Goal: Transaction & Acquisition: Purchase product/service

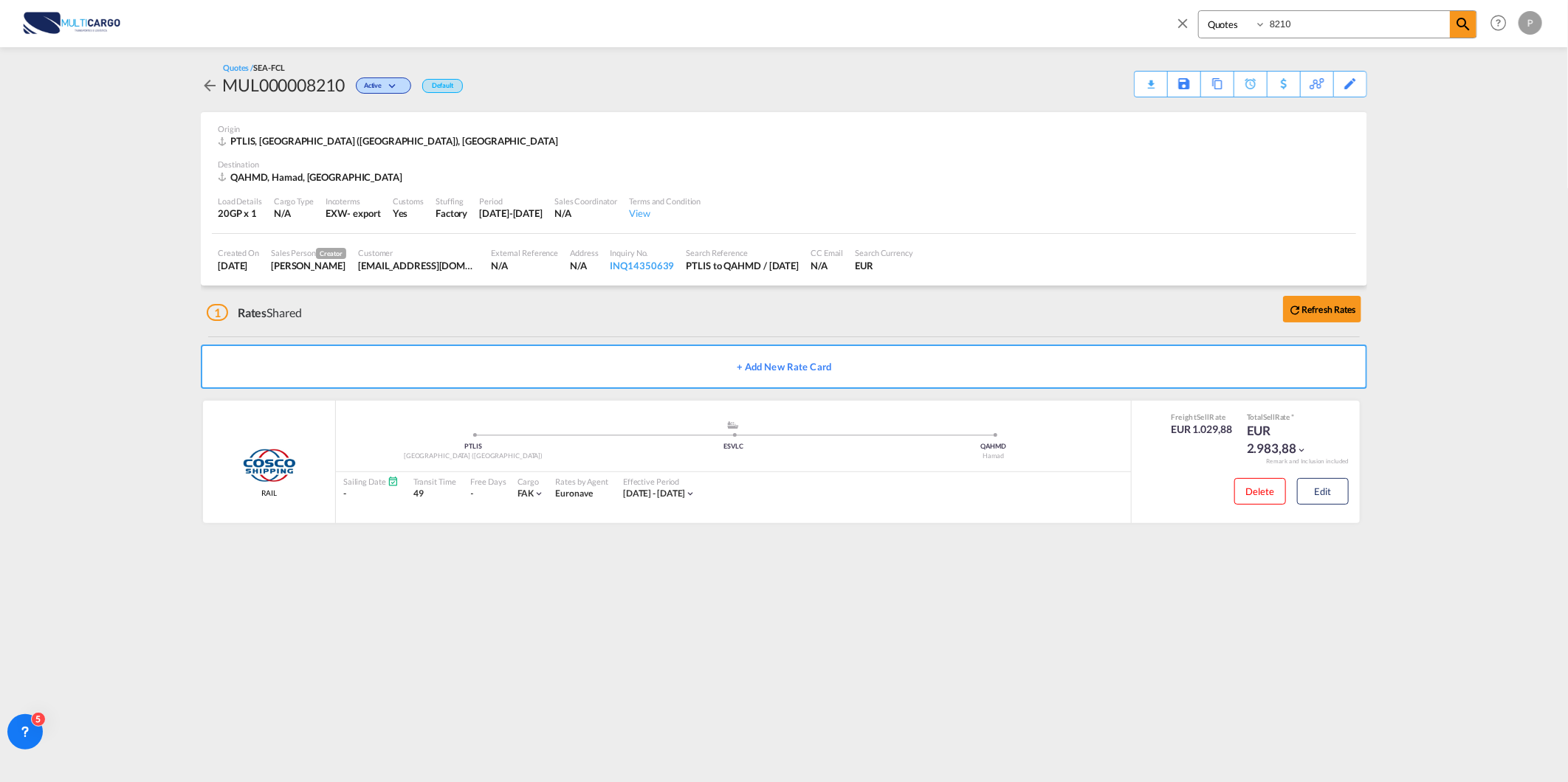
click at [1350, 24] on input "8210" at bounding box center [1358, 24] width 184 height 26
type input "8212"
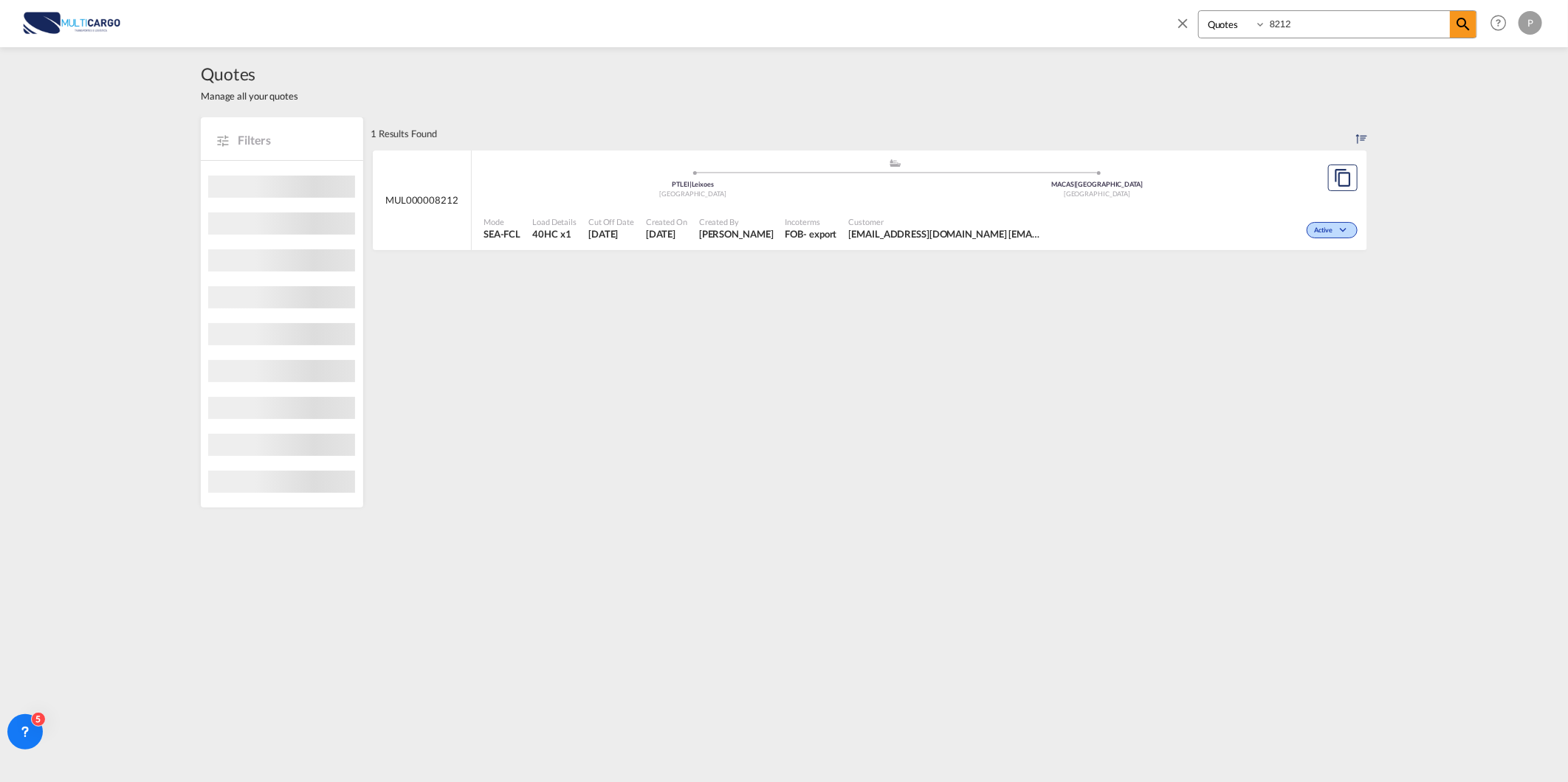
click at [1048, 165] on div ".a{fill:#aaa8ad;} .a{fill:#aaa8ad;}" at bounding box center [895, 166] width 405 height 15
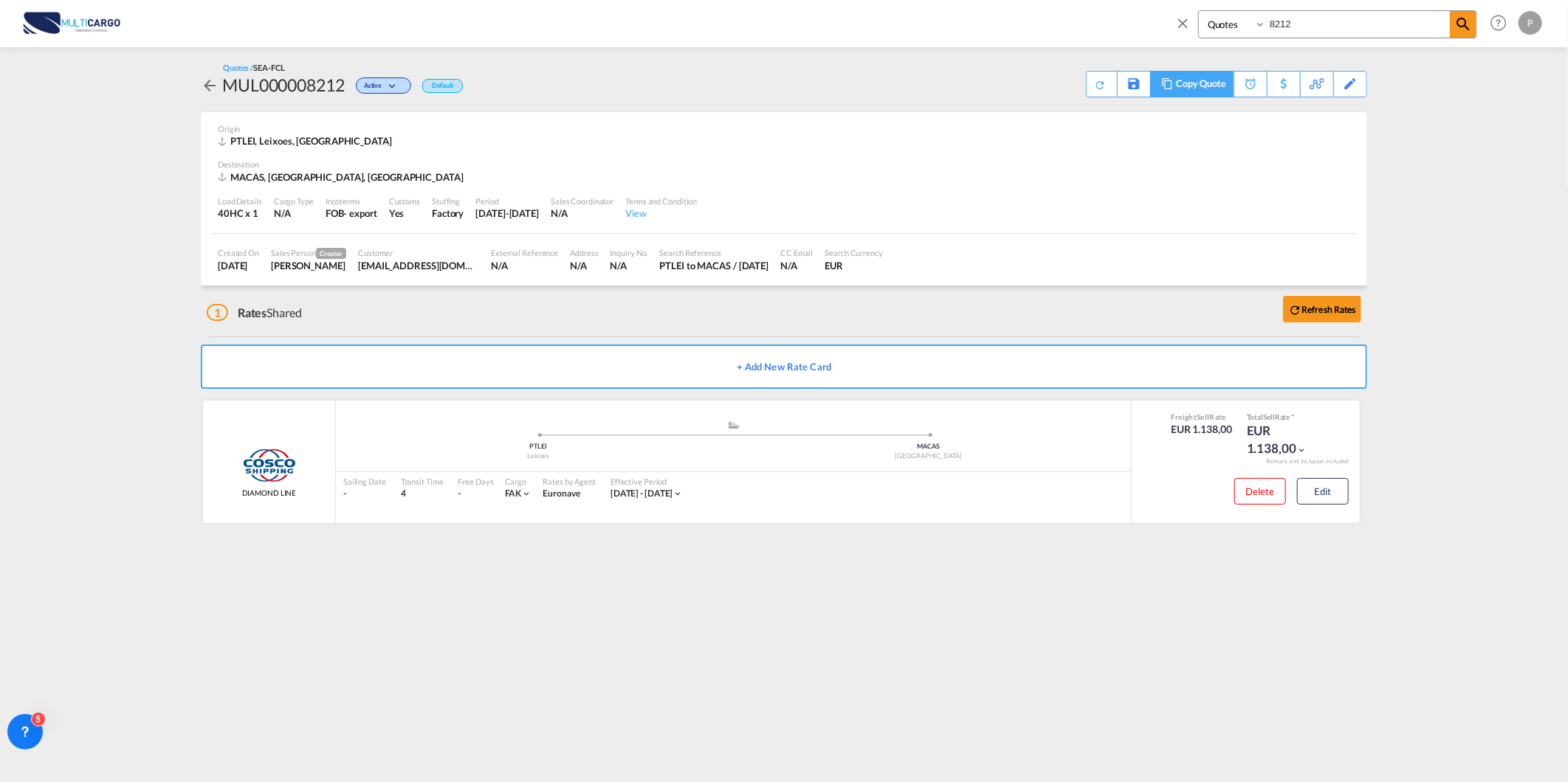
click at [1211, 84] on div "Copy Quote" at bounding box center [1201, 83] width 50 height 25
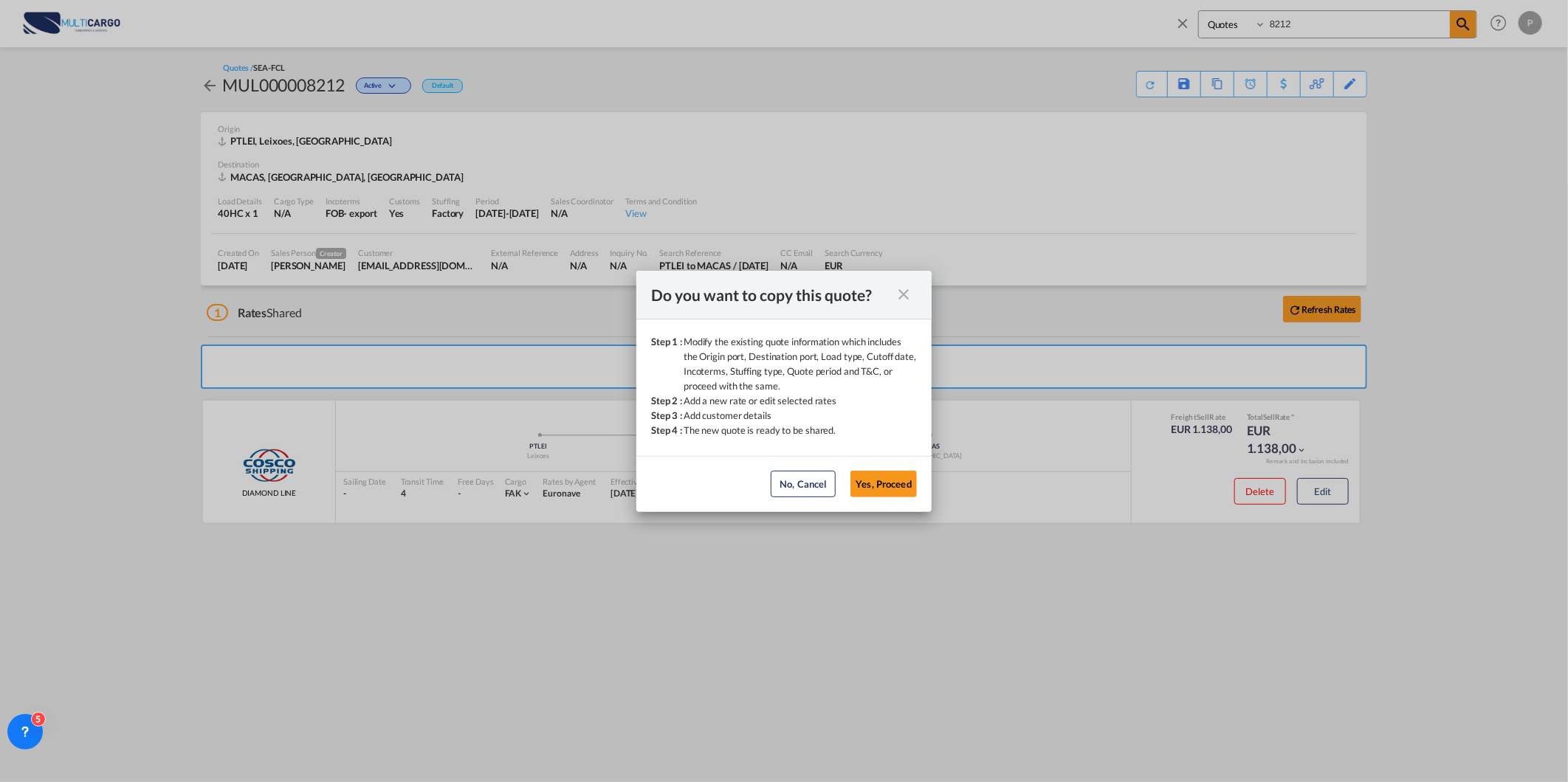
click at [902, 467] on md-dialog-actions "No, Cancel Yes, Proceed No, Cancel Yes, Proceed" at bounding box center [783, 484] width 295 height 56
click at [903, 475] on button "Yes, Proceed" at bounding box center [883, 484] width 66 height 27
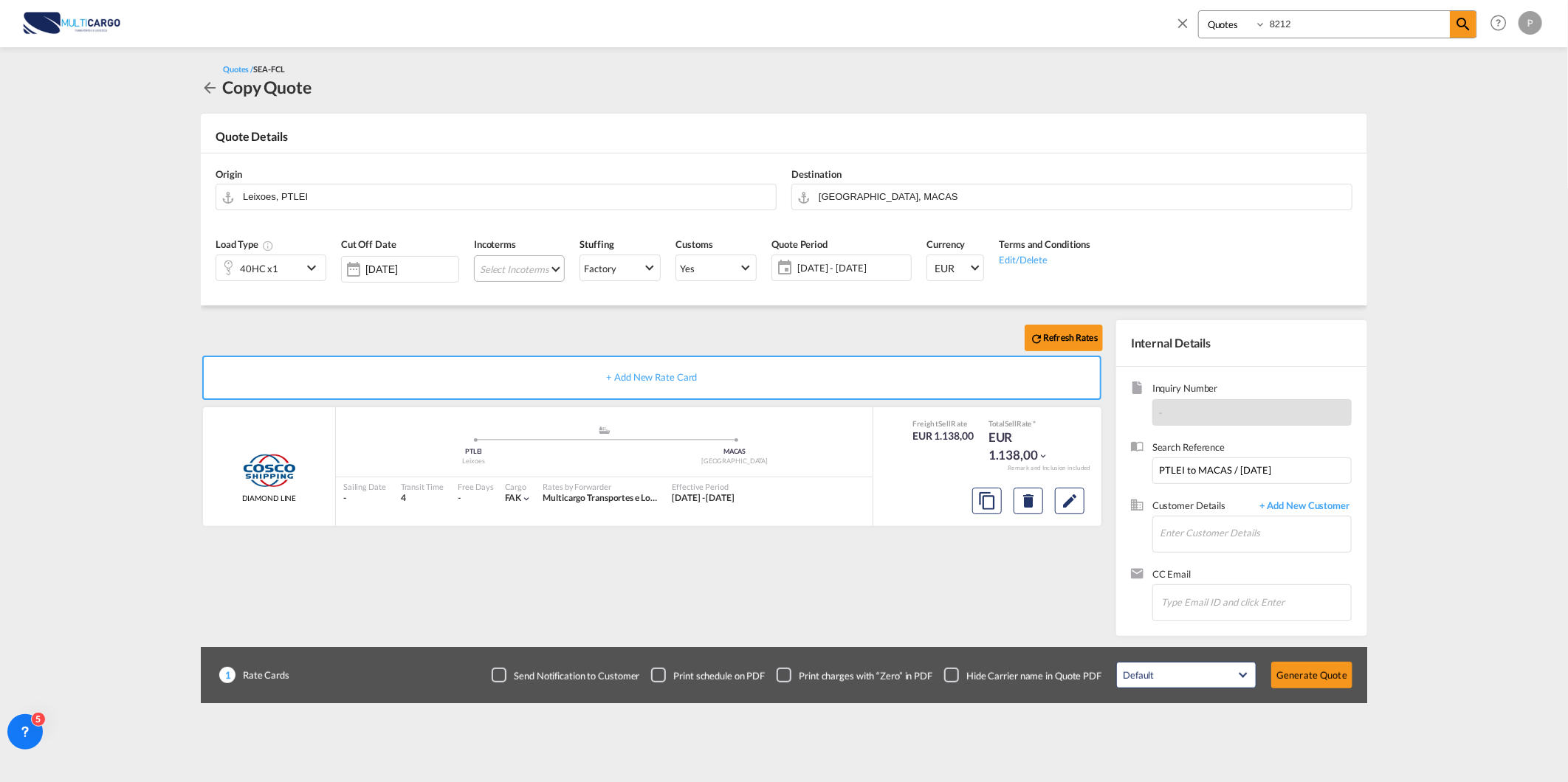
click at [537, 274] on md-select "Select Incoterms CPT - import Carrier Paid to EXW - export Ex Works FOB - impor…" at bounding box center [519, 268] width 91 height 27
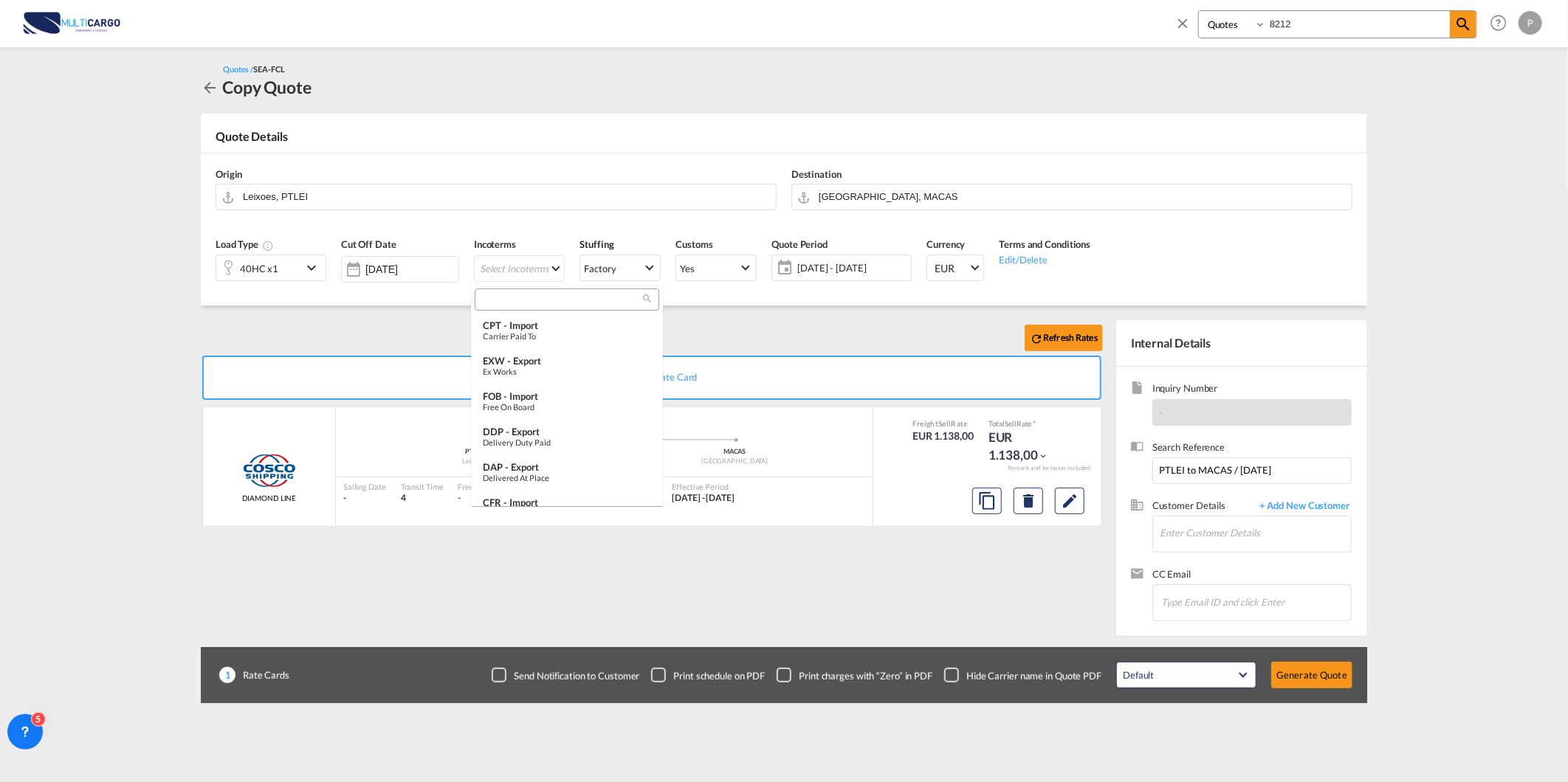
click at [523, 295] on input "search" at bounding box center [560, 299] width 164 height 13
type input "exw"
click at [562, 337] on div "Ex Works" at bounding box center [567, 336] width 168 height 9
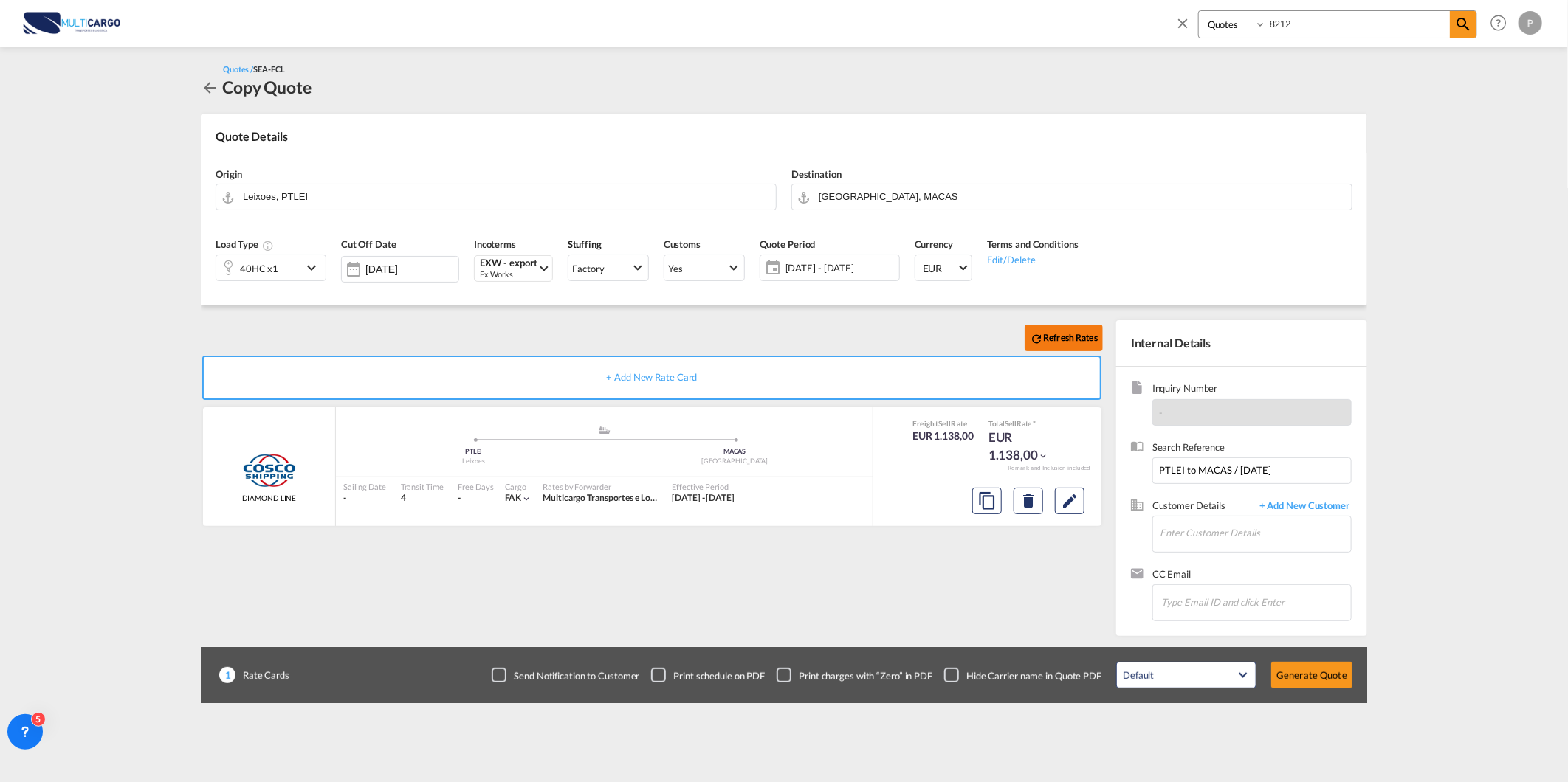
click at [1094, 336] on b "Refresh Rates" at bounding box center [1070, 337] width 55 height 11
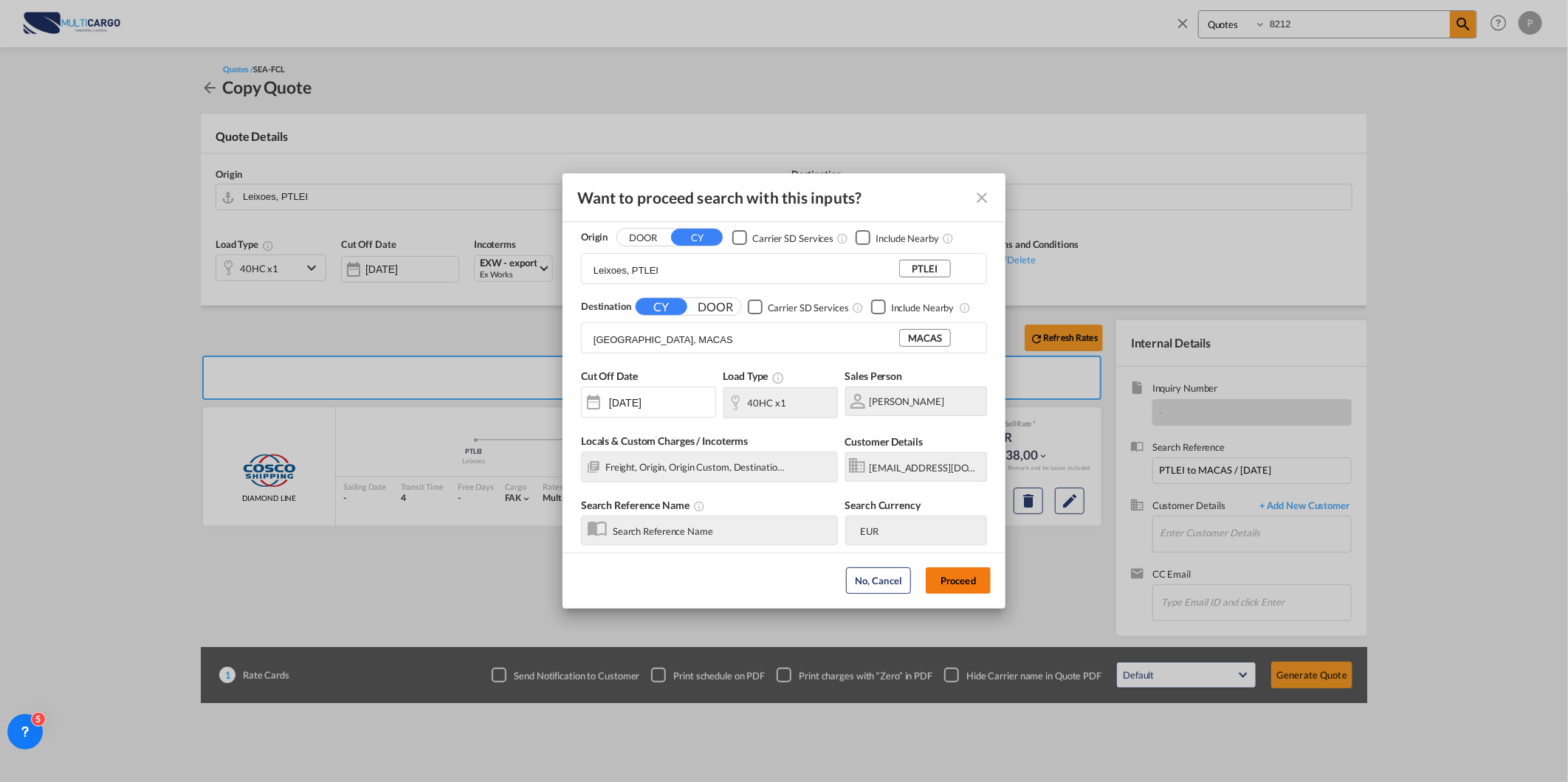
click at [954, 577] on button "Proceed" at bounding box center [959, 580] width 65 height 27
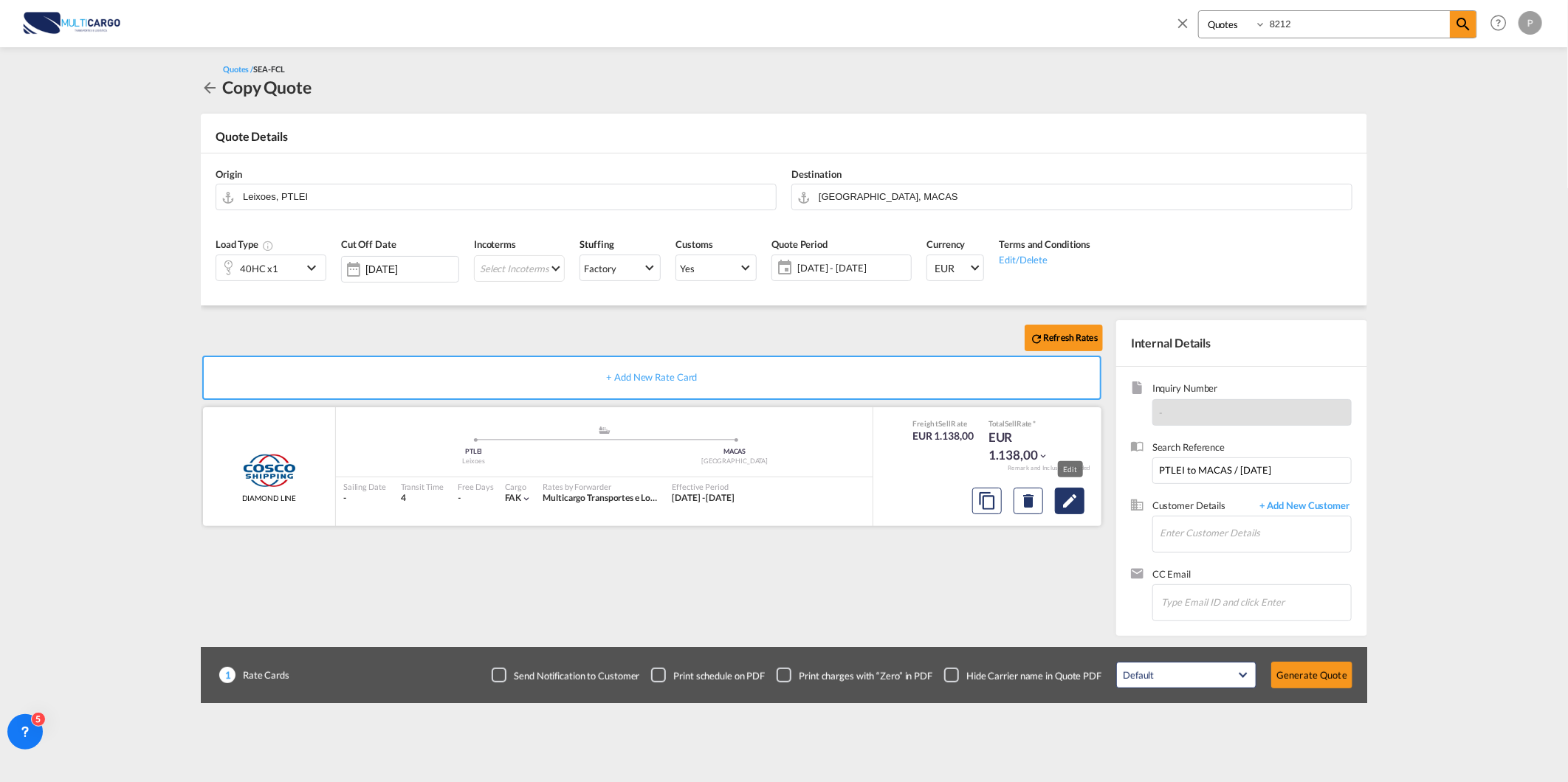
click at [1074, 507] on md-icon "Edit" at bounding box center [1069, 501] width 18 height 18
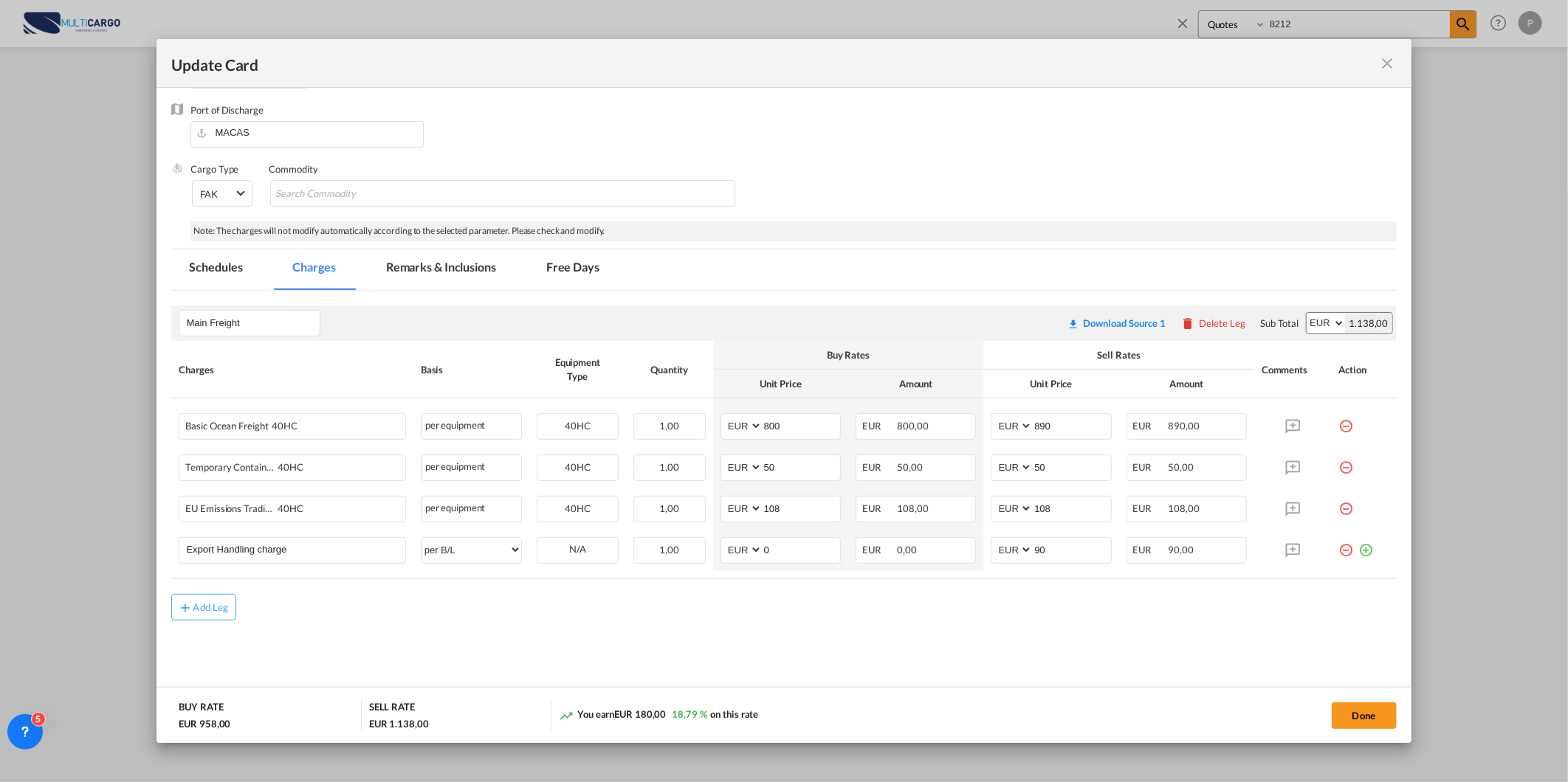
scroll to position [177, 0]
click at [1390, 63] on md-icon "icon-close fg-AAA8AD m-0 pointer" at bounding box center [1387, 64] width 18 height 18
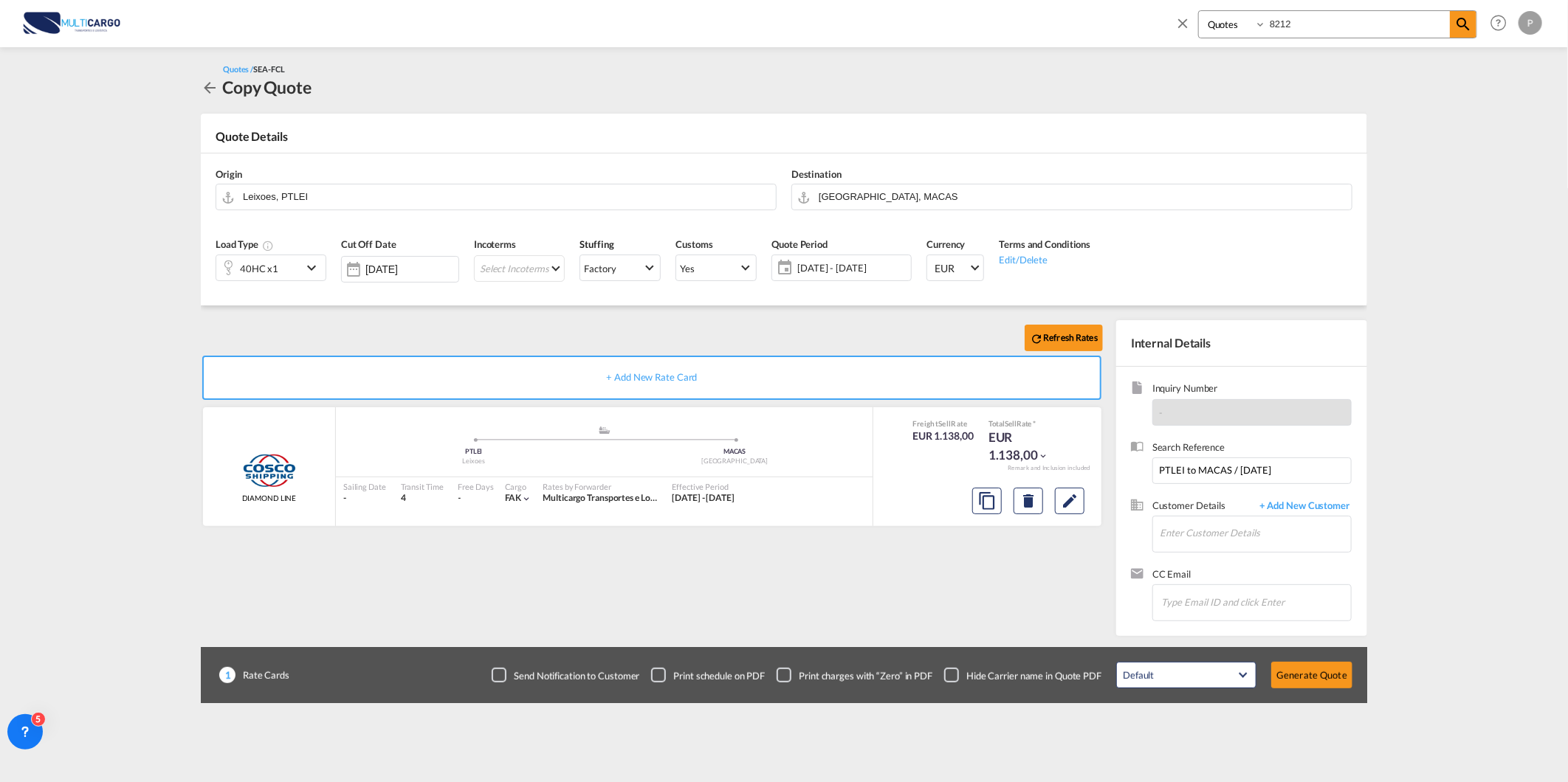
click at [1319, 28] on input "8212" at bounding box center [1358, 24] width 184 height 26
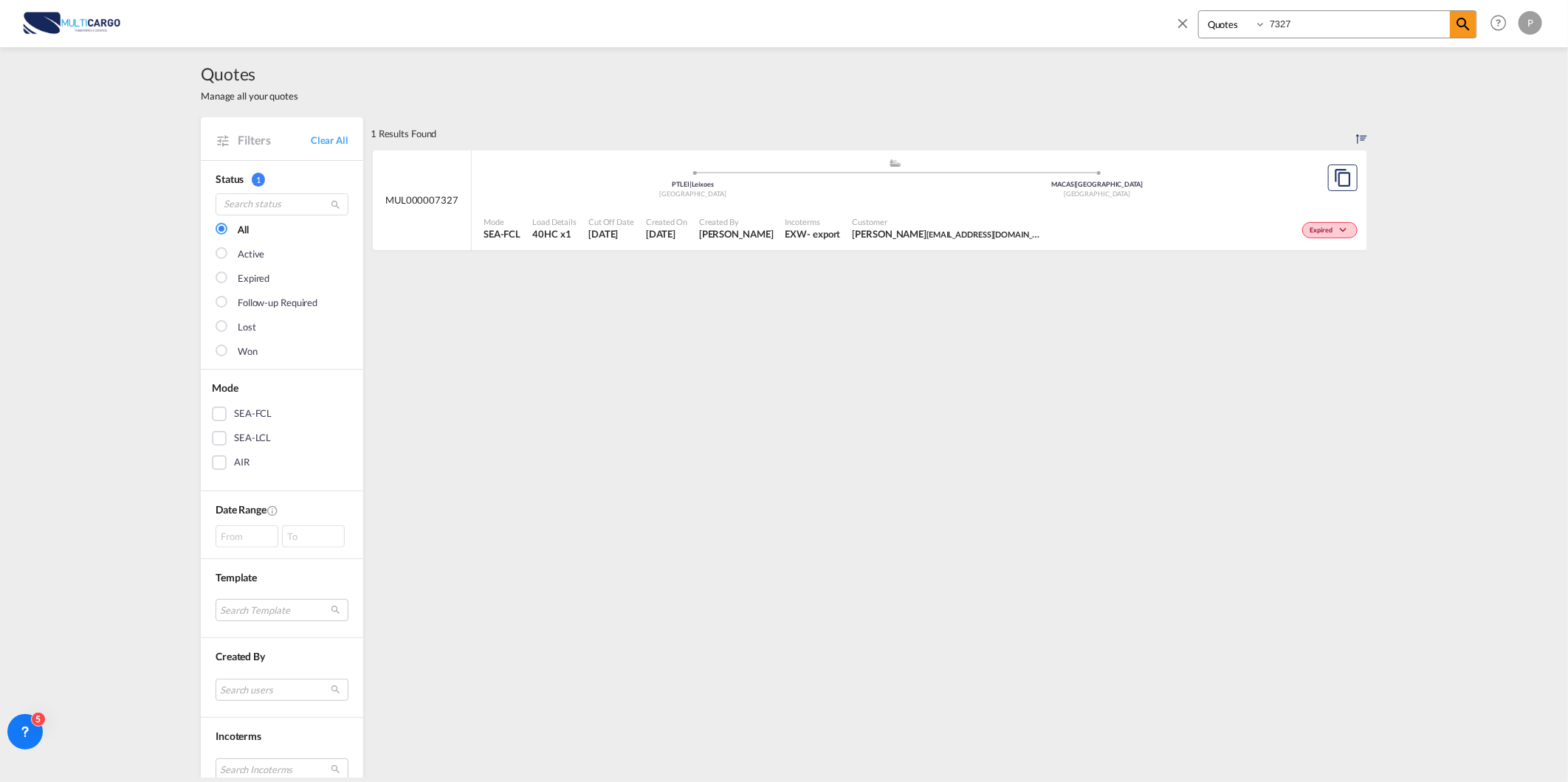
click at [541, 186] on div "PTLEI | Leixoes" at bounding box center [693, 185] width 405 height 9
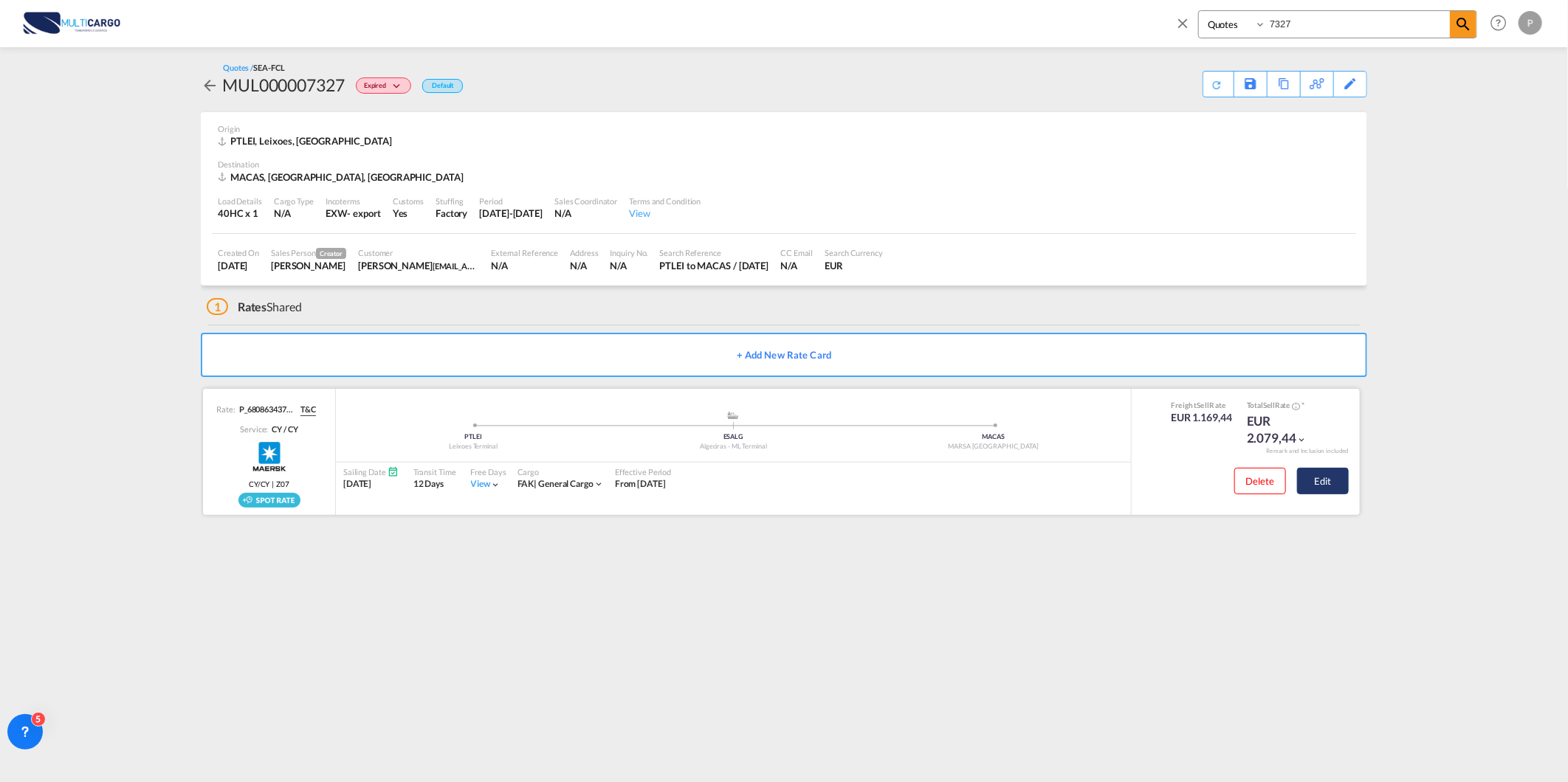
click at [1346, 480] on button "Edit" at bounding box center [1323, 480] width 52 height 27
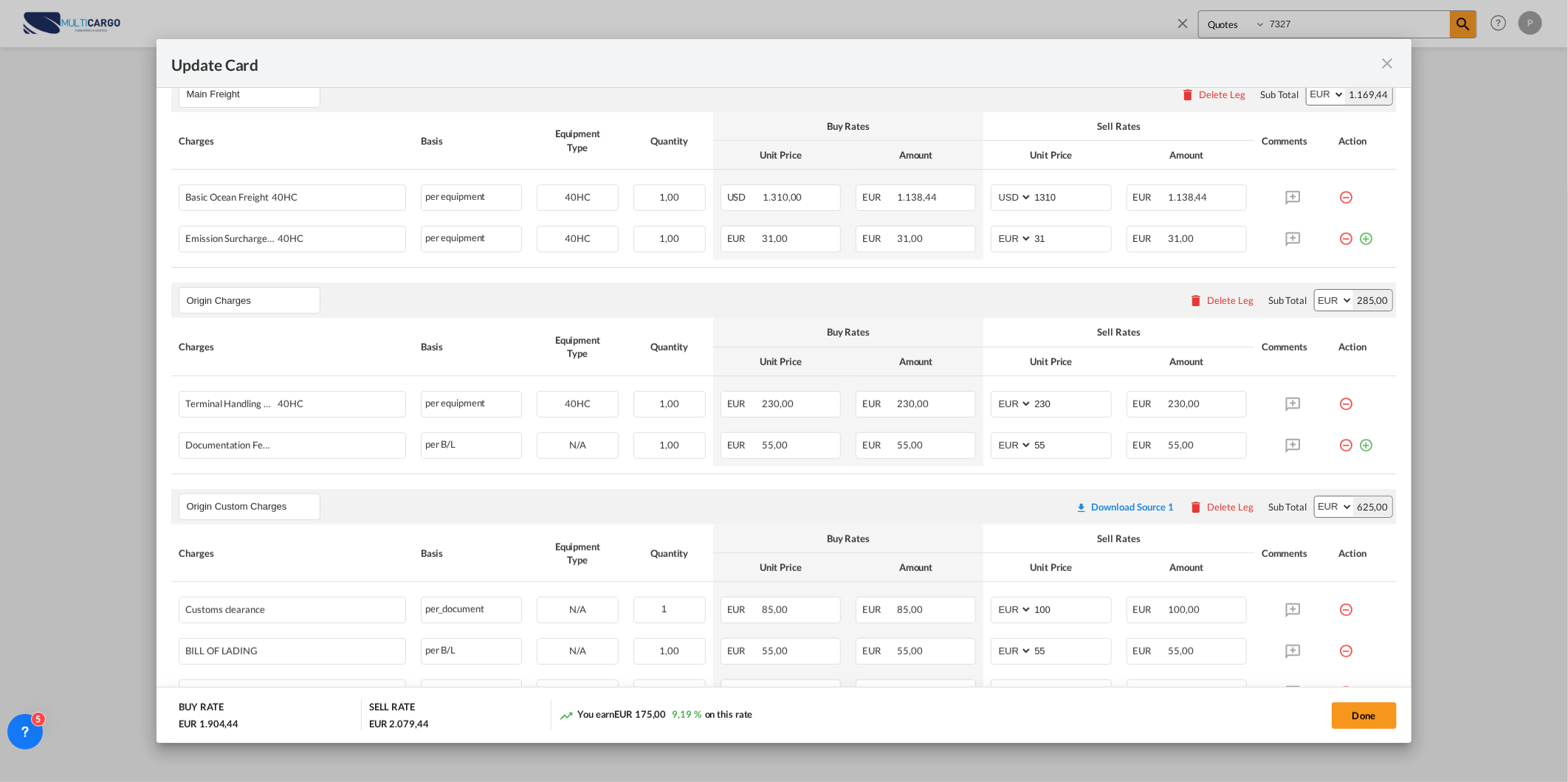
scroll to position [590, 0]
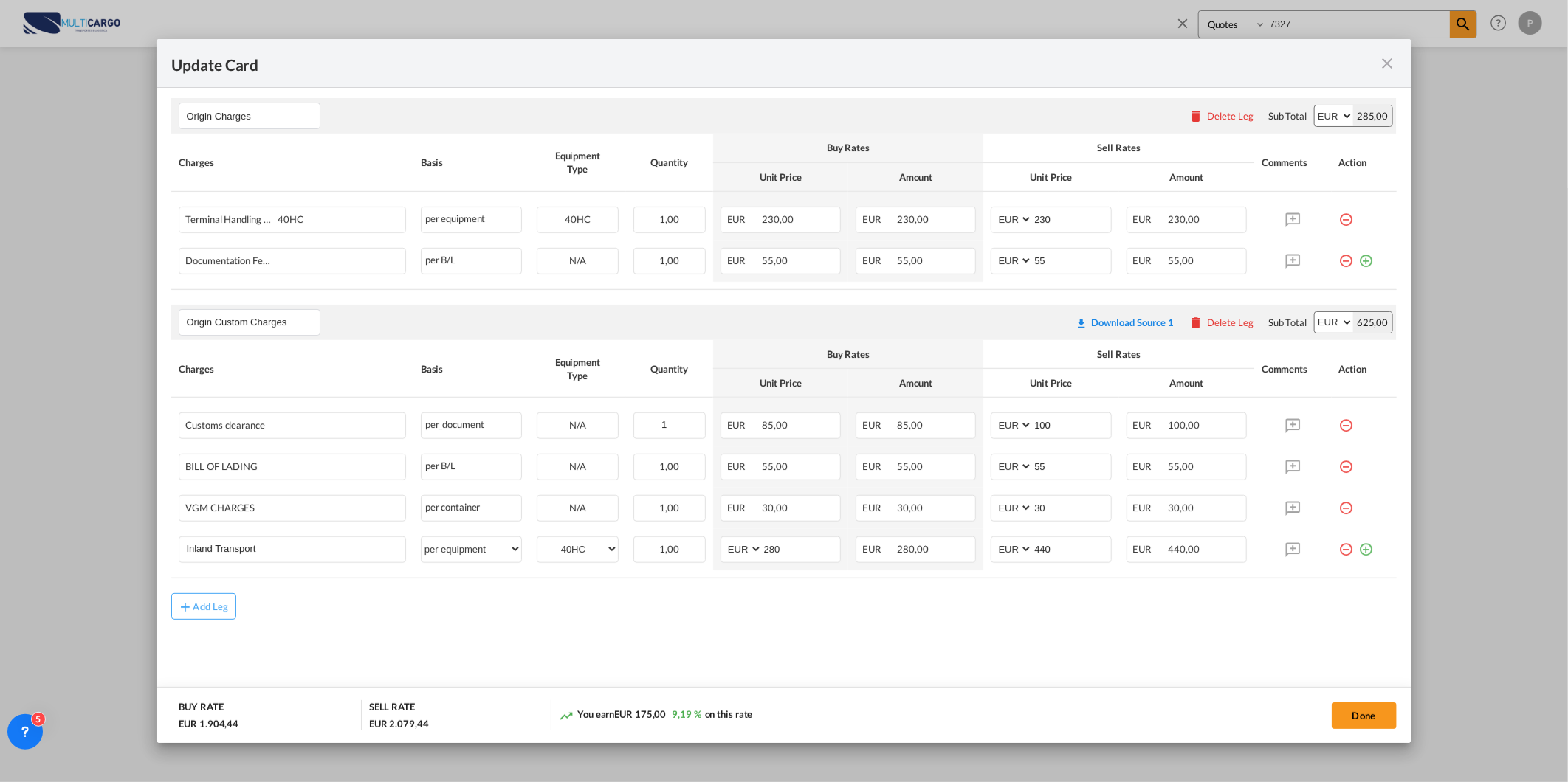
click at [1381, 57] on md-icon "icon-close fg-AAA8AD m-0 pointer" at bounding box center [1387, 64] width 18 height 18
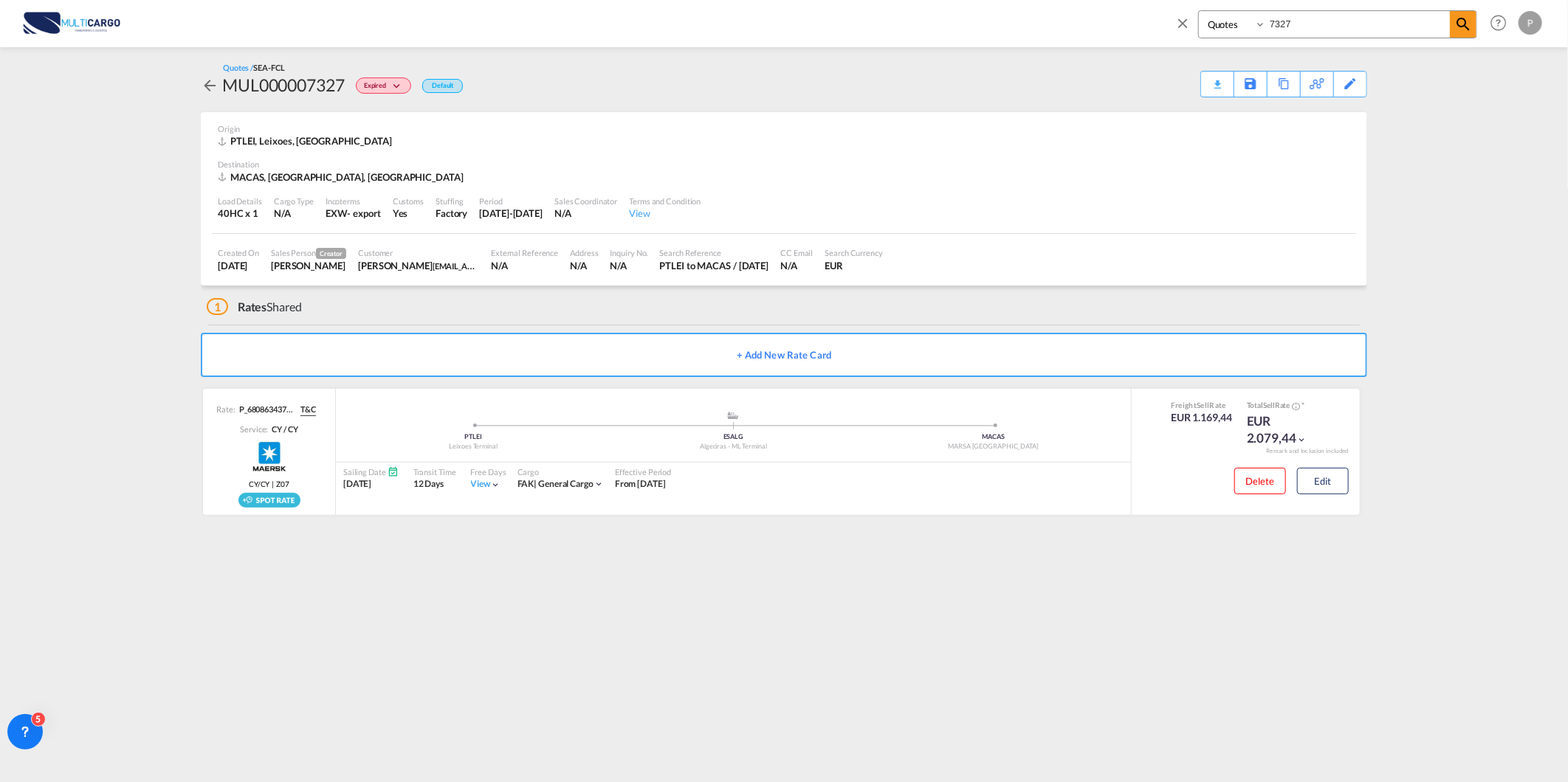
drag, startPoint x: 1302, startPoint y: 22, endPoint x: 1037, endPoint y: 39, distance: 265.5
click at [1044, 37] on div "Quotes 7327 Help Resources Product Release P My Profile Logout" at bounding box center [784, 22] width 1523 height 46
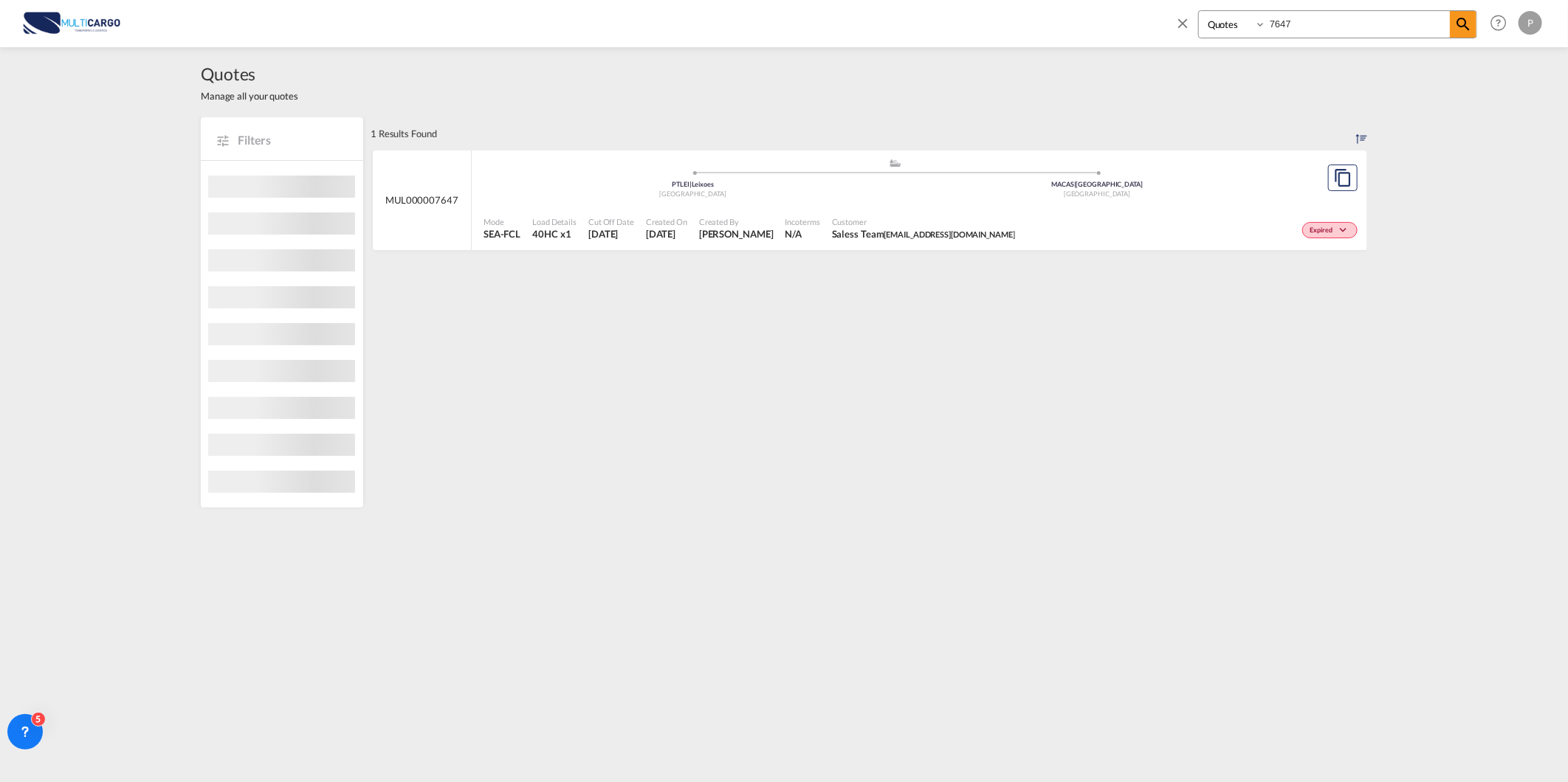
click at [836, 192] on div "[GEOGRAPHIC_DATA]" at bounding box center [693, 194] width 405 height 9
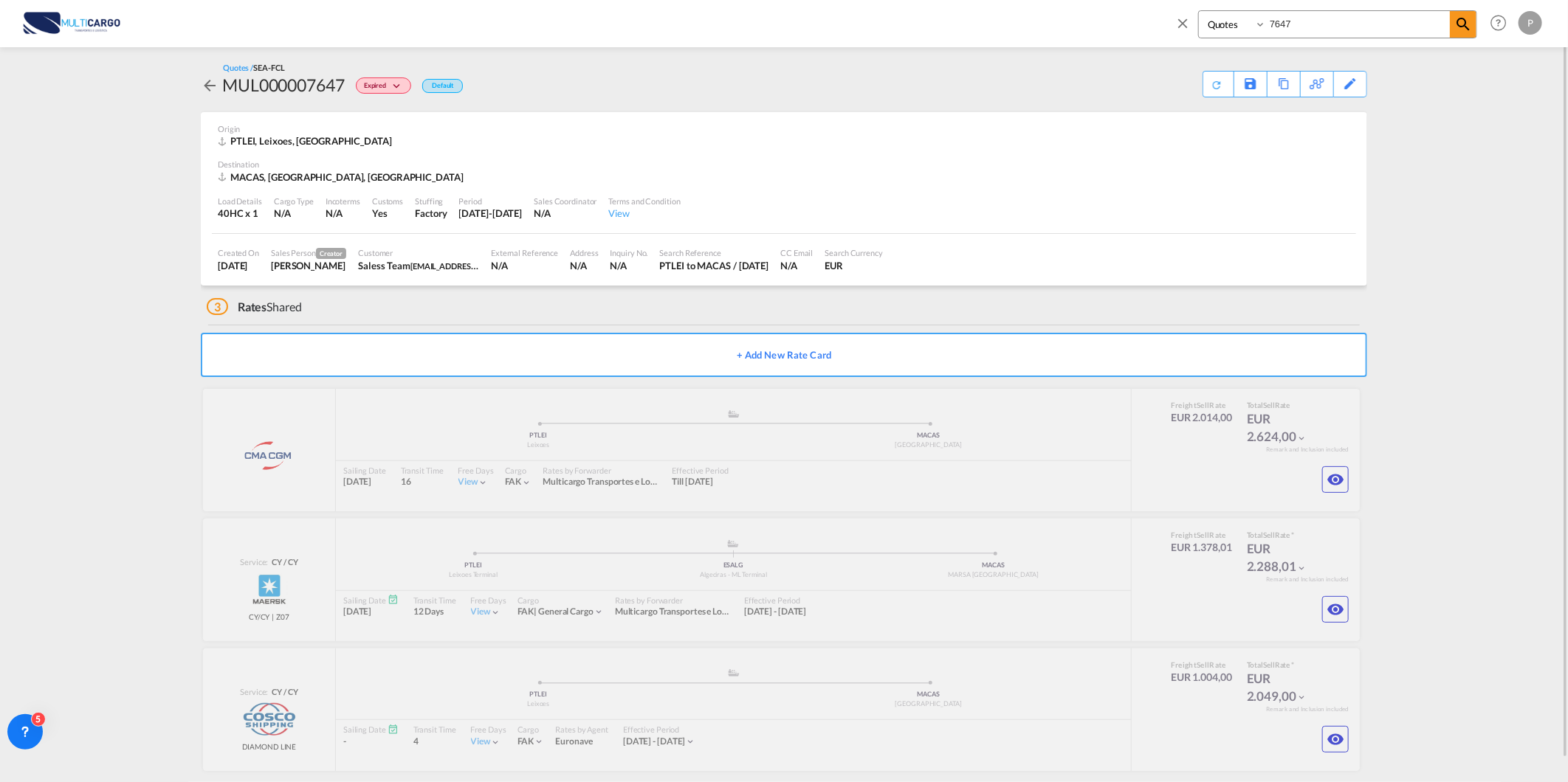
scroll to position [15, 0]
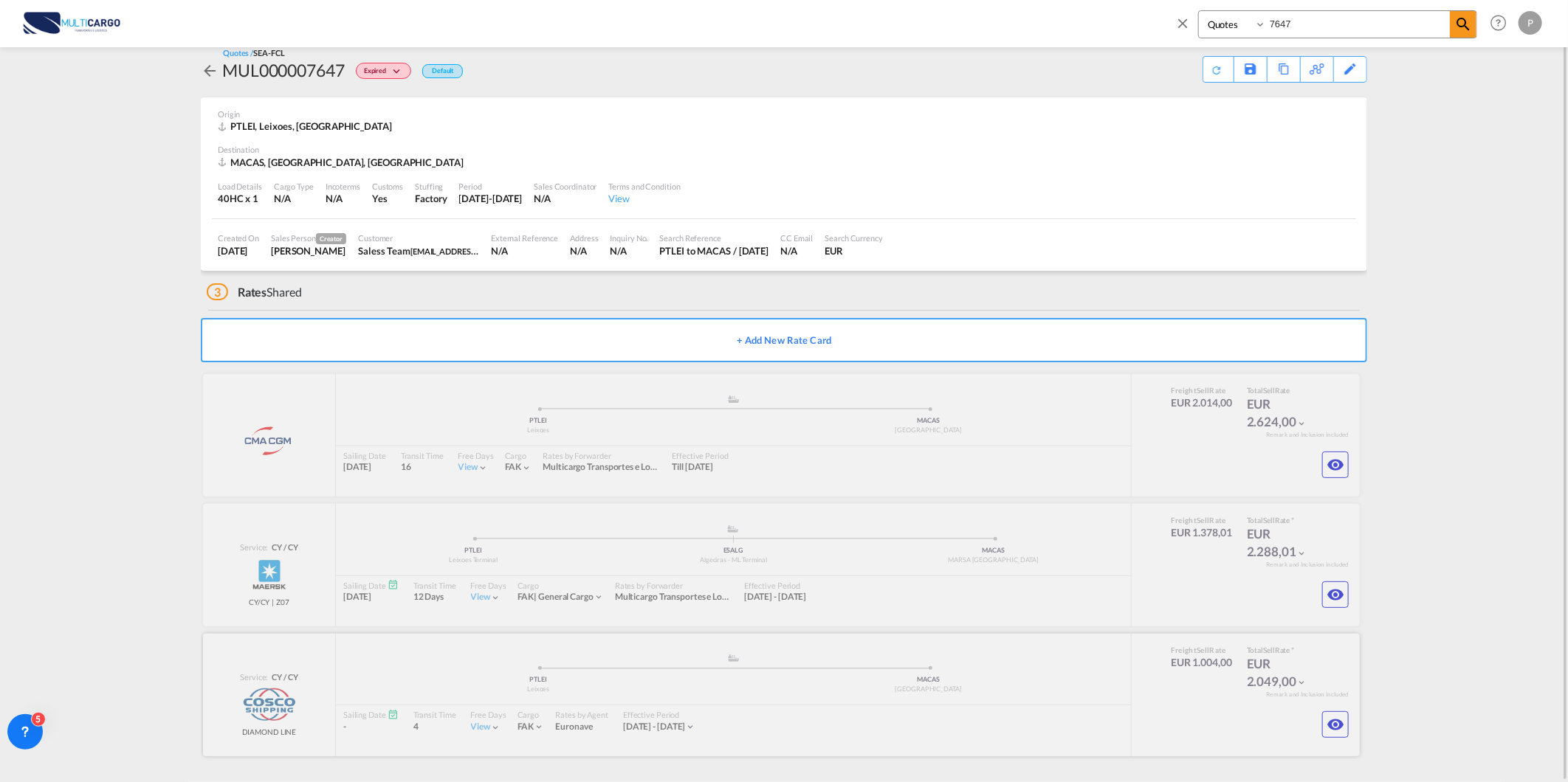
click at [1348, 724] on button "button" at bounding box center [1335, 724] width 27 height 27
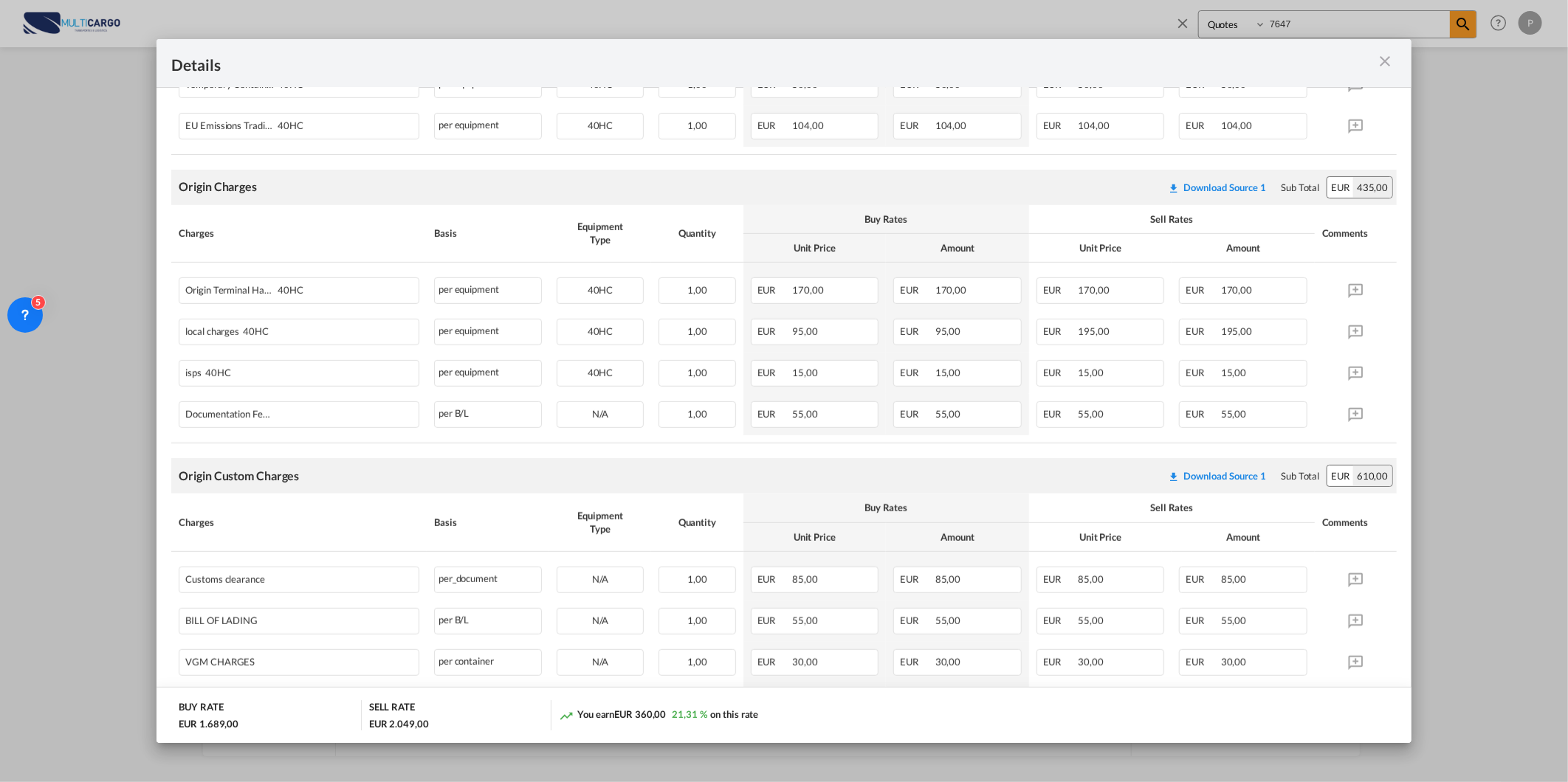
scroll to position [522, 0]
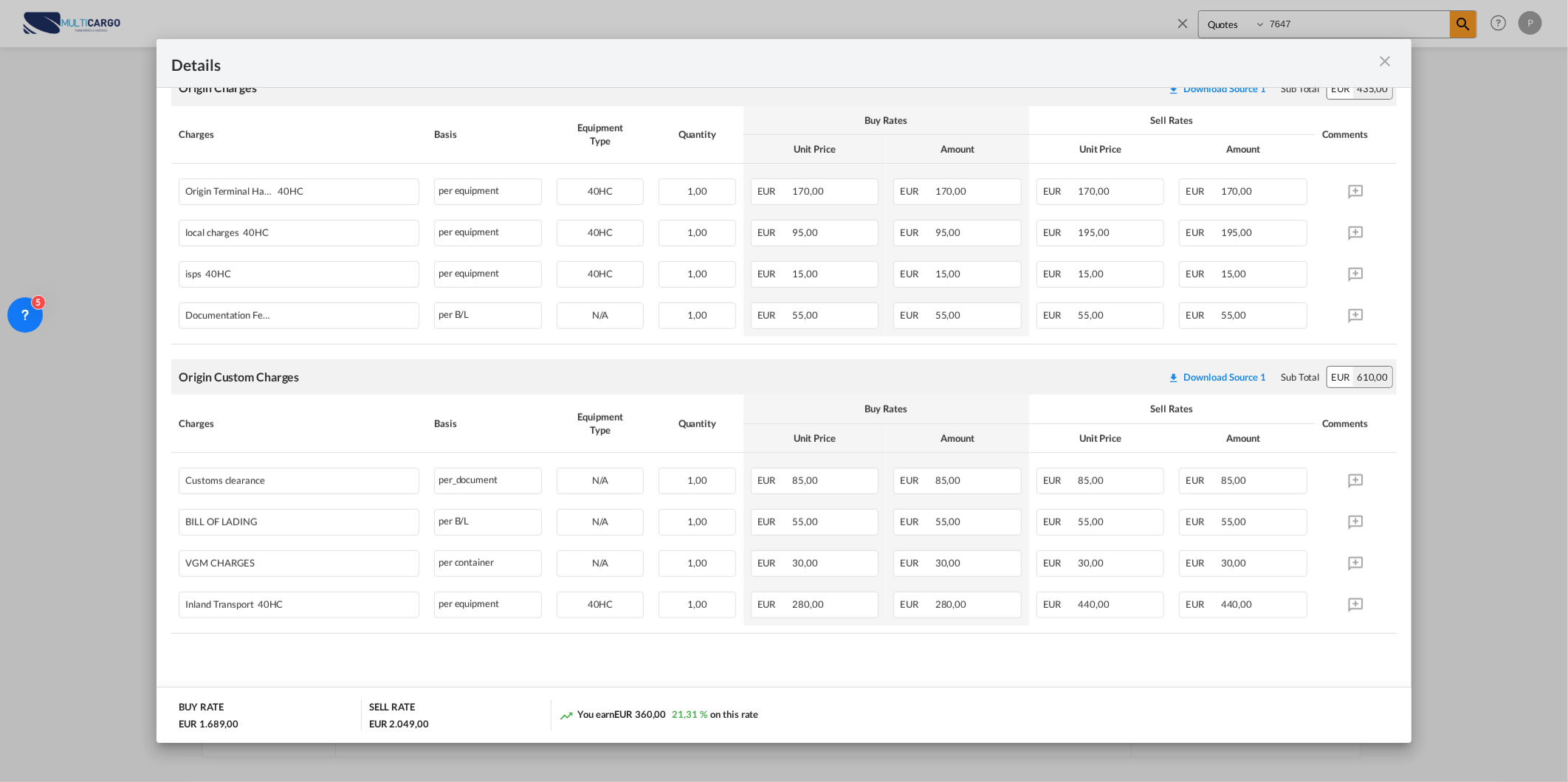
click at [1390, 60] on md-icon "icon-close m-3 fg-AAA8AD cursor" at bounding box center [1385, 61] width 18 height 18
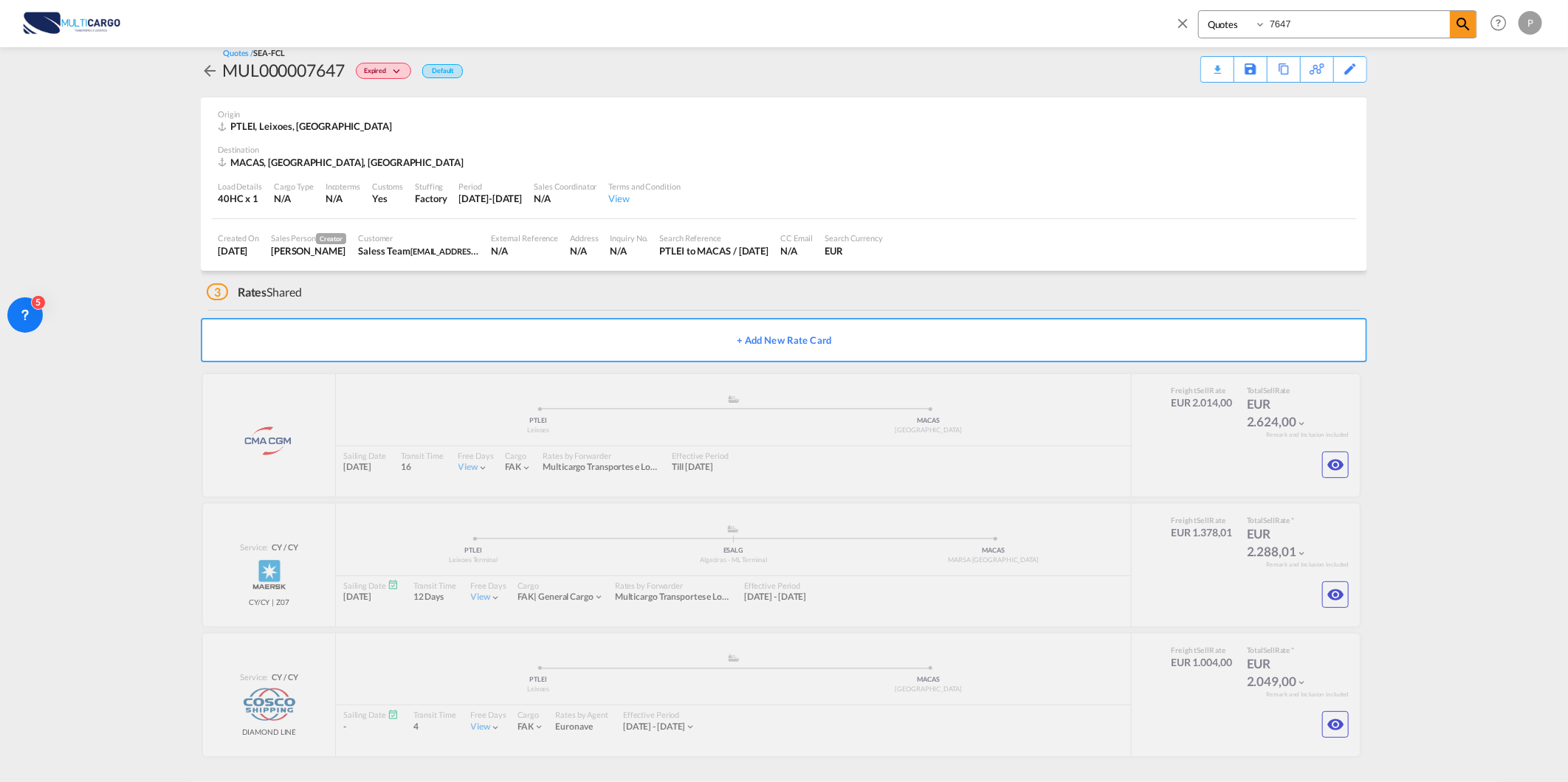
click at [1307, 25] on div "Details Port of [GEOGRAPHIC_DATA] PTLEI/Leixoes T/S Direct Liner/Carrier COSCO …" at bounding box center [784, 391] width 1568 height 782
click at [1305, 23] on input "7647" at bounding box center [1358, 24] width 184 height 26
type input "8218"
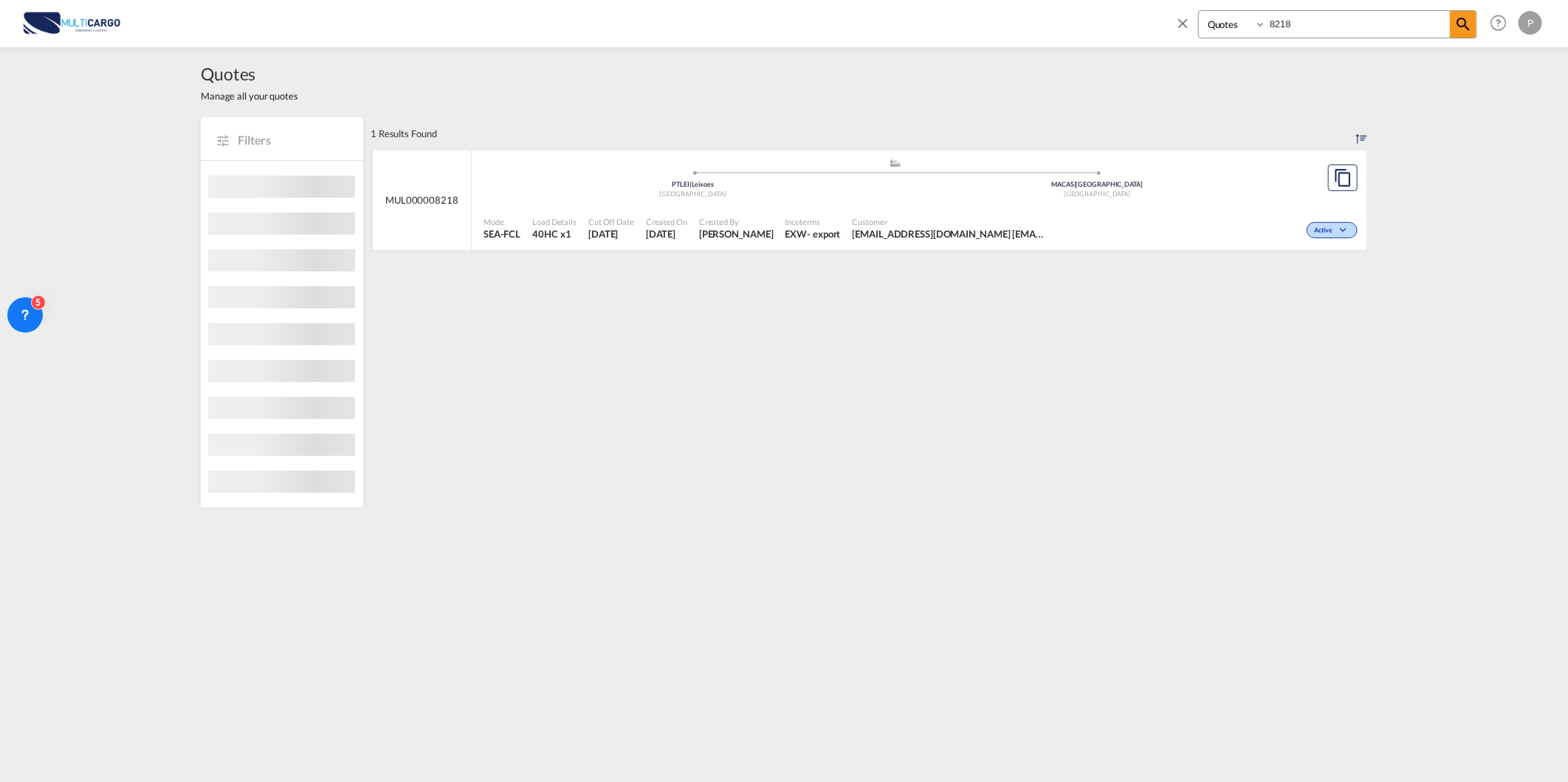
click at [731, 197] on div "[GEOGRAPHIC_DATA]" at bounding box center [693, 194] width 405 height 9
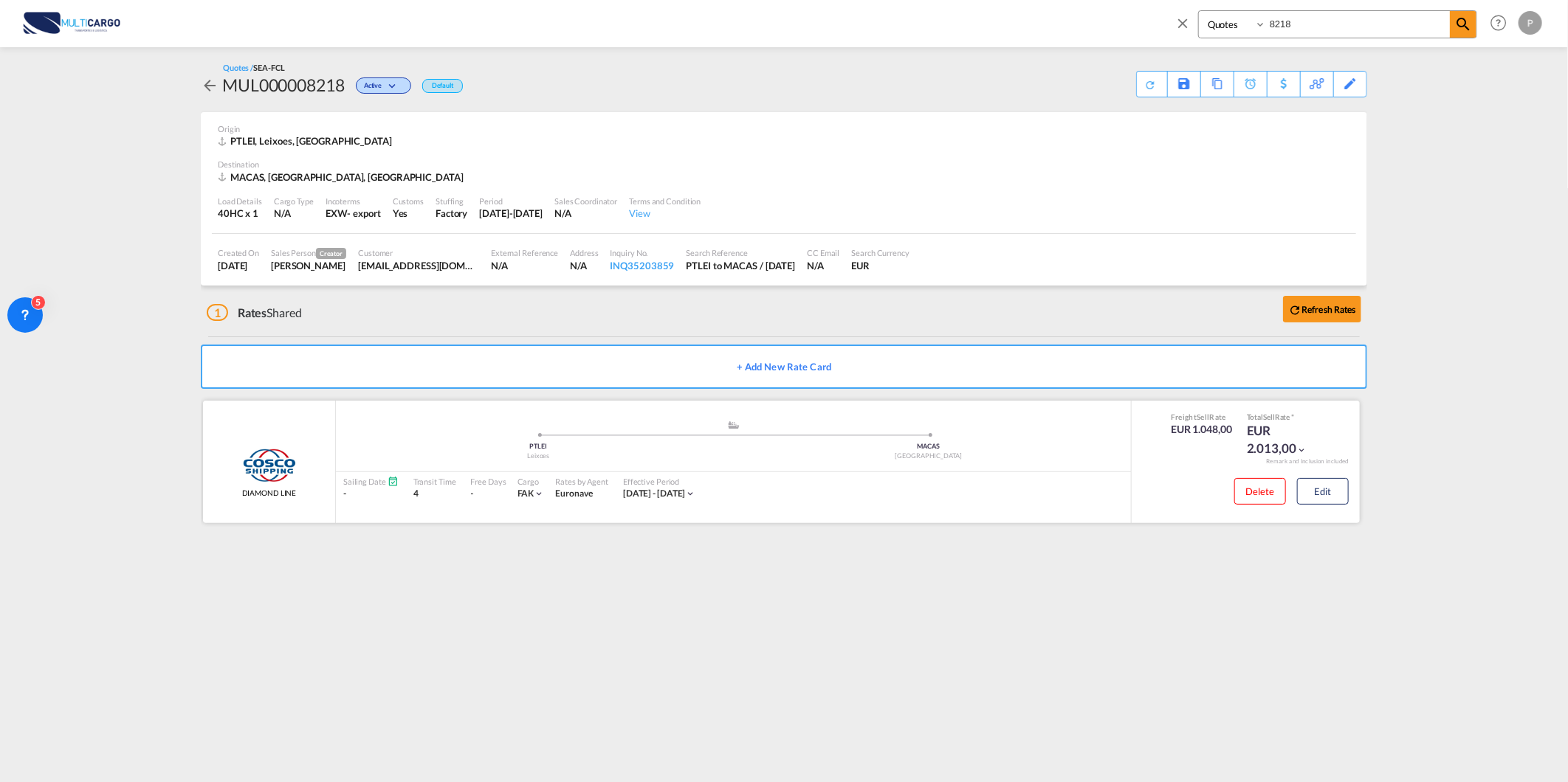
drag, startPoint x: 1317, startPoint y: 492, endPoint x: 1335, endPoint y: 473, distance: 26.2
click at [1318, 492] on button "Edit" at bounding box center [1323, 491] width 52 height 27
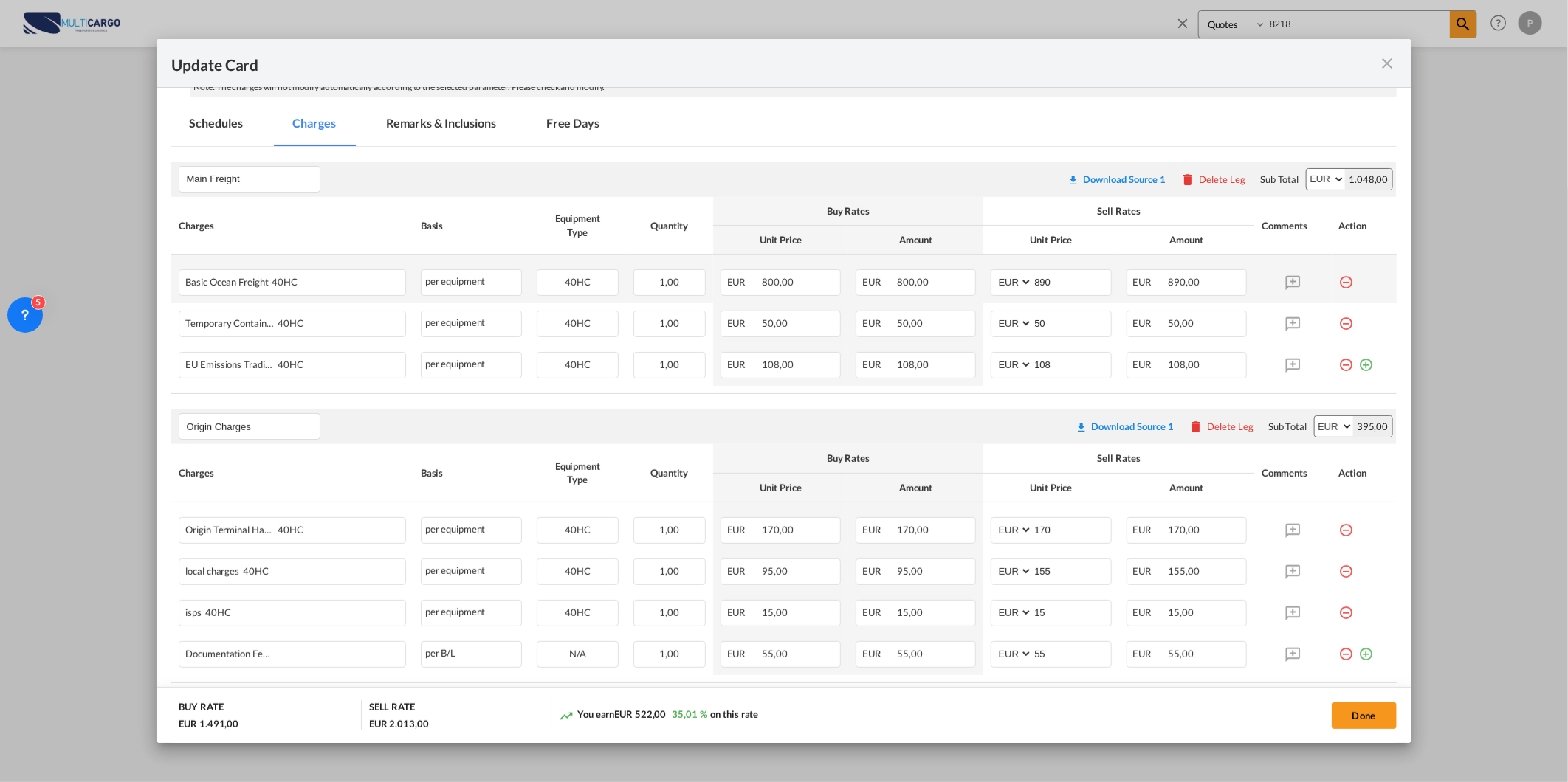
scroll to position [327, 0]
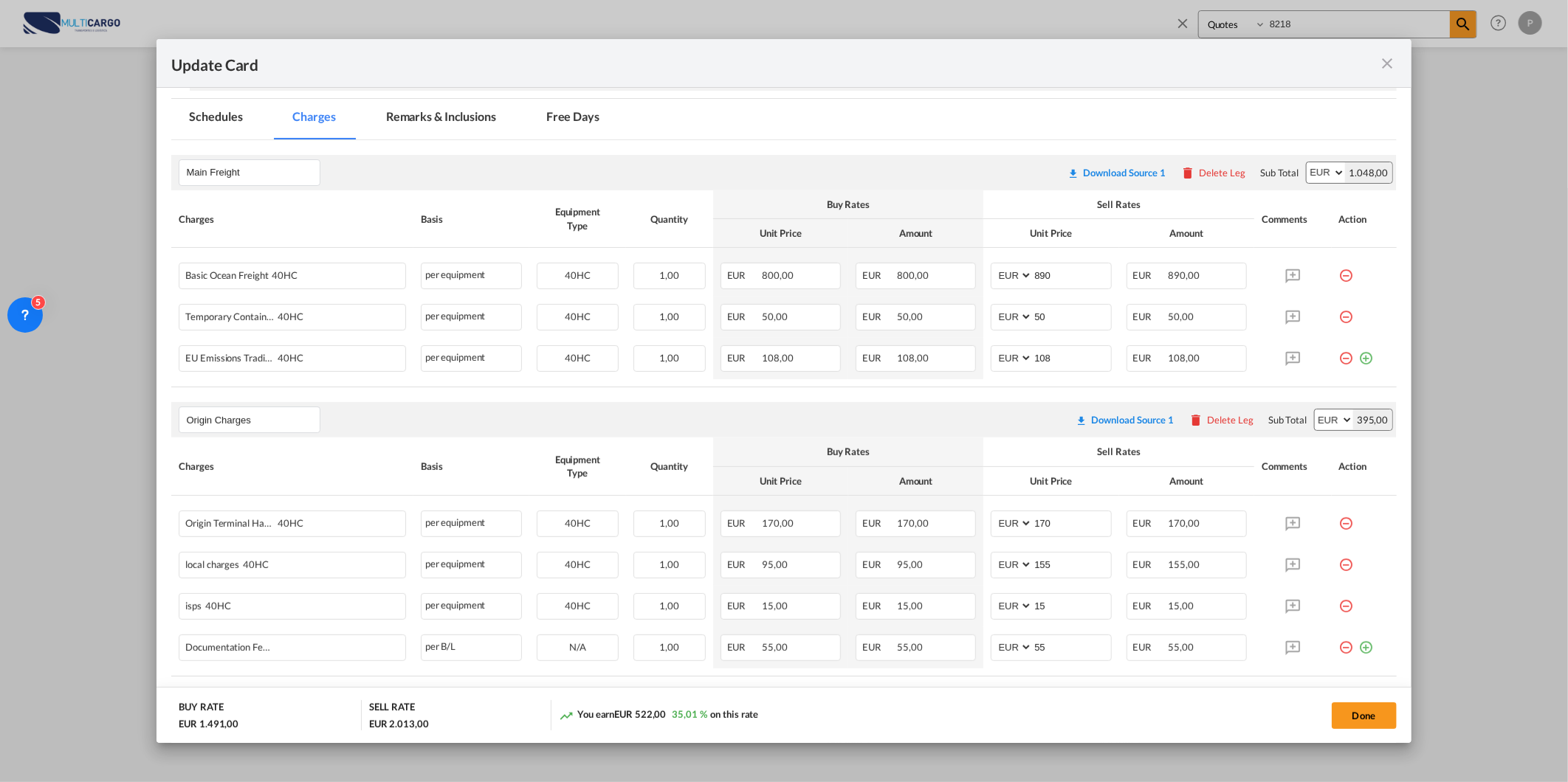
click at [1391, 60] on md-icon "icon-close fg-AAA8AD m-0 pointer" at bounding box center [1387, 64] width 18 height 18
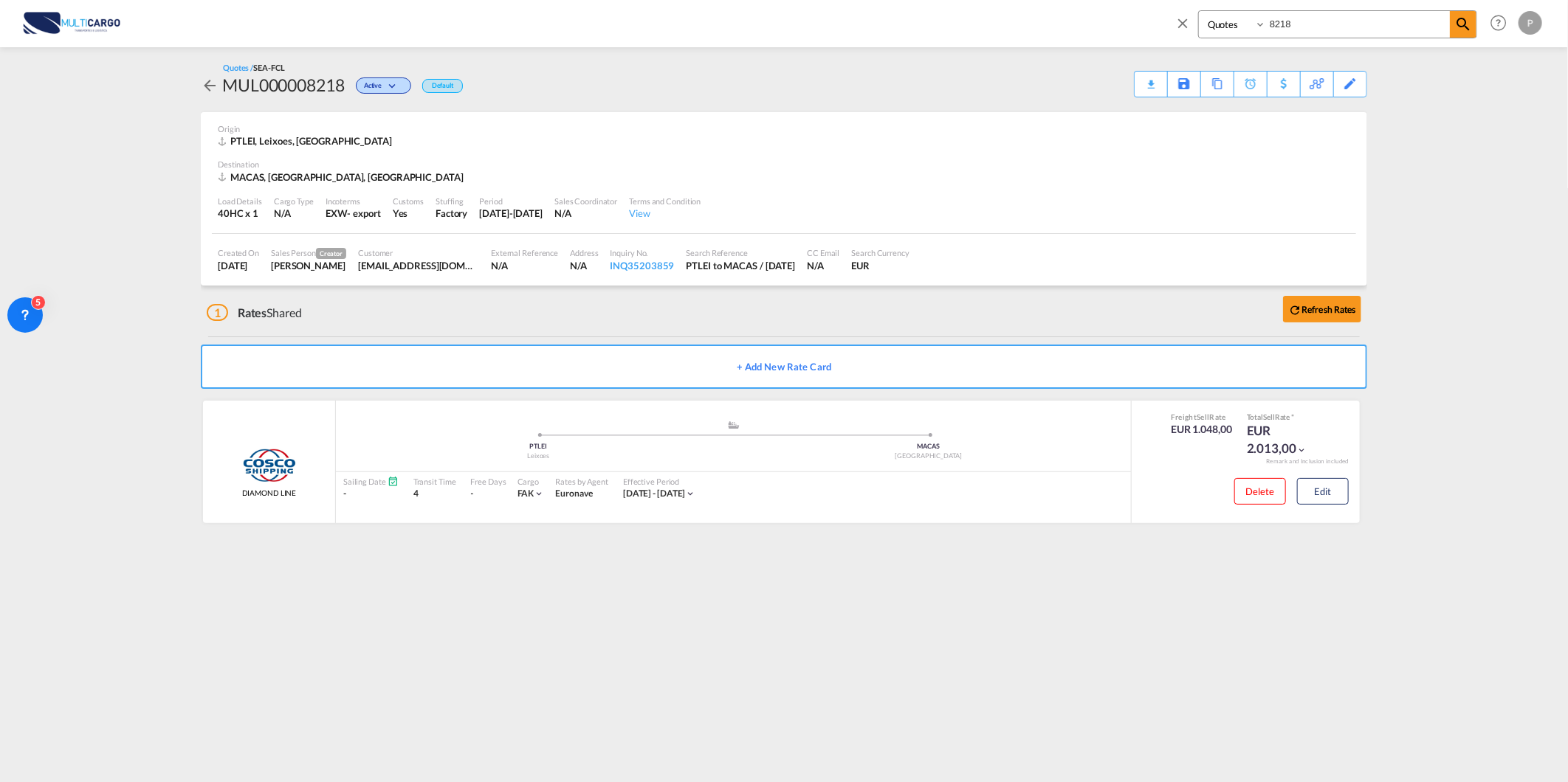
click at [1202, 21] on select "Quotes" at bounding box center [1234, 24] width 70 height 27
drag, startPoint x: 1176, startPoint y: 20, endPoint x: 1169, endPoint y: 52, distance: 32.8
click at [1176, 20] on md-icon "icon-close" at bounding box center [1182, 22] width 16 height 16
click at [1379, 27] on md-icon "icon-chevron-down" at bounding box center [1380, 21] width 18 height 18
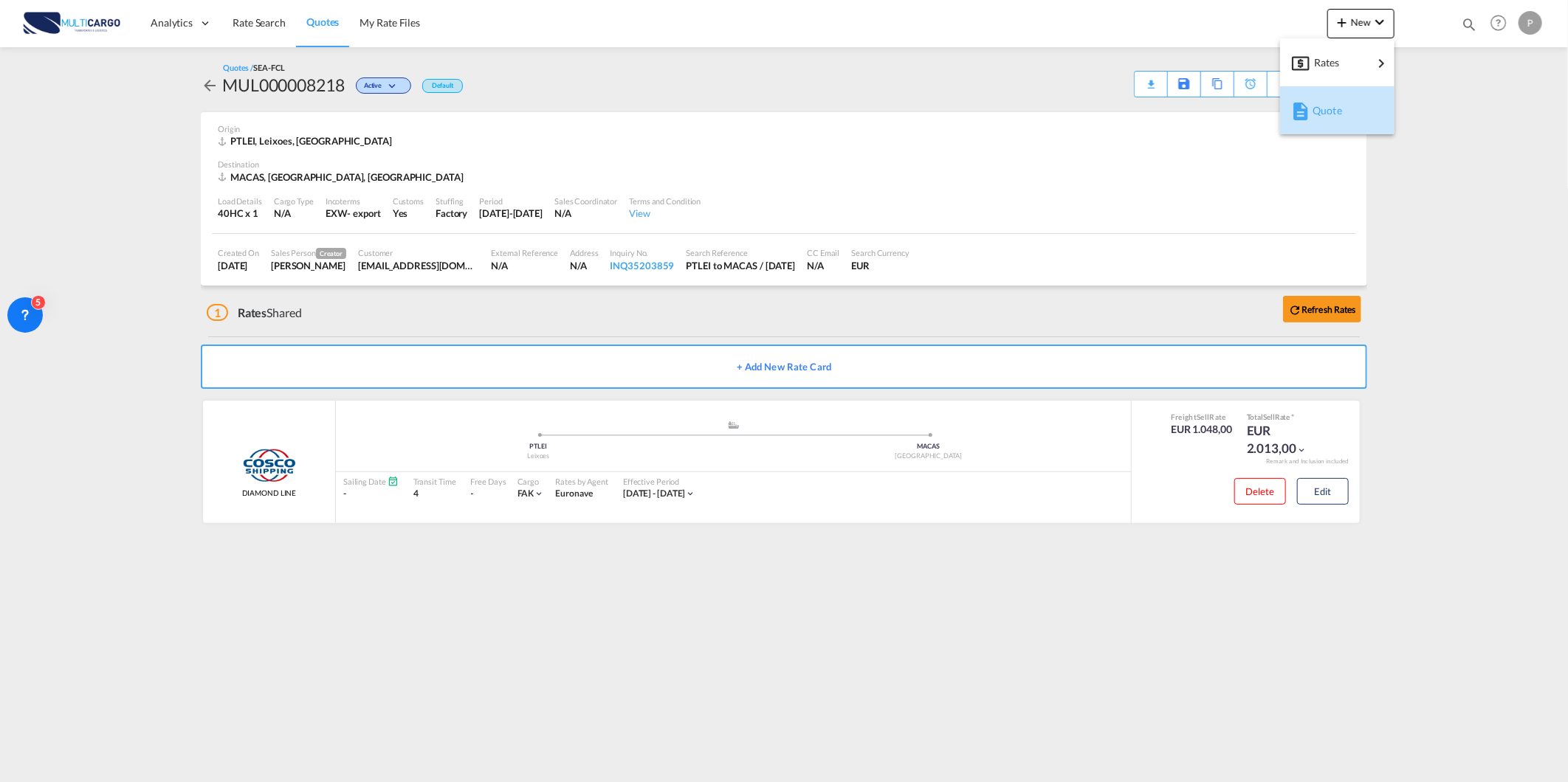
click at [1353, 107] on div "Quote" at bounding box center [1340, 110] width 55 height 37
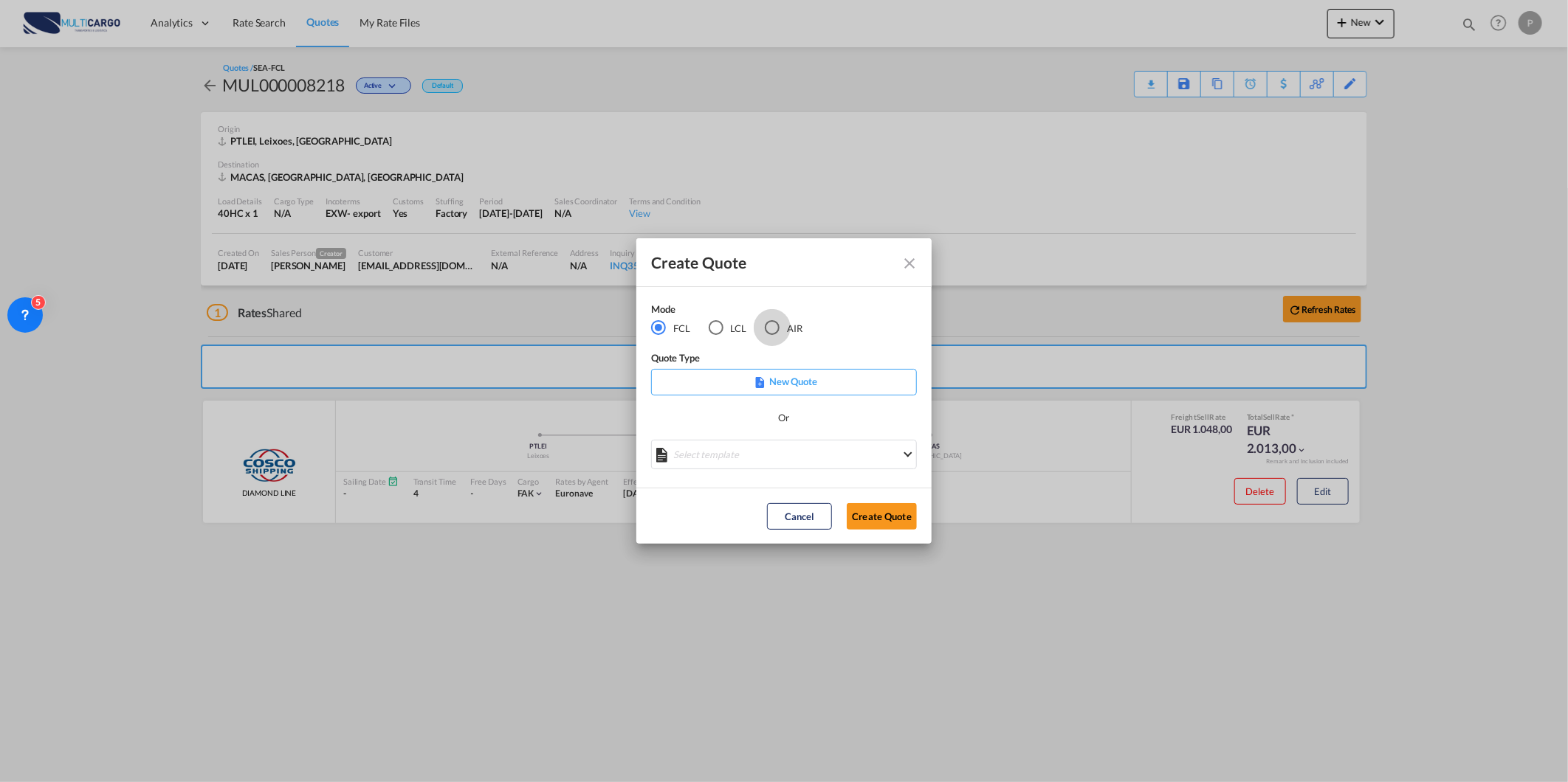
click at [772, 331] on div "AIR" at bounding box center [772, 327] width 15 height 15
click at [805, 455] on md-select "Select template [DATE] IMP_DAP_AIR_>500 [PERSON_NAME] | [DATE] [DATE]_IMP_DAP_A…" at bounding box center [783, 455] width 266 height 29
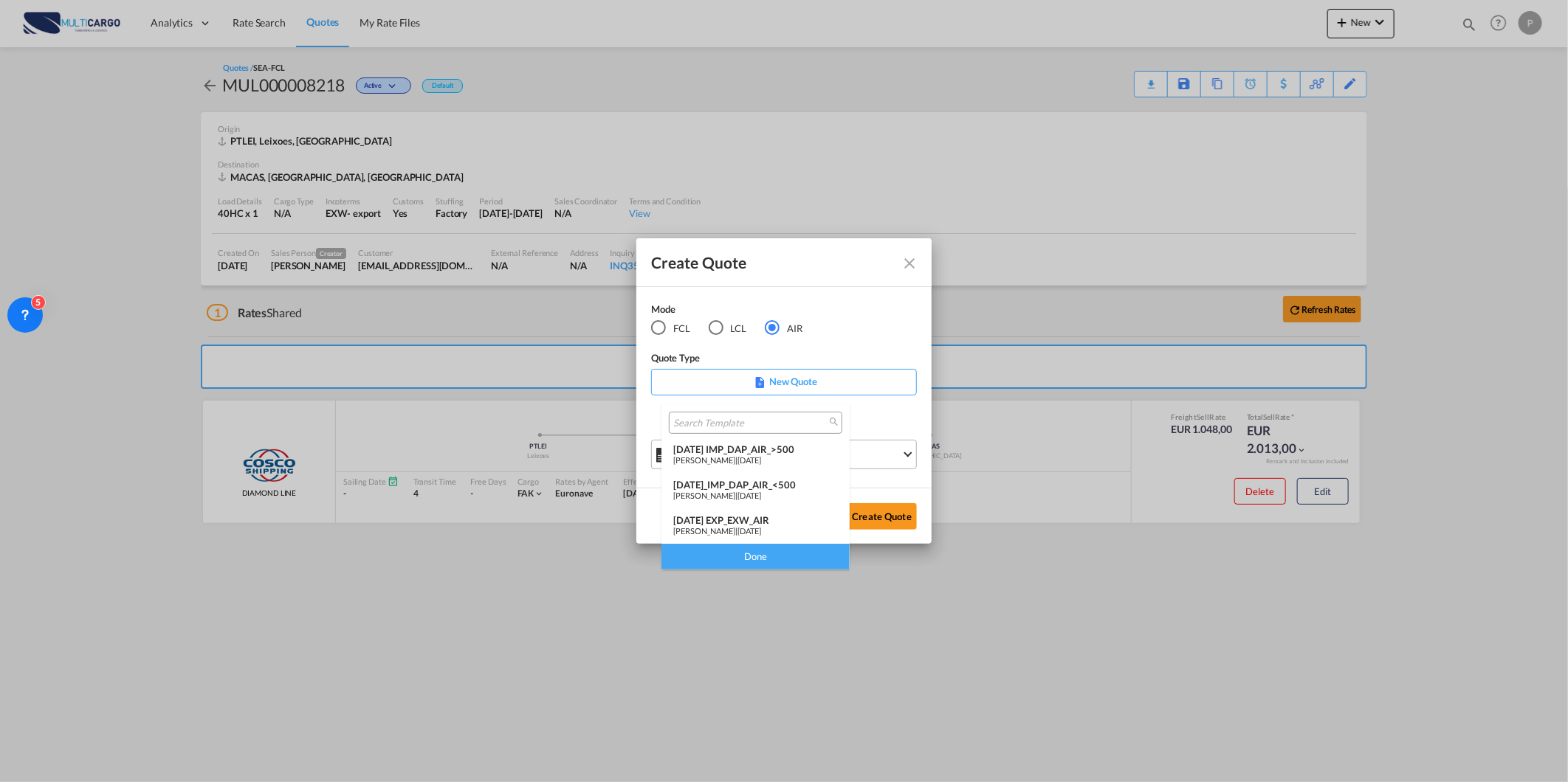
click at [787, 515] on div "[DATE] EXP_EXW_AIR" at bounding box center [755, 521] width 164 height 12
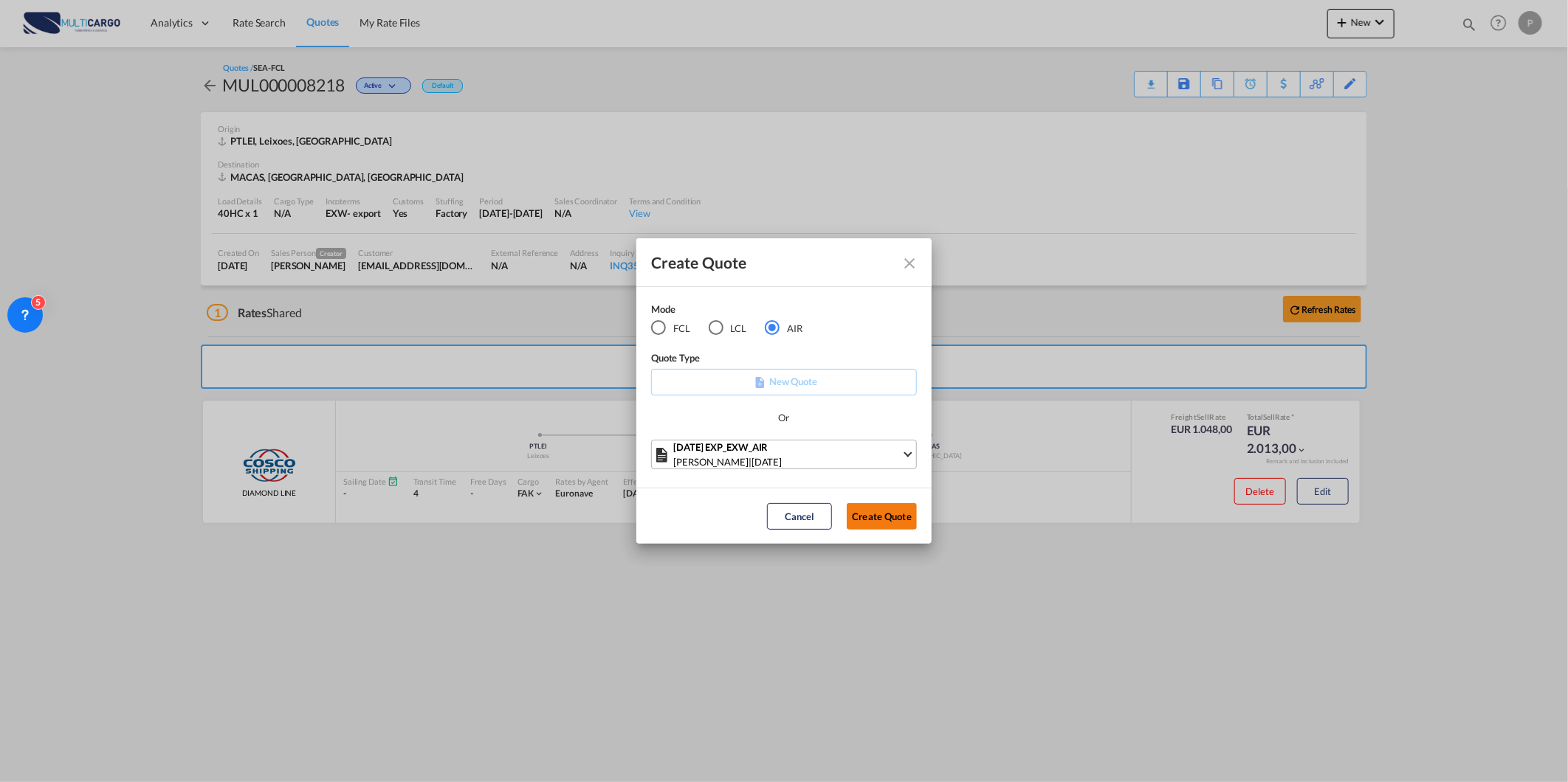
click at [877, 515] on button "Create Quote" at bounding box center [882, 516] width 70 height 27
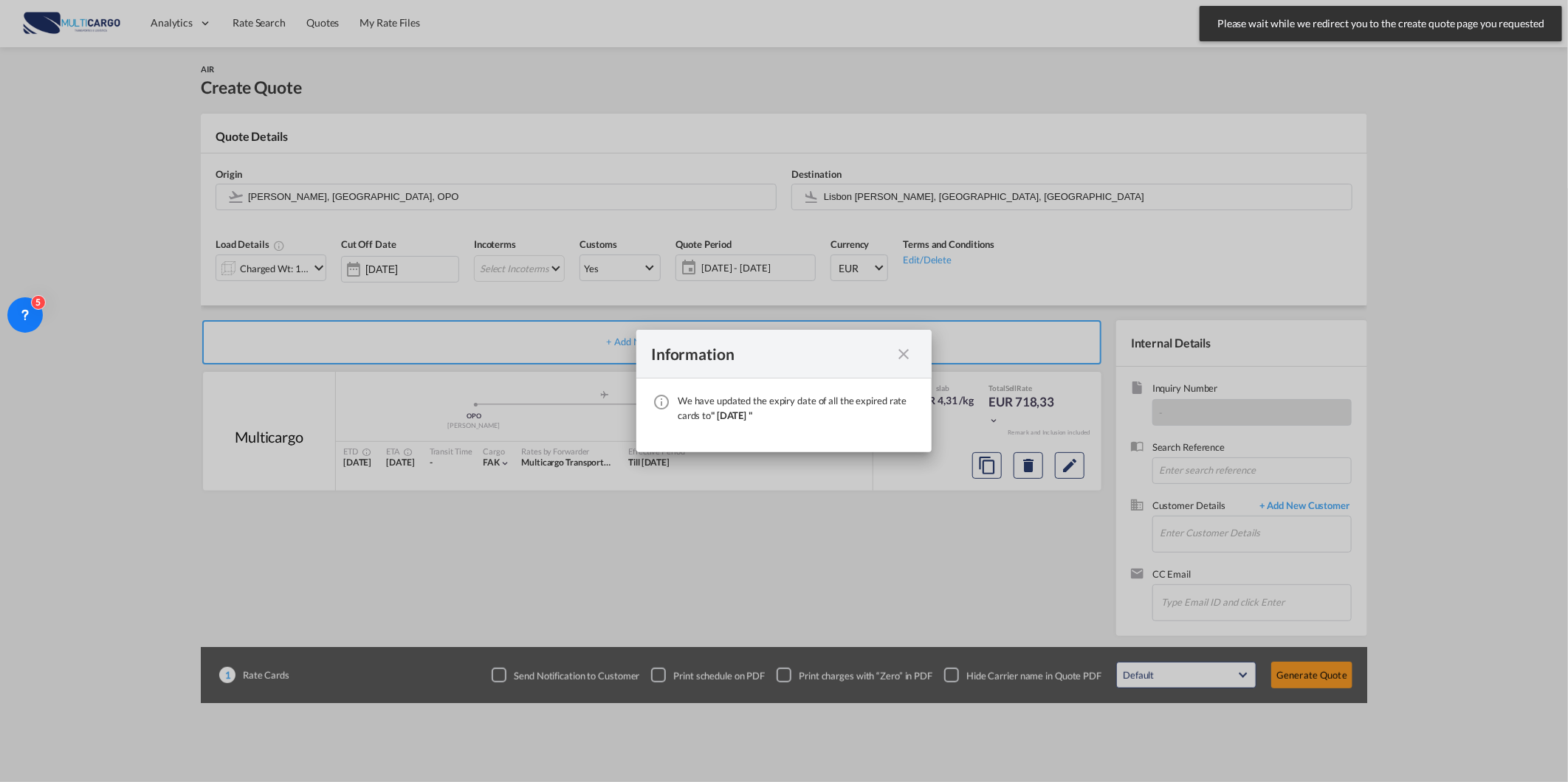
click at [901, 347] on md-icon "icon-close fg-AAA8AD cursor" at bounding box center [903, 354] width 18 height 18
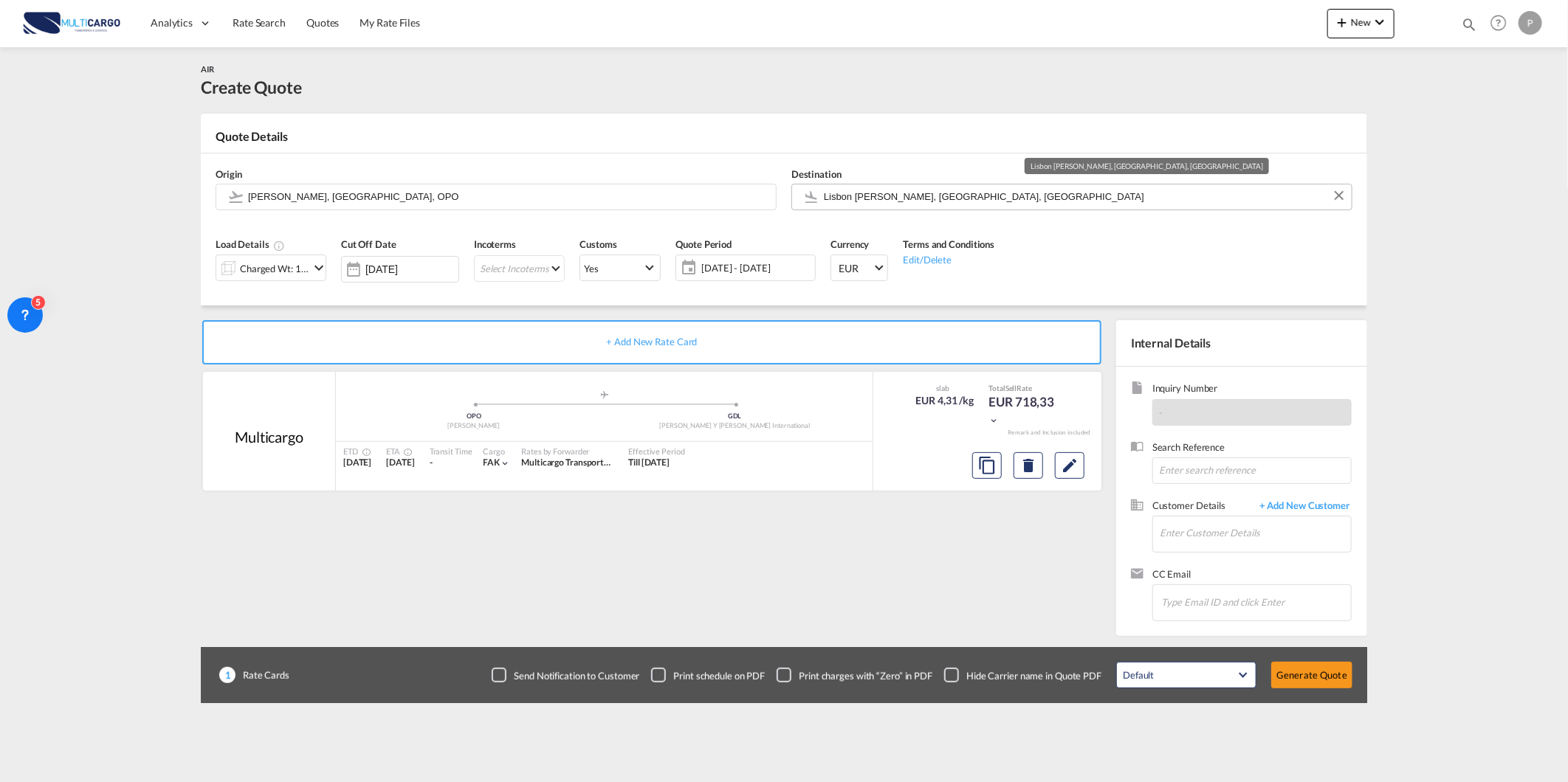
click at [888, 197] on input "Lisbon [PERSON_NAME], [GEOGRAPHIC_DATA], [GEOGRAPHIC_DATA]" at bounding box center [1083, 197] width 520 height 26
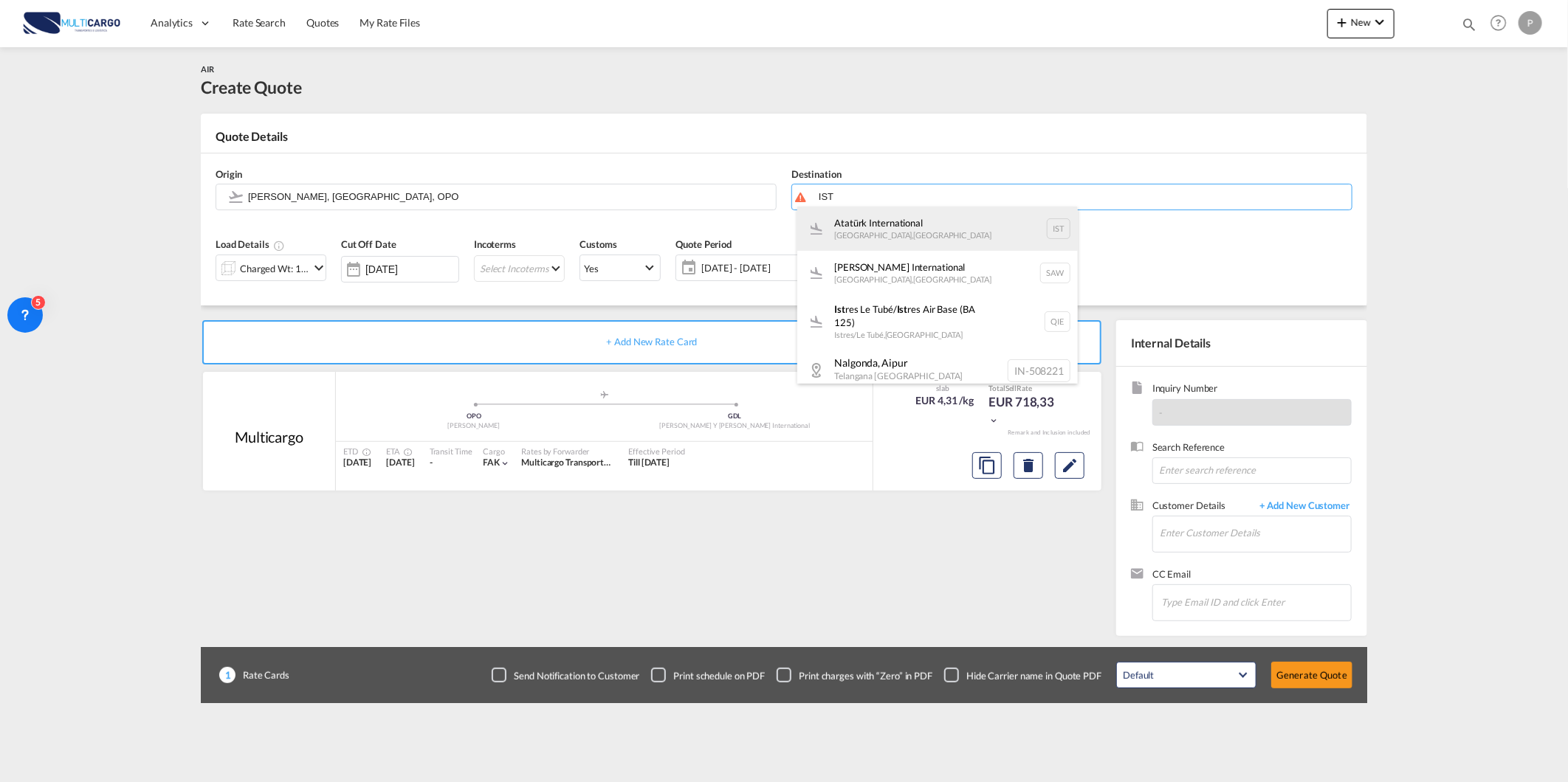
click at [982, 222] on div "Atatürk International [GEOGRAPHIC_DATA] , [GEOGRAPHIC_DATA] IST" at bounding box center [937, 229] width 280 height 45
type input "Atatürk International, [GEOGRAPHIC_DATA], IST"
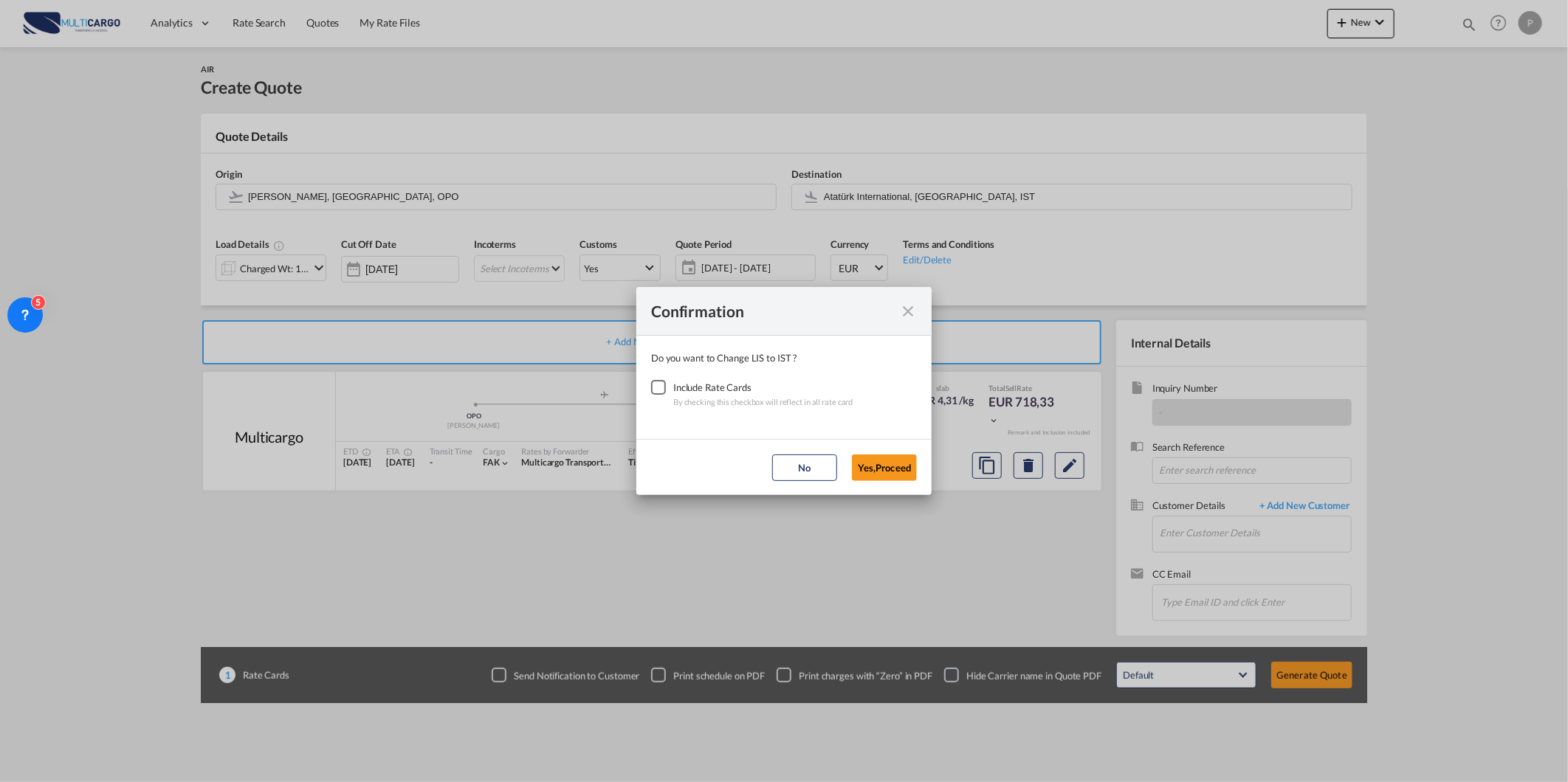
click at [651, 385] on div "Checkbox No Ink" at bounding box center [658, 387] width 15 height 15
click at [889, 471] on button "Yes,Proceed" at bounding box center [885, 467] width 65 height 27
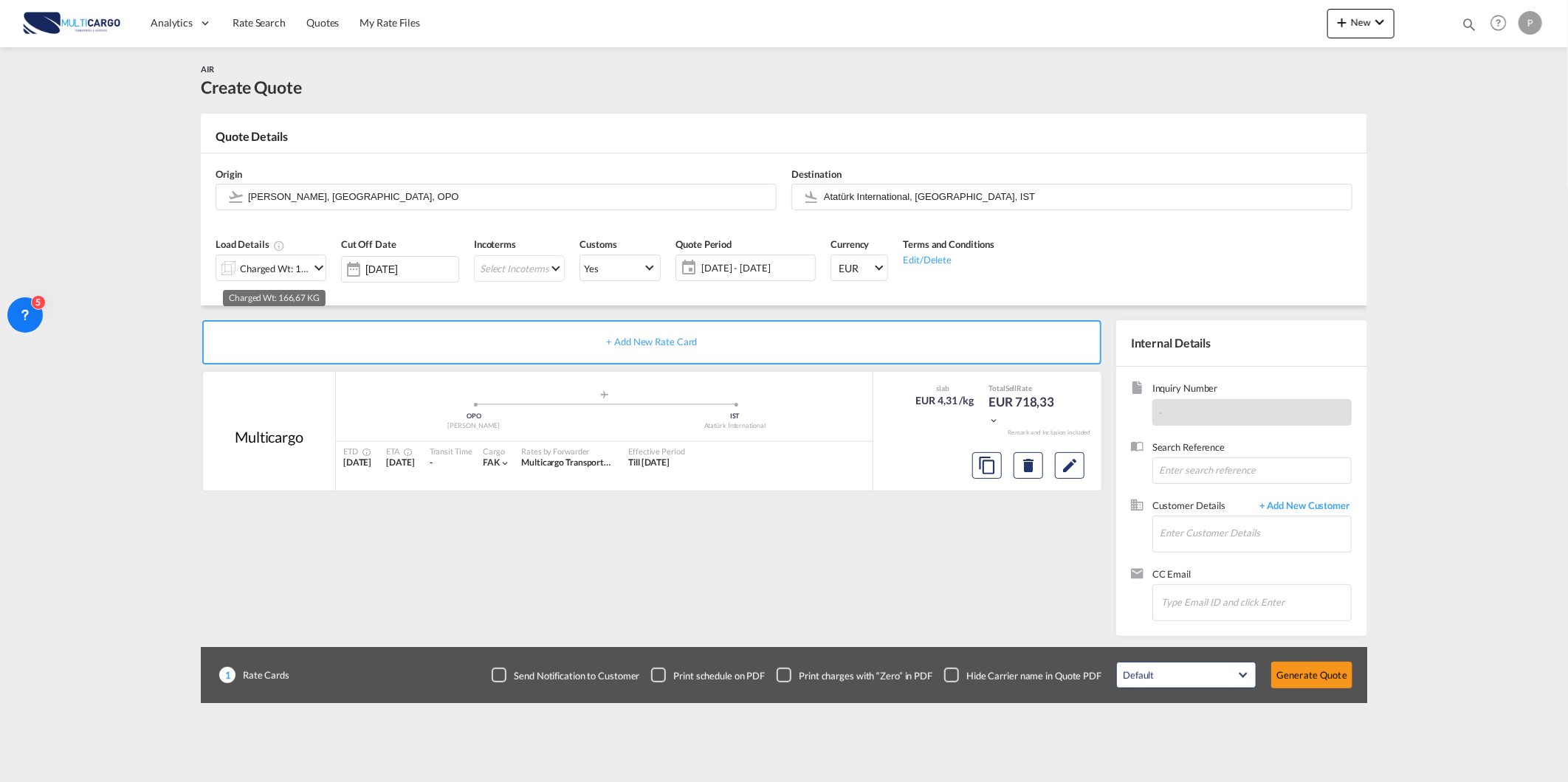
click at [275, 267] on div "Charged Wt: 166,67 KG" at bounding box center [274, 269] width 70 height 21
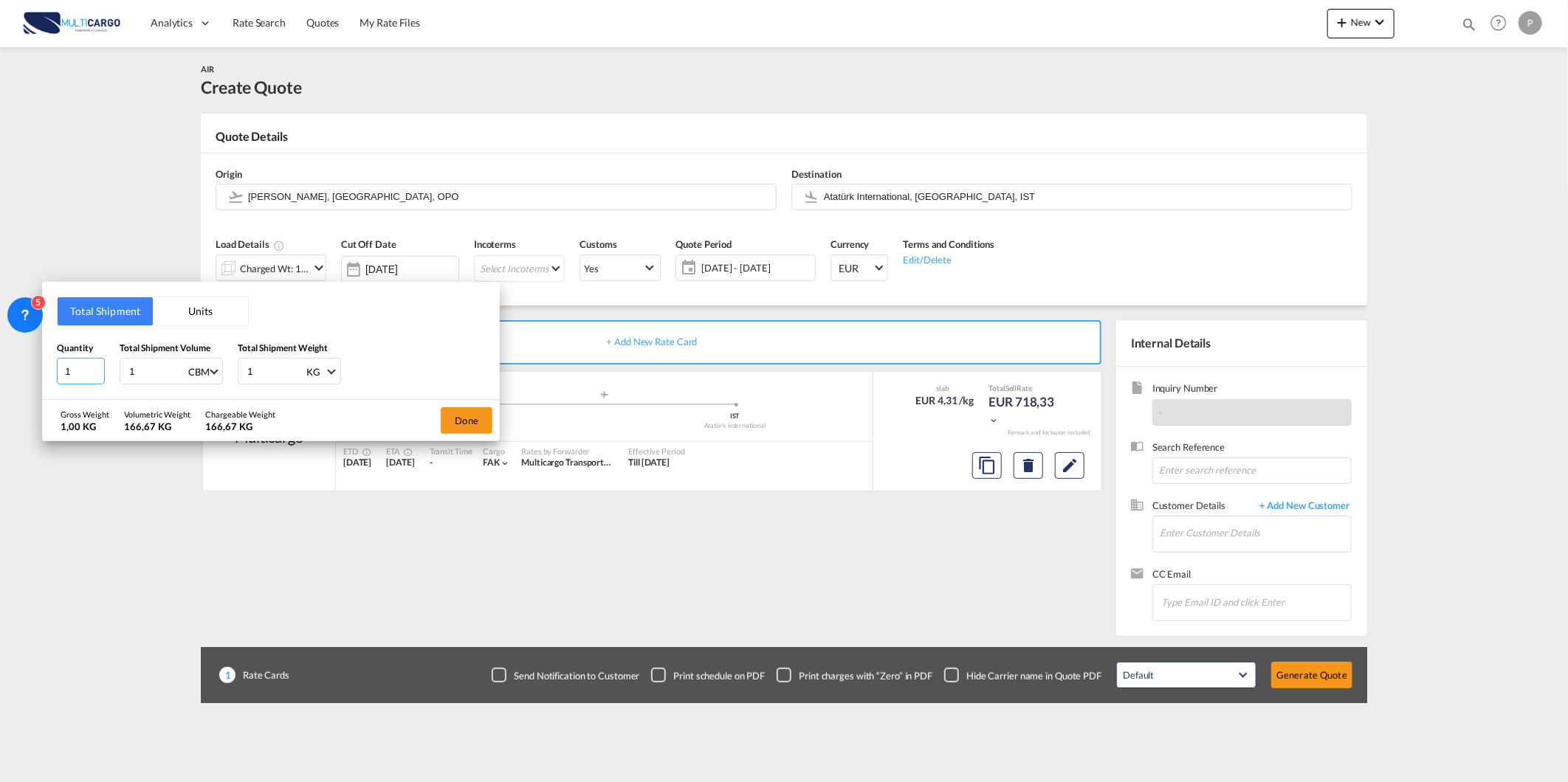
drag, startPoint x: 70, startPoint y: 364, endPoint x: 43, endPoint y: 357, distance: 27.9
click at [53, 364] on div "Total Shipment Units Quantity 1 Total Shipment Volume 1 CBM CBM CFT KG LB Total…" at bounding box center [271, 340] width 457 height 118
type input "9"
type input "0"
type input "0.13"
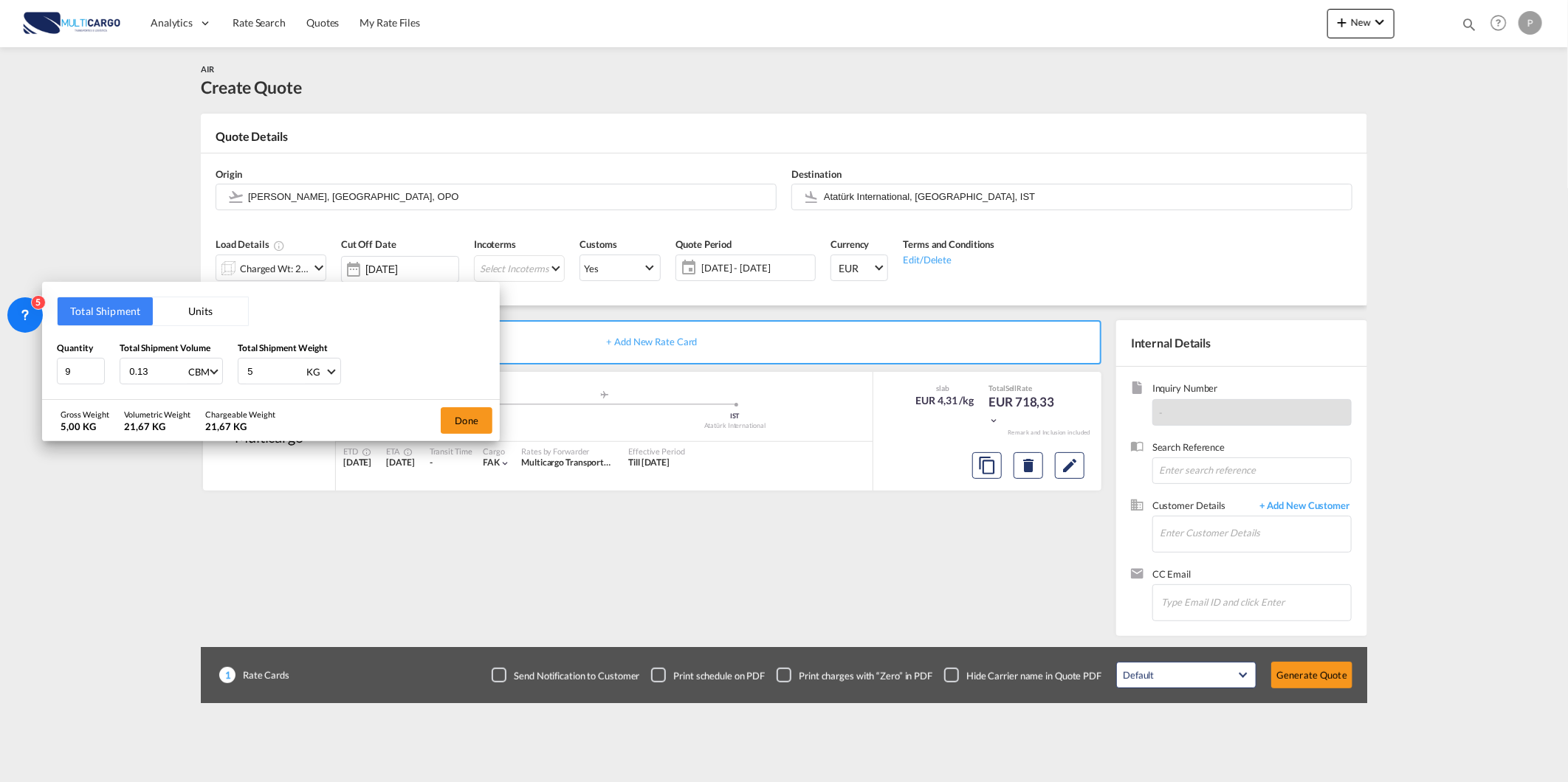
type input "51"
type input "51.1"
type input "54"
type input "54.1"
click at [471, 422] on button "Done" at bounding box center [467, 420] width 52 height 27
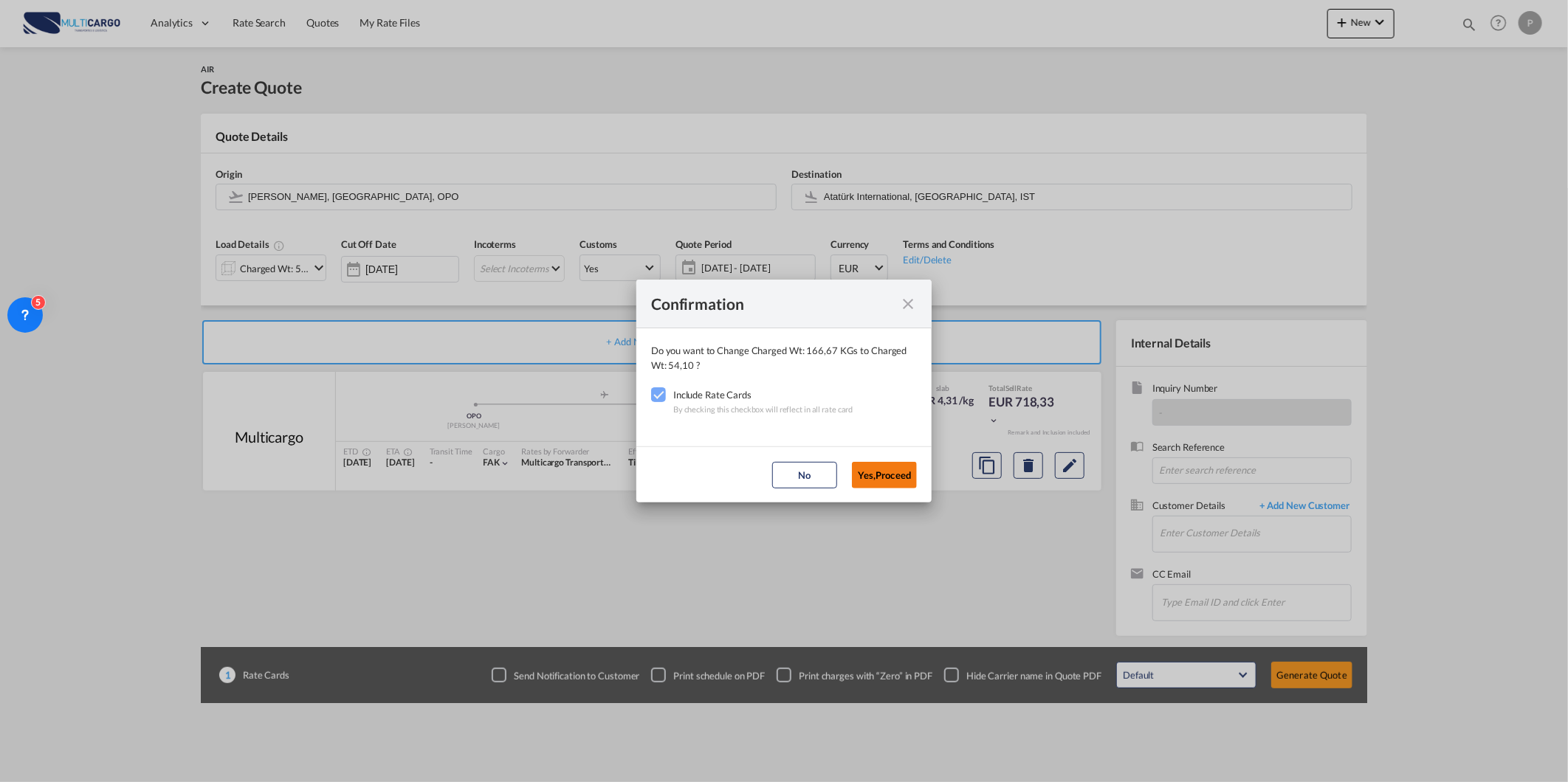
click at [861, 468] on button "Yes,Proceed" at bounding box center [885, 475] width 65 height 27
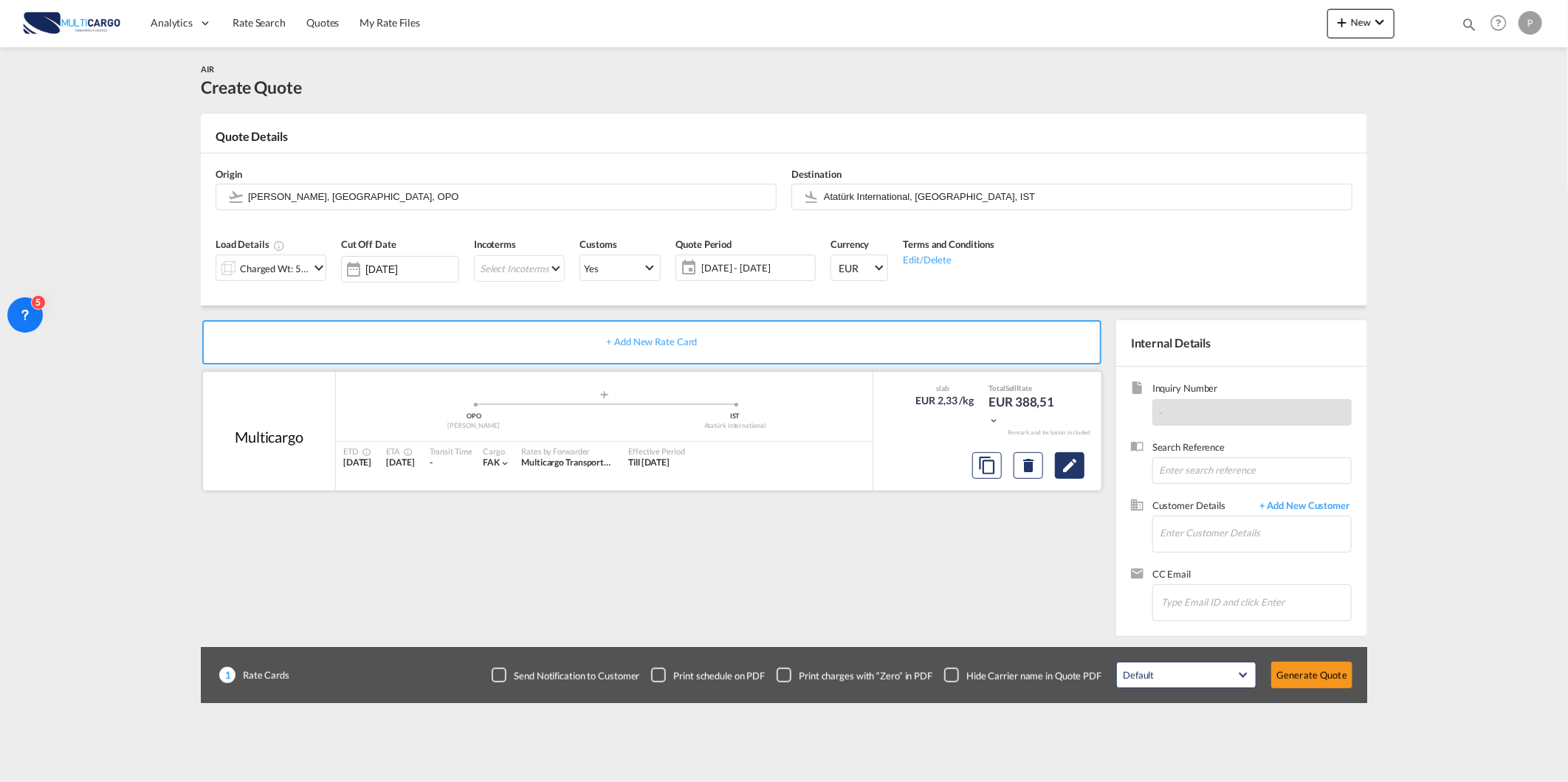
click at [1074, 478] on button "Edit" at bounding box center [1069, 465] width 29 height 27
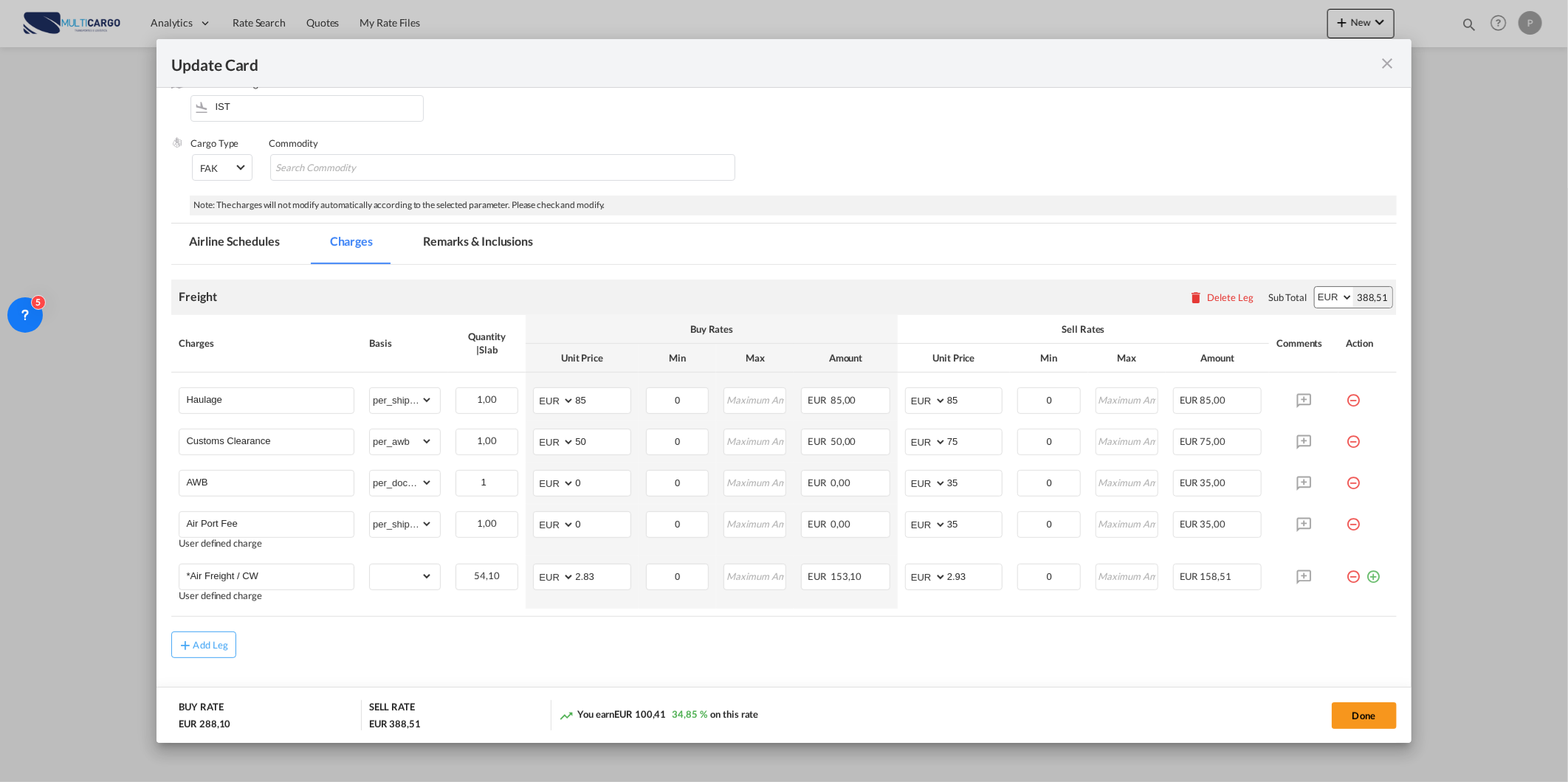
scroll to position [180, 0]
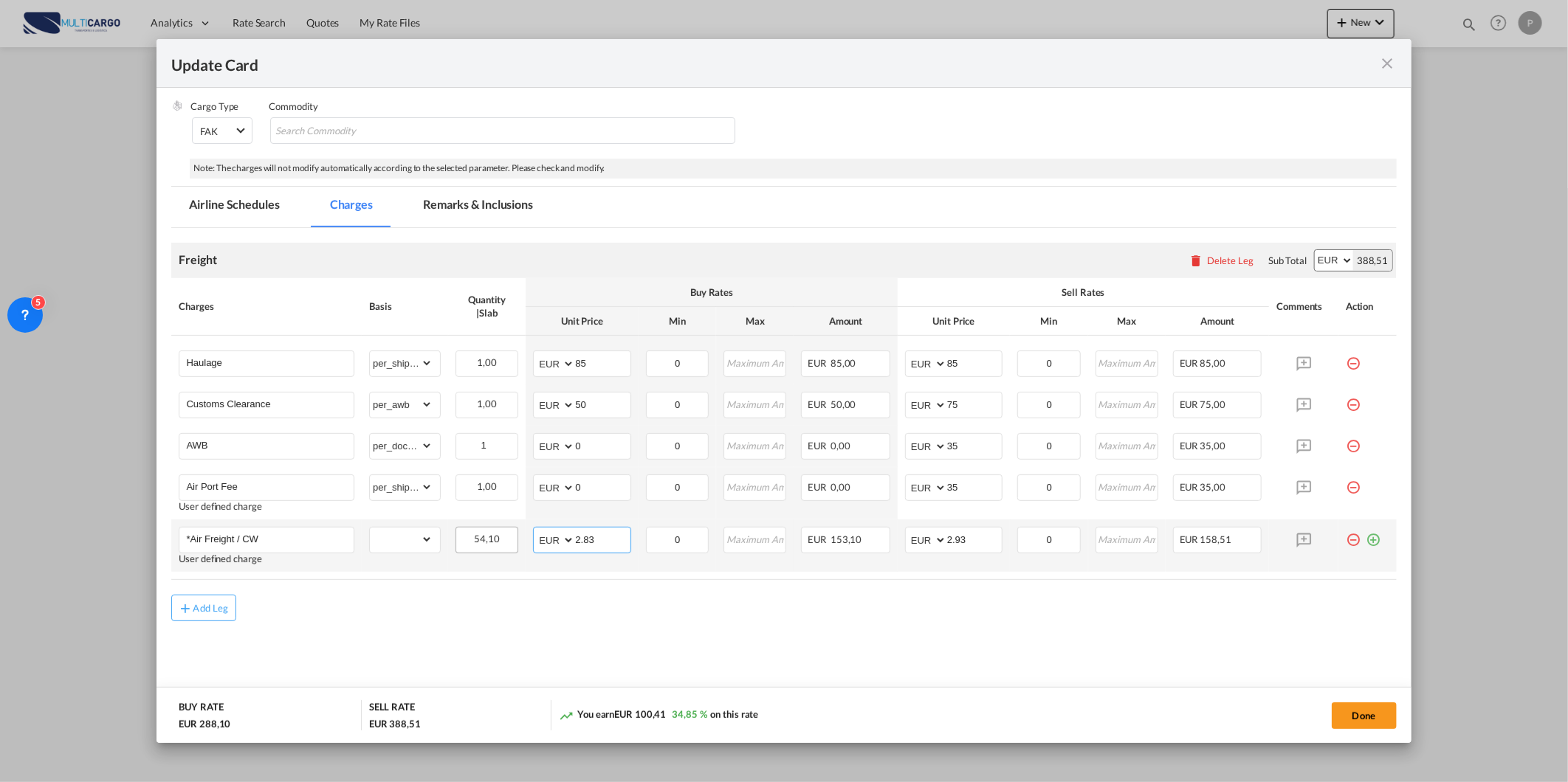
drag, startPoint x: 561, startPoint y: 534, endPoint x: 497, endPoint y: 535, distance: 64.0
click at [497, 535] on tr "*Air Freight / CW User defined charge Please Enter Already Exists gross_weight …" at bounding box center [783, 546] width 1225 height 52
type input "."
type input "1.21"
drag, startPoint x: 910, startPoint y: 530, endPoint x: 851, endPoint y: 535, distance: 59.2
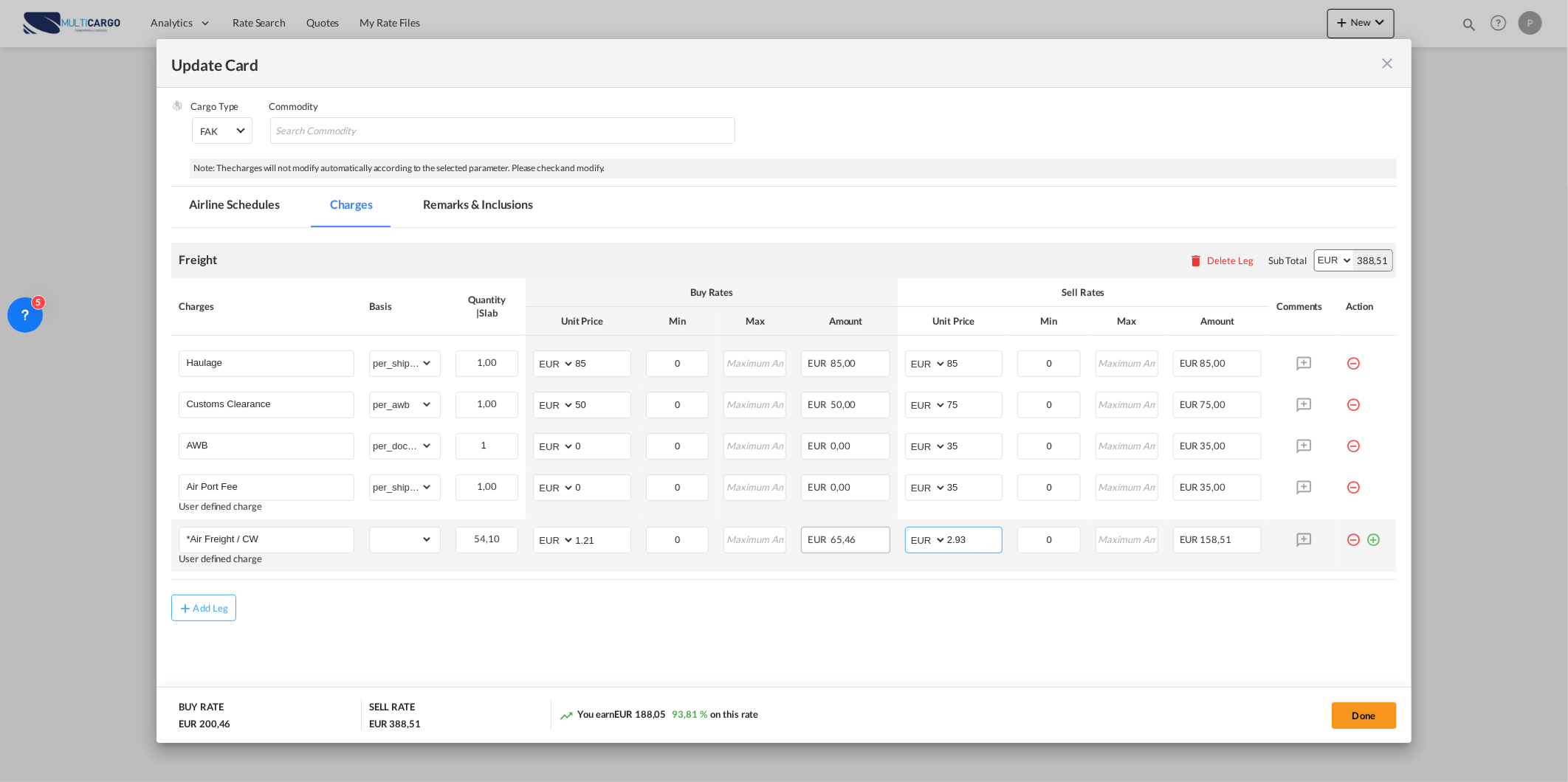
click at [864, 530] on tr "*Air Freight / CW User defined charge Please Enter Already Exists gross_weight …" at bounding box center [783, 546] width 1225 height 52
type input "3"
type input "1.4"
drag, startPoint x: 969, startPoint y: 366, endPoint x: 921, endPoint y: 365, distance: 48.0
click at [922, 365] on md-input-container "AED AFN ALL AMD ANG AOA ARS AUD AWG AZN BAM BBD BDT BGN BHD BIF BMD BND [PERSON…" at bounding box center [953, 364] width 97 height 27
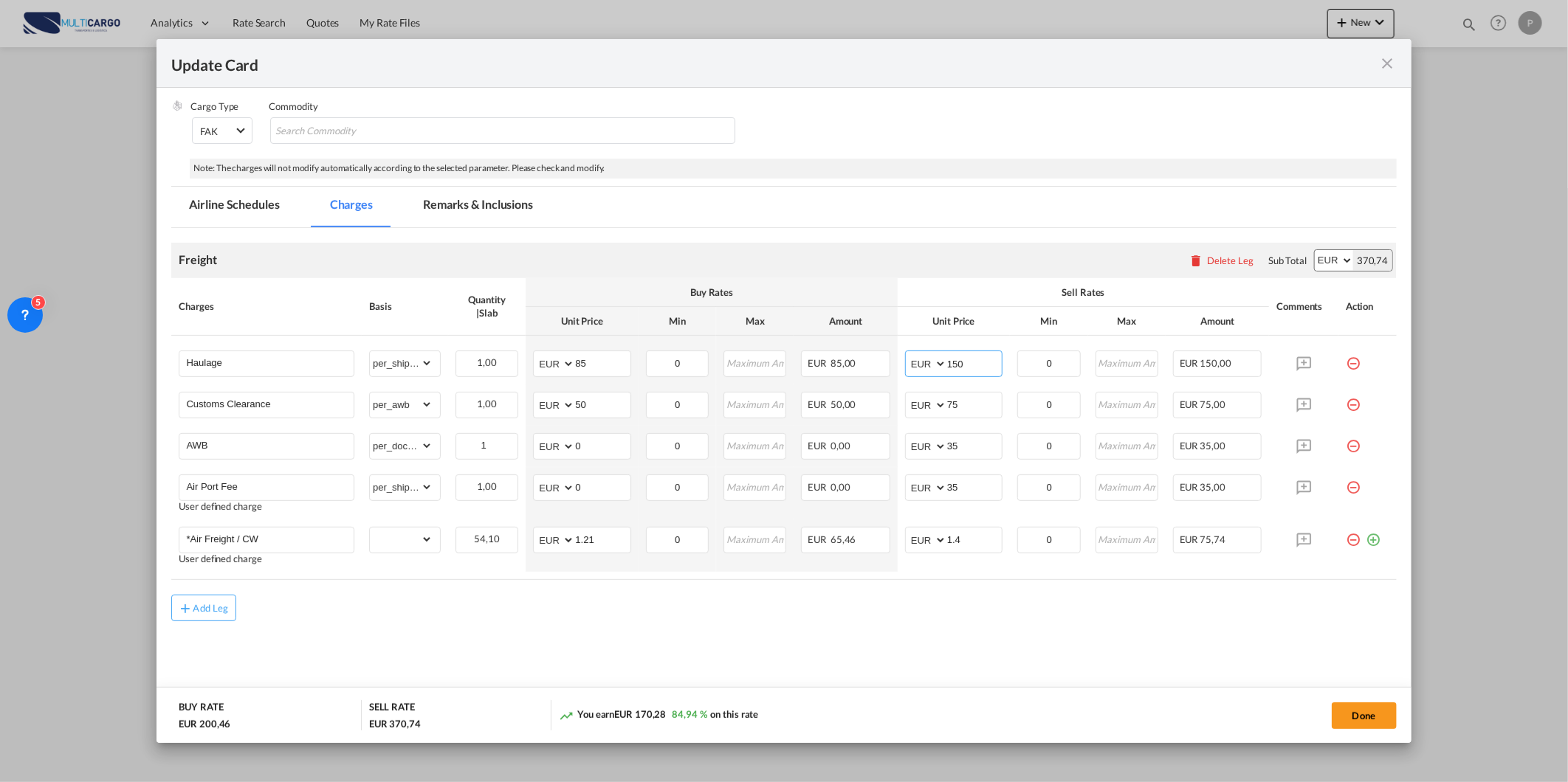
type input "150"
click at [1249, 608] on div "Add Leg" at bounding box center [783, 608] width 1225 height 27
click at [1373, 541] on div "Update Card Port ..." at bounding box center [1367, 534] width 44 height 15
click at [1366, 540] on md-icon "icon-plus-circle-outline green-400-fg" at bounding box center [1373, 534] width 15 height 15
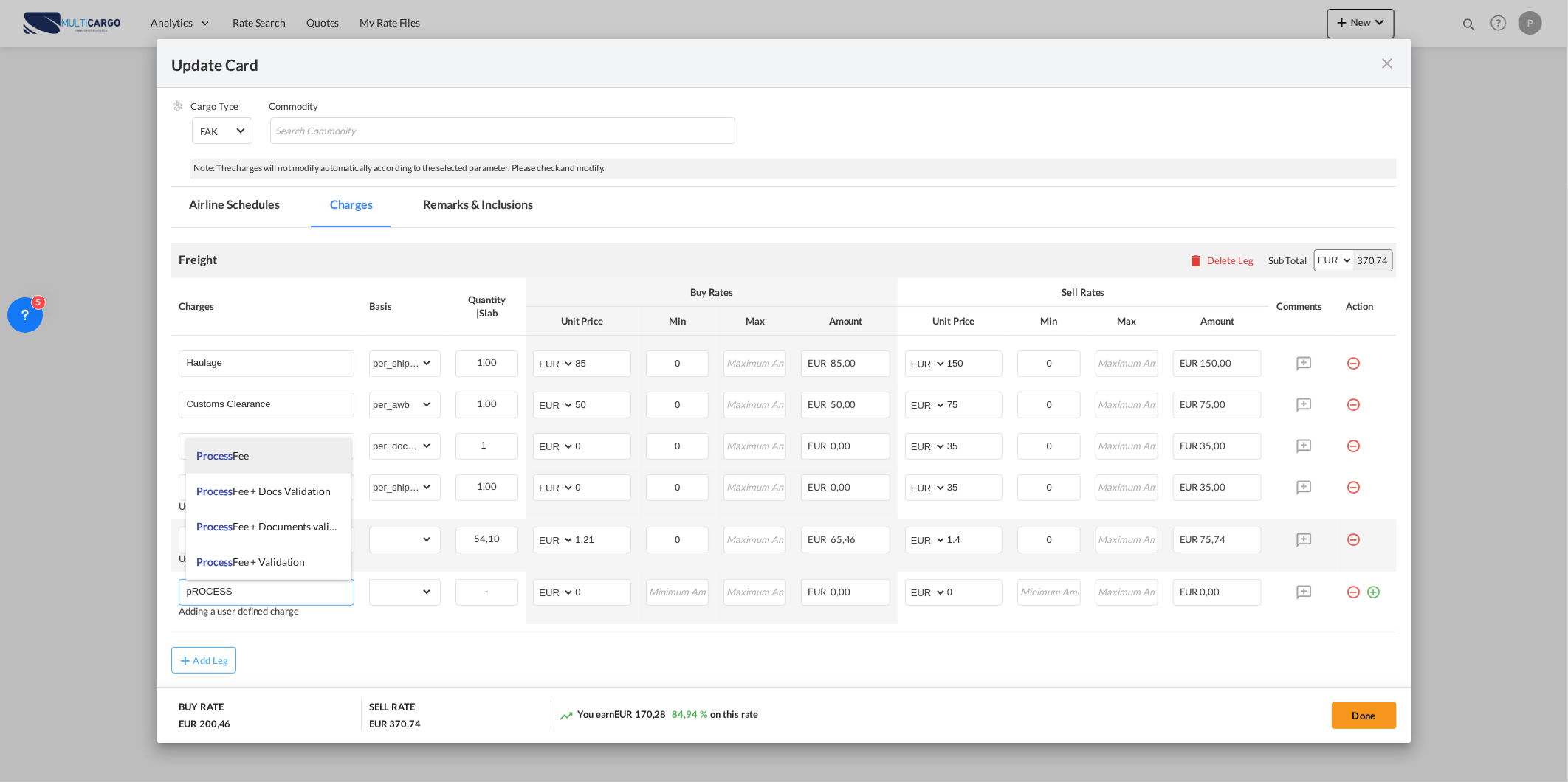
click at [301, 449] on li "Process Fee" at bounding box center [268, 455] width 166 height 35
type input "Process Fee"
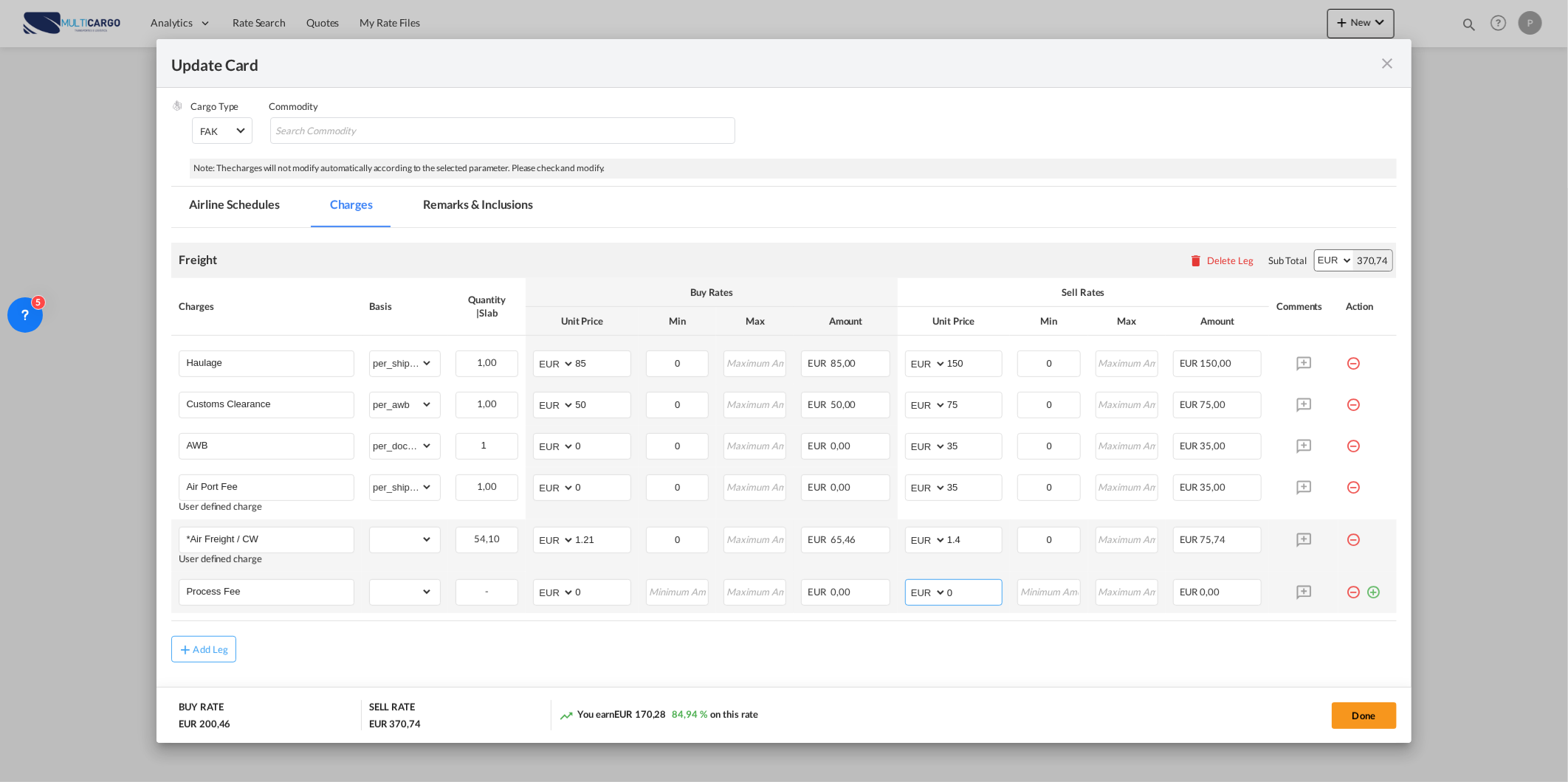
drag, startPoint x: 967, startPoint y: 600, endPoint x: 888, endPoint y: 600, distance: 79.0
click at [889, 600] on tr "Process Fee Please Enter Already Exists gross_weight volumetric_weight per_ship…" at bounding box center [783, 592] width 1225 height 41
type input "90"
click at [875, 670] on md-content "Freight Please enter leg name Leg Name Already Exists Delete Leg Sub Total AED …" at bounding box center [783, 488] width 1225 height 521
click at [889, 659] on div "Add Leg" at bounding box center [783, 649] width 1225 height 27
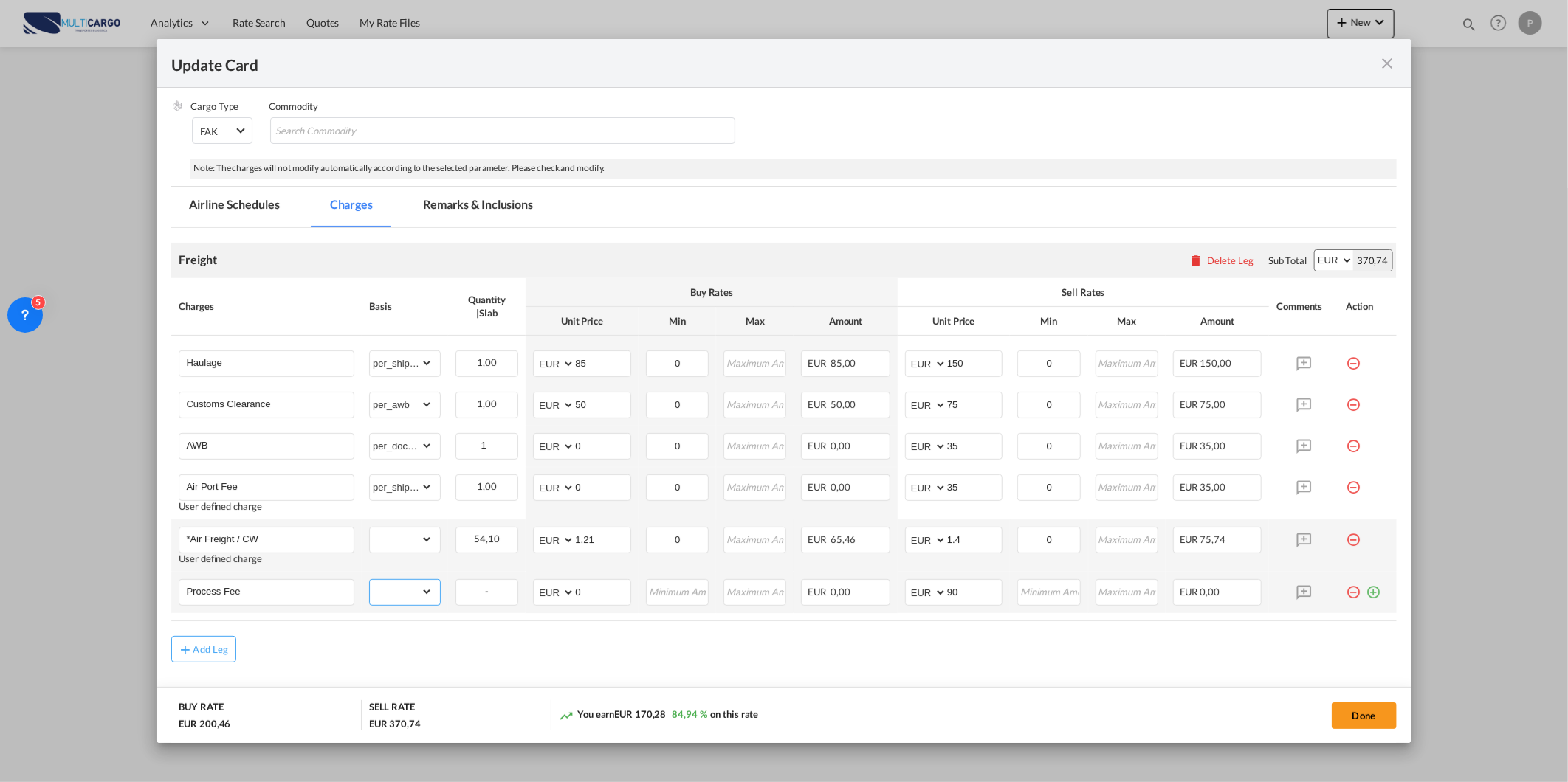
click at [420, 587] on select "gross_weight volumetric_weight per_shipment per_bl per_km % on air freight per_…" at bounding box center [401, 591] width 63 height 23
select select "per_shipment"
click at [370, 580] on select "gross_weight volumetric_weight per_shipment per_bl per_km % on air freight per_…" at bounding box center [401, 591] width 63 height 23
click at [1349, 724] on button "Done" at bounding box center [1364, 715] width 65 height 27
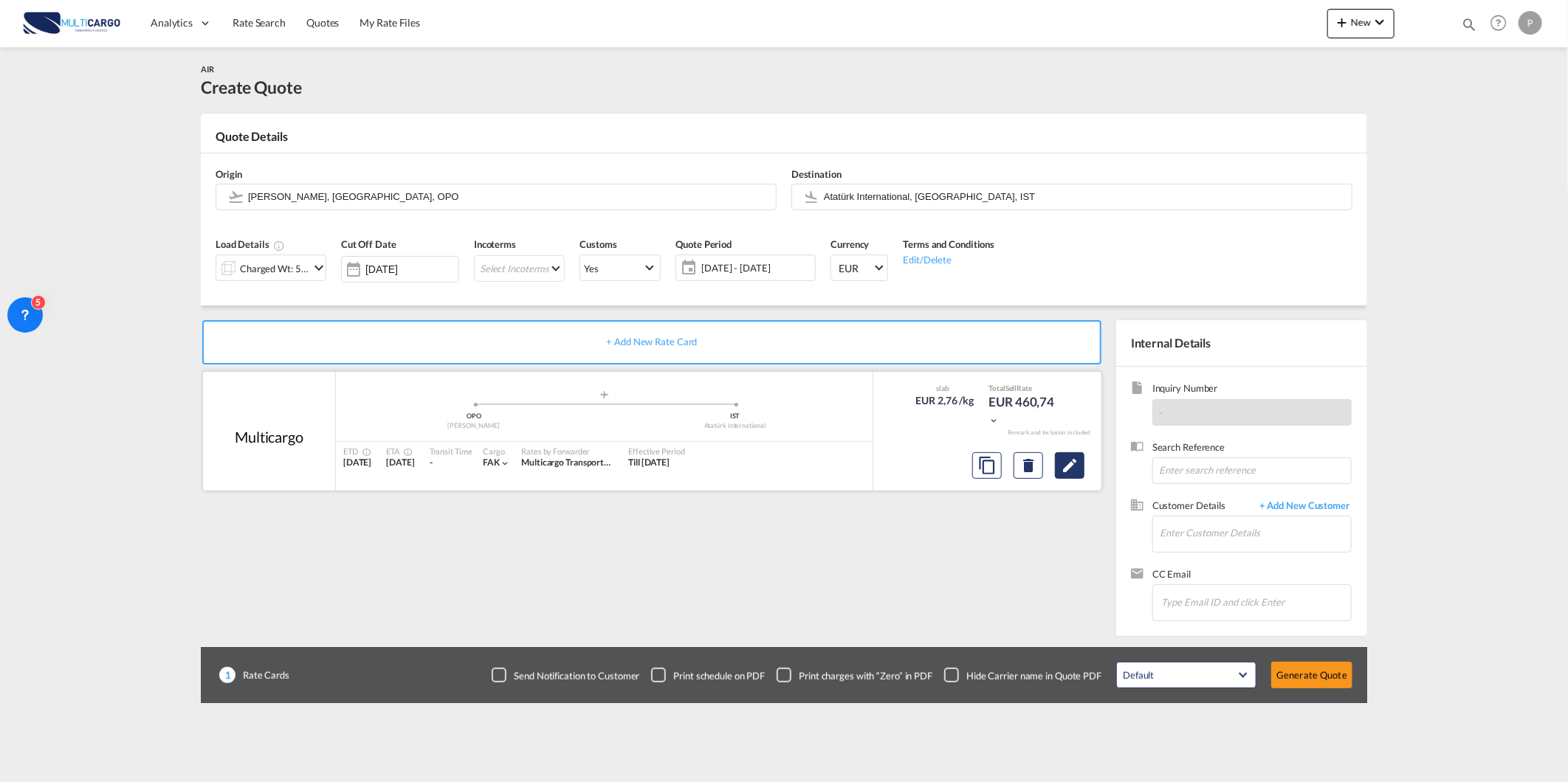
click at [1072, 457] on md-icon "Edit" at bounding box center [1069, 466] width 18 height 18
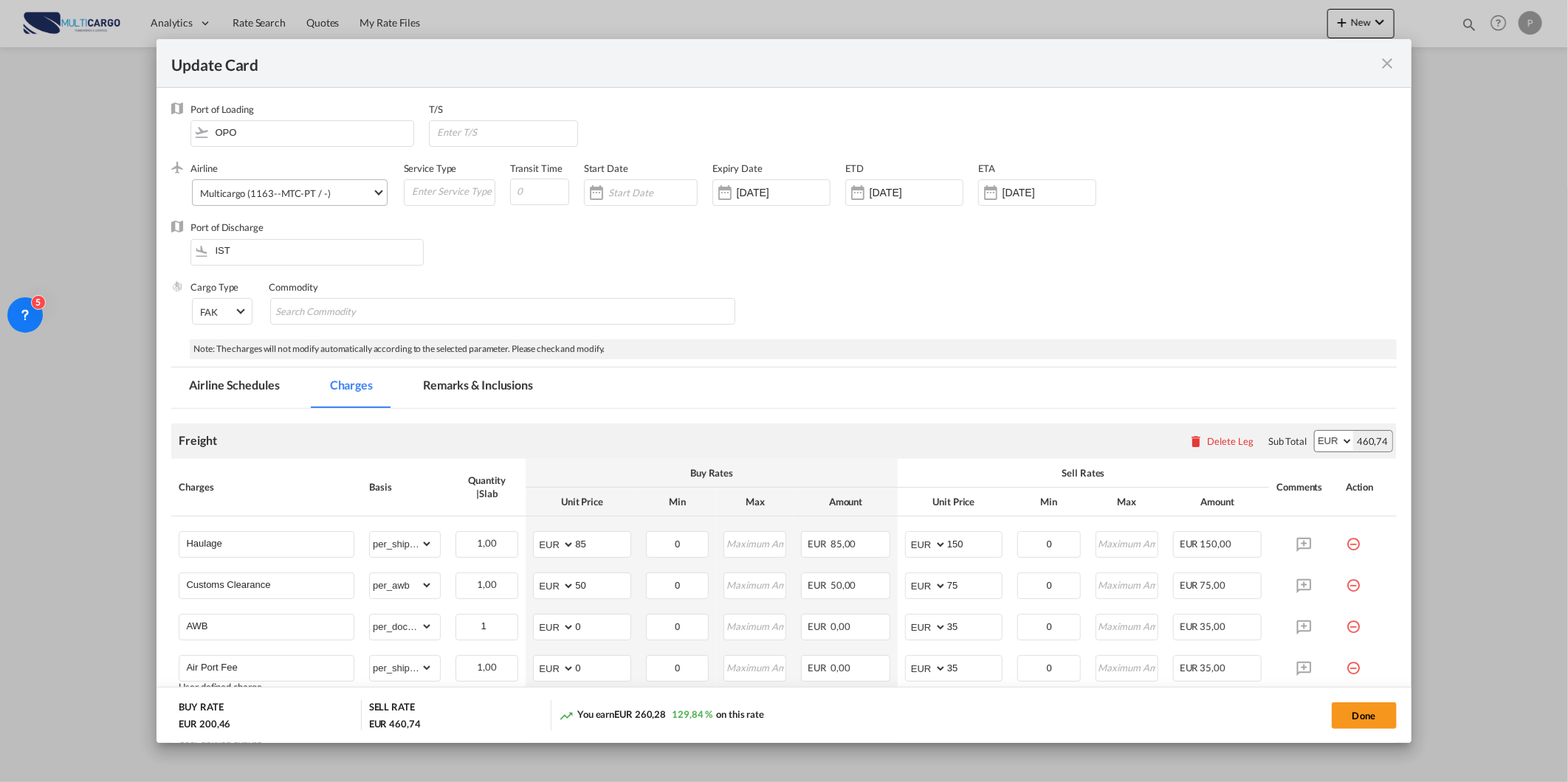
click at [261, 180] on div "Airline Multicargo (1163--MTC-PT / -) AIR EXPRESS S.A. (1166- / -) CMA CGM Air …" at bounding box center [297, 191] width 212 height 59
drag, startPoint x: 261, startPoint y: 180, endPoint x: 267, endPoint y: 191, distance: 12.5
click at [266, 187] on div "Multicargo (1163--MTC-PT / -)" at bounding box center [265, 193] width 130 height 12
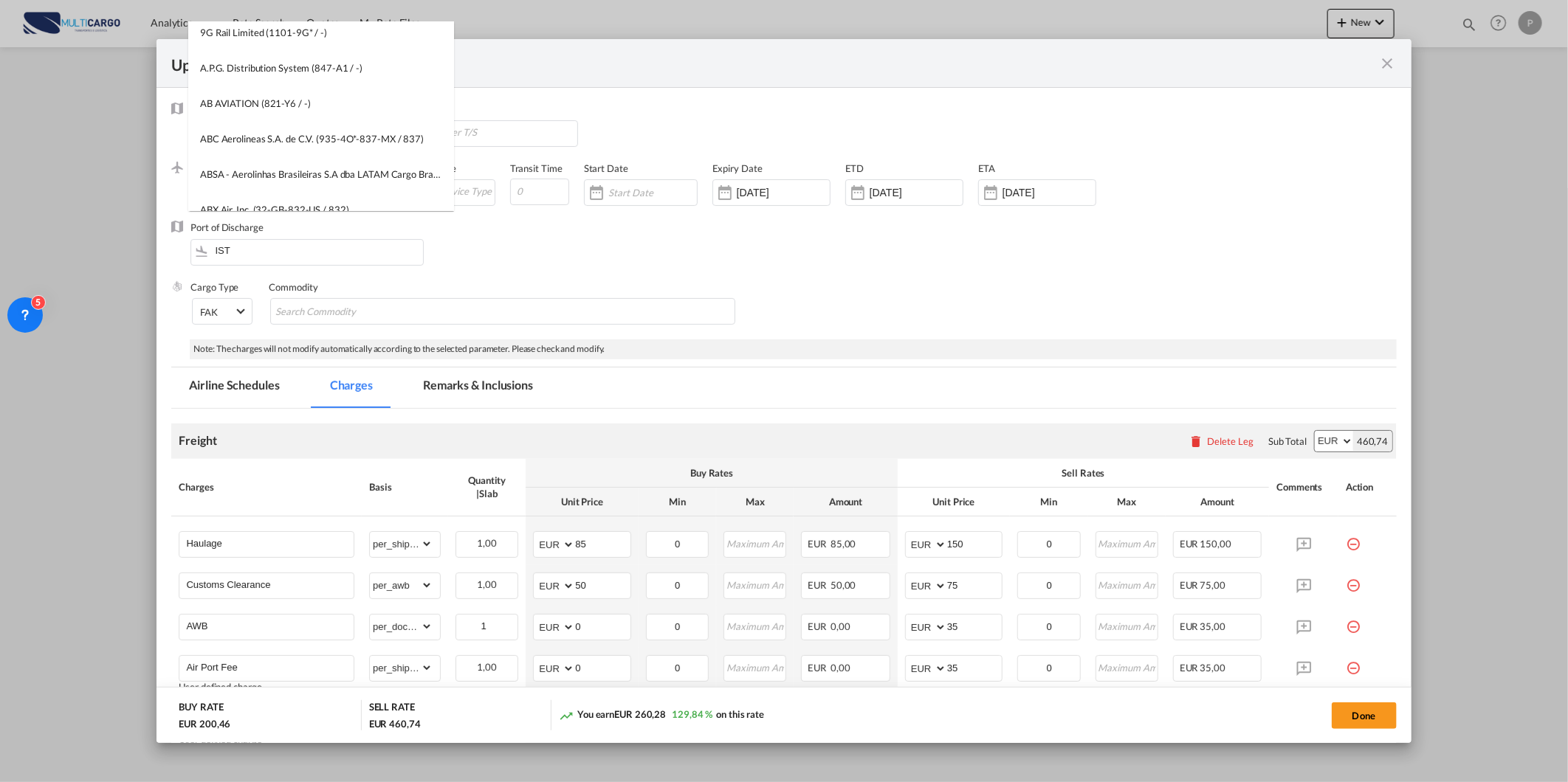
scroll to position [0, 0]
click at [340, 46] on input "search" at bounding box center [325, 40] width 258 height 35
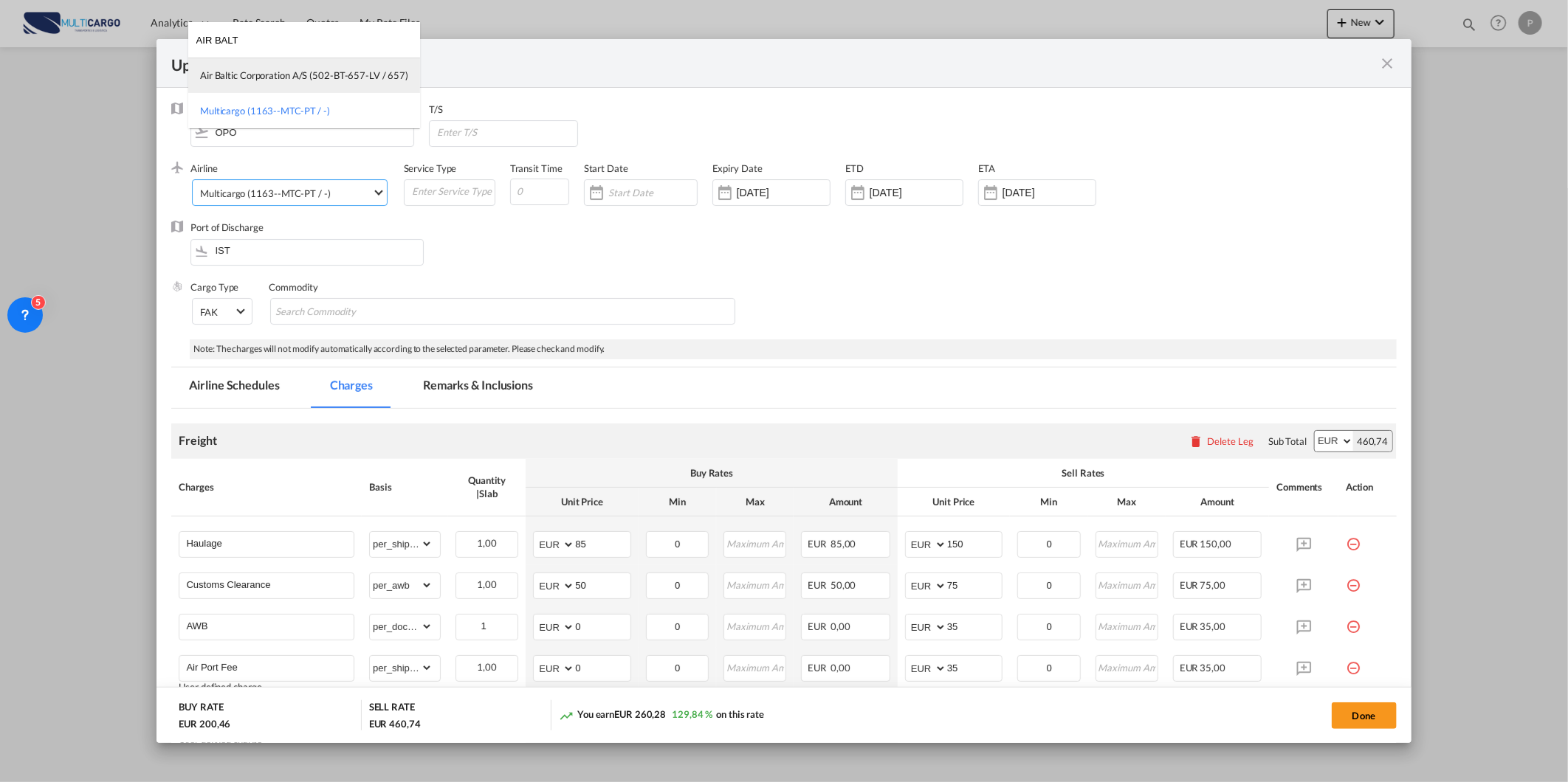
type input "AIR BALT"
click at [328, 77] on div "Air Baltic Corporation A/S (502-BT-657-LV / 657)" at bounding box center [304, 75] width 208 height 13
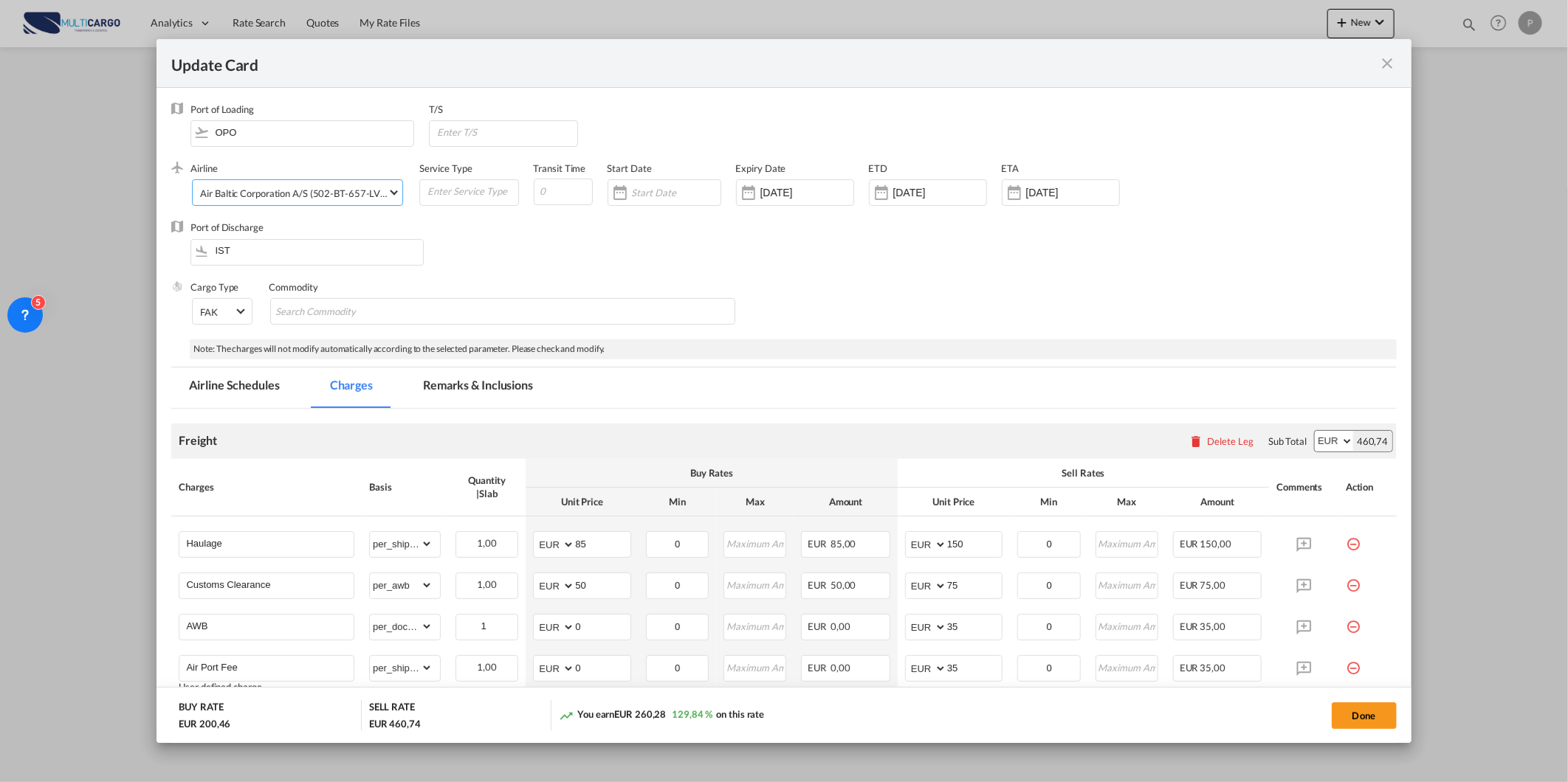
click at [483, 405] on md-tab-item "Remarks & Inclusions" at bounding box center [477, 388] width 145 height 40
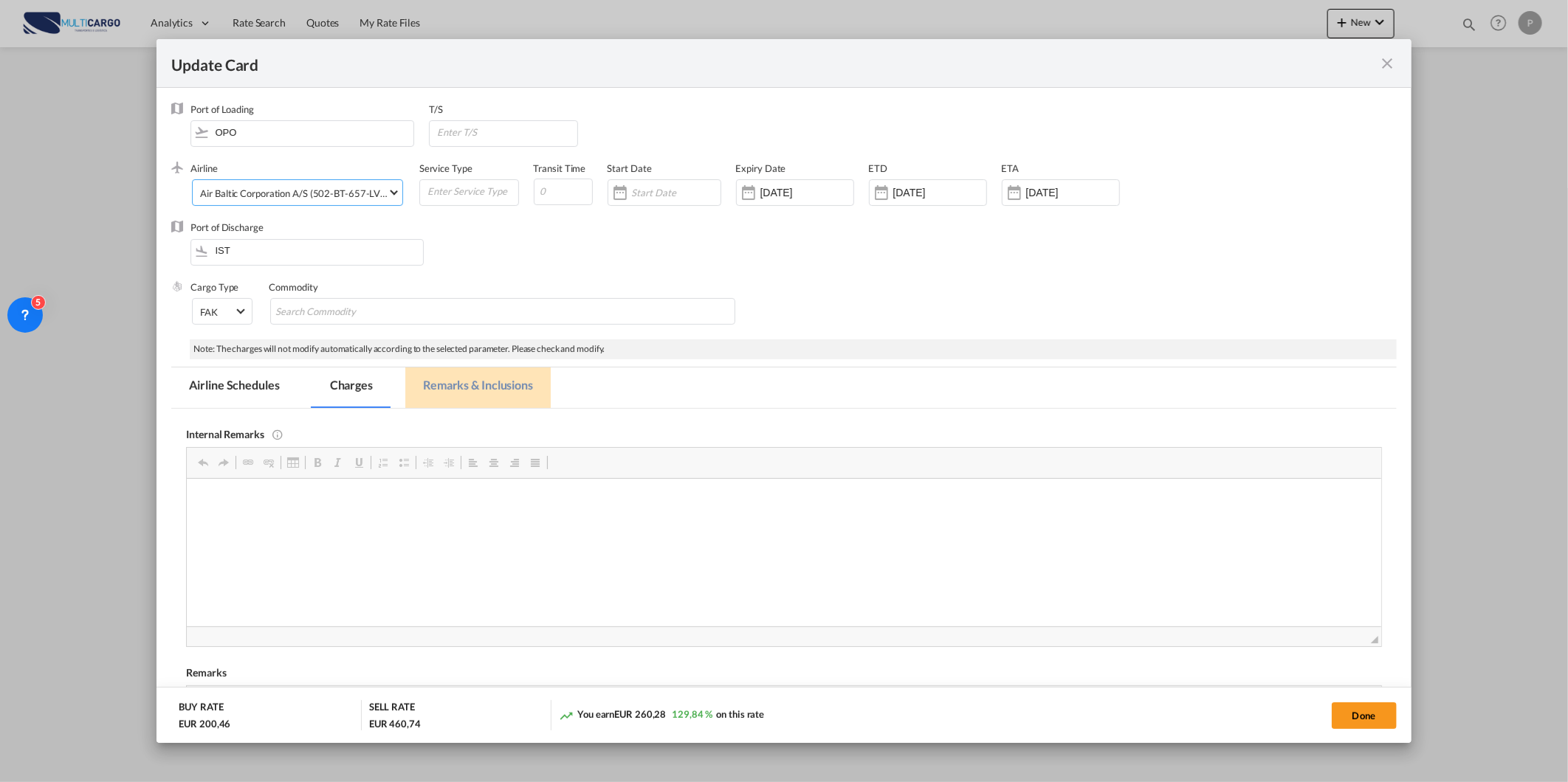
click at [482, 393] on md-tab-item "Remarks & Inclusions" at bounding box center [477, 388] width 145 height 40
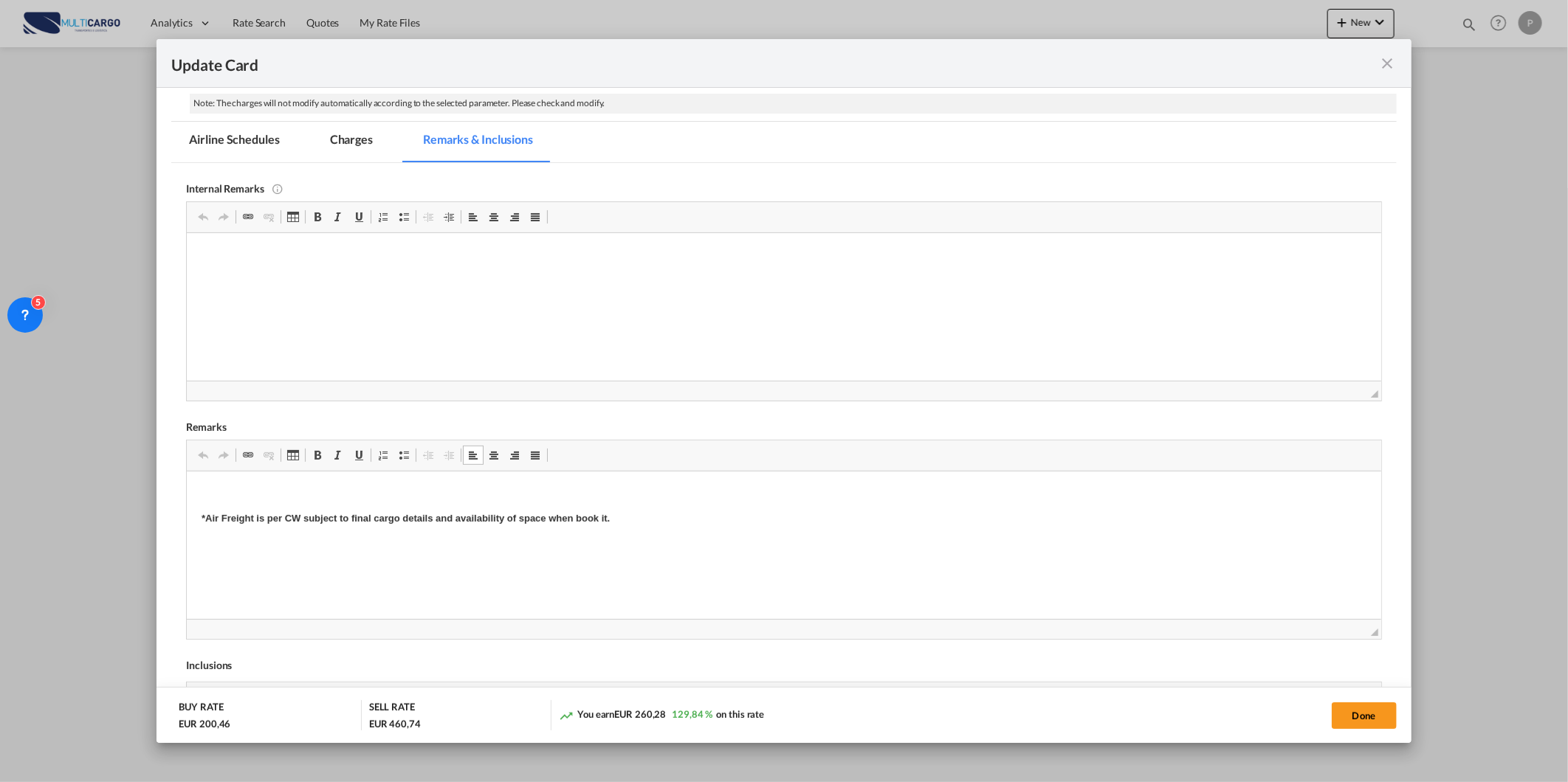
scroll to position [53, 0]
click at [1376, 721] on button "Done" at bounding box center [1364, 715] width 65 height 27
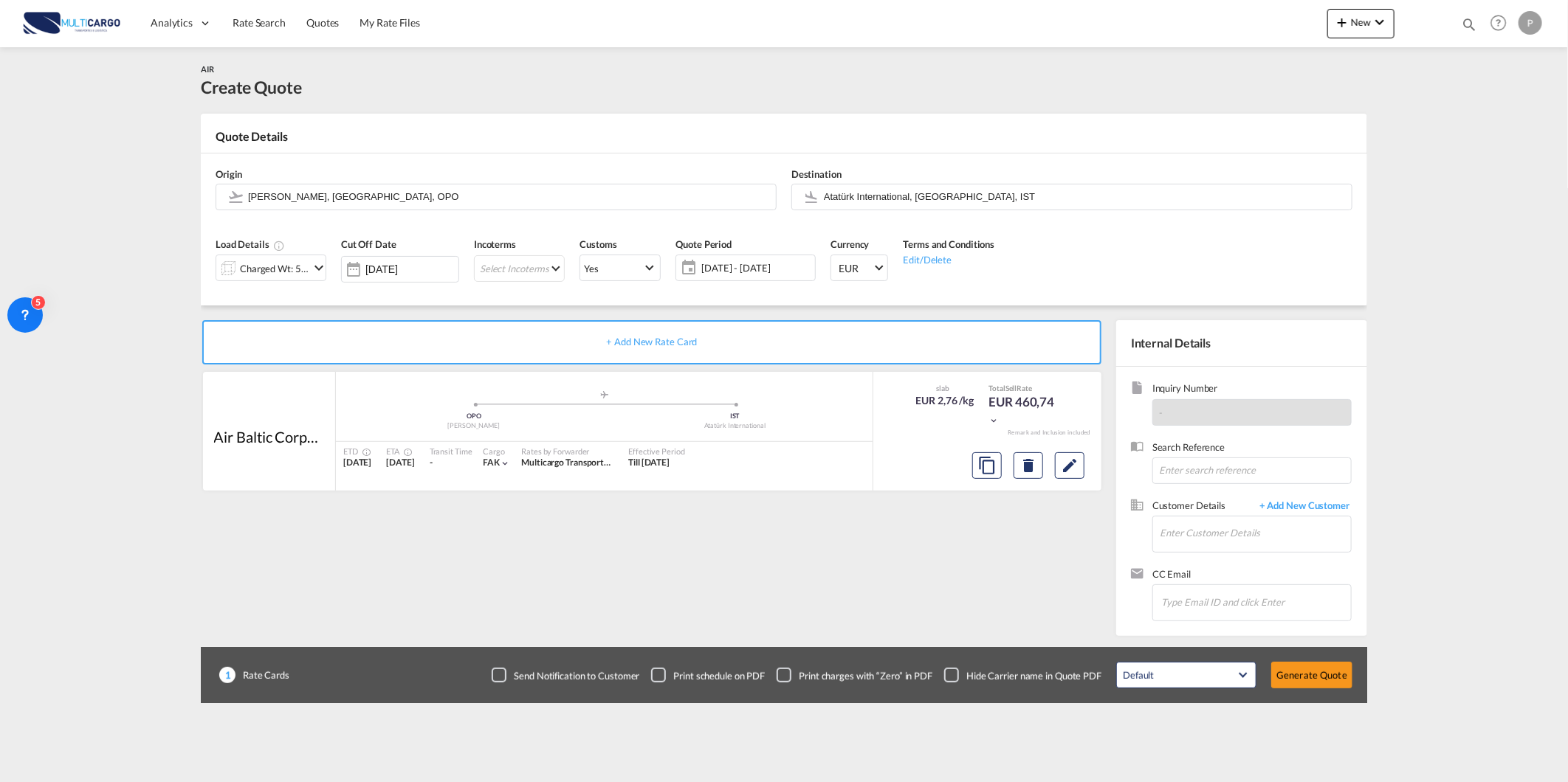
scroll to position [9, 0]
click at [1315, 533] on input "Enter Customer Details" at bounding box center [1255, 533] width 191 height 34
paste input "[EMAIL_ADDRESS][DOMAIN_NAME]"
click at [1307, 546] on div "[PERSON_NAME] [EMAIL_ADDRESS][DOMAIN_NAME] | OUROBOROS LOJISTIK SERVISLER VE DI…" at bounding box center [1299, 559] width 280 height 40
type input "OUROBOROS LOJISTIK SERVISLER VE DIS TIC.LTD.STI, [PERSON_NAME], [EMAIL_ADDRESS]…"
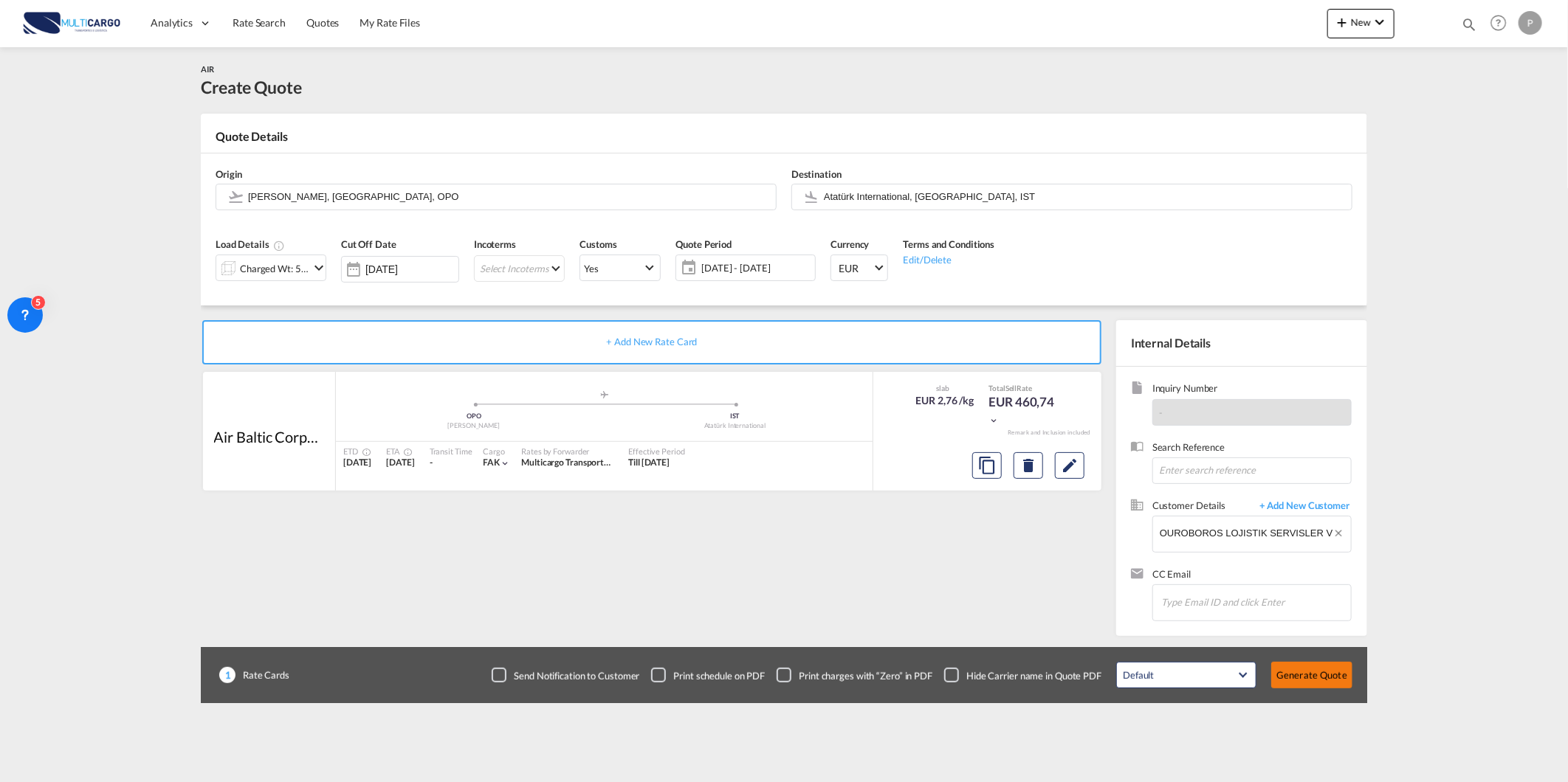
click at [1315, 682] on button "Generate Quote" at bounding box center [1312, 675] width 81 height 27
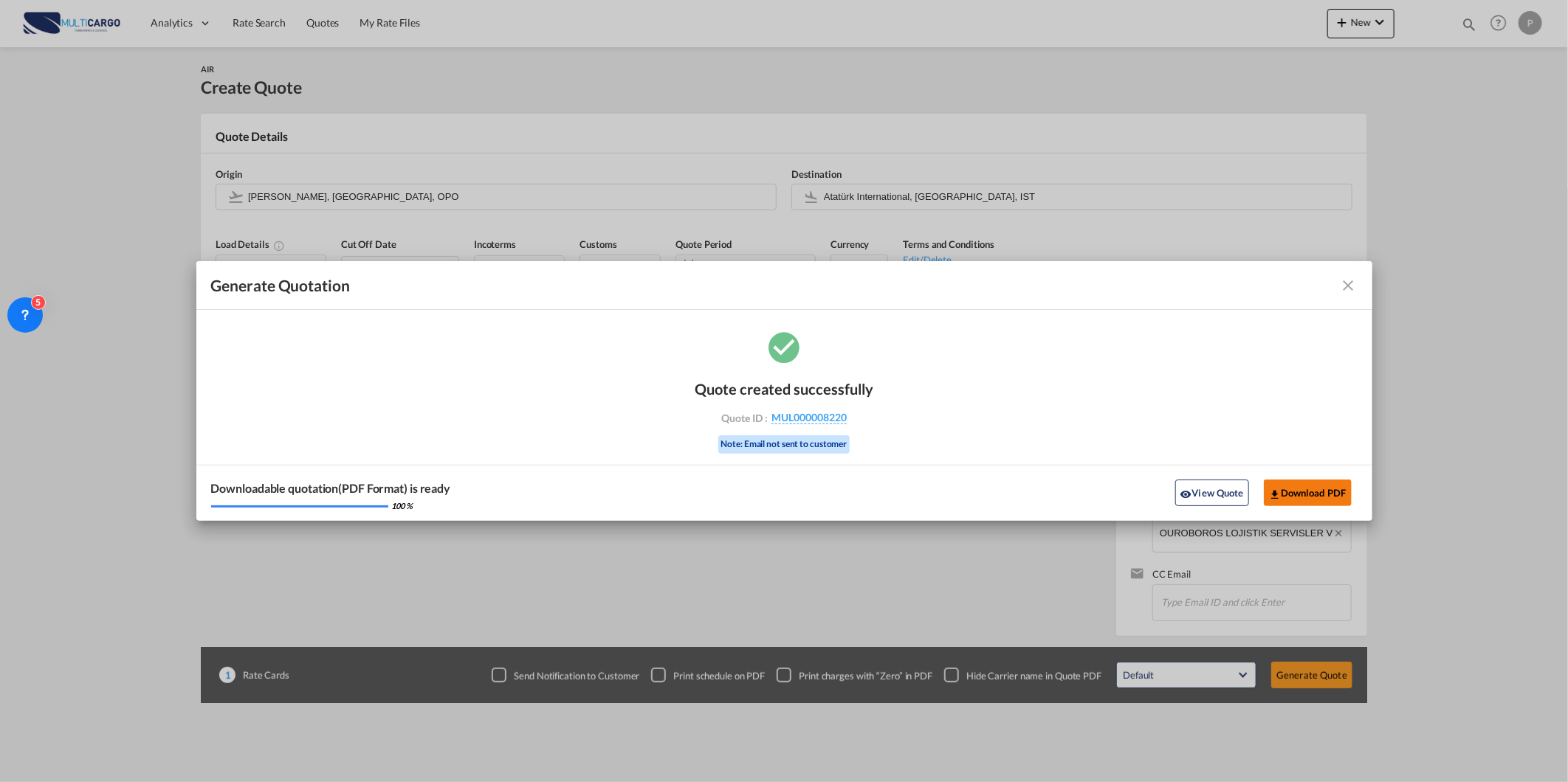
click at [1320, 498] on button "Download PDF" at bounding box center [1308, 492] width 88 height 27
click at [1355, 277] on md-icon "icon-close fg-AAA8AD cursor m-0" at bounding box center [1349, 285] width 18 height 18
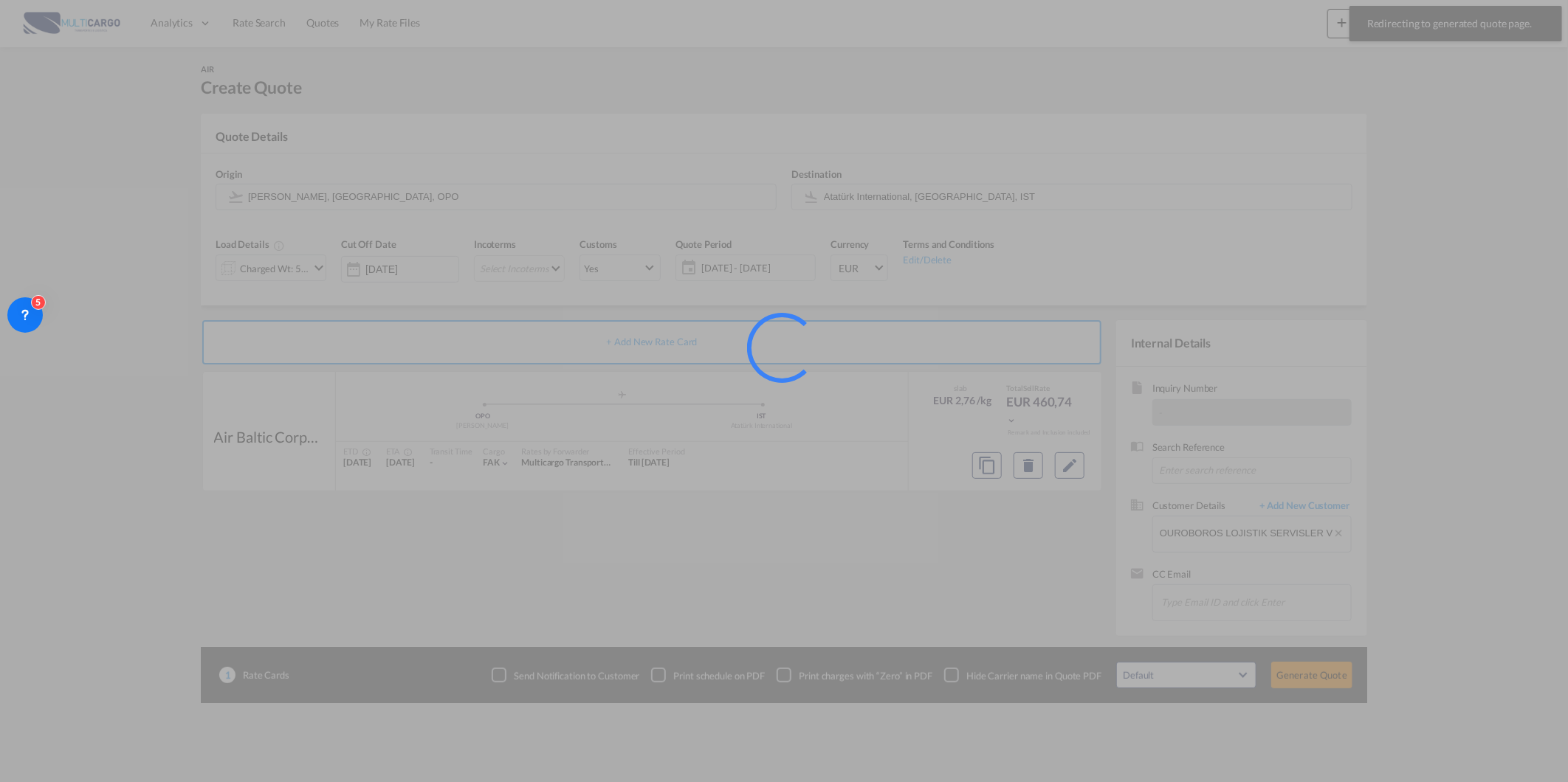
drag, startPoint x: 1480, startPoint y: 31, endPoint x: 1444, endPoint y: 115, distance: 91.4
click at [1480, 34] on div at bounding box center [784, 391] width 1568 height 782
click at [1444, 115] on div at bounding box center [784, 391] width 1568 height 782
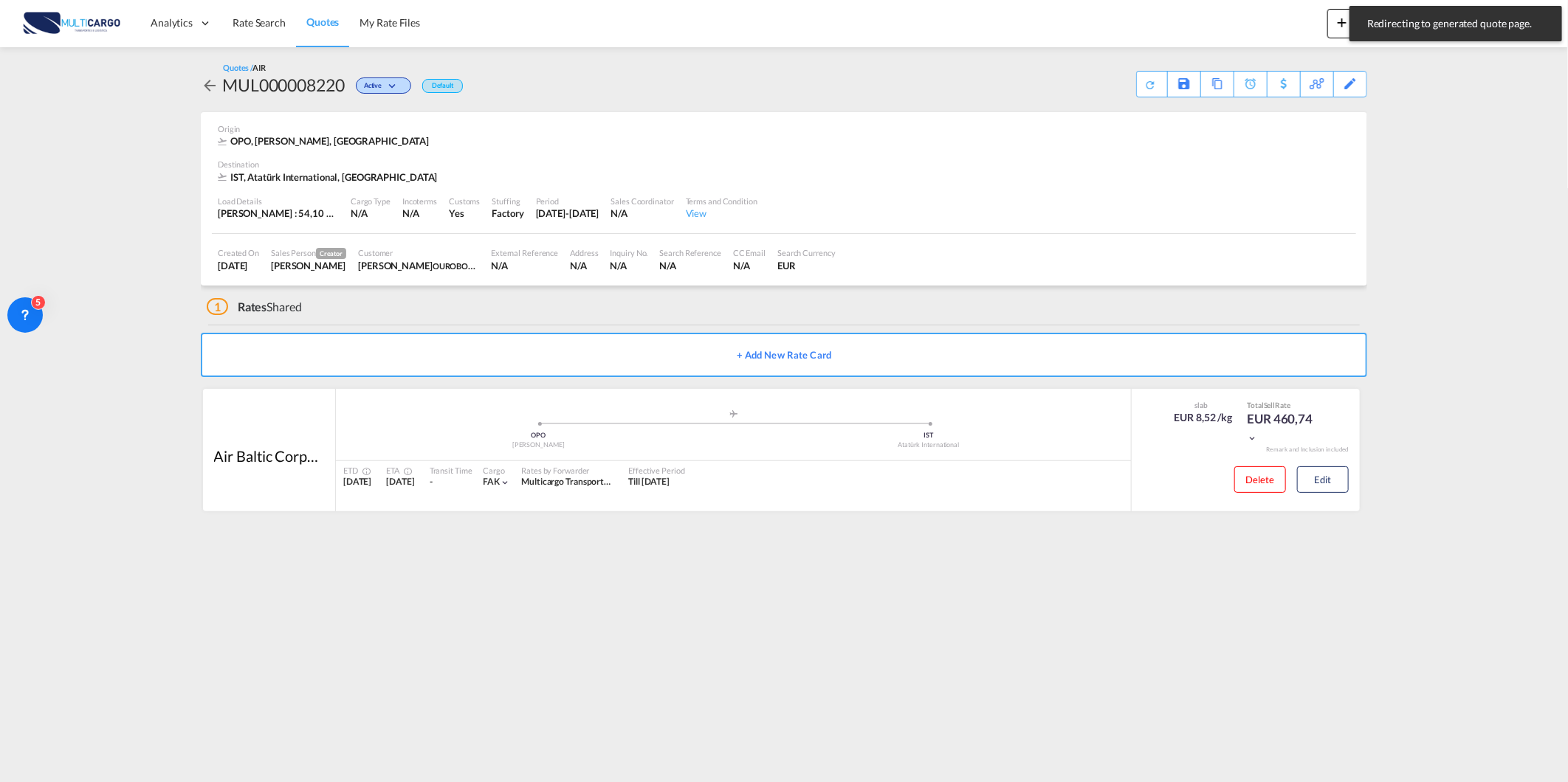
click at [1456, 71] on md-content "Analytics Reports Dashboard Rate Search Quotes My Rate Files New Quotes 8218" at bounding box center [784, 391] width 1568 height 782
click at [1471, 29] on md-icon "icon-magnify" at bounding box center [1468, 24] width 16 height 16
drag, startPoint x: 1289, startPoint y: 25, endPoint x: 1094, endPoint y: 25, distance: 195.0
click at [1098, 25] on div "Quotes 8218 Help Resources Product Release P My Profile Logout" at bounding box center [784, 22] width 1523 height 46
type input "8061"
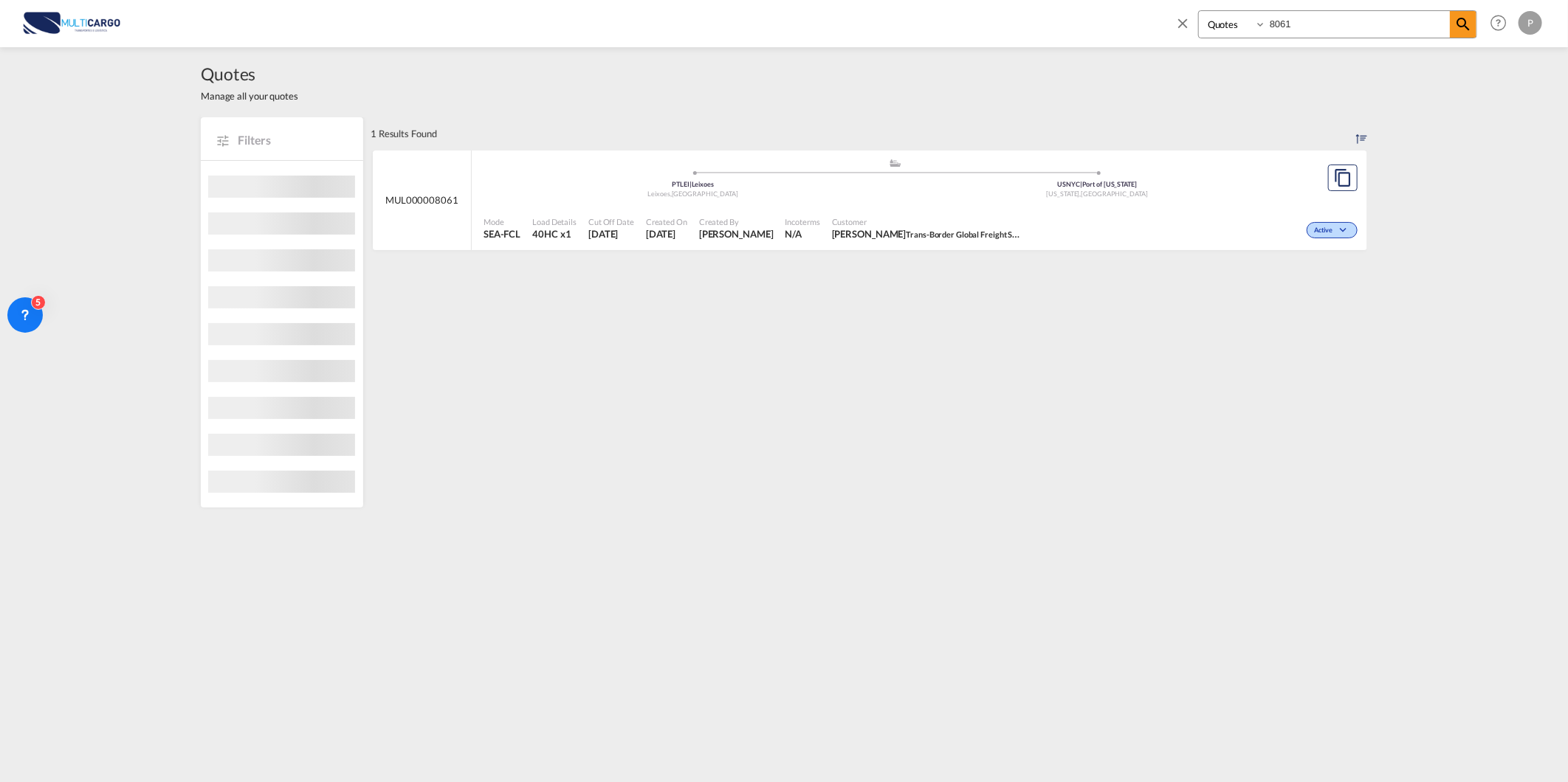
click at [591, 217] on span "Cut Off Date" at bounding box center [610, 222] width 46 height 11
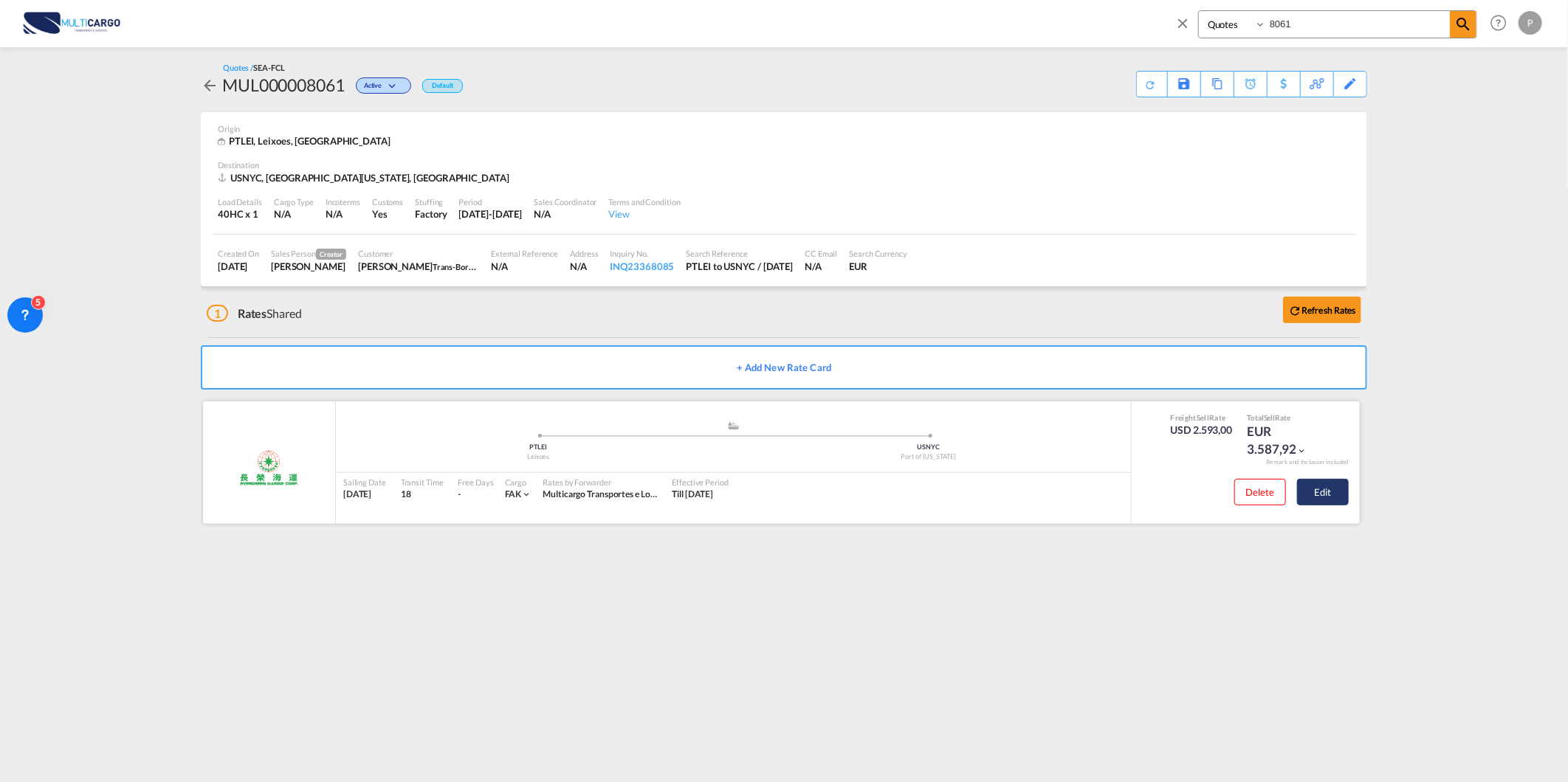
click at [1312, 495] on button "Edit" at bounding box center [1323, 492] width 52 height 27
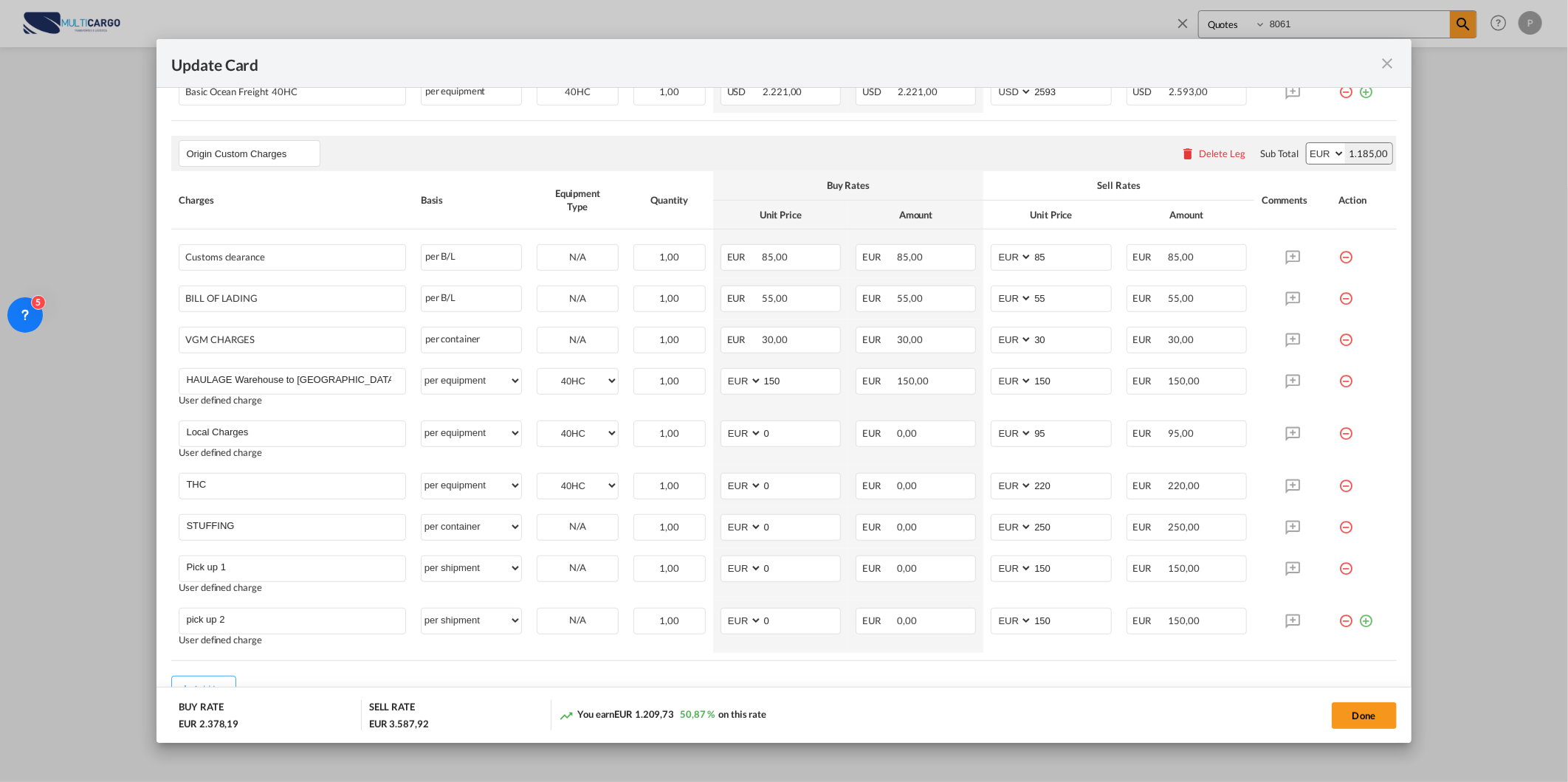
scroll to position [593, 0]
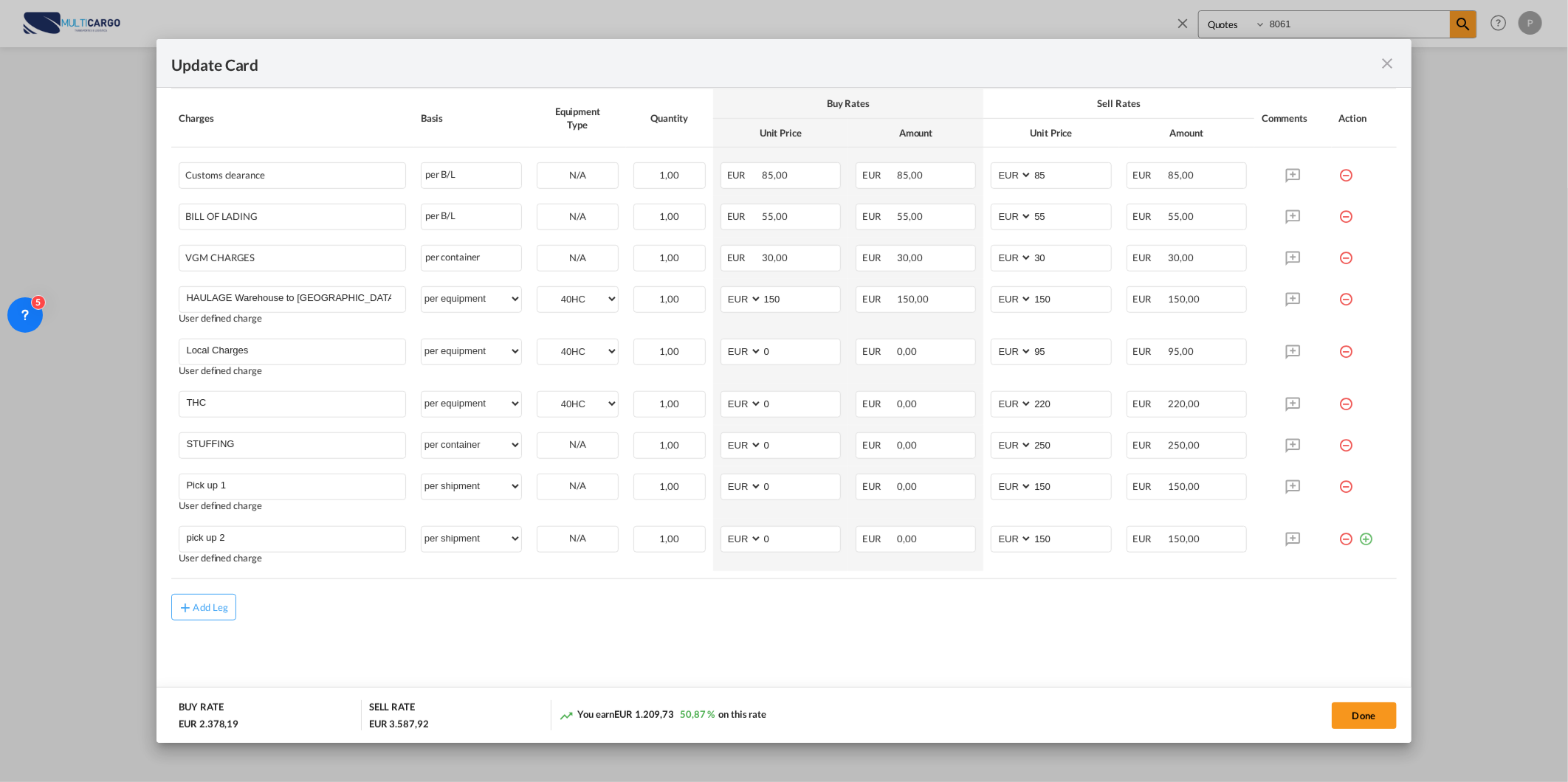
click at [1386, 64] on md-icon "icon-close fg-AAA8AD m-0 pointer" at bounding box center [1387, 64] width 18 height 18
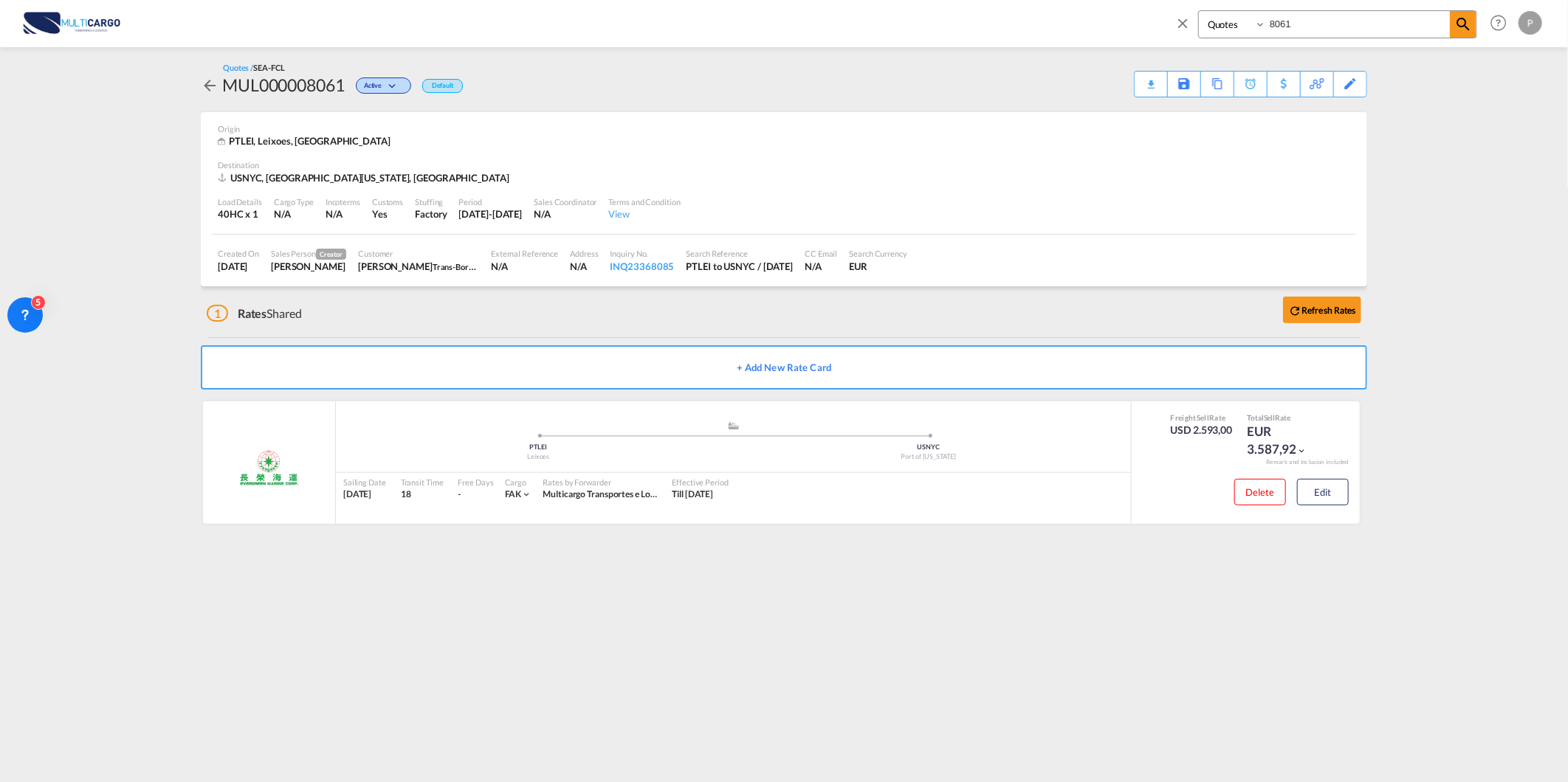
click at [1179, 24] on md-icon "icon-close" at bounding box center [1182, 22] width 16 height 16
click at [252, 28] on span "Rate Search" at bounding box center [259, 22] width 53 height 13
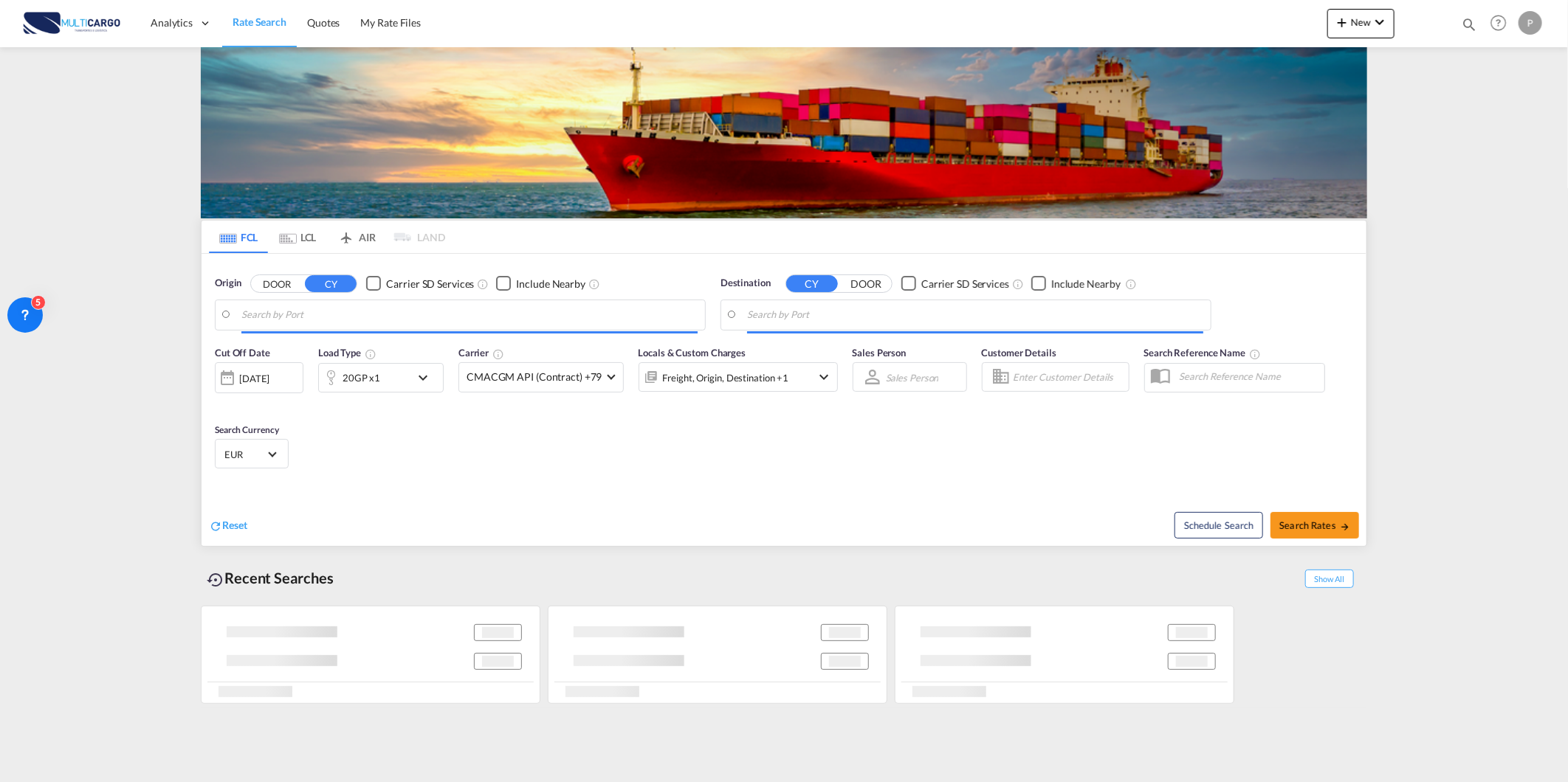
type input "Leixoes, PTLEI"
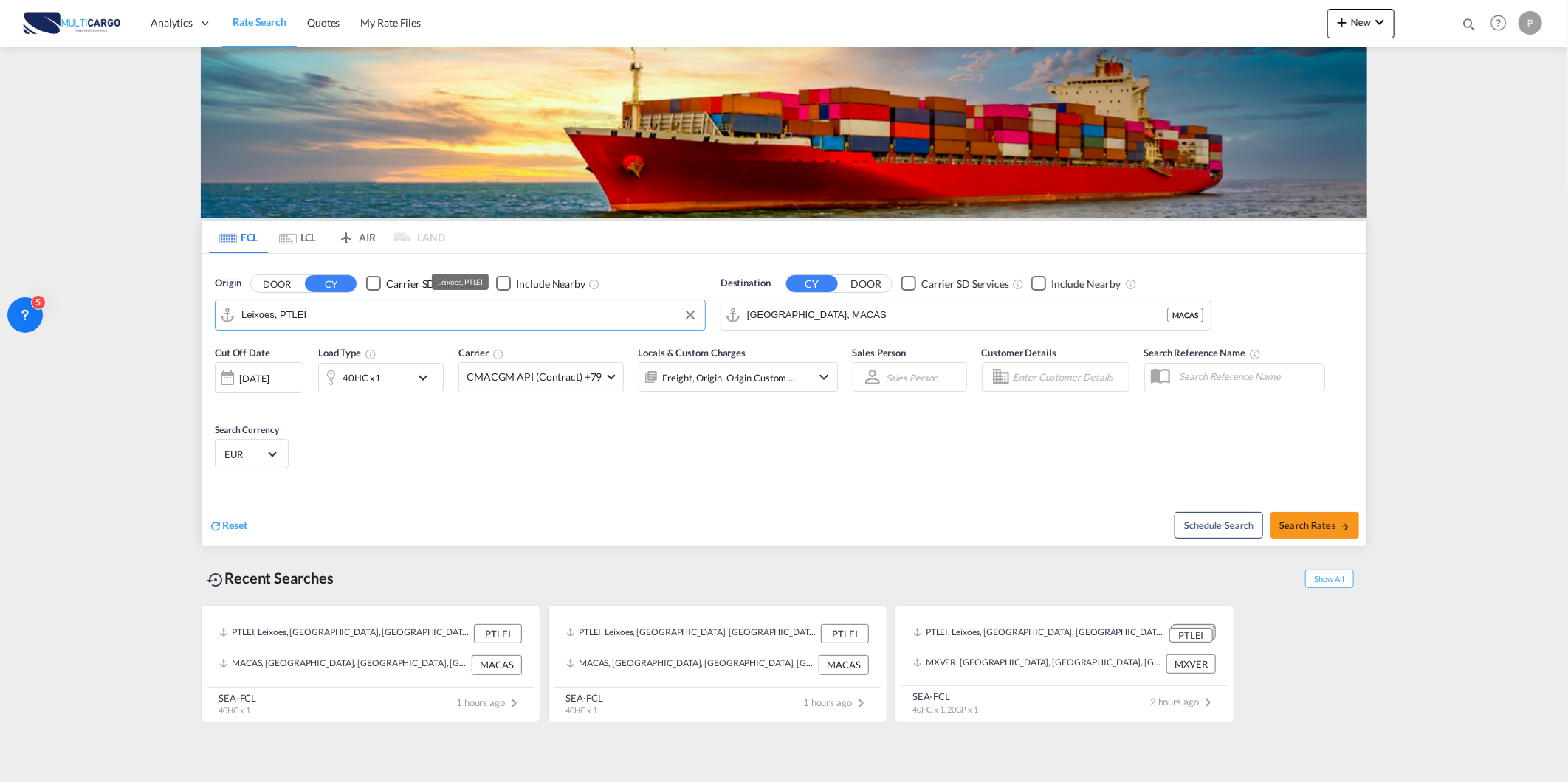
click at [441, 317] on input "Leixoes, PTLEI" at bounding box center [469, 315] width 456 height 22
click at [910, 323] on input "[GEOGRAPHIC_DATA], MACAS" at bounding box center [975, 315] width 456 height 22
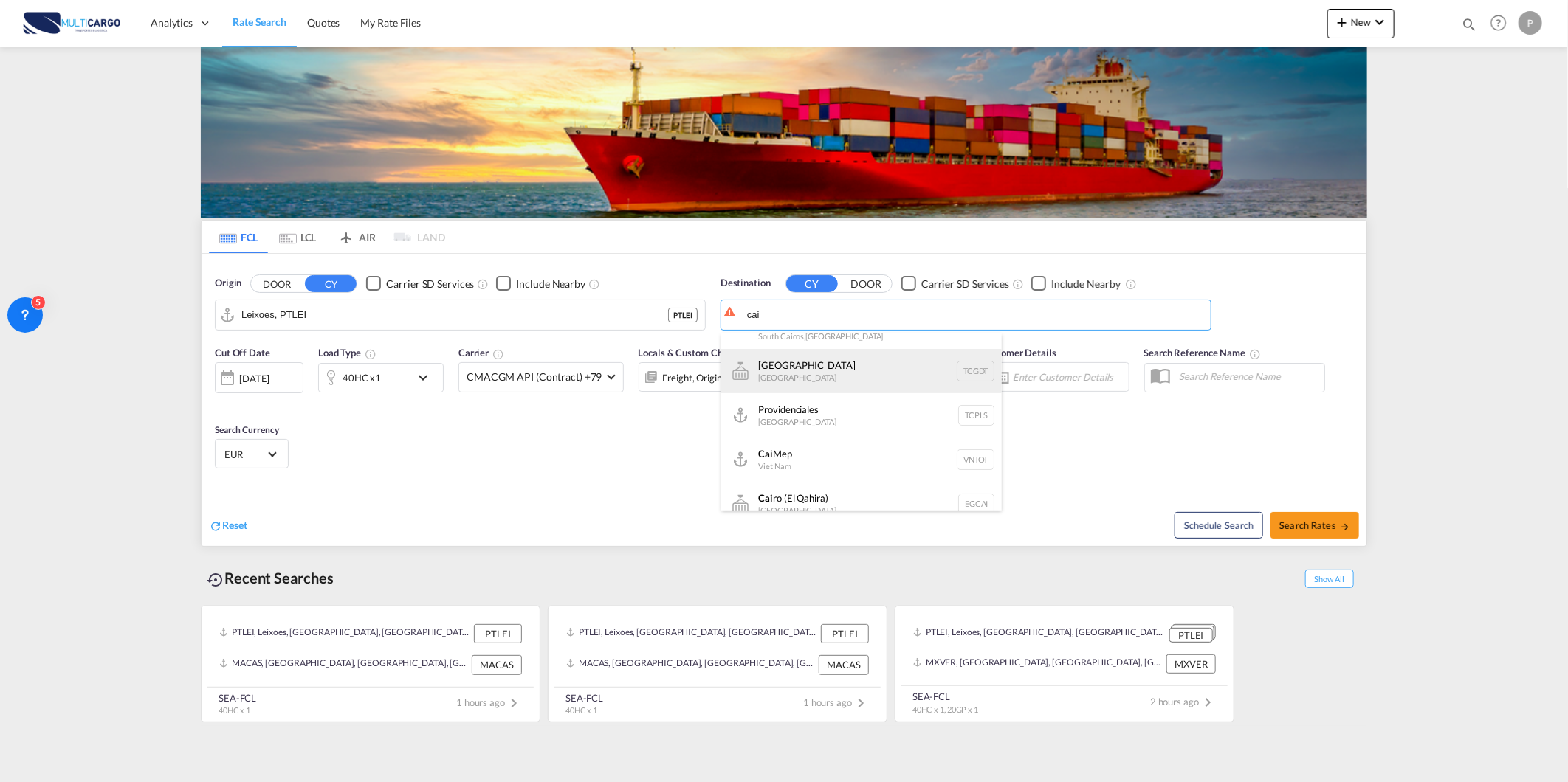
scroll to position [89, 0]
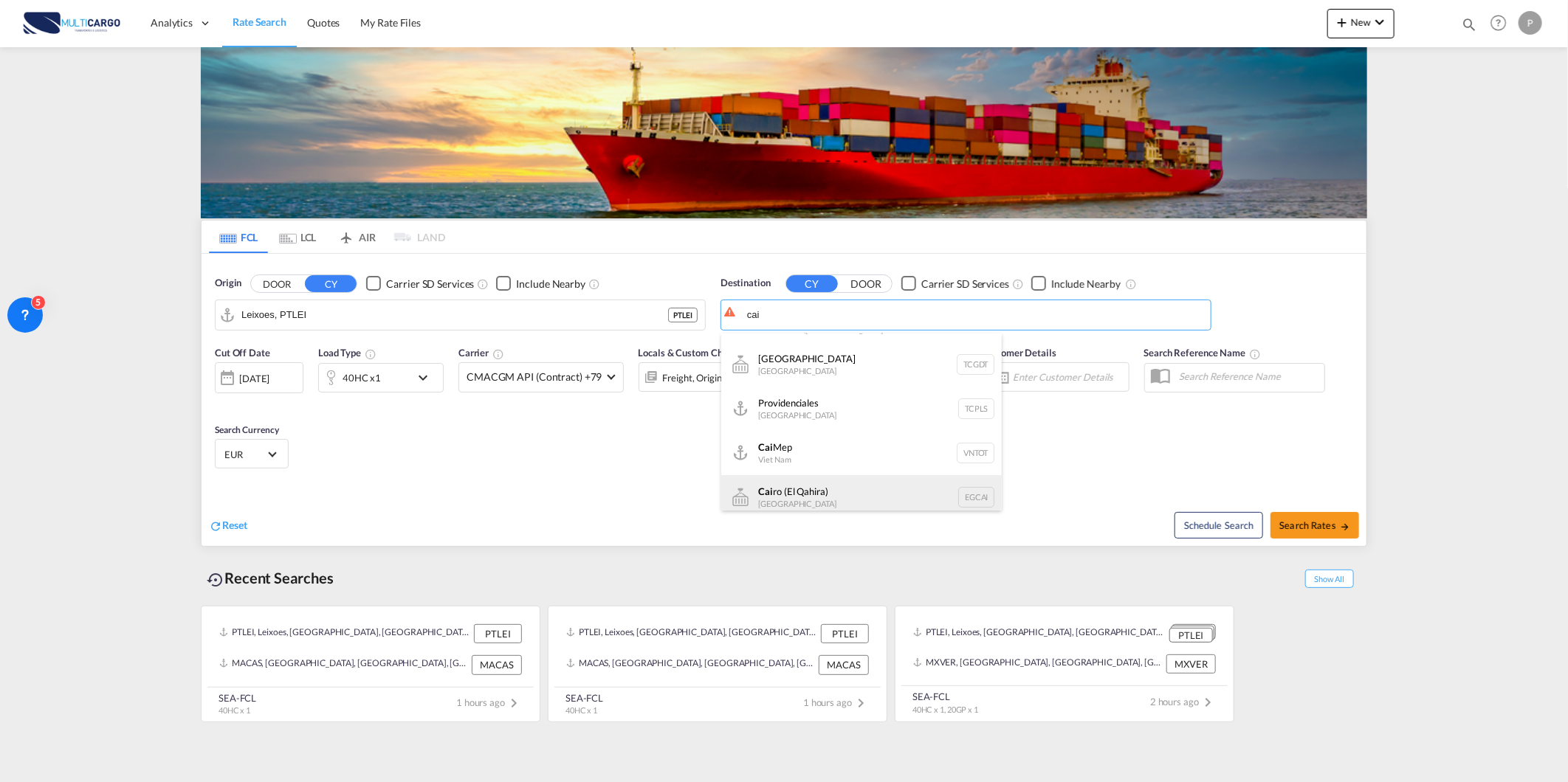
click at [854, 480] on div "Cai ro ([GEOGRAPHIC_DATA]) [GEOGRAPHIC_DATA] [GEOGRAPHIC_DATA]" at bounding box center [861, 498] width 280 height 45
type input "Cairo ([GEOGRAPHIC_DATA]), EGCAI"
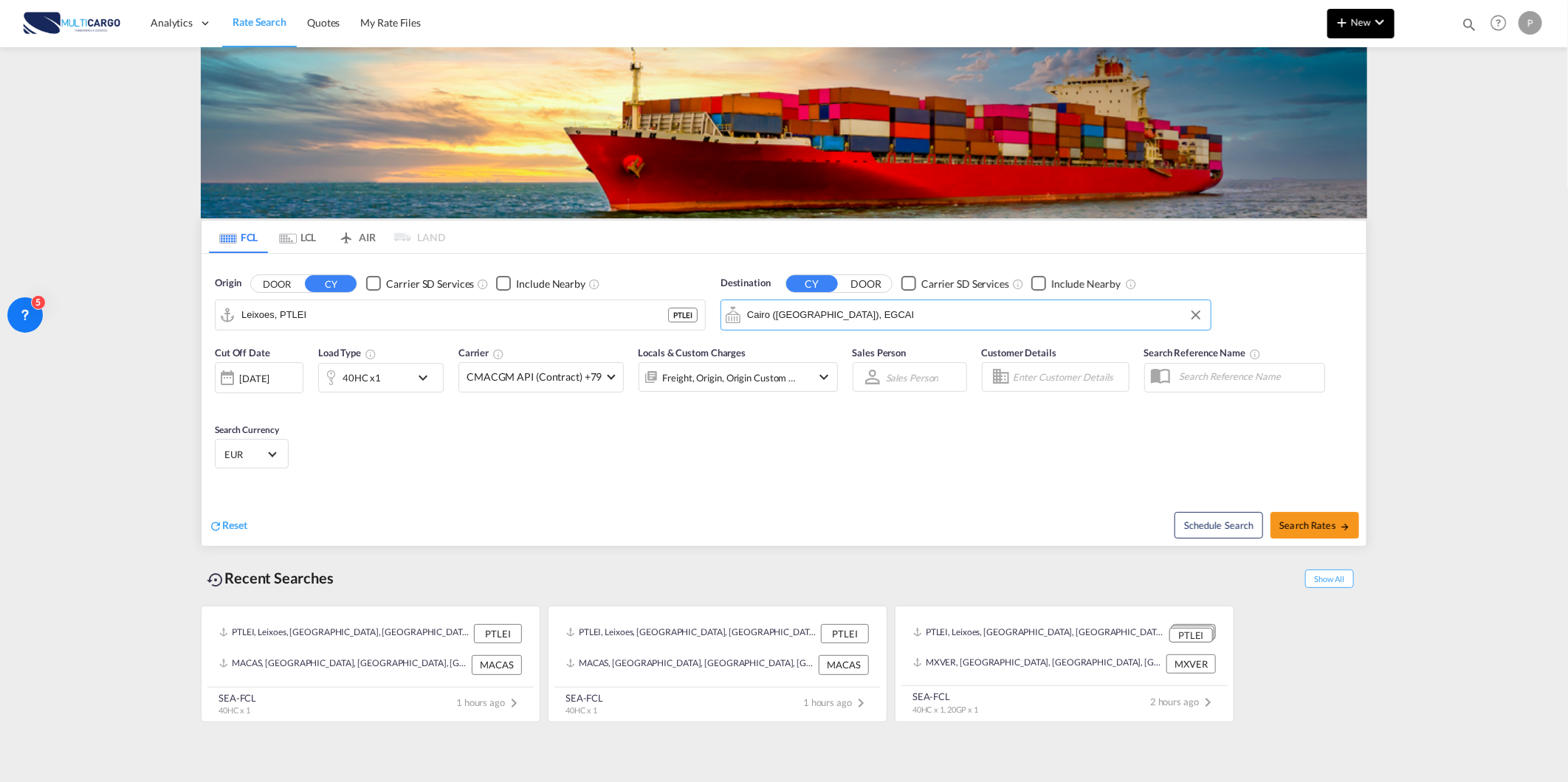
click at [1368, 22] on span "New" at bounding box center [1361, 22] width 55 height 12
click at [1329, 96] on span "Quote" at bounding box center [1320, 111] width 16 height 29
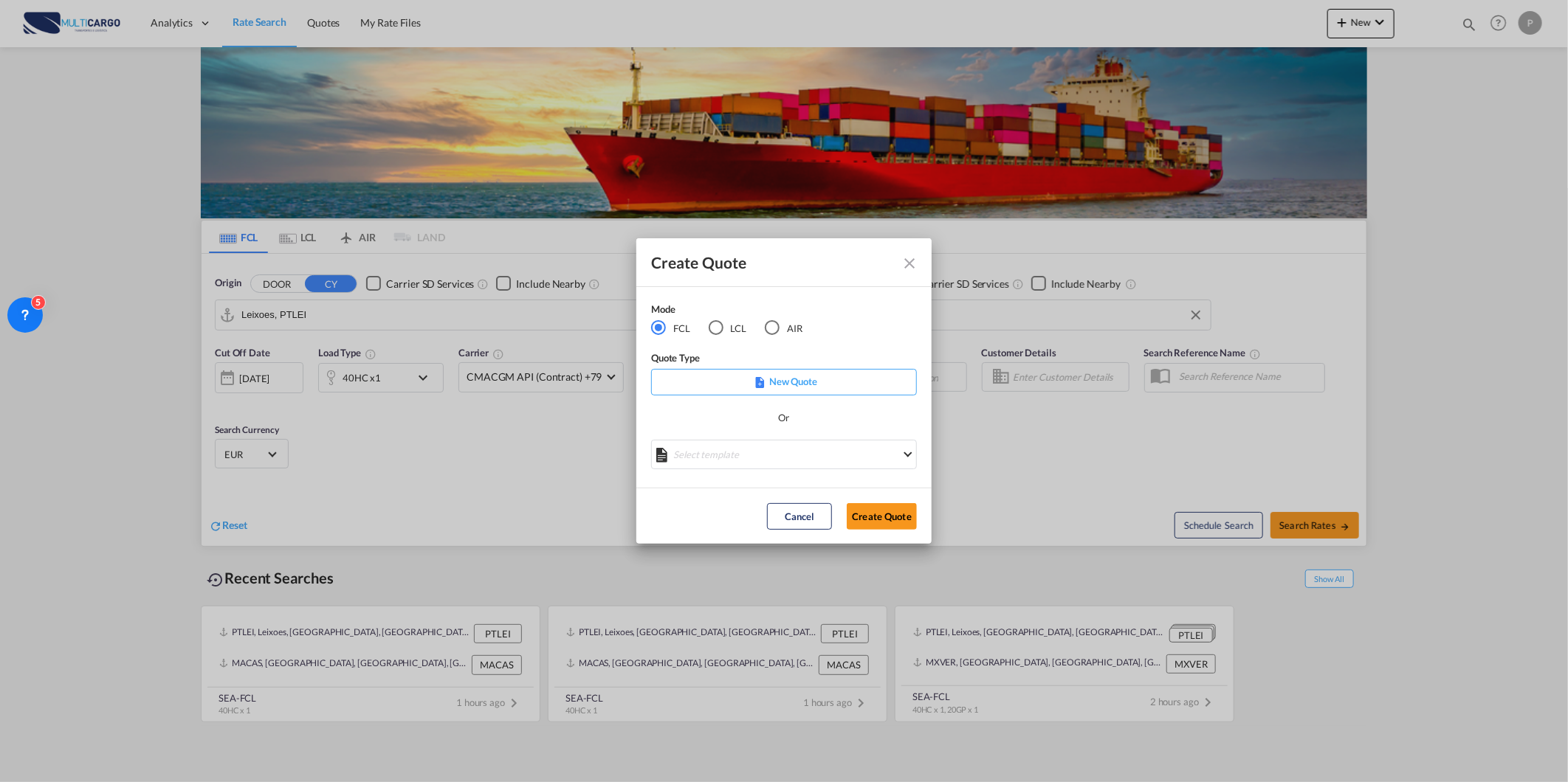
click at [773, 321] on md-radio-button "AIR" at bounding box center [784, 328] width 38 height 16
click at [872, 504] on div "Cancel Create Quote" at bounding box center [842, 516] width 164 height 27
drag, startPoint x: 901, startPoint y: 525, endPoint x: 880, endPoint y: 531, distance: 21.8
click at [901, 525] on button "Create Quote" at bounding box center [882, 516] width 70 height 27
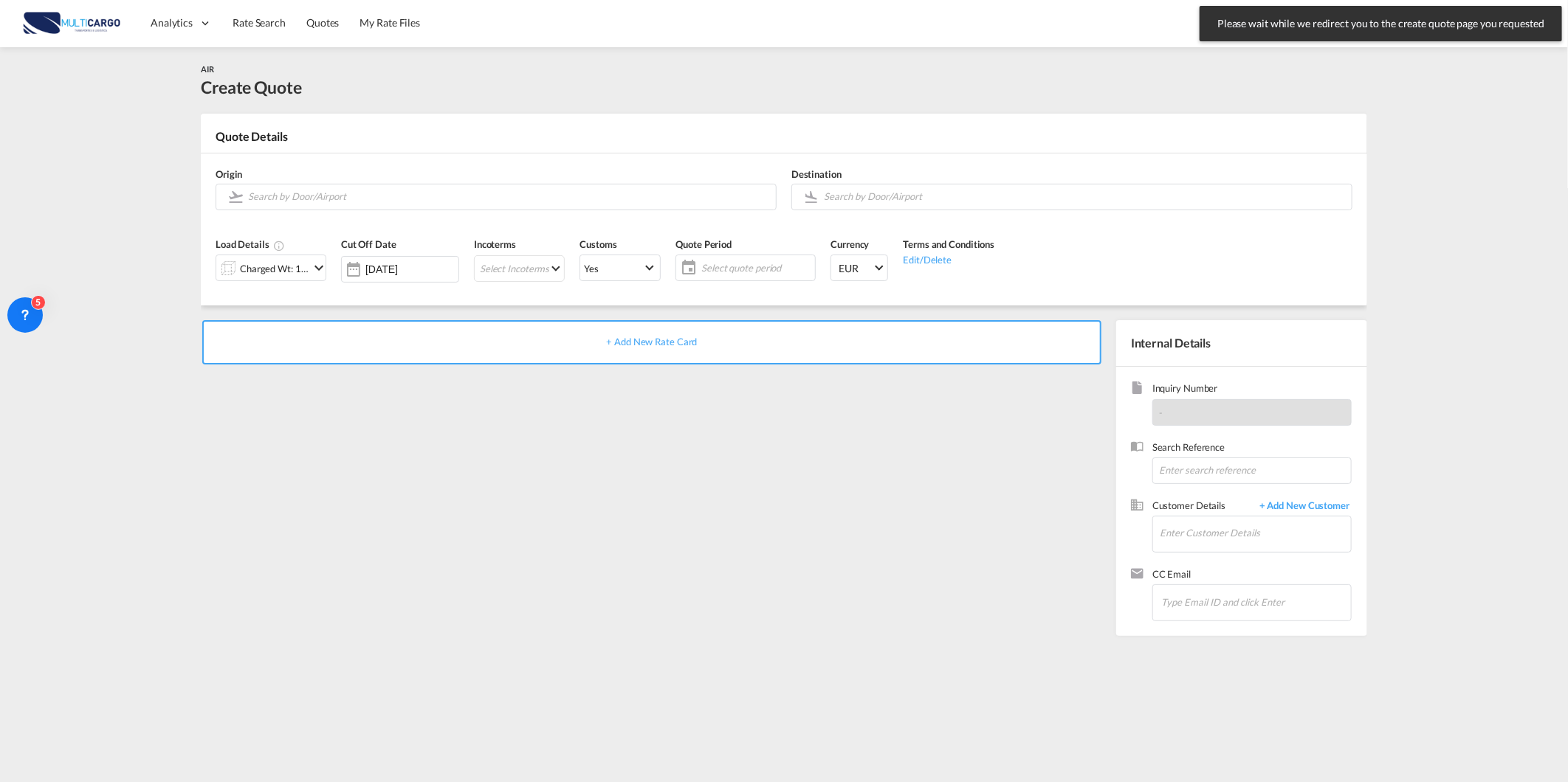
click at [1352, 52] on body "Please wait while we redirect you to the create quote page you requested Press …" at bounding box center [784, 391] width 1568 height 782
drag, startPoint x: 1352, startPoint y: 52, endPoint x: 1344, endPoint y: 33, distance: 20.6
click at [1361, 34] on md-menu "New" at bounding box center [1361, 27] width 67 height 37
click at [1361, 30] on button "New" at bounding box center [1361, 23] width 67 height 29
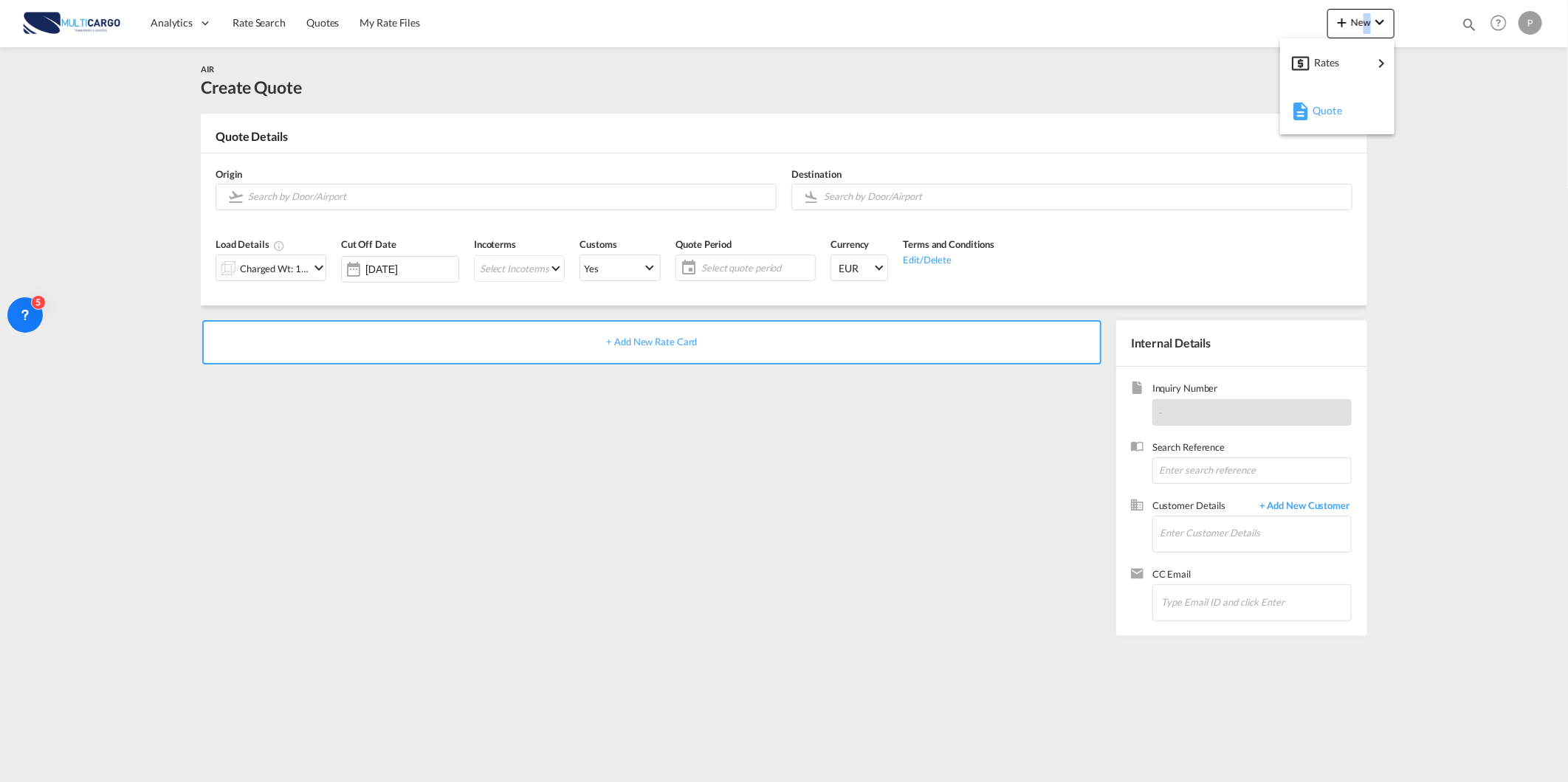
click at [1332, 120] on div "Quote" at bounding box center [1340, 110] width 55 height 37
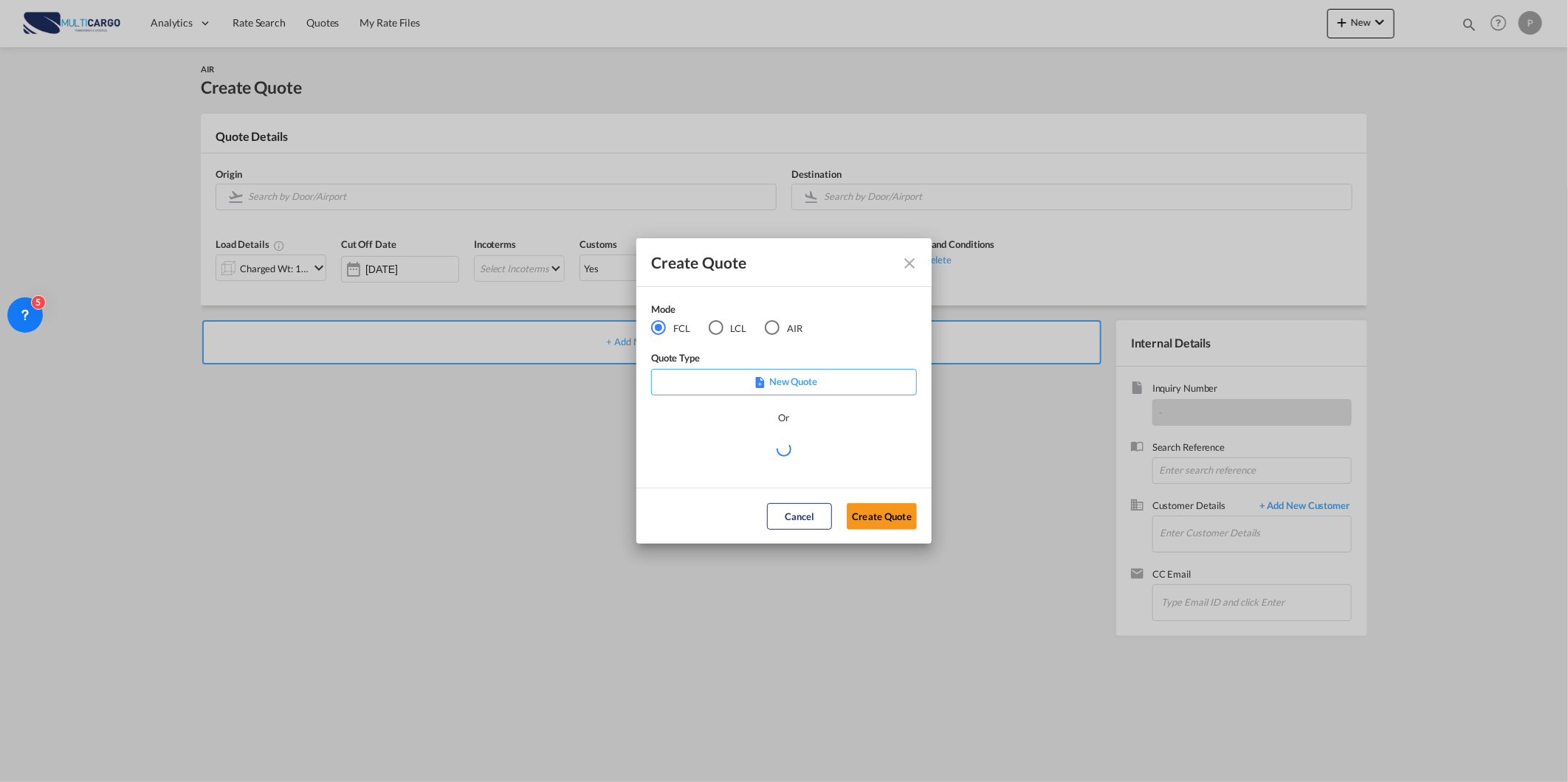
drag, startPoint x: 777, startPoint y: 321, endPoint x: 774, endPoint y: 330, distance: 9.5
click at [775, 321] on div "AIR" at bounding box center [772, 327] width 15 height 15
click at [704, 465] on md-select "Select template [DATE] IMP_DAP_AIR_>500 [PERSON_NAME] | [DATE] [DATE]_IMP_DAP_A…" at bounding box center [783, 455] width 266 height 29
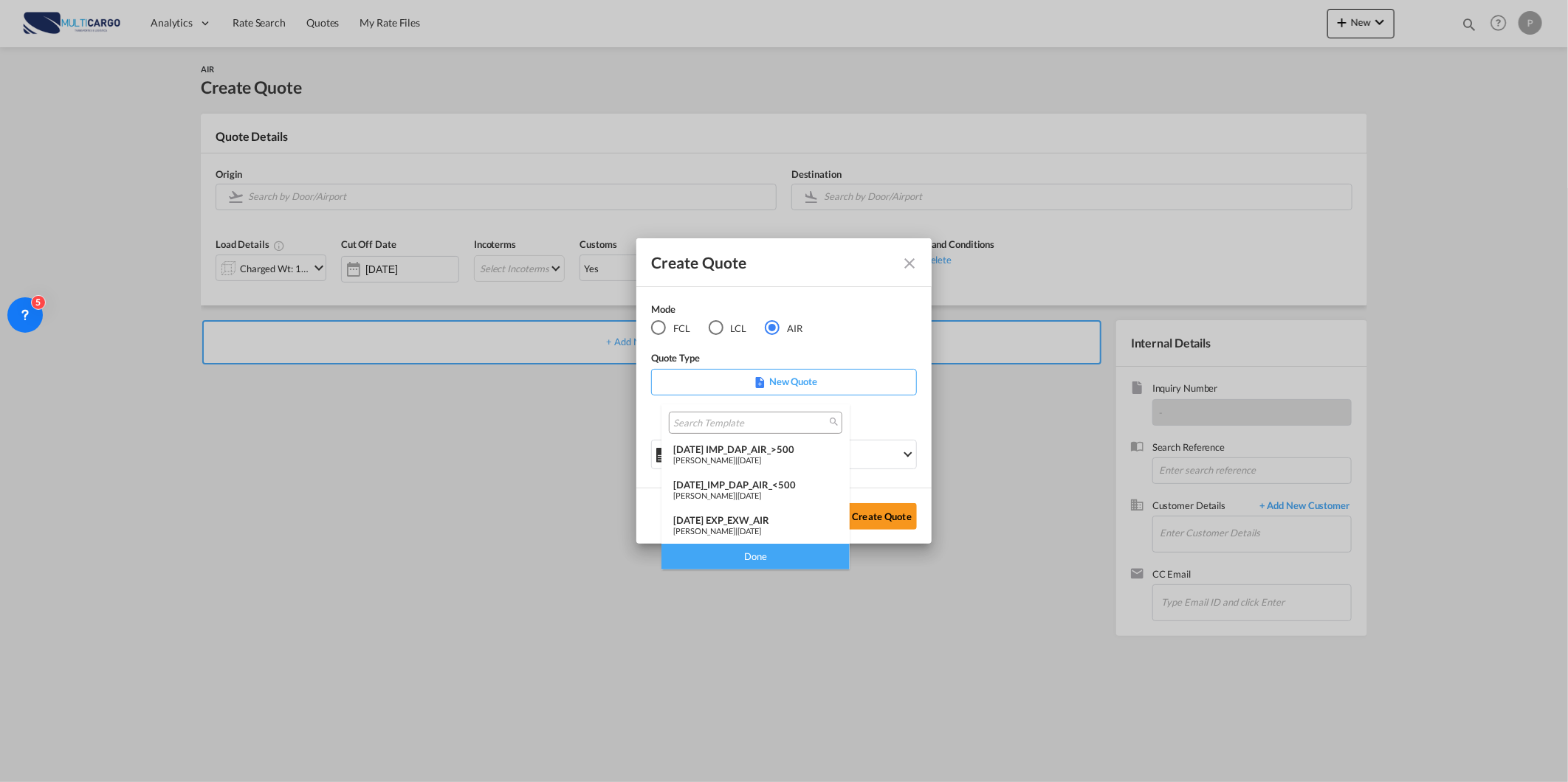
click at [719, 515] on div "[DATE] EXP_EXW_AIR" at bounding box center [755, 521] width 164 height 12
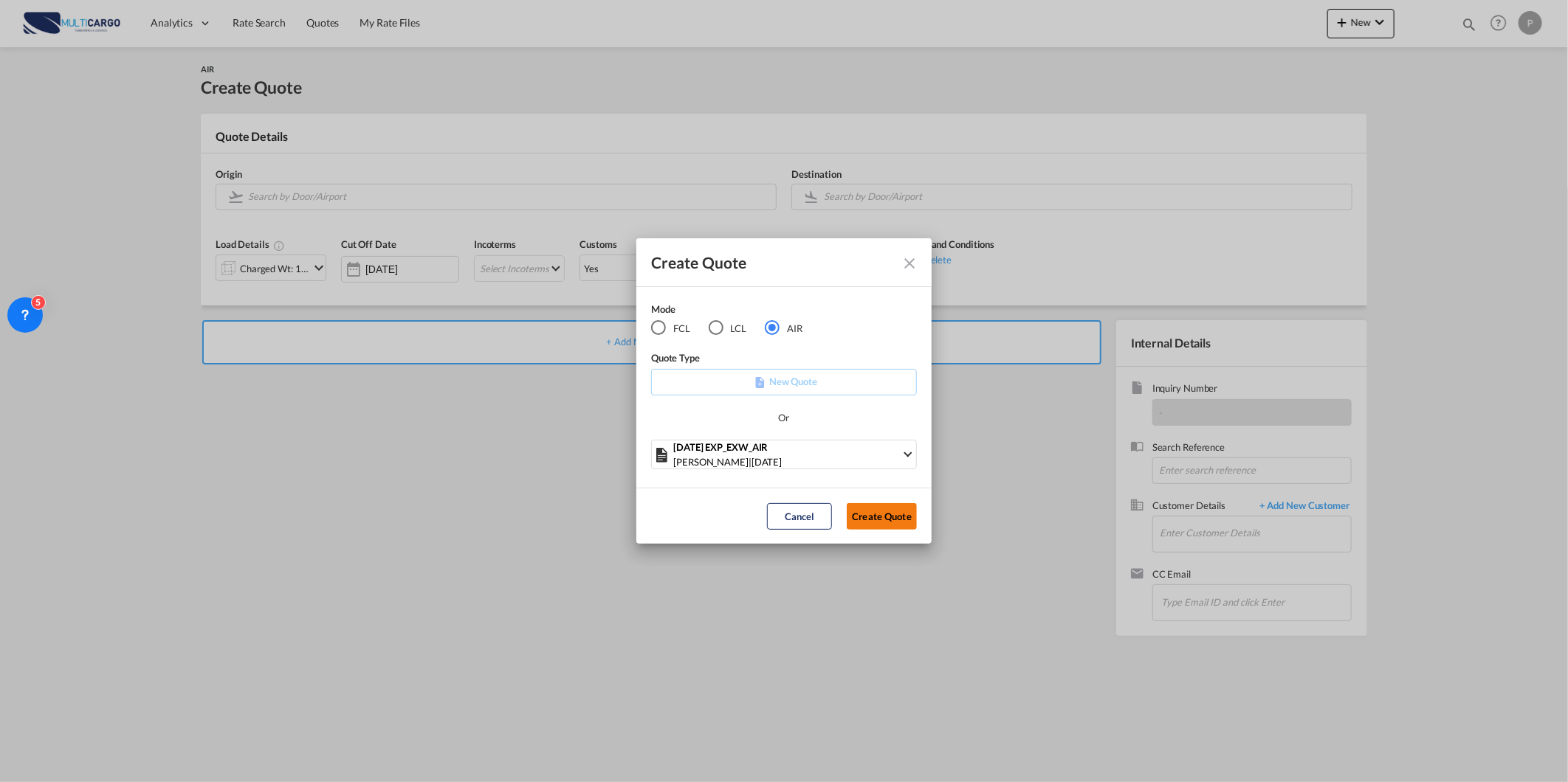
click at [865, 522] on button "Create Quote" at bounding box center [882, 516] width 70 height 27
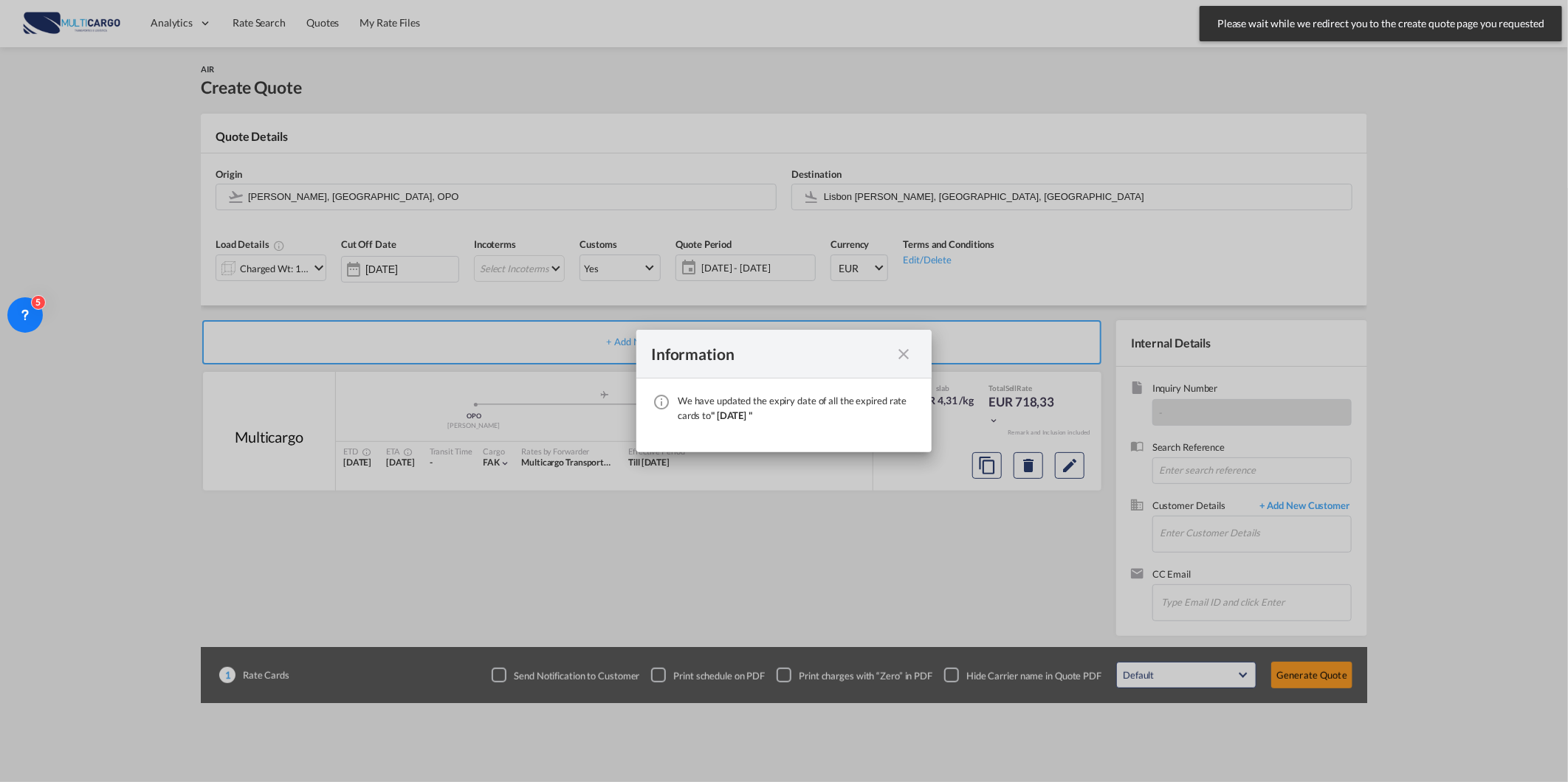
click at [906, 360] on md-icon "icon-close fg-AAA8AD cursor" at bounding box center [903, 354] width 18 height 18
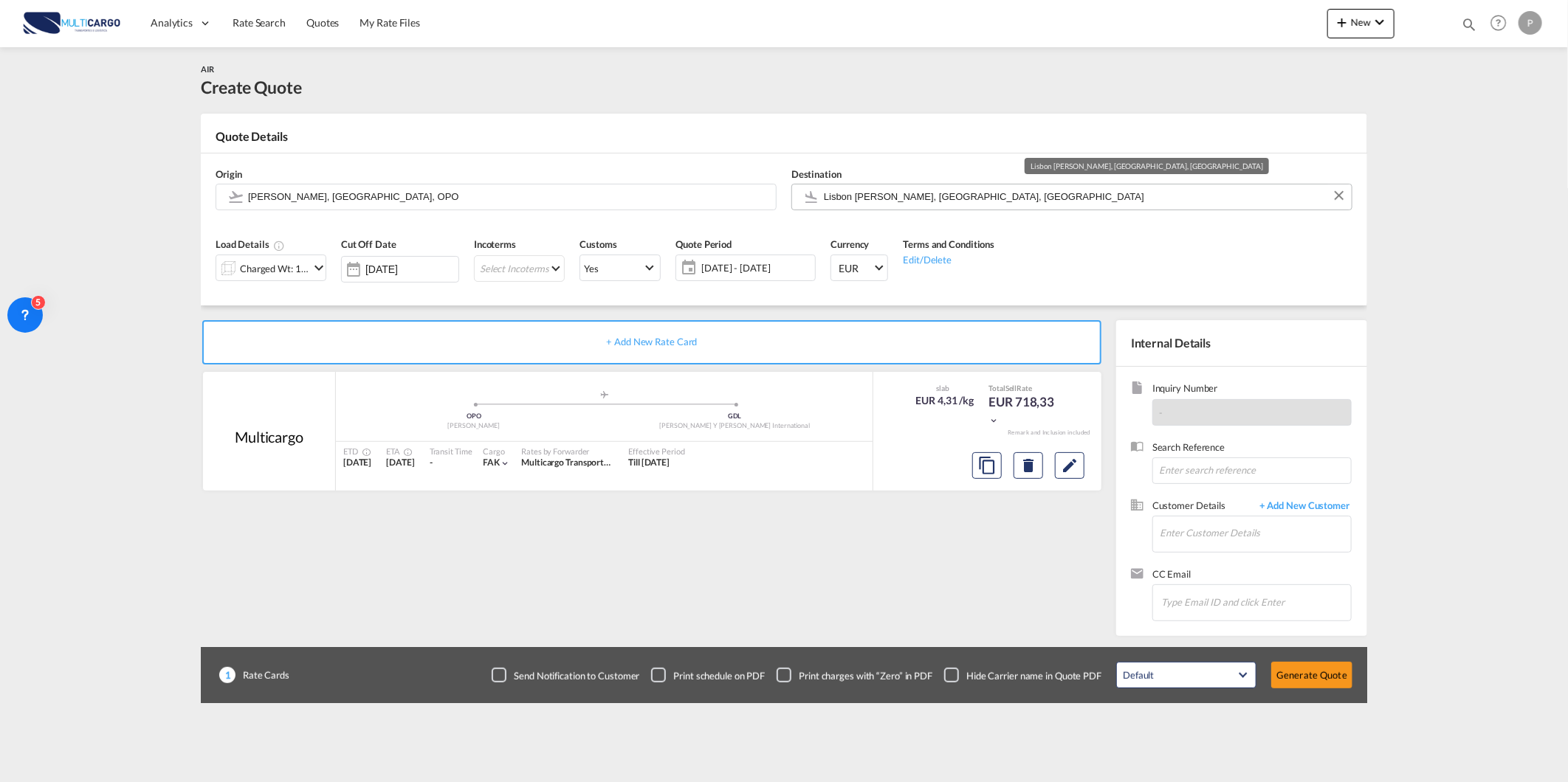
click at [850, 191] on input "Lisbon [PERSON_NAME], [GEOGRAPHIC_DATA], [GEOGRAPHIC_DATA]" at bounding box center [1083, 197] width 520 height 26
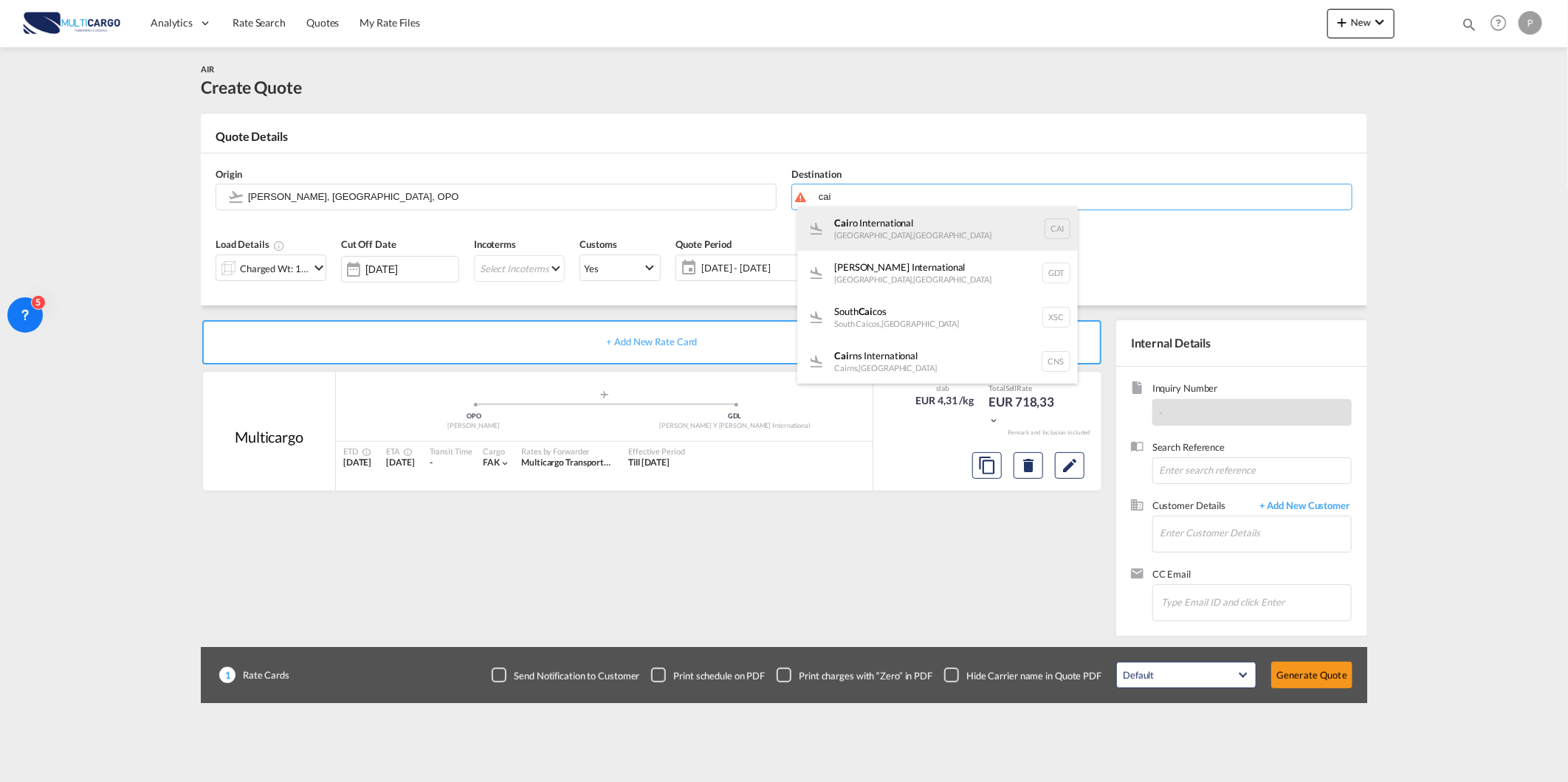
click at [879, 231] on div "Cai ro International [GEOGRAPHIC_DATA] , [GEOGRAPHIC_DATA] CAI" at bounding box center [937, 229] width 280 height 45
type input "Cairo International, [GEOGRAPHIC_DATA], CAI"
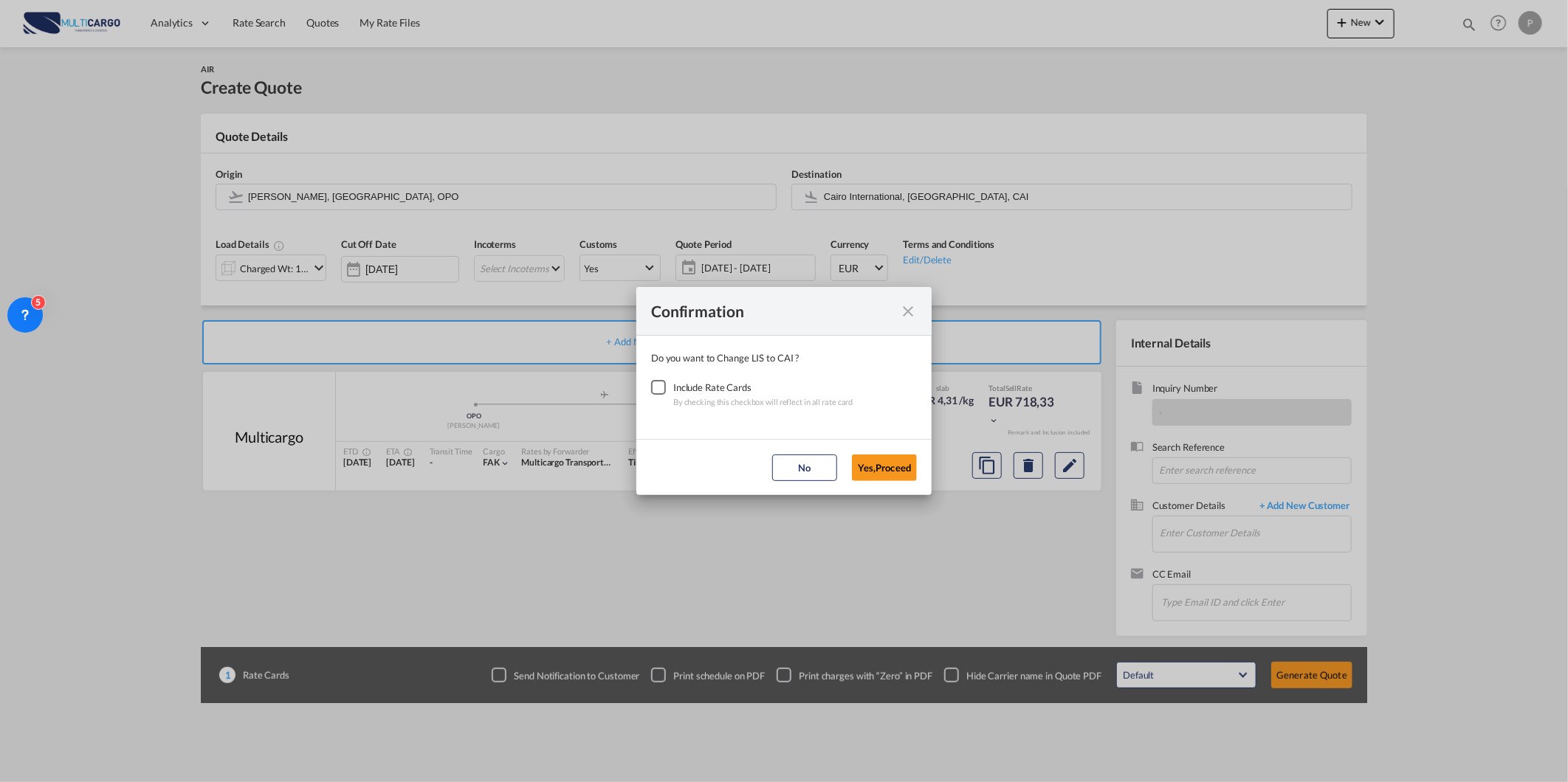
click at [657, 393] on div "Checkbox No Ink" at bounding box center [658, 387] width 15 height 15
click at [893, 466] on button "Yes,Proceed" at bounding box center [885, 467] width 65 height 27
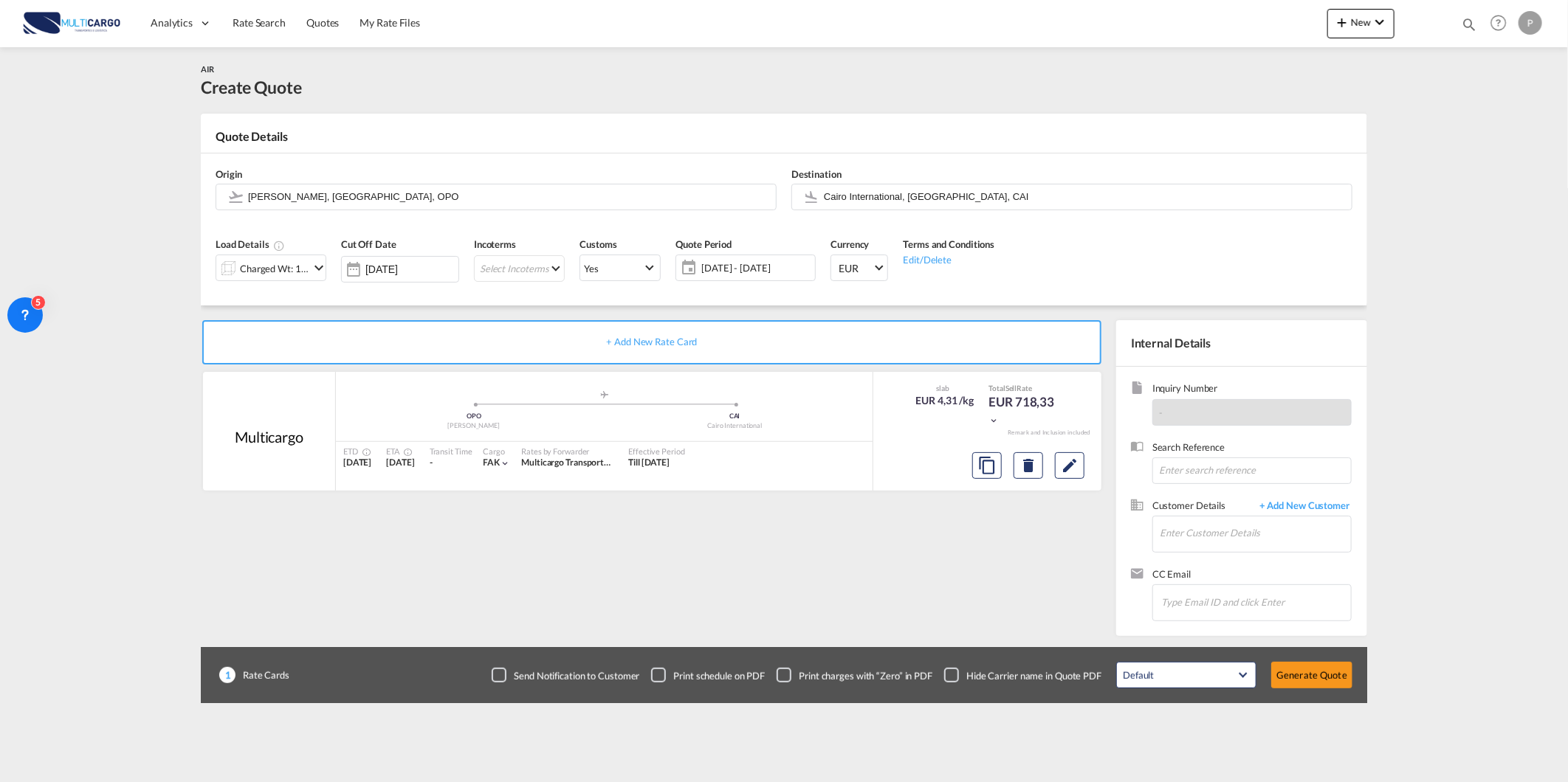
click at [334, 274] on div "Cut Off Date [DATE]" at bounding box center [400, 265] width 133 height 70
click at [315, 272] on md-icon "icon-chevron-down" at bounding box center [319, 267] width 18 height 18
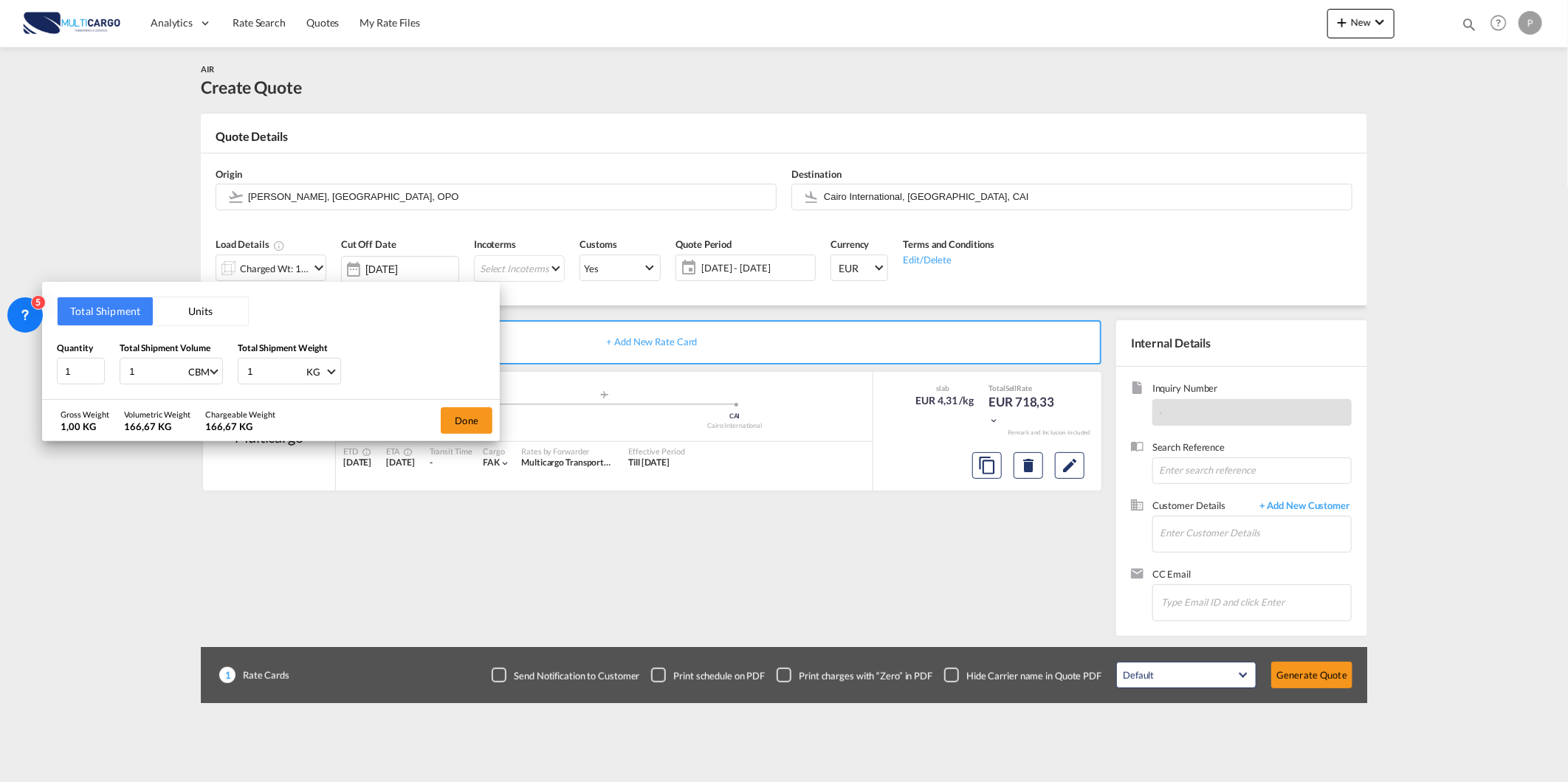
click at [210, 317] on button "Units" at bounding box center [200, 311] width 95 height 28
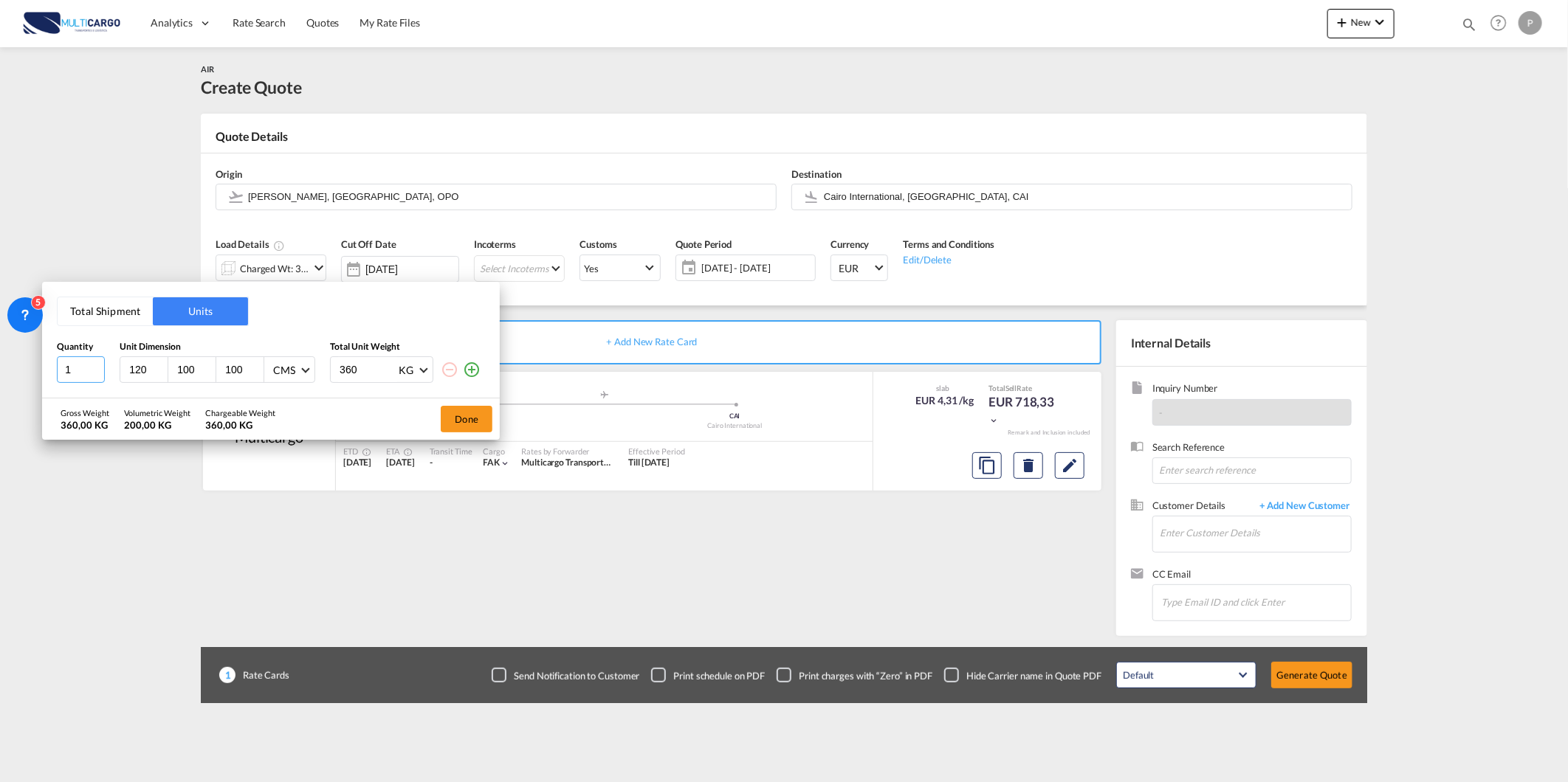
click at [78, 367] on input "1" at bounding box center [81, 370] width 48 height 27
type input "2"
type input "52"
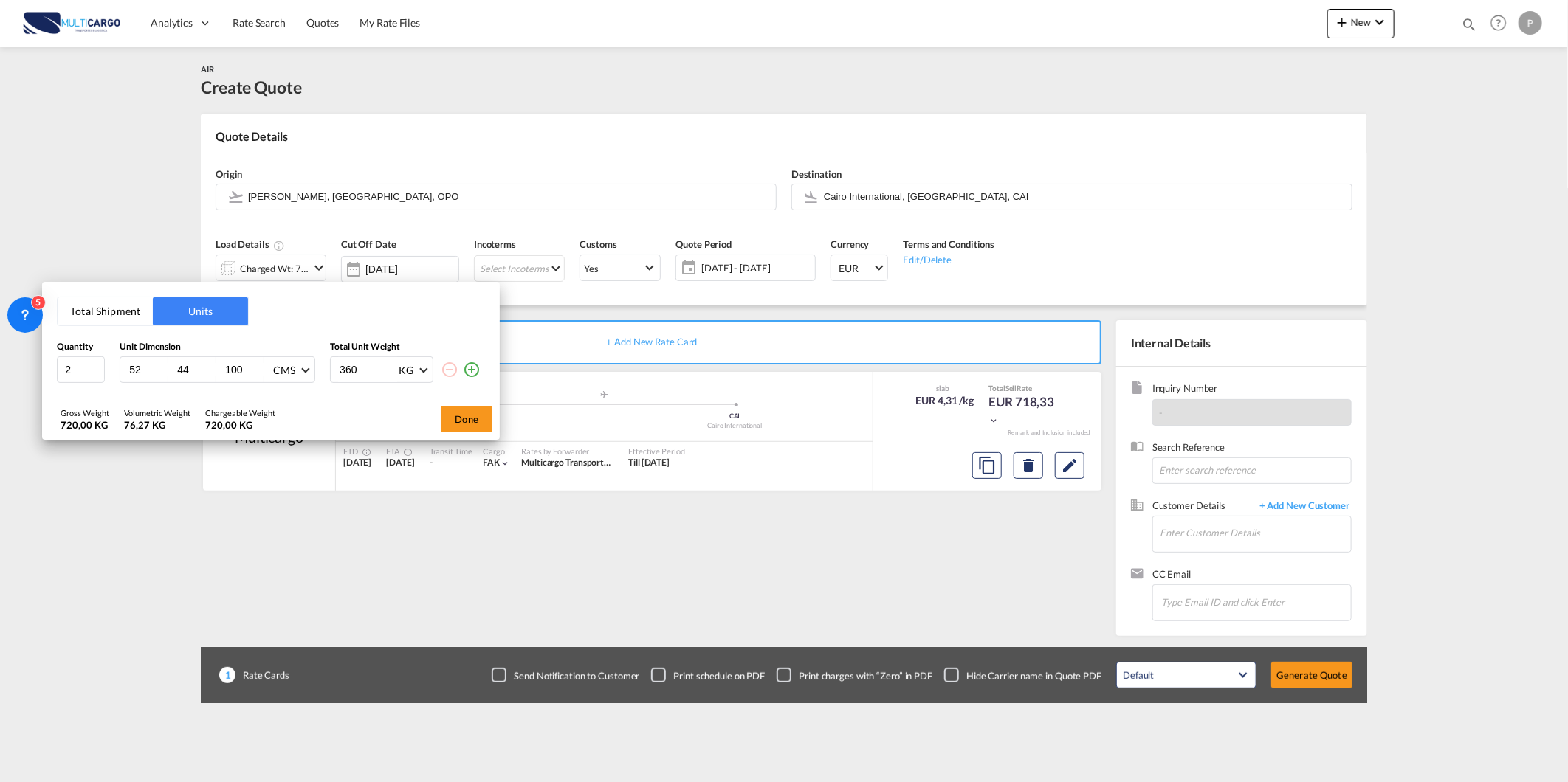
type input "44"
type input "37"
drag, startPoint x: 354, startPoint y: 369, endPoint x: 309, endPoint y: 372, distance: 45.1
click at [309, 372] on div "2 52 44 37 CMS CMS Inches 15 KG KG LB" at bounding box center [271, 370] width 428 height 27
click at [309, 372] on md-select-value "CMS" at bounding box center [291, 370] width 40 height 25
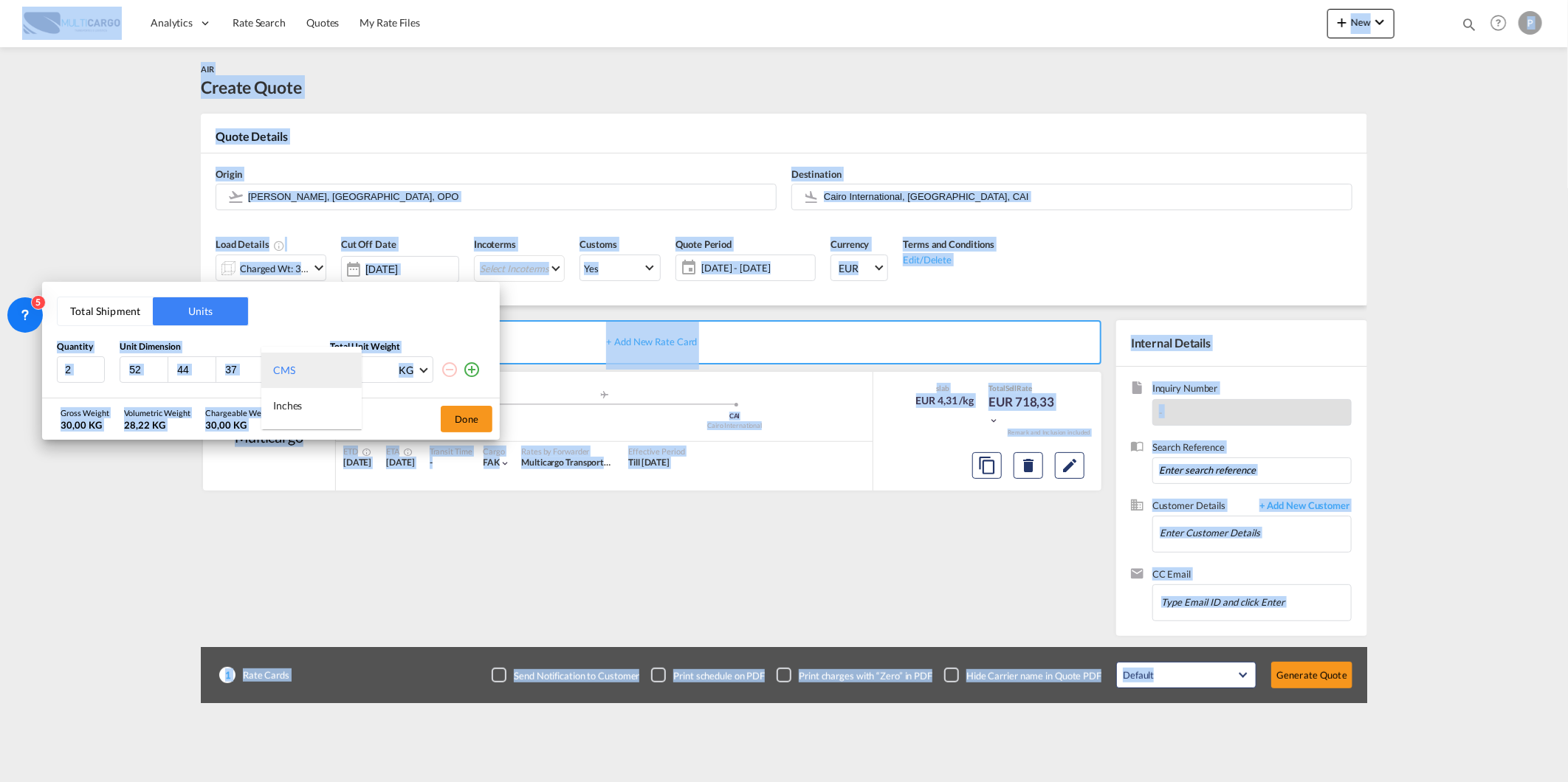
drag, startPoint x: 364, startPoint y: 365, endPoint x: 332, endPoint y: 364, distance: 32.0
click at [332, 364] on body "Analytics Reports Dashboard Rate Search Quotes My Rate Files Analytics" at bounding box center [784, 391] width 1568 height 782
drag, startPoint x: 332, startPoint y: 364, endPoint x: 394, endPoint y: 389, distance: 66.9
click at [407, 389] on md-backdrop at bounding box center [784, 391] width 1568 height 782
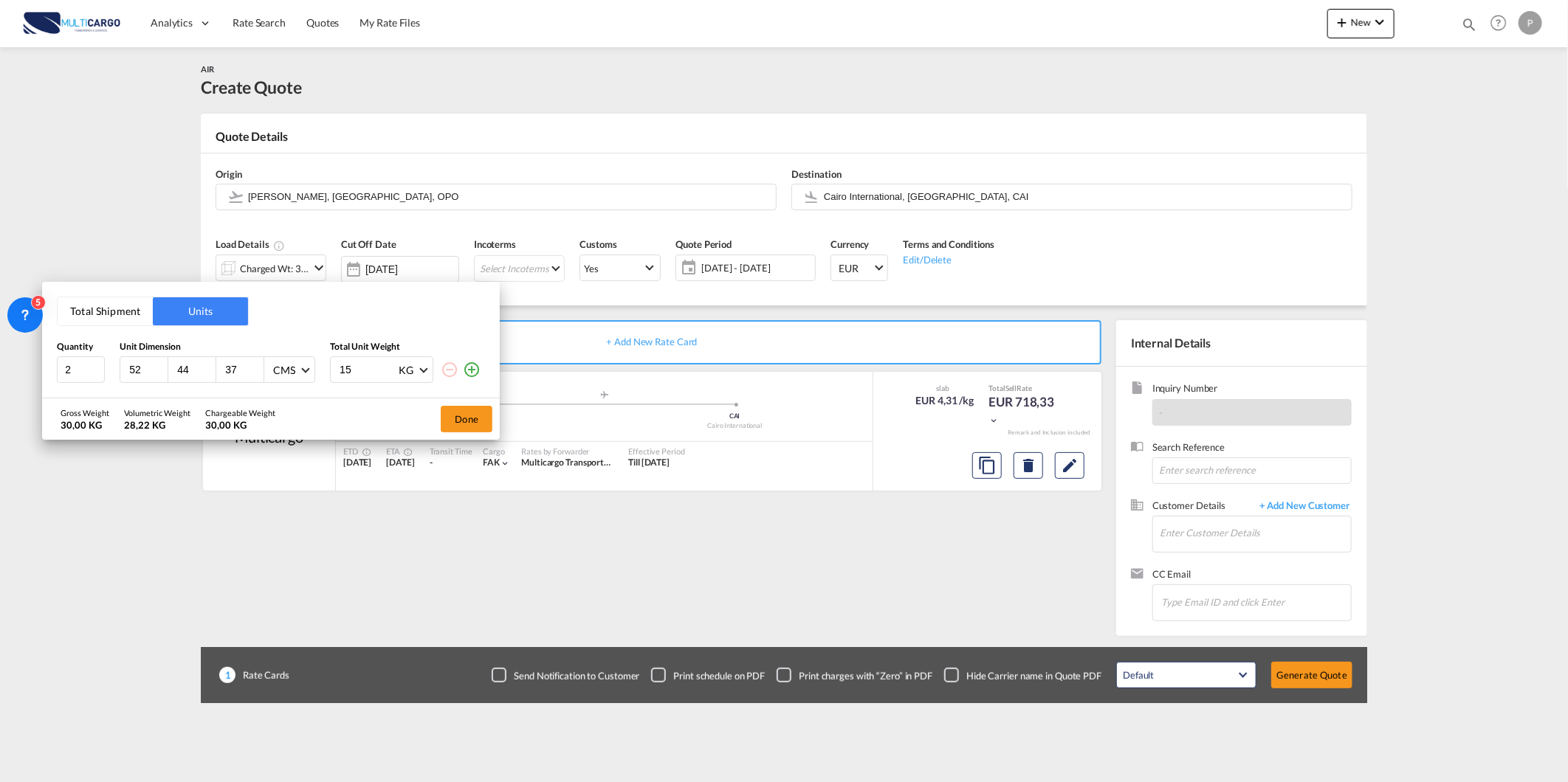
drag, startPoint x: 360, startPoint y: 370, endPoint x: 347, endPoint y: 369, distance: 13.0
click at [347, 369] on input "15" at bounding box center [367, 370] width 59 height 25
type input "1"
type input "7"
type input "7.5"
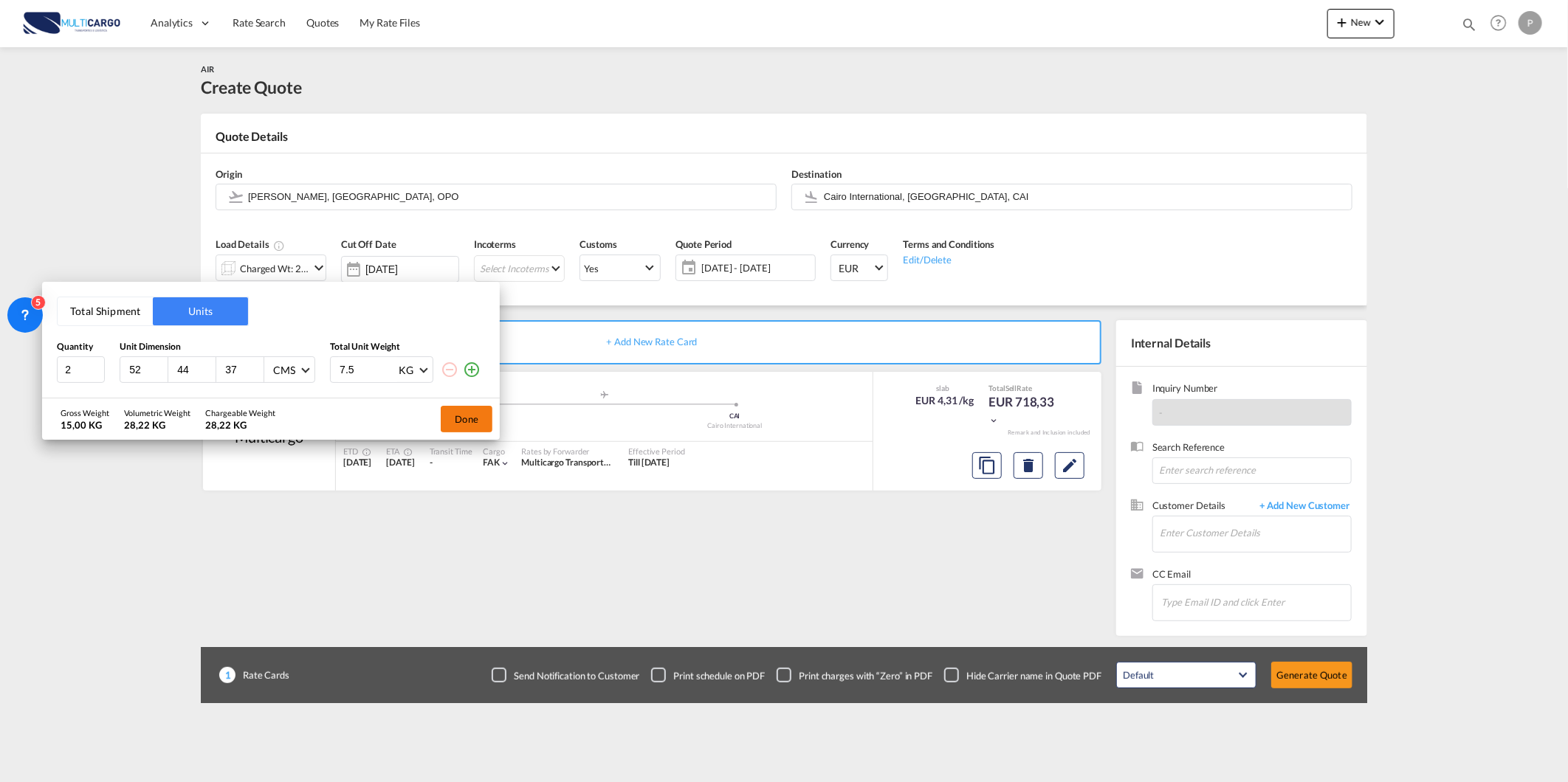
click at [462, 412] on button "Done" at bounding box center [467, 418] width 52 height 27
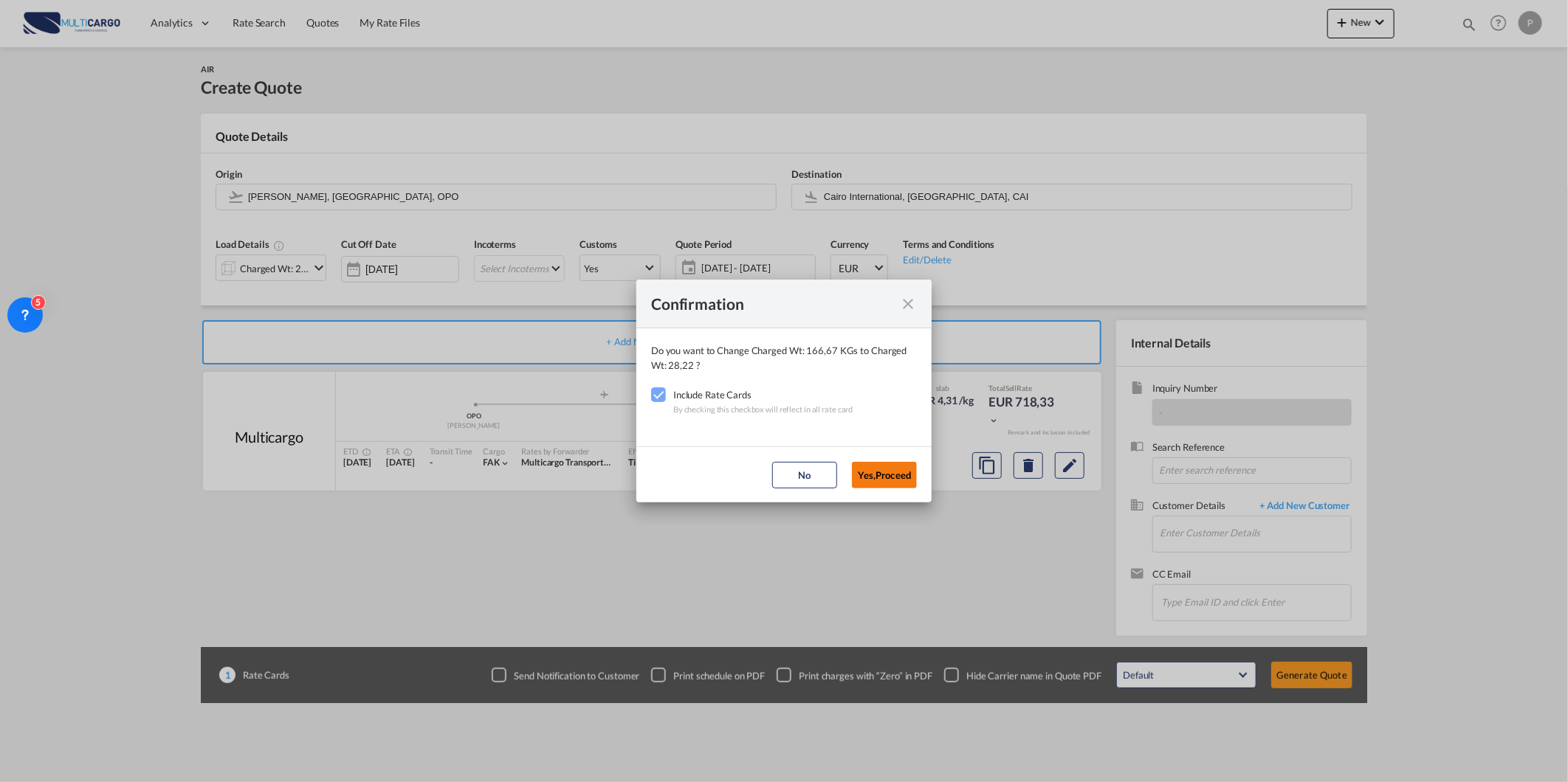
click at [904, 465] on button "Yes,Proceed" at bounding box center [885, 475] width 65 height 27
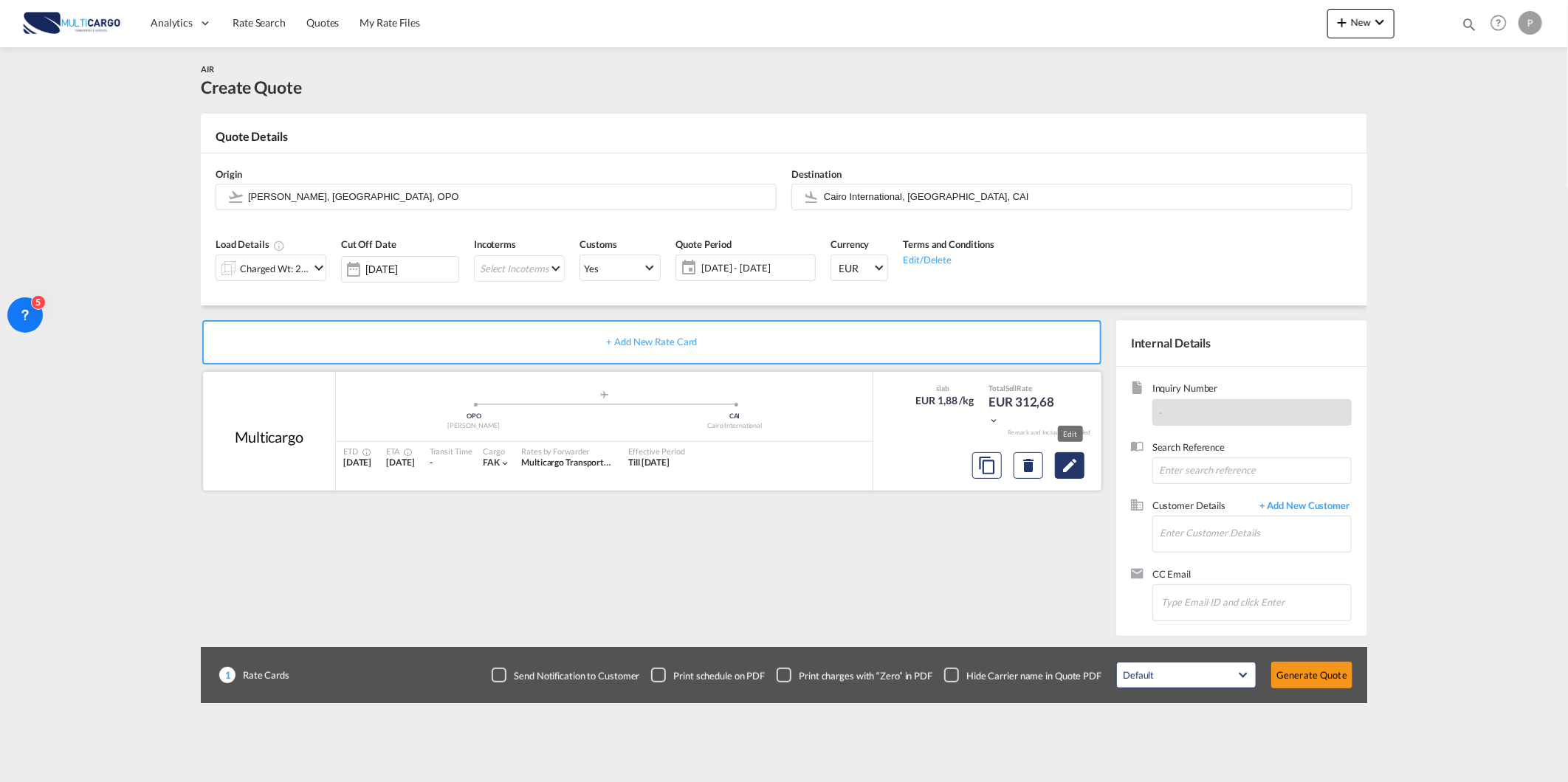
click at [1064, 462] on md-icon "Edit" at bounding box center [1069, 466] width 18 height 18
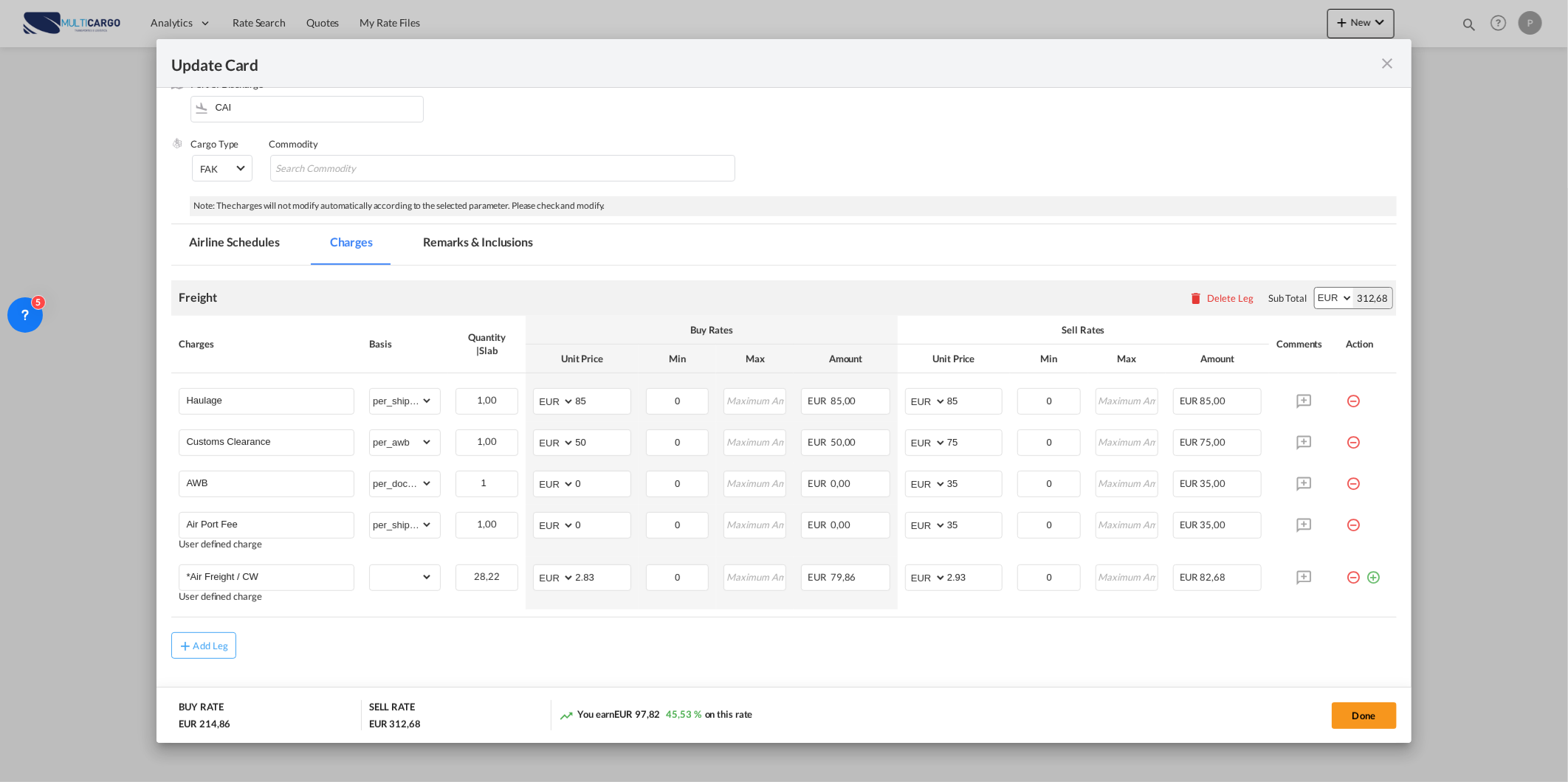
scroll to position [164, 0]
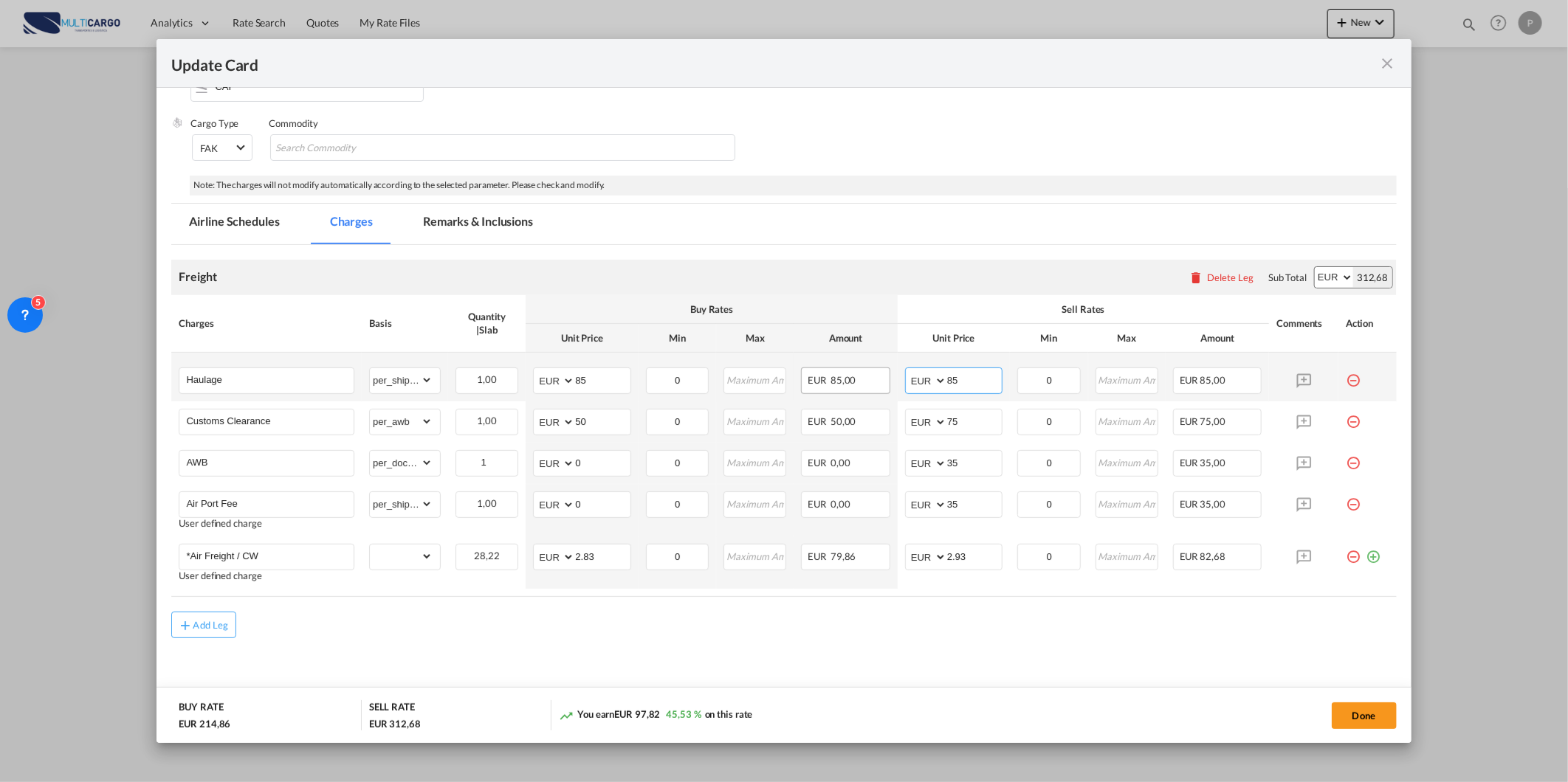
drag, startPoint x: 951, startPoint y: 381, endPoint x: 868, endPoint y: 394, distance: 84.0
click at [868, 394] on tr "Haulage Please Enter Already Exists gross_weight volumetric_weight per_shipment…" at bounding box center [783, 376] width 1225 height 49
type input "150"
drag, startPoint x: 737, startPoint y: 639, endPoint x: 704, endPoint y: 626, distance: 35.5
click at [737, 639] on md-content "Freight Please enter leg name Leg Name Already Exists Delete Leg Sub Total AED …" at bounding box center [783, 485] width 1225 height 480
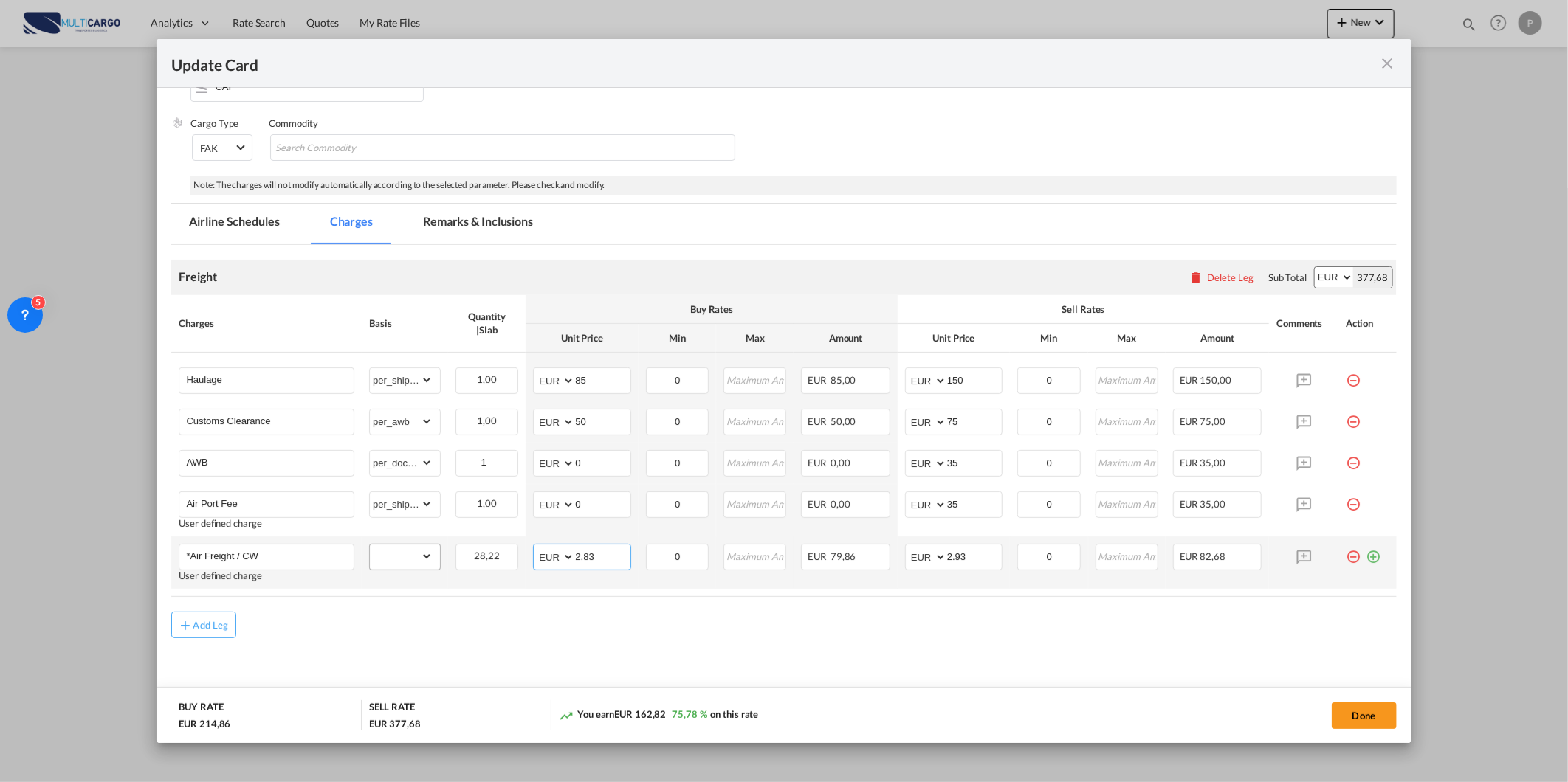
drag, startPoint x: 601, startPoint y: 551, endPoint x: 432, endPoint y: 563, distance: 169.4
click at [504, 551] on tr "*Air Freight / CW User defined charge Please Enter Already Exists gross_weight …" at bounding box center [783, 562] width 1225 height 52
type input "2.4"
click at [974, 557] on input "2.93" at bounding box center [975, 556] width 55 height 22
drag, startPoint x: 974, startPoint y: 562, endPoint x: 840, endPoint y: 571, distance: 134.3
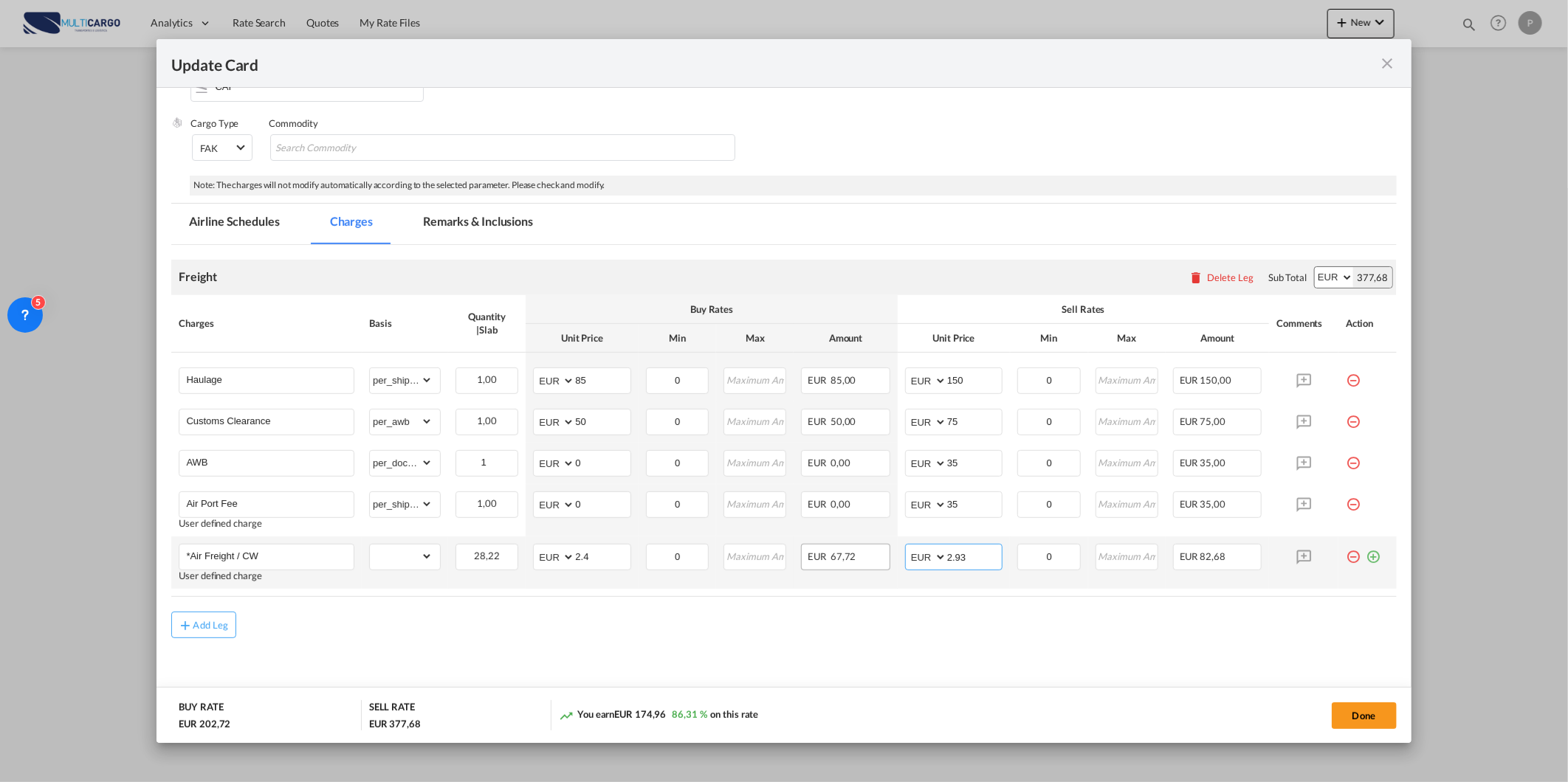
click at [873, 570] on tr "*Air Freight / CW User defined charge Please Enter Already Exists gross_weight …" at bounding box center [783, 562] width 1225 height 52
type input "2.83"
click at [1366, 553] on md-icon "icon-plus-circle-outline green-400-fg" at bounding box center [1373, 551] width 15 height 15
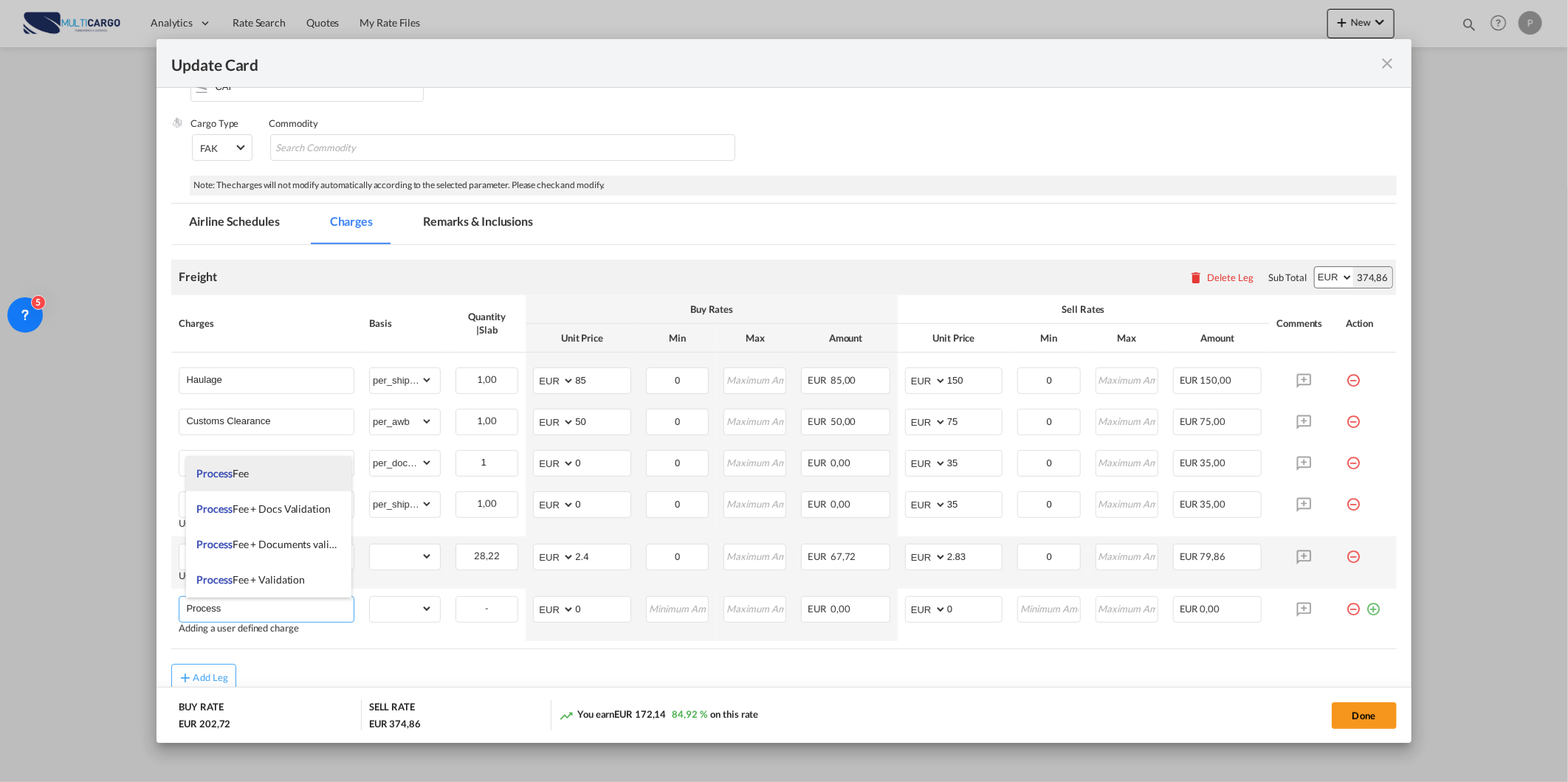
click at [290, 474] on li "Process Fee" at bounding box center [268, 473] width 166 height 35
type input "Process Fee"
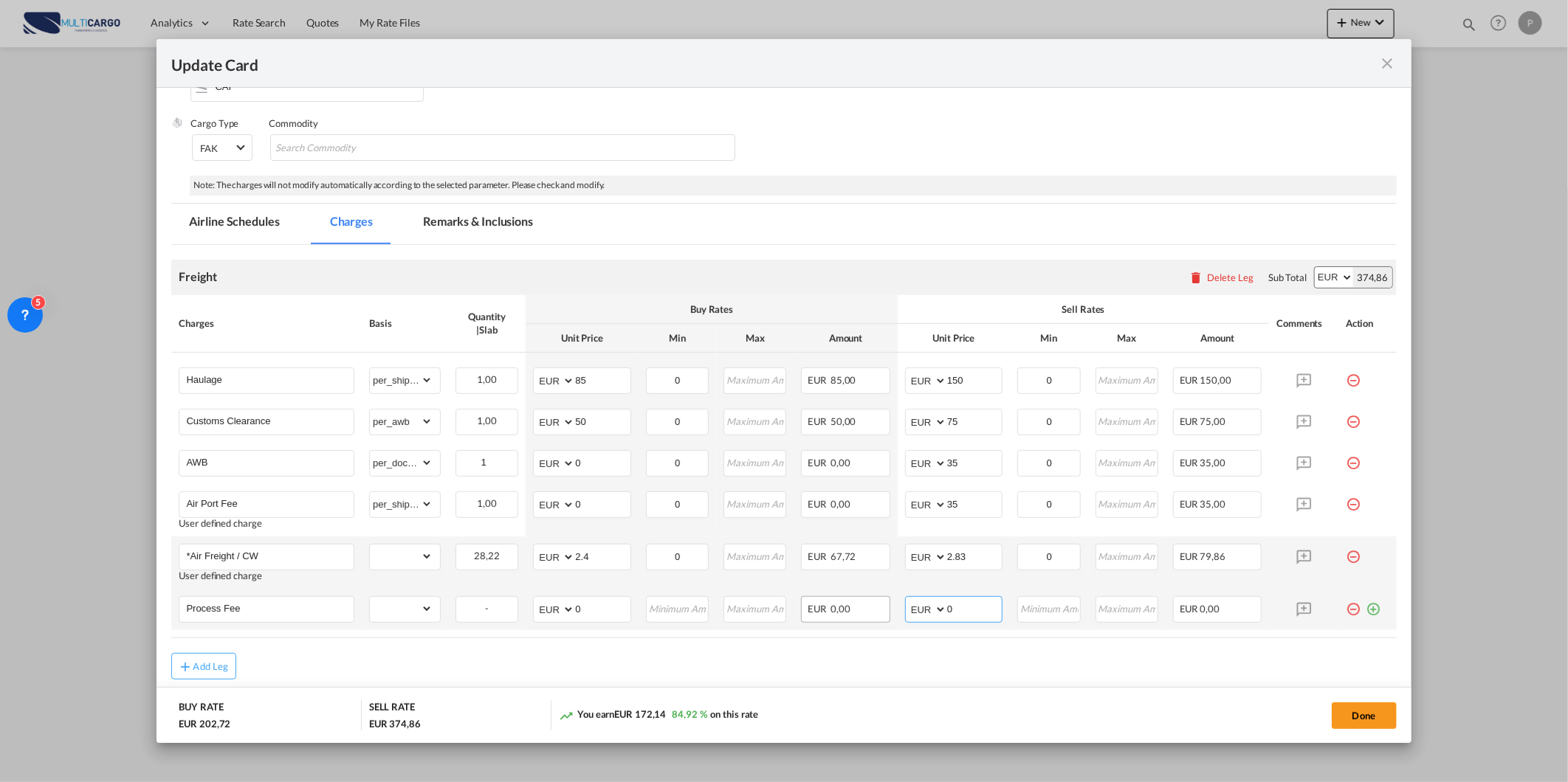
drag, startPoint x: 957, startPoint y: 614, endPoint x: 866, endPoint y: 611, distance: 91.0
click at [866, 611] on tr "Process Fee Please Enter Already Exists gross_weight volumetric_weight per_ship…" at bounding box center [783, 609] width 1225 height 41
type input "90"
click at [414, 603] on select "gross_weight volumetric_weight per_shipment per_bl per_km % on air freight per_…" at bounding box center [401, 608] width 63 height 23
select select "per_shipment"
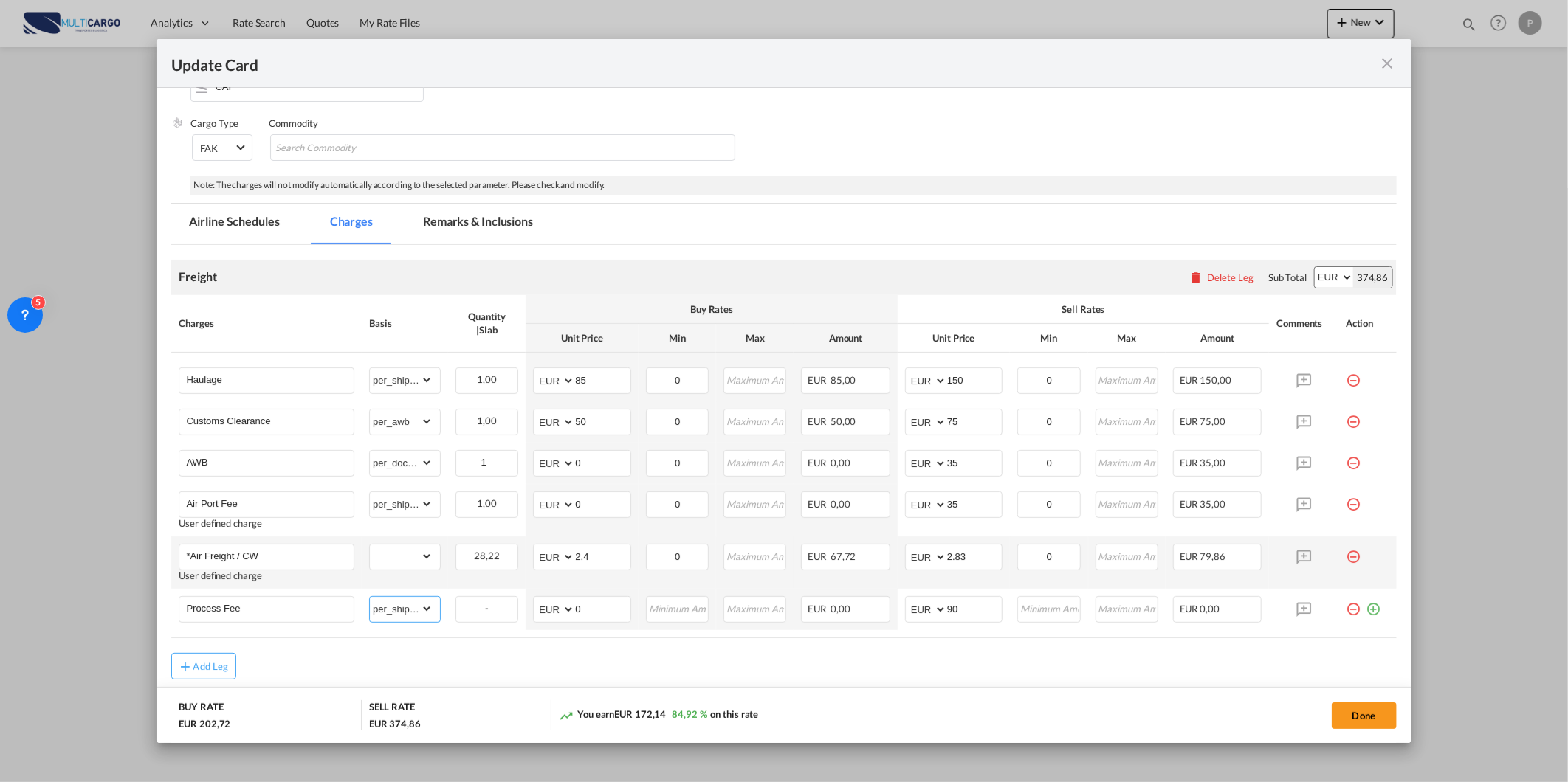
click at [370, 597] on select "gross_weight volumetric_weight per_shipment per_bl per_km % on air freight per_…" at bounding box center [401, 608] width 63 height 23
click at [1061, 687] on md-dialog-actions "BUY RATE EUR 202,72 SELL RATE EUR 464,86 You earn EUR 262,14 129,31 % on this r…" at bounding box center [783, 714] width 1254 height 56
click at [445, 217] on md-tab-item "Remarks & Inclusions" at bounding box center [477, 223] width 145 height 40
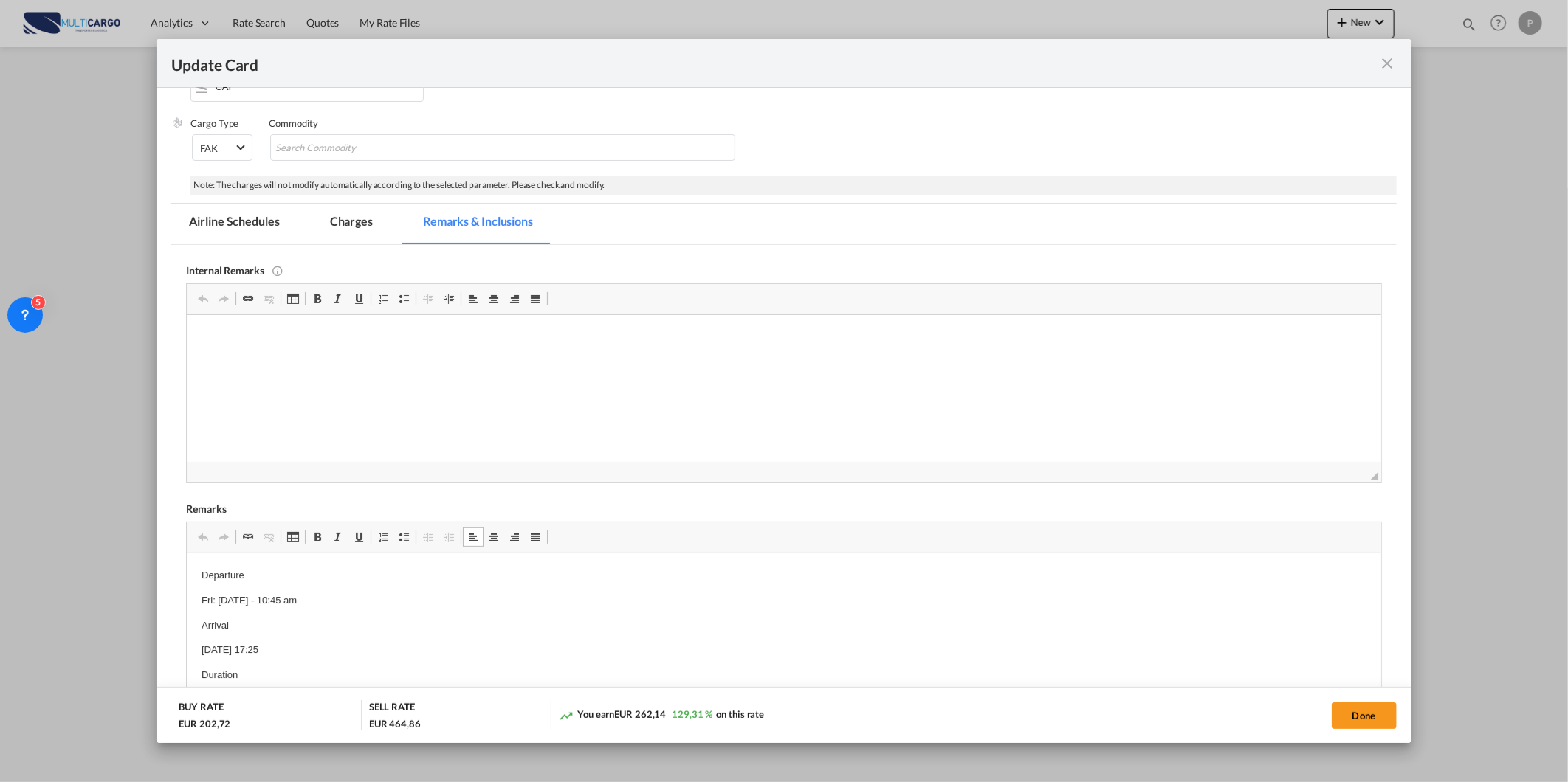
scroll to position [53, 0]
click at [1353, 718] on button "Done" at bounding box center [1364, 715] width 65 height 27
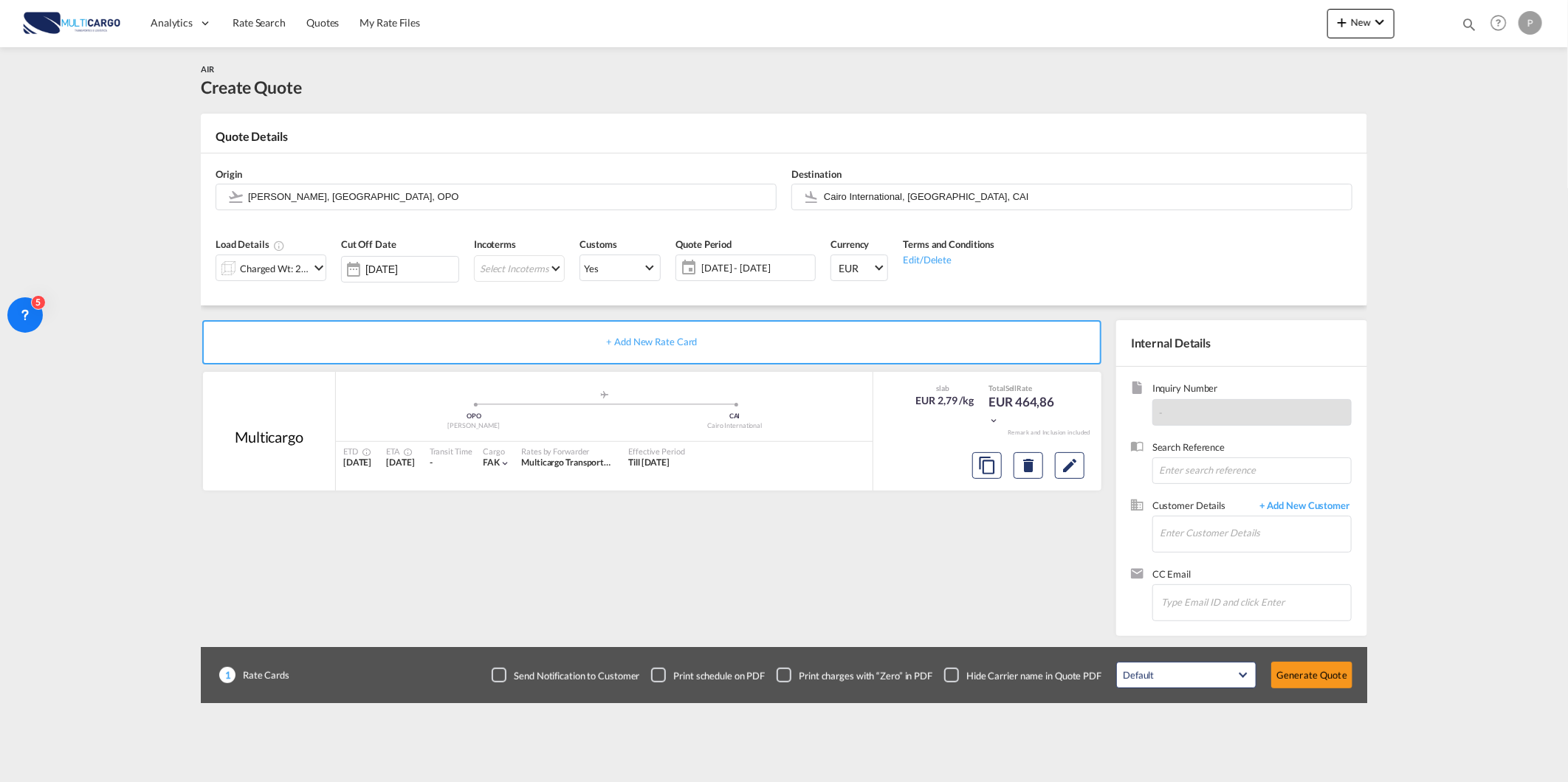
scroll to position [9, 0]
click at [1074, 467] on md-icon "Edit" at bounding box center [1069, 466] width 18 height 18
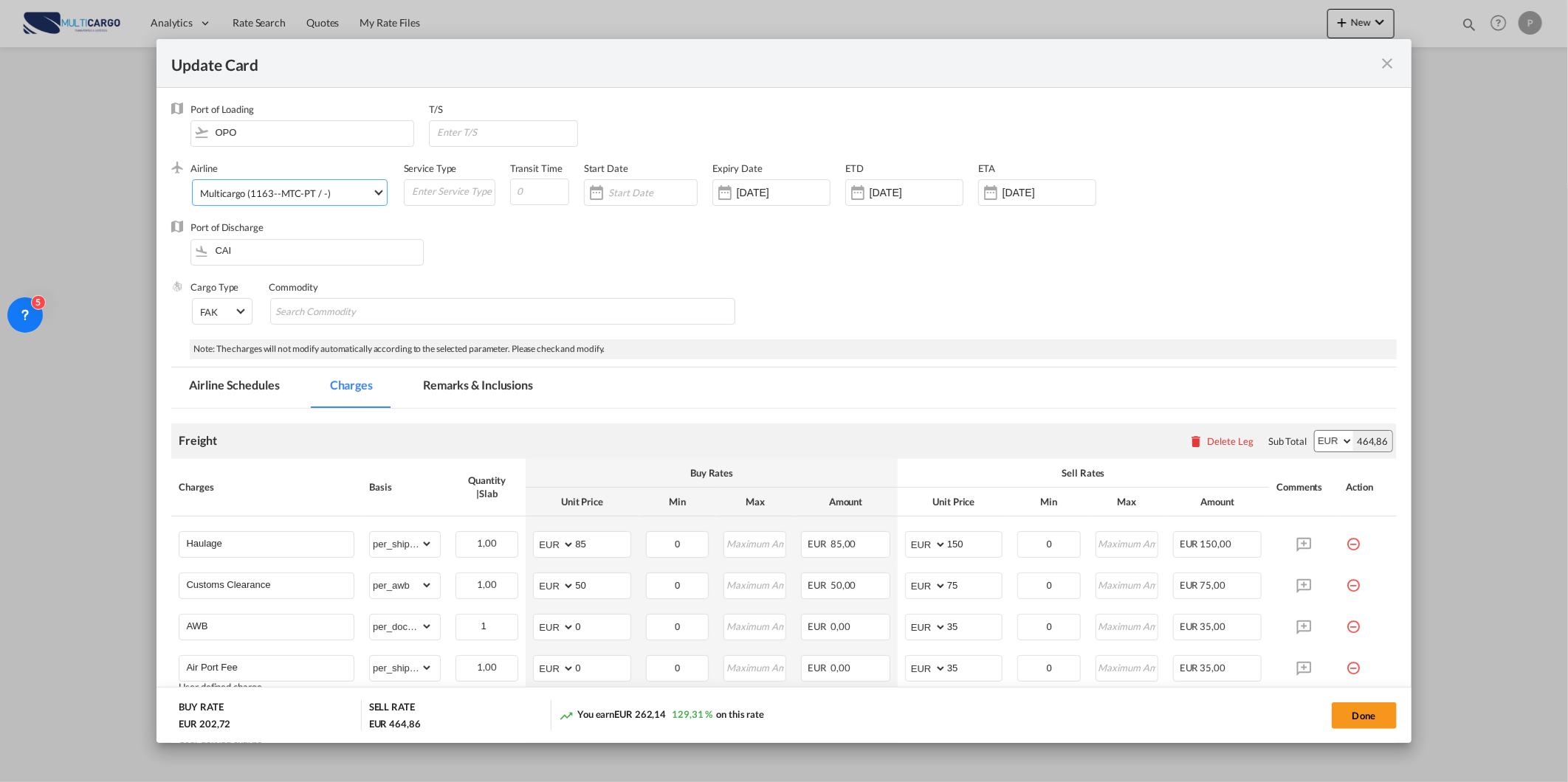
click at [328, 196] on span "Multicargo (1163--MTC-PT / -)" at bounding box center [285, 192] width 171 height 13
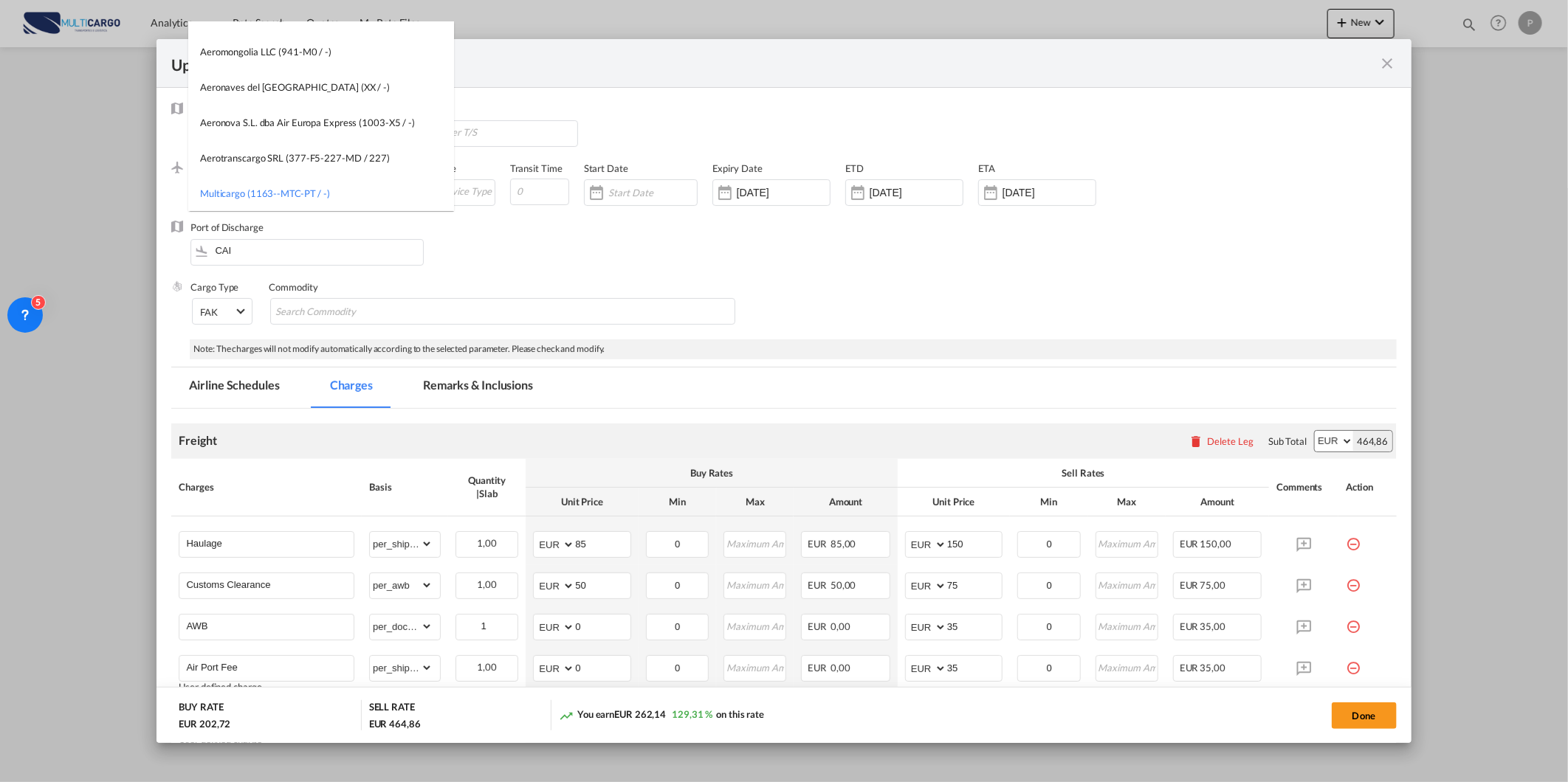
scroll to position [0, 0]
click at [380, 50] on input "search" at bounding box center [325, 40] width 258 height 35
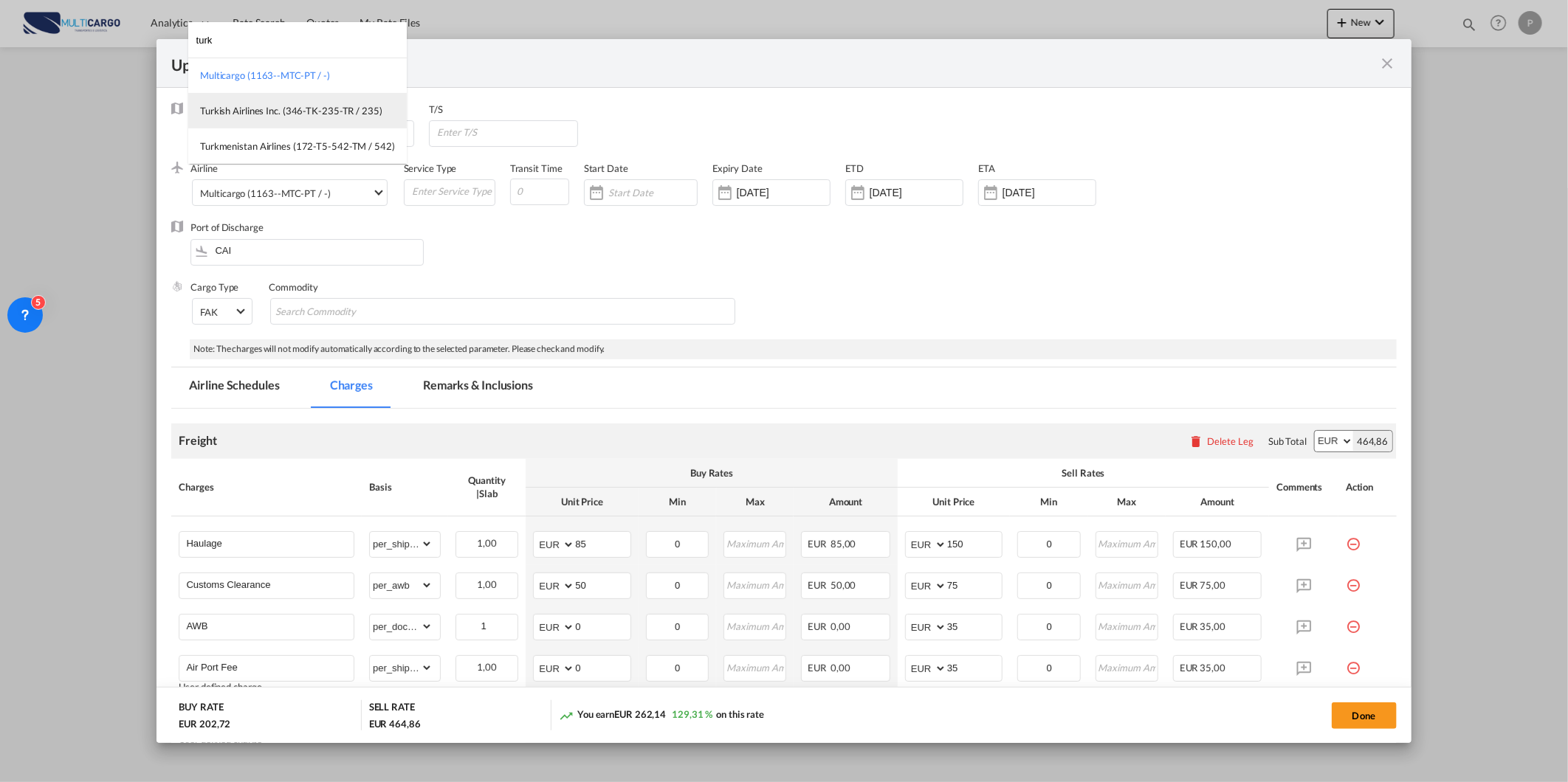
type input "turk"
drag, startPoint x: 342, startPoint y: 119, endPoint x: 322, endPoint y: 128, distance: 21.9
click at [341, 115] on md-option "Turkish Airlines Inc. (346-TK-235-TR / 235)" at bounding box center [297, 110] width 218 height 35
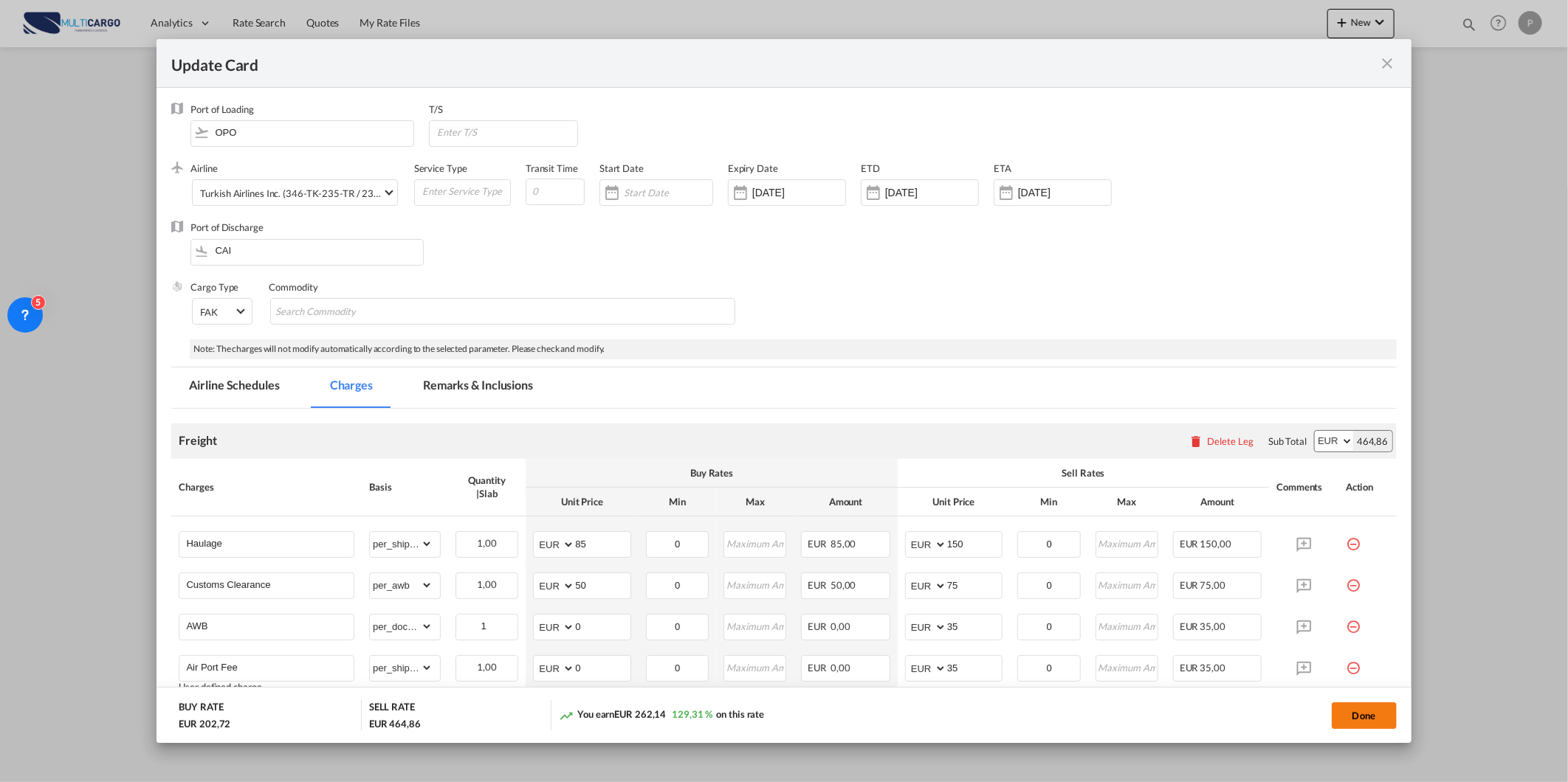
click at [1351, 724] on button "Done" at bounding box center [1364, 715] width 65 height 27
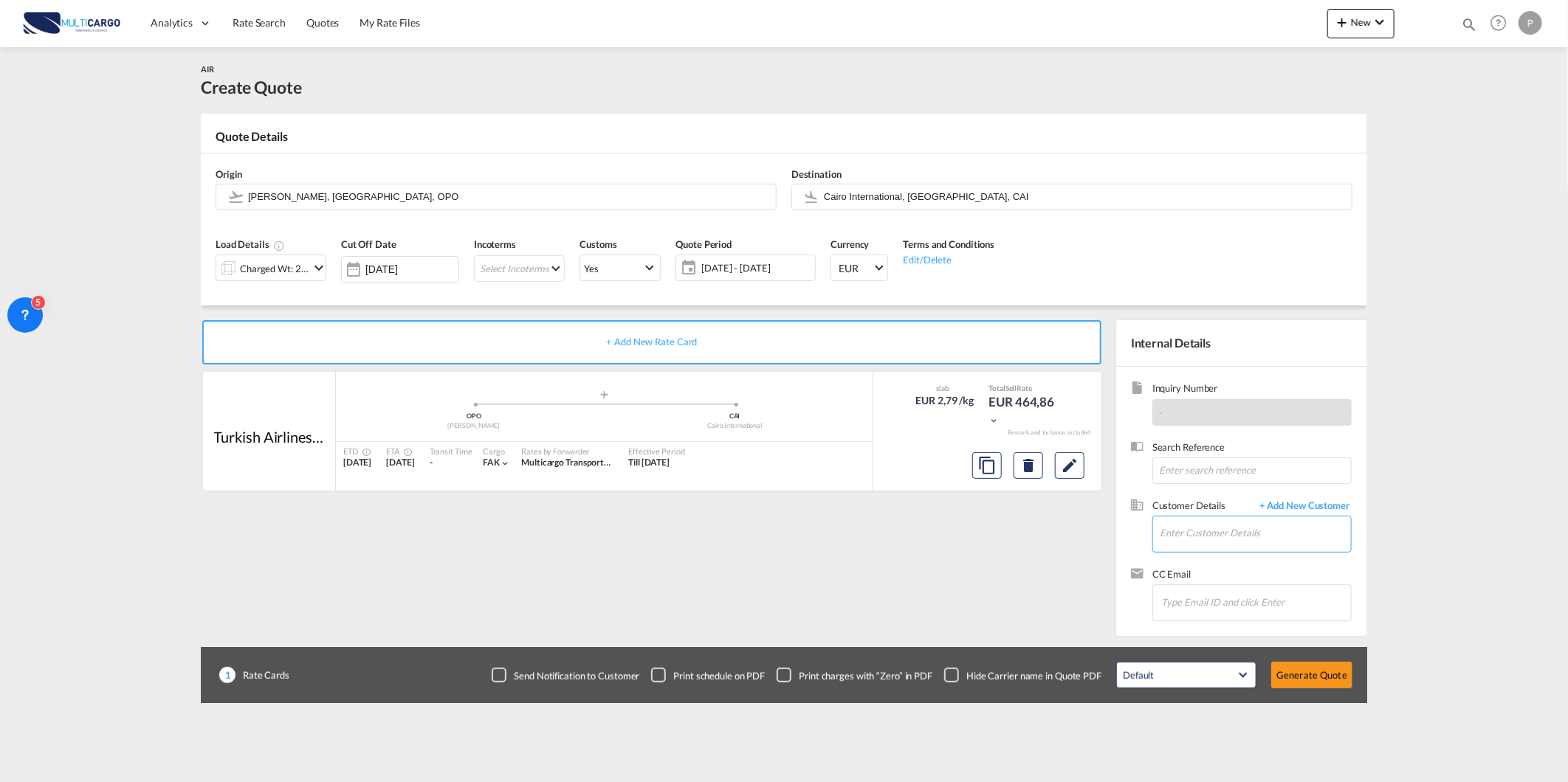
click at [1272, 536] on input "Enter Customer Details" at bounding box center [1255, 533] width 191 height 34
paste input "[PERSON_NAME][EMAIL_ADDRESS][PERSON_NAME][DOMAIN_NAME]"
type input "[PERSON_NAME][EMAIL_ADDRESS][PERSON_NAME][DOMAIN_NAME]"
click at [1285, 504] on span "+ Add New Customer" at bounding box center [1302, 507] width 100 height 17
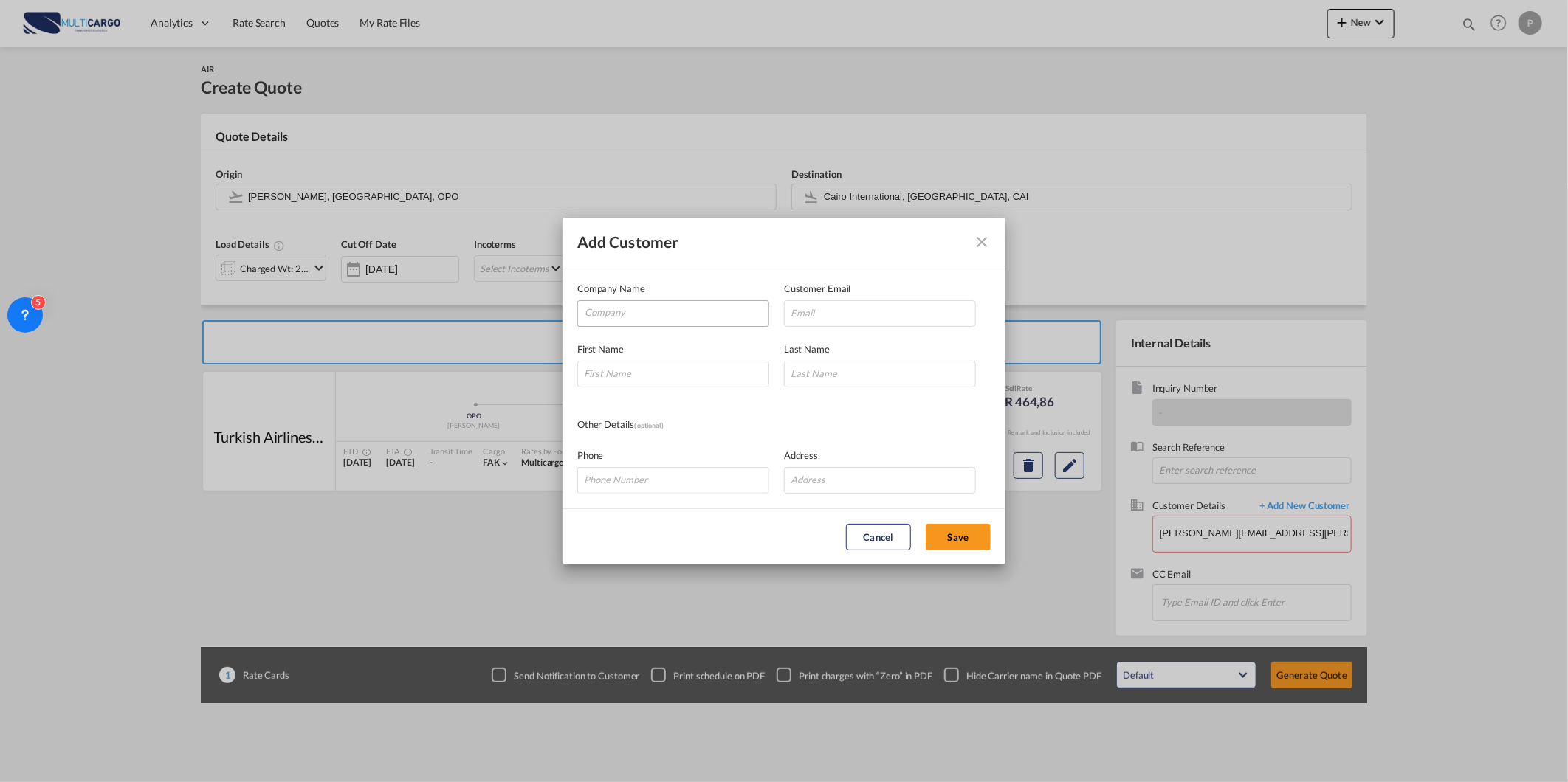
click at [619, 299] on div "Company Name" at bounding box center [680, 303] width 206 height 46
click at [626, 307] on input "Company" at bounding box center [677, 312] width 184 height 22
paste input "[PERSON_NAME][EMAIL_ADDRESS][PERSON_NAME][DOMAIN_NAME]"
type input "[PERSON_NAME][EMAIL_ADDRESS][PERSON_NAME][DOMAIN_NAME]"
click at [819, 321] on input "Add Customer Company ..." at bounding box center [879, 313] width 192 height 27
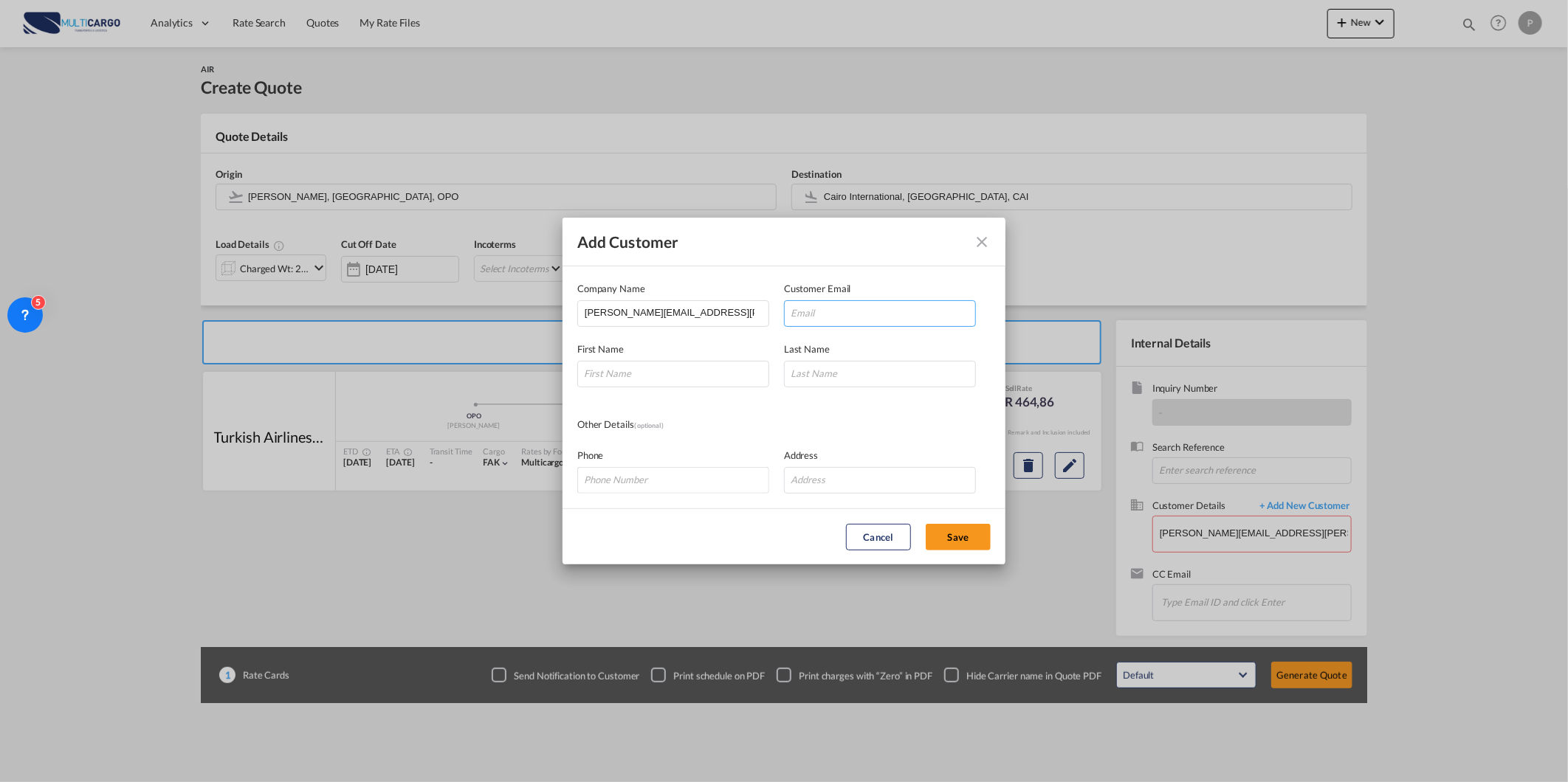
paste input "[PERSON_NAME][EMAIL_ADDRESS][PERSON_NAME][DOMAIN_NAME]"
type input "[PERSON_NAME][EMAIL_ADDRESS][PERSON_NAME][DOMAIN_NAME]"
click at [699, 382] on input "Add Customer Company ..." at bounding box center [672, 374] width 192 height 27
paste input "[PERSON_NAME][EMAIL_ADDRESS][PERSON_NAME][DOMAIN_NAME]"
type input "[PERSON_NAME][EMAIL_ADDRESS][PERSON_NAME][DOMAIN_NAME]"
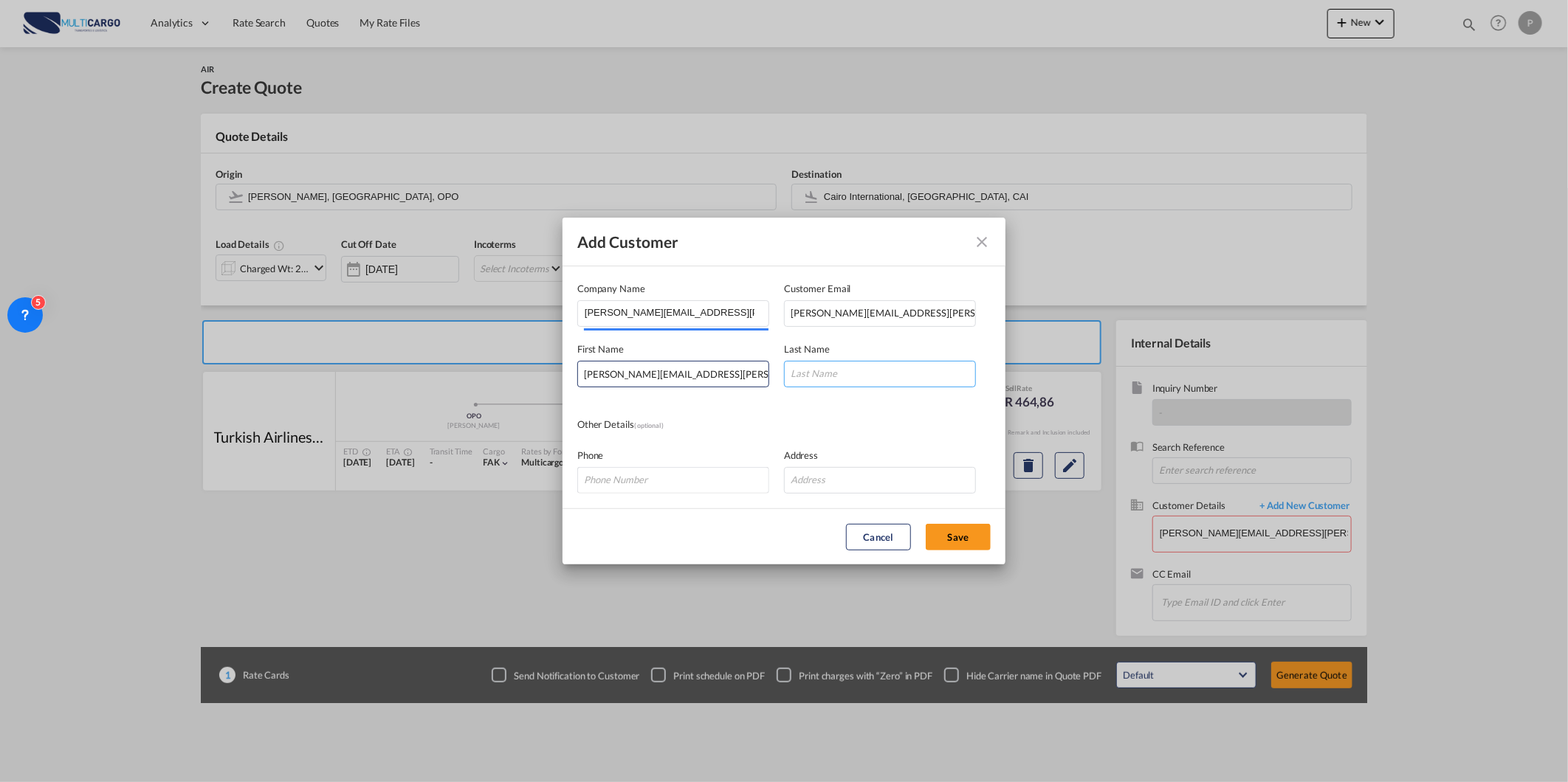
paste input "[PERSON_NAME][EMAIL_ADDRESS][PERSON_NAME][DOMAIN_NAME]"
click at [848, 373] on input "Add Customer Company ..." at bounding box center [879, 374] width 192 height 27
type input "[PERSON_NAME][EMAIL_ADDRESS][PERSON_NAME][DOMAIN_NAME]"
drag, startPoint x: 745, startPoint y: 554, endPoint x: 791, endPoint y: 564, distance: 47.1
click at [745, 554] on md-dialog-actions "Cancel Save" at bounding box center [783, 536] width 443 height 56
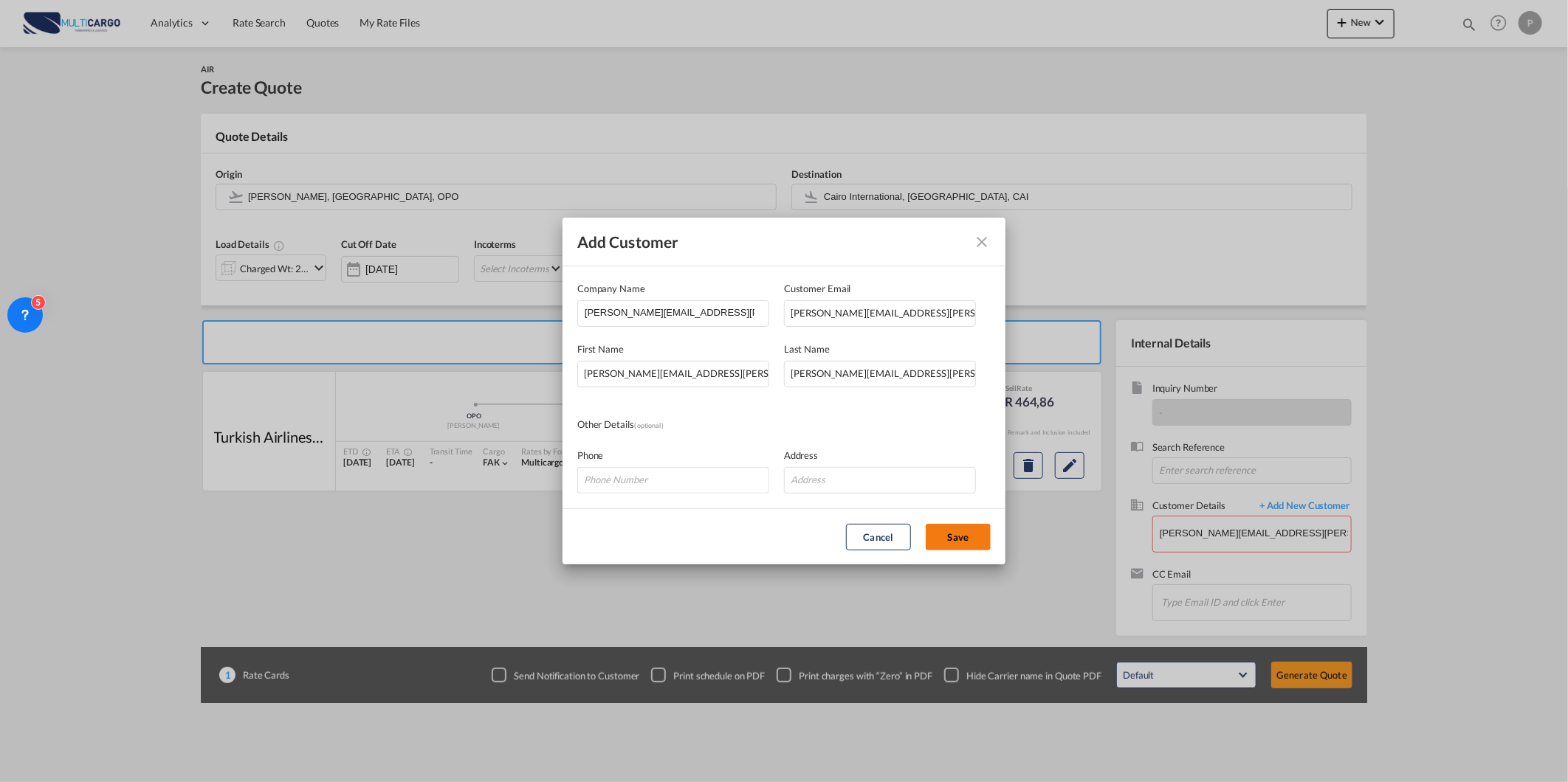
click at [964, 548] on button "Save" at bounding box center [959, 537] width 65 height 27
type input "[PERSON_NAME][EMAIL_ADDRESS][PERSON_NAME][DOMAIN_NAME], [PERSON_NAME][DOMAIN_NA…"
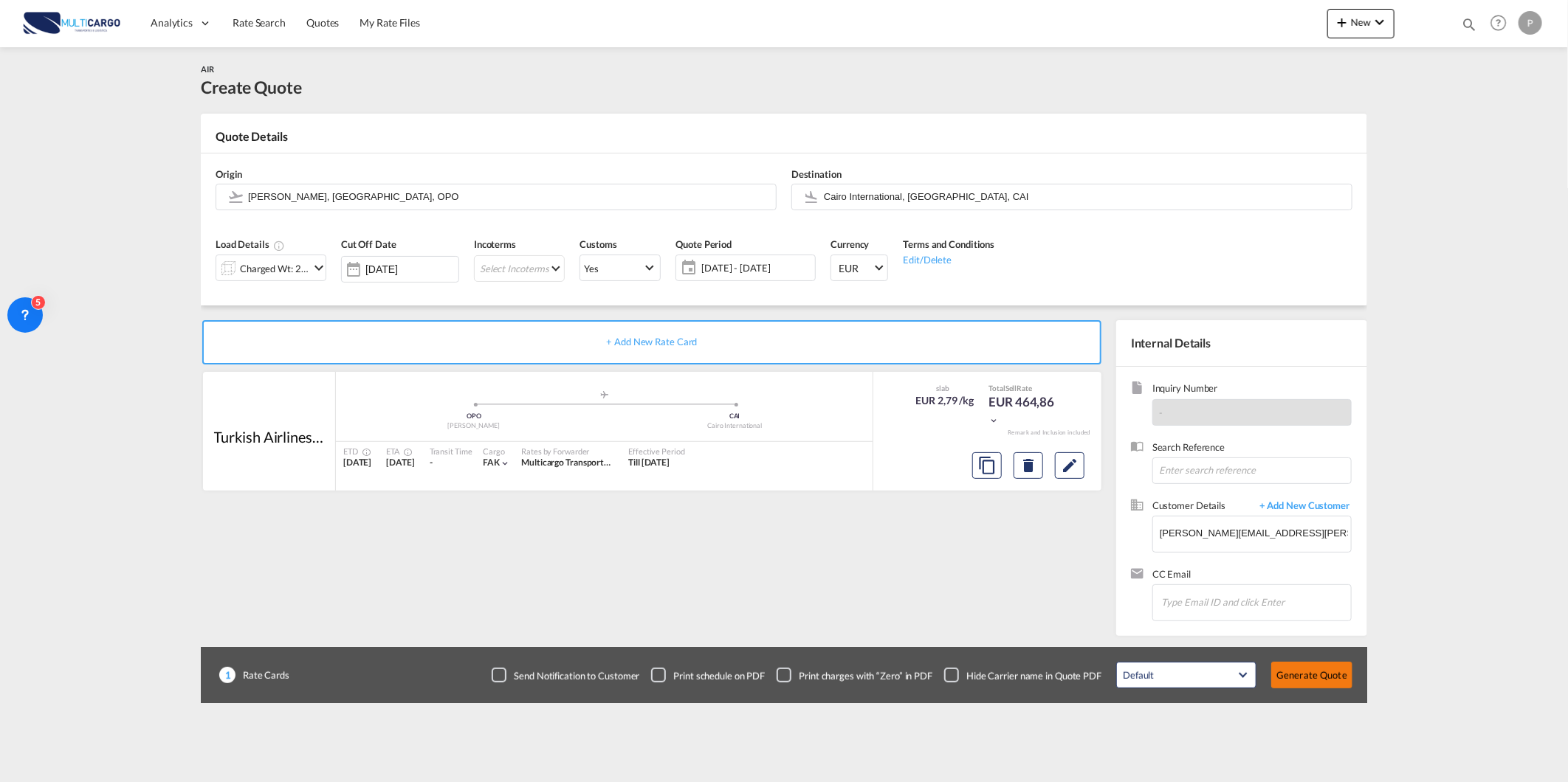
click at [1305, 668] on button "Generate Quote" at bounding box center [1312, 675] width 81 height 27
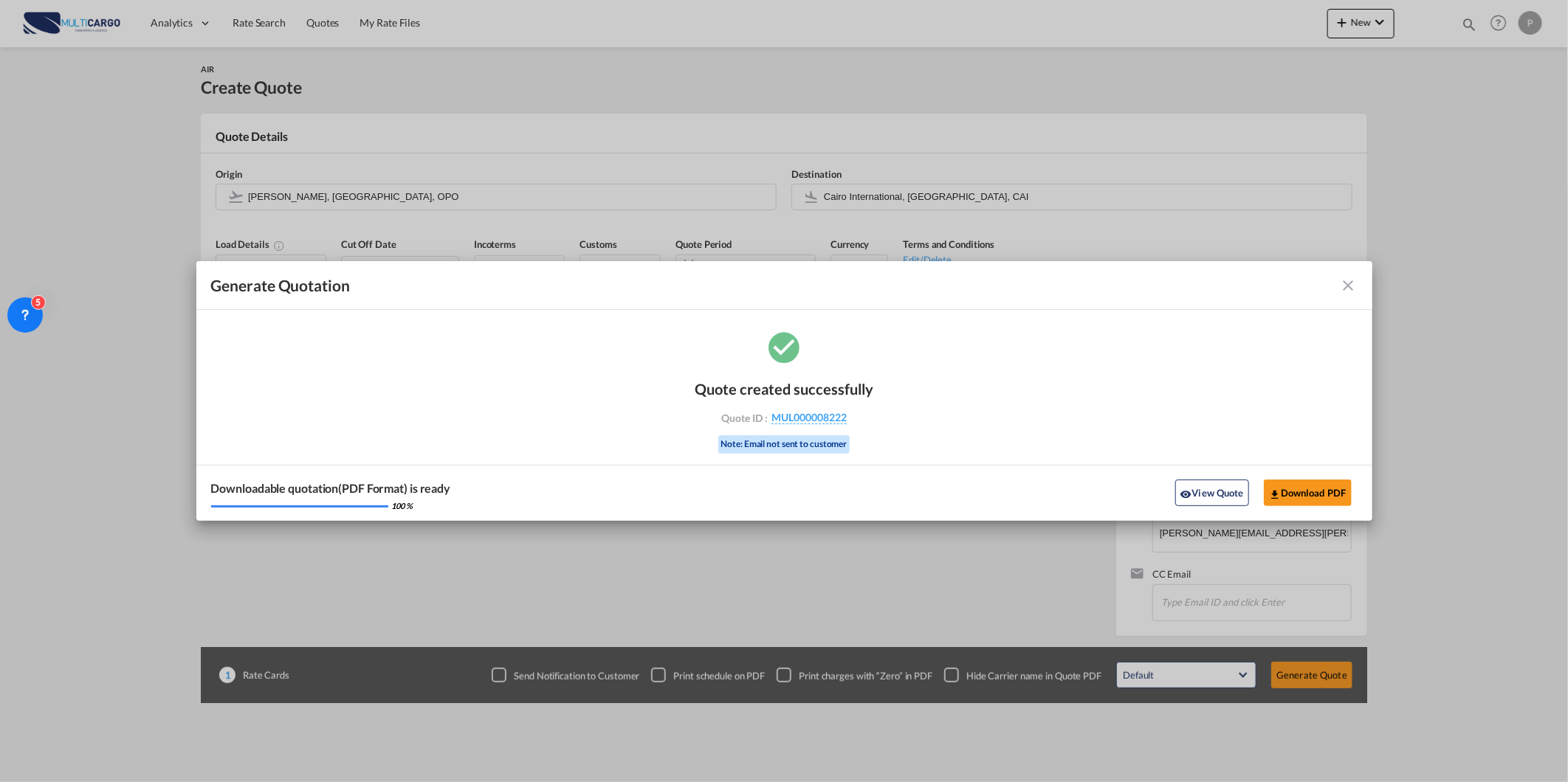
click at [1351, 503] on div "View Quote Download PDF" at bounding box center [1263, 493] width 188 height 26
drag, startPoint x: 1338, startPoint y: 453, endPoint x: 1322, endPoint y: 496, distance: 45.9
click at [1338, 470] on div "Quote created successfully Quote ID : MUL000008222 Note: Email not sent to cust…" at bounding box center [784, 425] width 1176 height 192
click at [1322, 496] on button "Download PDF" at bounding box center [1308, 492] width 88 height 27
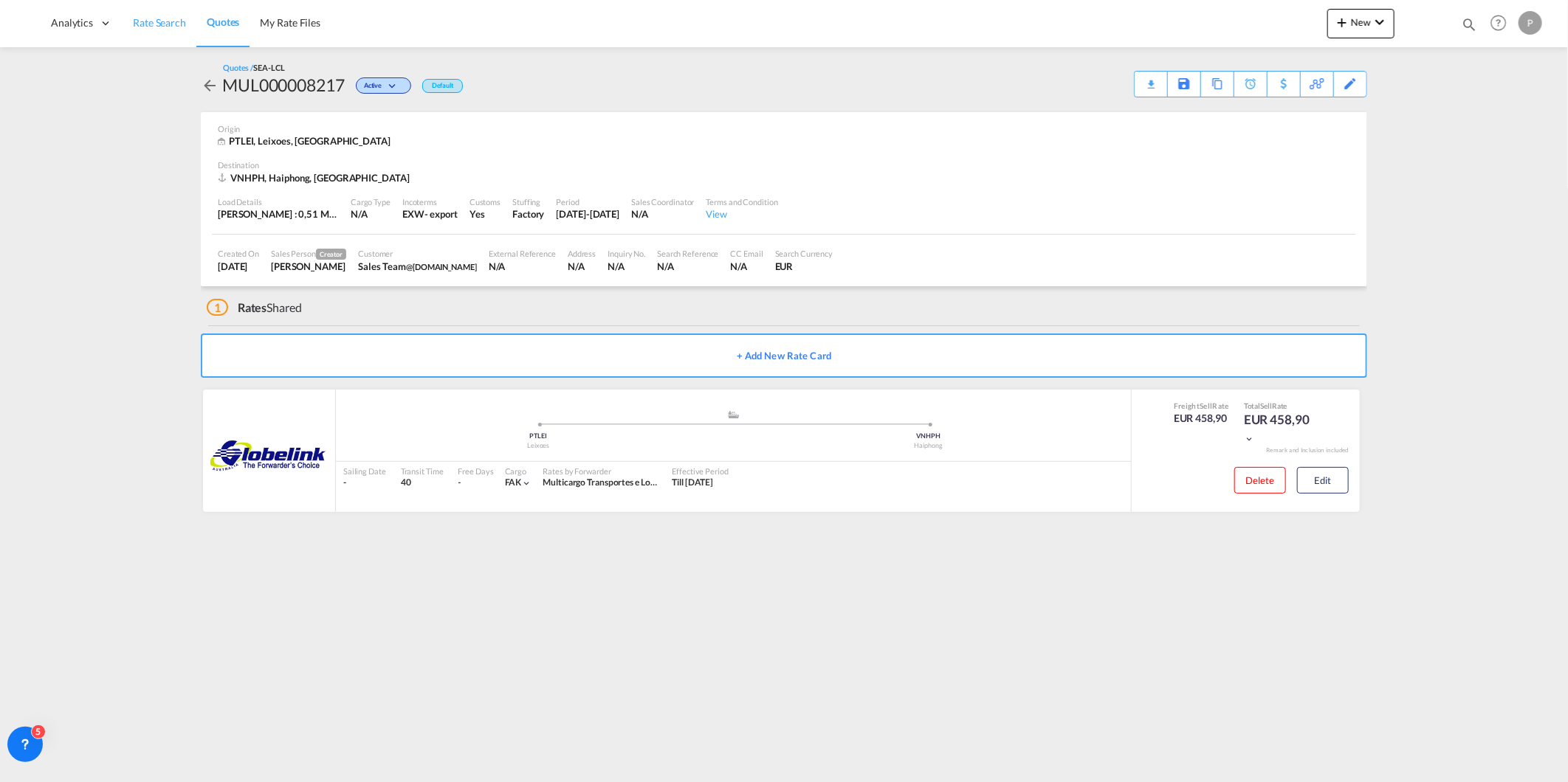
click at [150, 23] on span "Rate Search" at bounding box center [160, 22] width 53 height 13
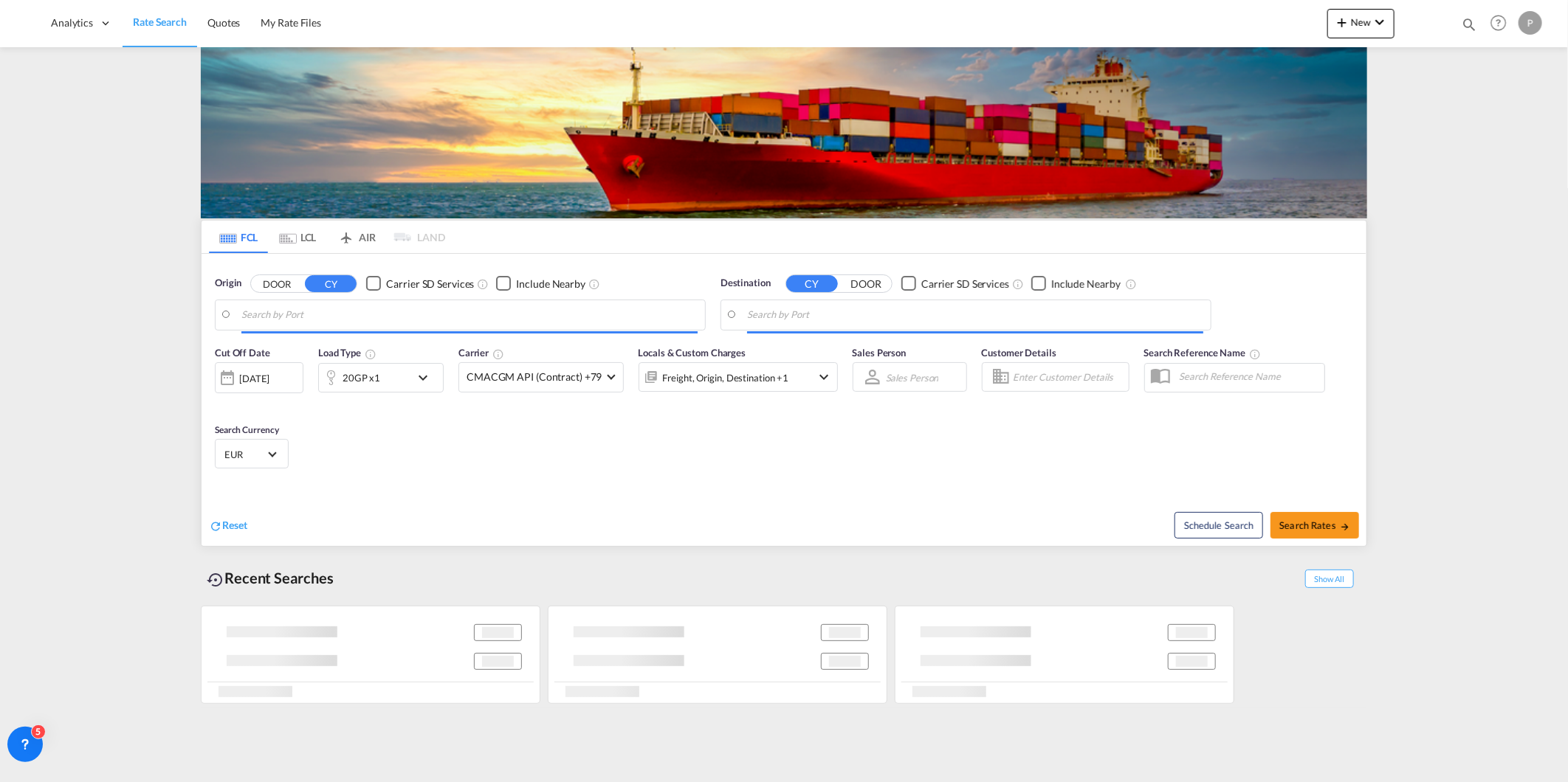
type input "Leixoes, PTLEI"
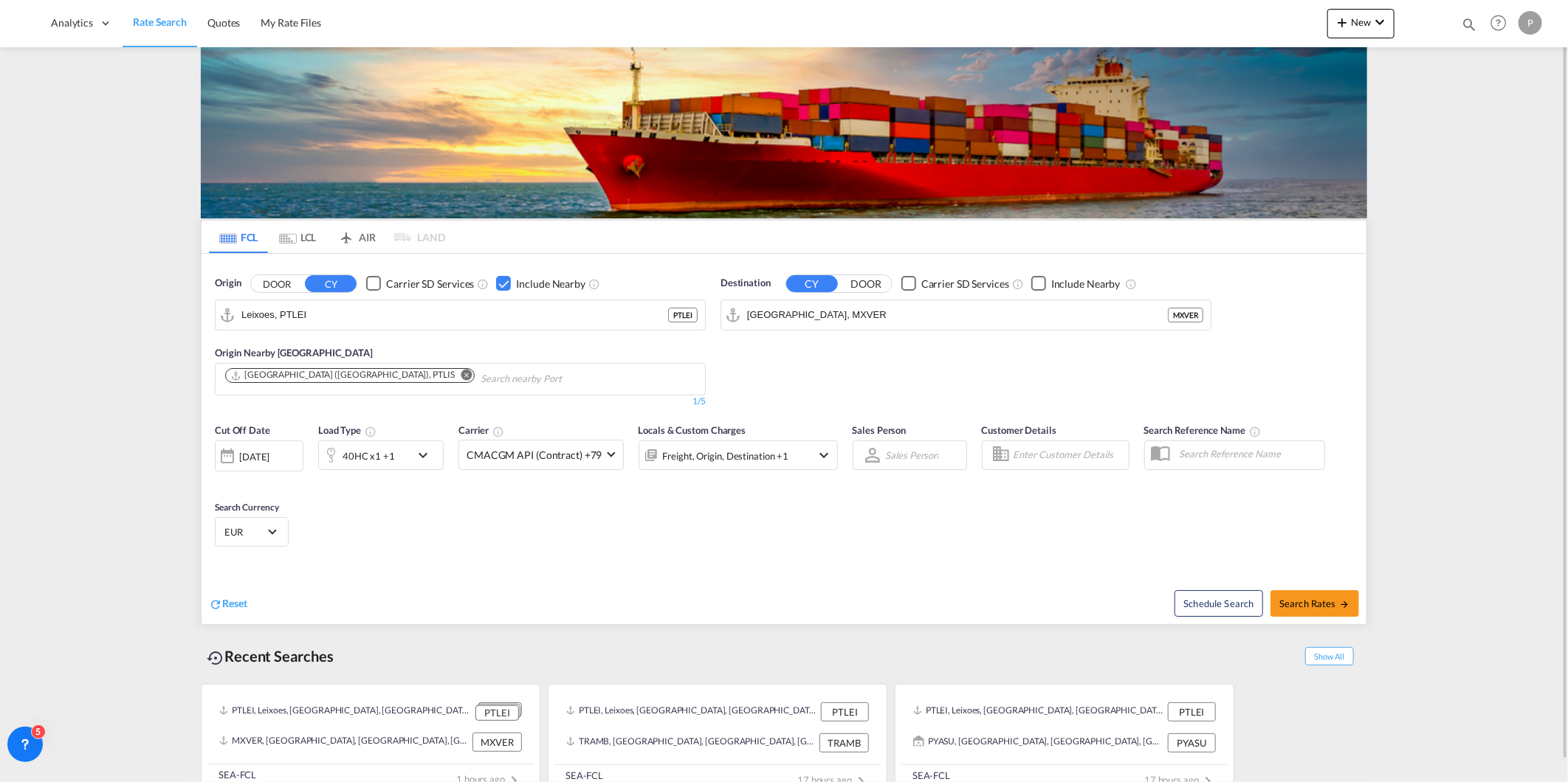
click at [498, 281] on div "Checkbox No Ink" at bounding box center [503, 283] width 15 height 15
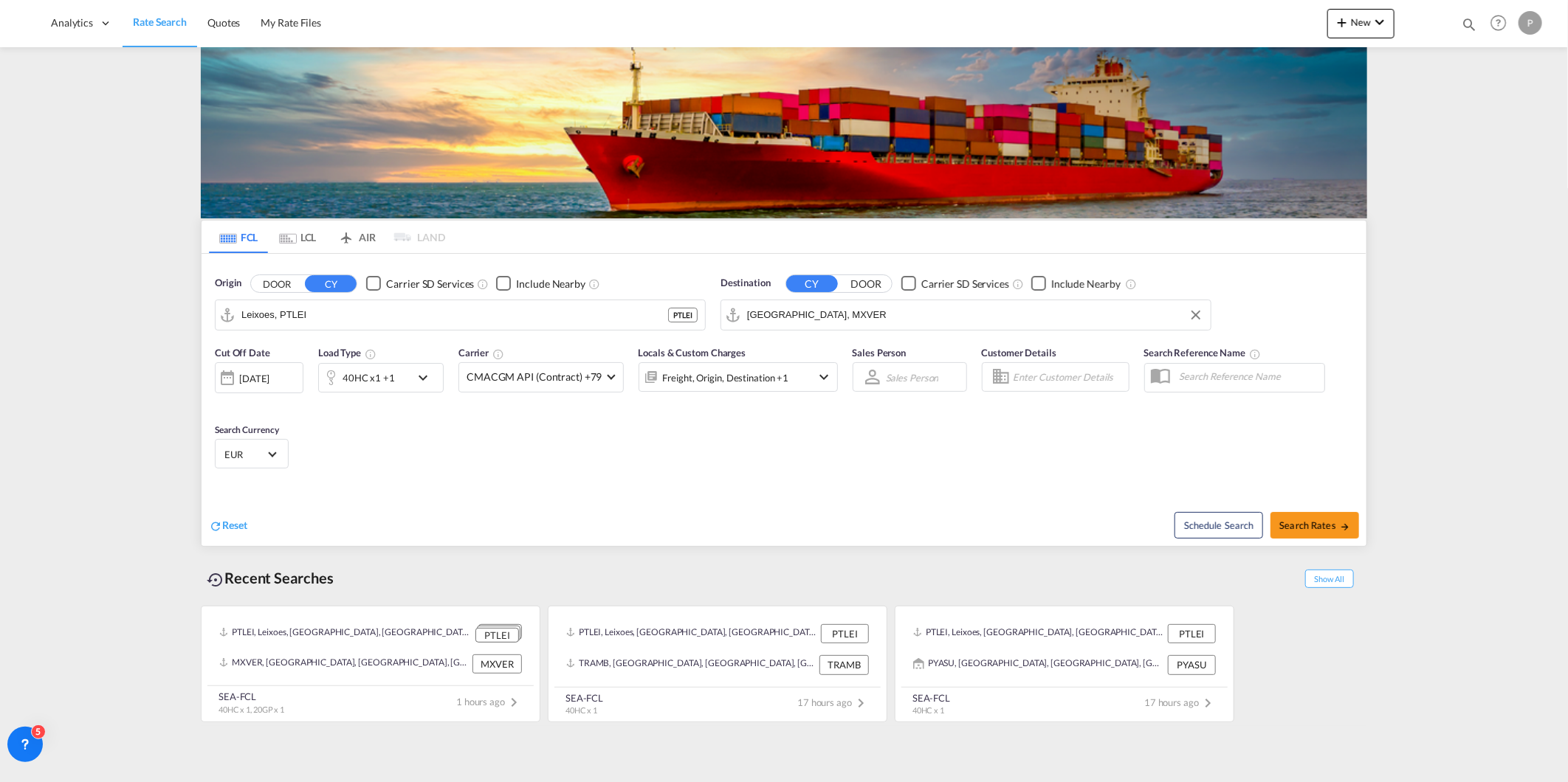
click at [805, 327] on md-autocomplete-wrap "Veracruz, MXVER" at bounding box center [975, 319] width 456 height 29
click at [805, 315] on input "Veracruz, MXVER" at bounding box center [975, 315] width 456 height 22
click at [813, 340] on div "Casab lanca Morocco MACAS" at bounding box center [861, 356] width 280 height 45
type input "[GEOGRAPHIC_DATA], MACAS"
click at [423, 382] on md-icon "icon-chevron-down" at bounding box center [426, 377] width 25 height 18
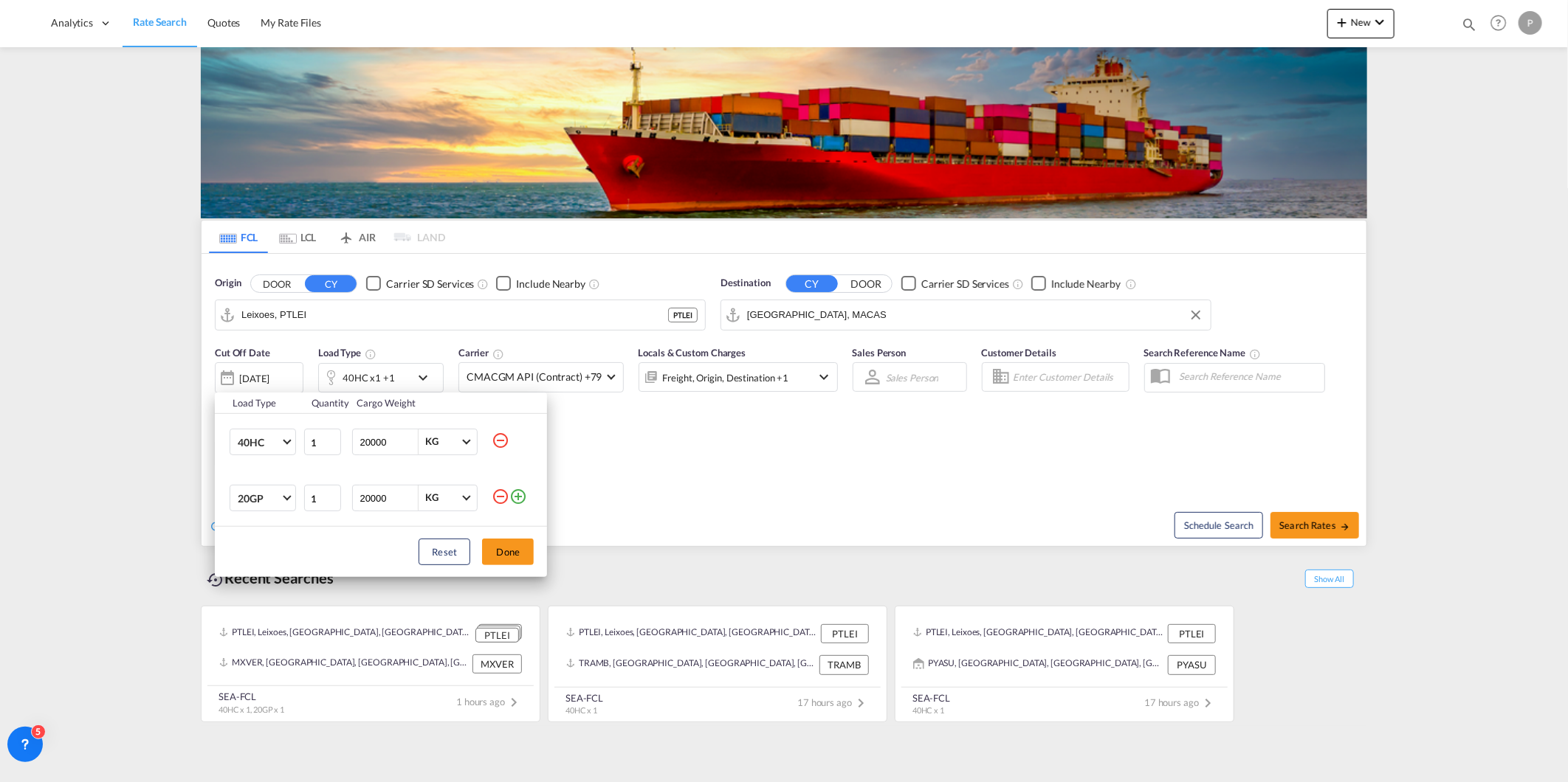
click at [503, 493] on md-icon "icon-minus-circle-outline" at bounding box center [500, 497] width 18 height 18
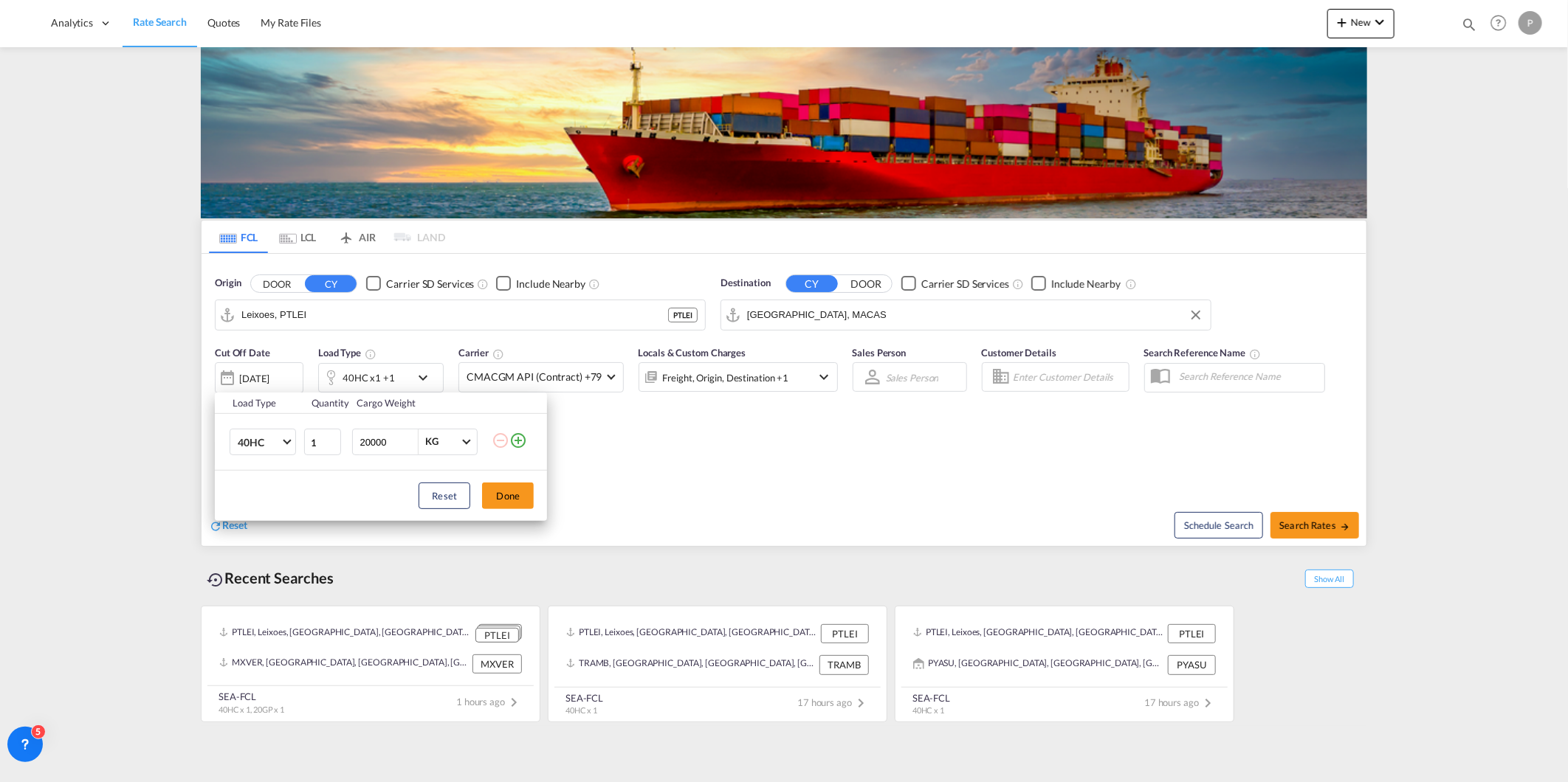
drag, startPoint x: 499, startPoint y: 497, endPoint x: 949, endPoint y: 544, distance: 452.4
click at [503, 498] on button "Done" at bounding box center [508, 496] width 52 height 27
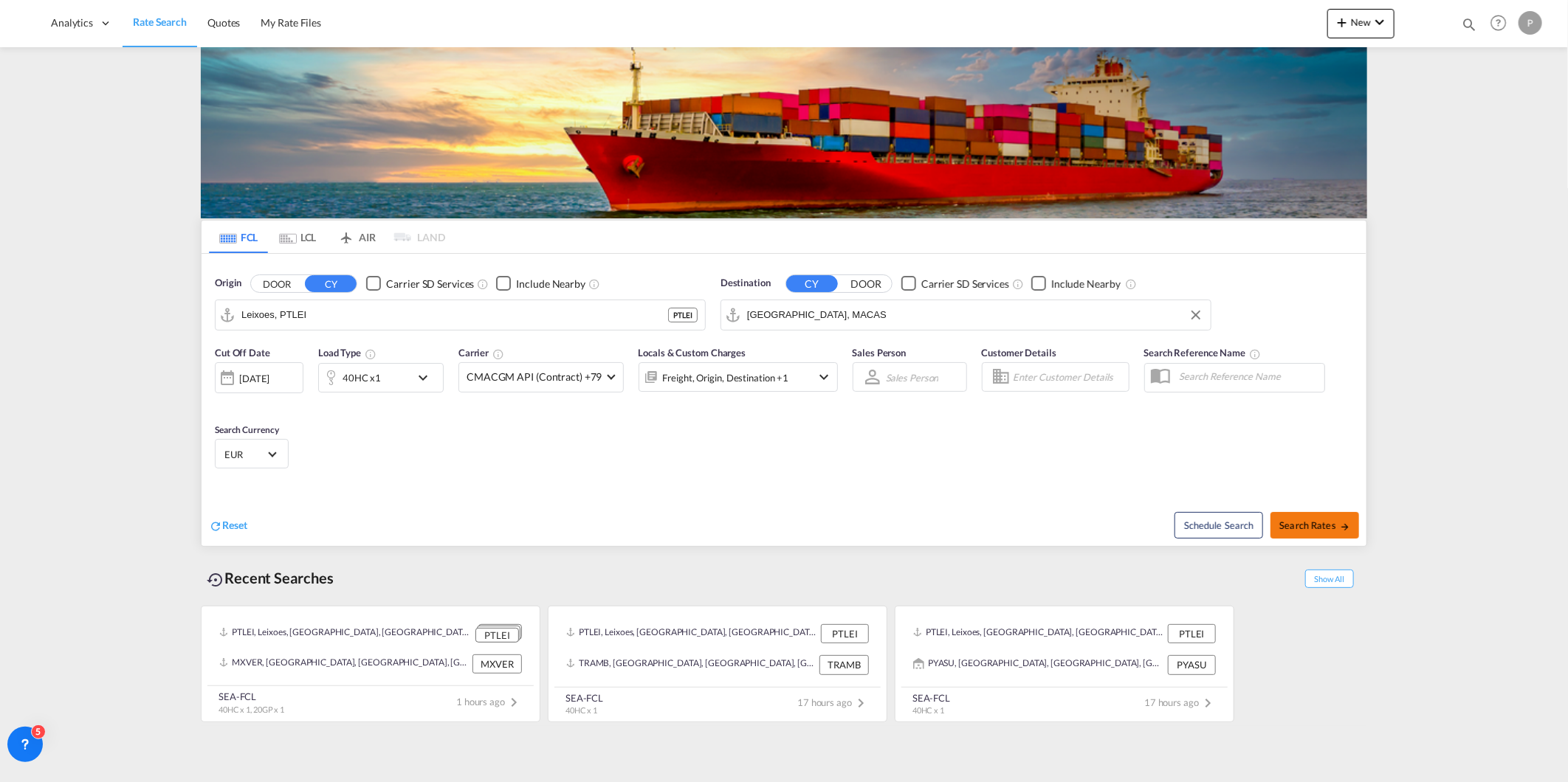
click at [1350, 525] on button "Search Rates" at bounding box center [1314, 525] width 89 height 27
type input "PTLEI to MACAS / [DATE]"
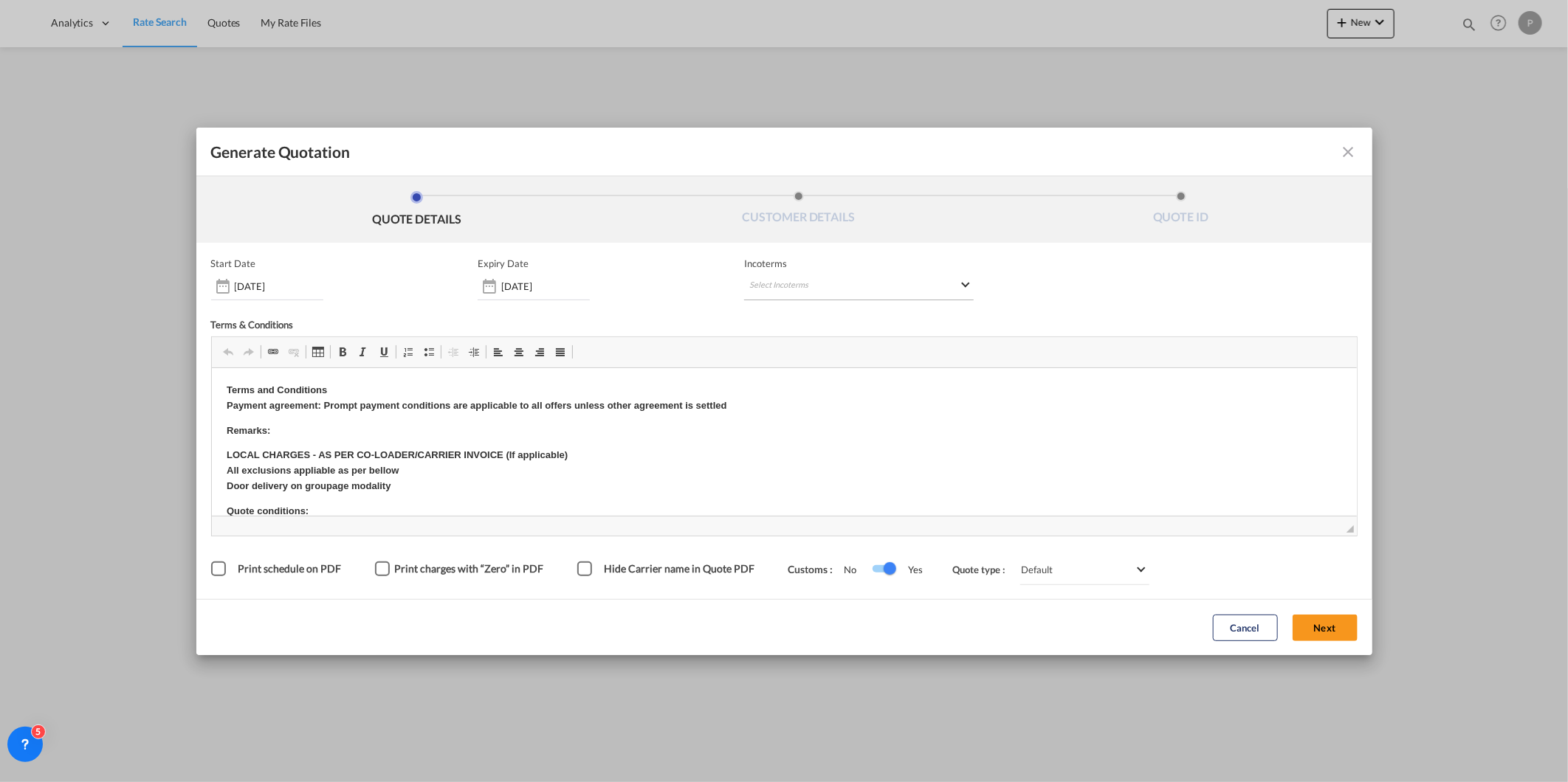
click at [881, 284] on md-select "Select Incoterms FOB - import Free on Board CIP - export Carriage and Insurance…" at bounding box center [859, 287] width 230 height 27
click at [828, 320] on input "search" at bounding box center [820, 316] width 137 height 13
type input "exw"
drag, startPoint x: 842, startPoint y: 387, endPoint x: 906, endPoint y: 142, distance: 253.2
click at [843, 388] on div "Ex Works" at bounding box center [826, 388] width 140 height 9
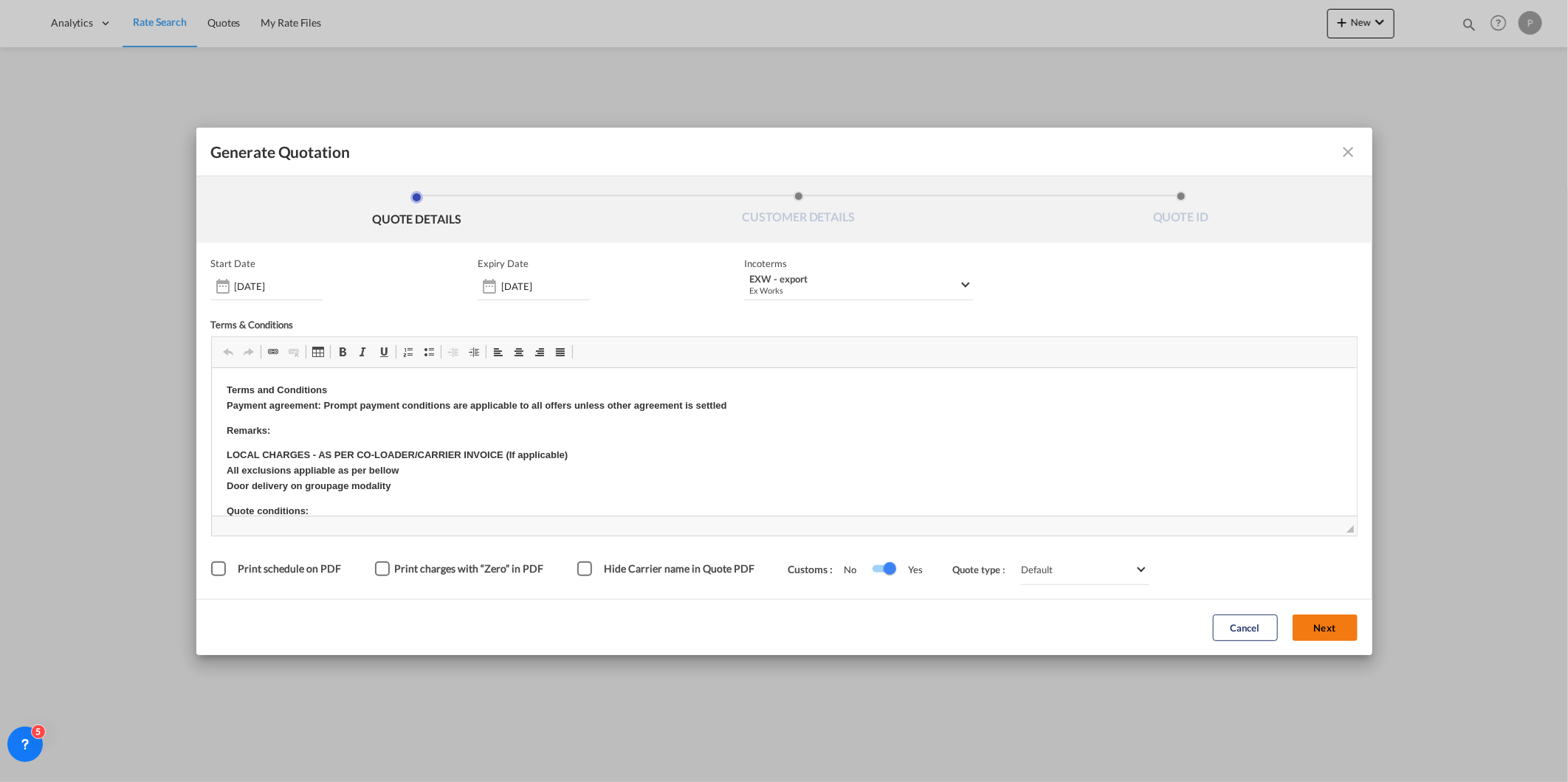
click at [1326, 626] on button "Next" at bounding box center [1326, 627] width 65 height 27
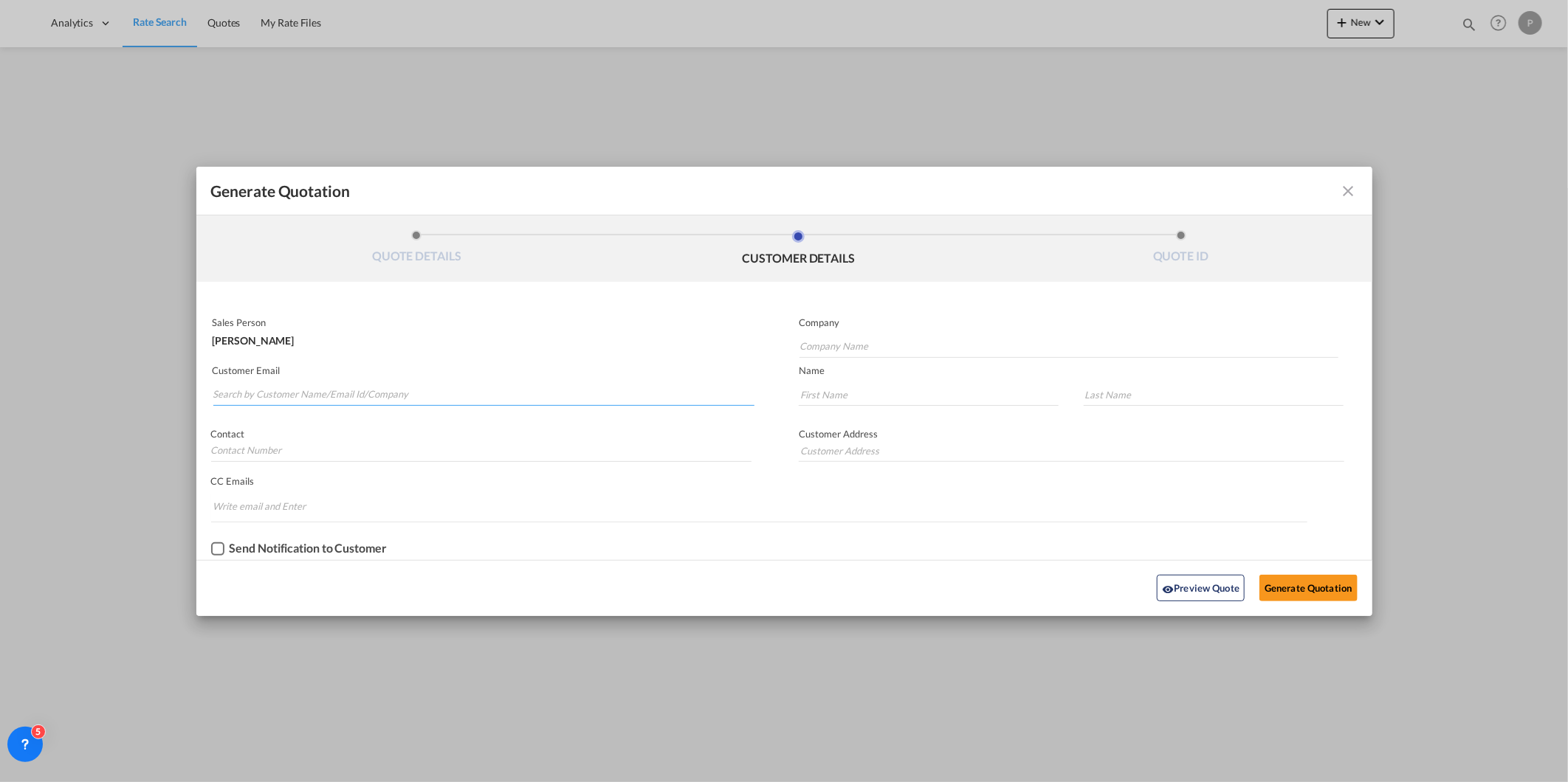
click at [373, 394] on input "Search by Customer Name/Email Id/Company" at bounding box center [484, 395] width 542 height 22
click at [237, 389] on input "Search by Customer Name/Email Id/Company" at bounding box center [484, 395] width 542 height 22
paste input "[EMAIL_ADDRESS][DOMAIN_NAME]"
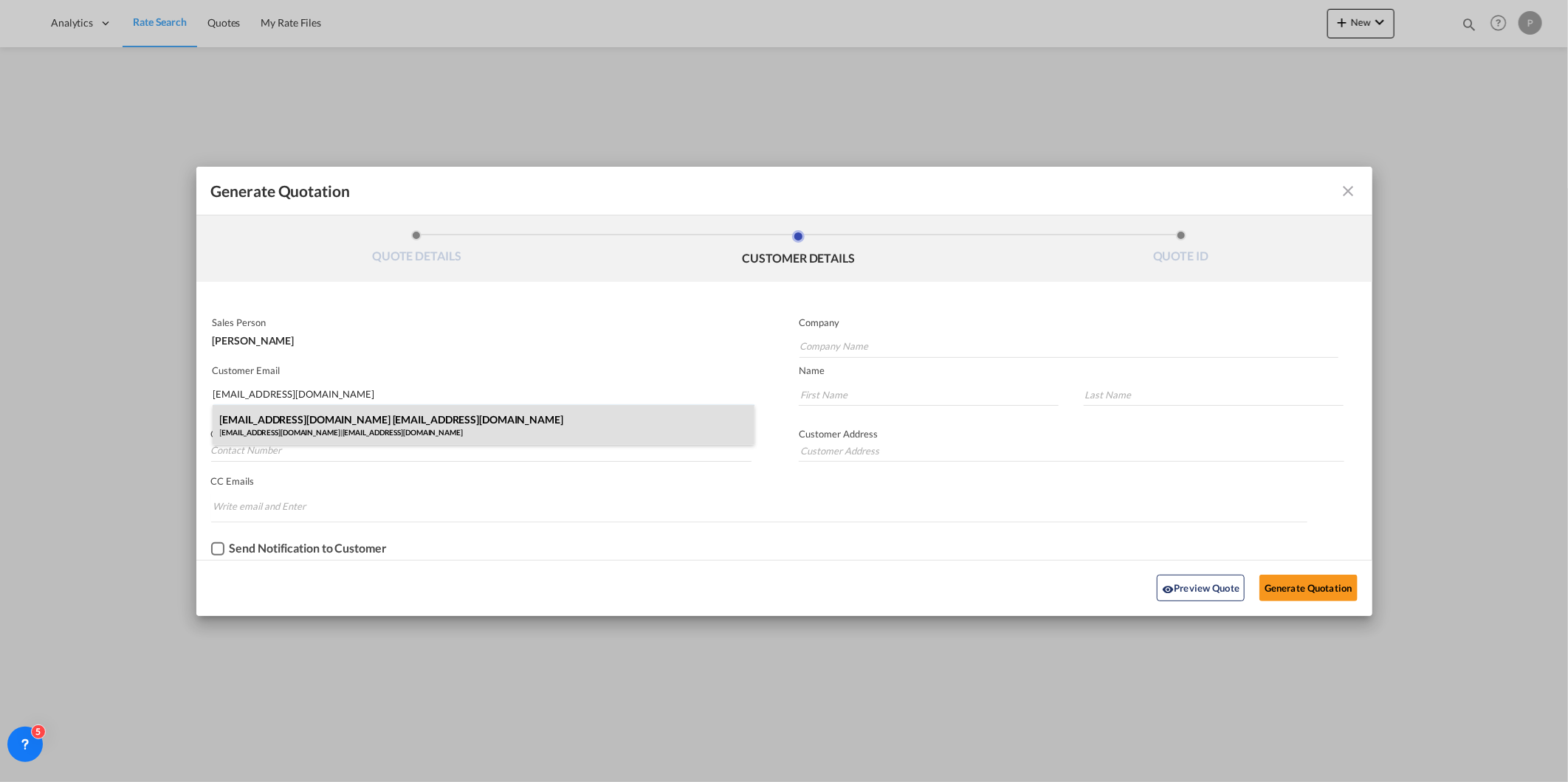
type input "[EMAIL_ADDRESS][DOMAIN_NAME]"
click at [352, 422] on div "import-inside@rflcargo.com import-inside@rflcargo.com import-inside@rflcargo.co…" at bounding box center [483, 425] width 542 height 40
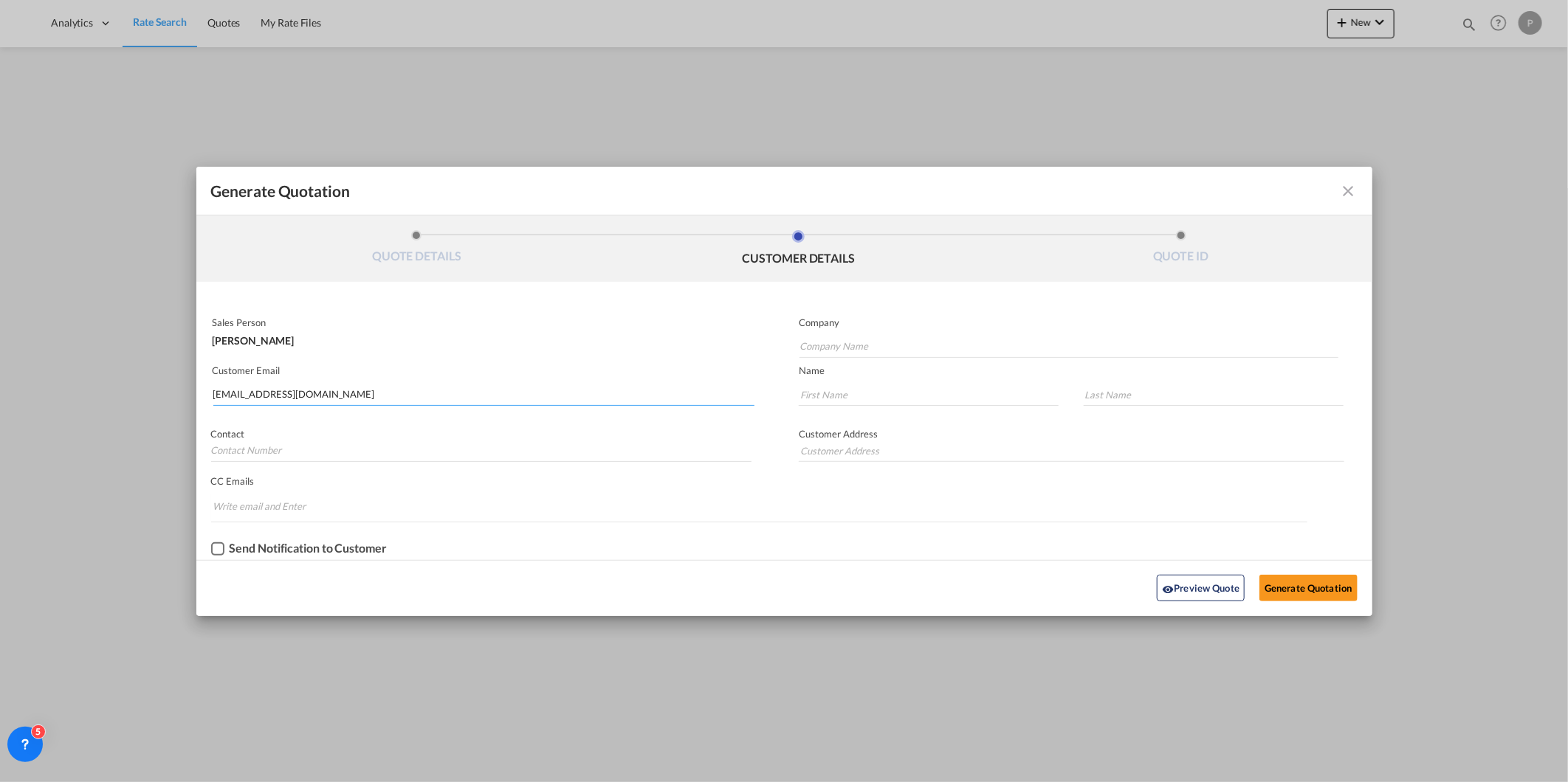
type input "[EMAIL_ADDRESS][DOMAIN_NAME]"
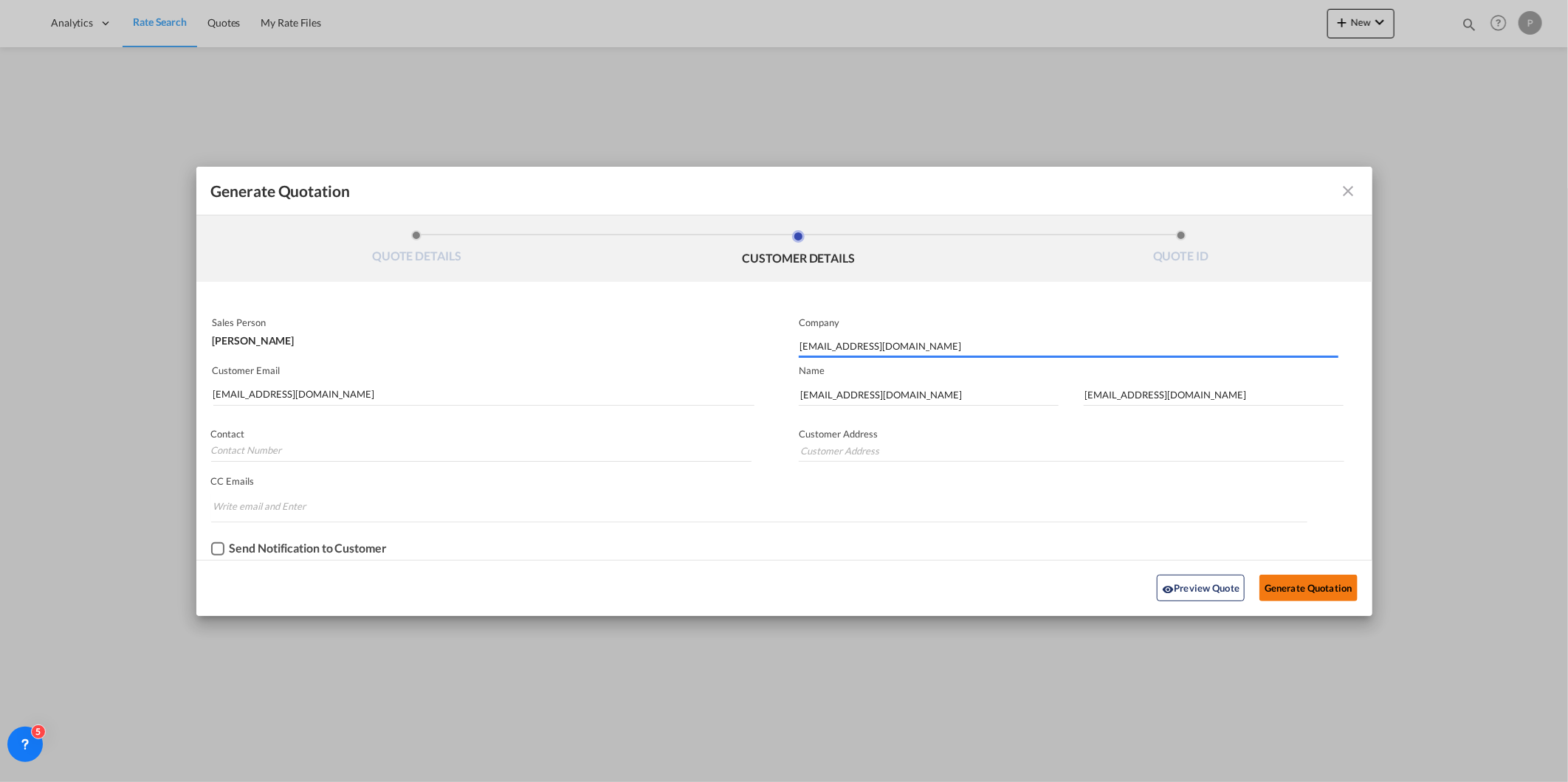
click at [1353, 586] on button "Generate Quotation" at bounding box center [1308, 588] width 97 height 27
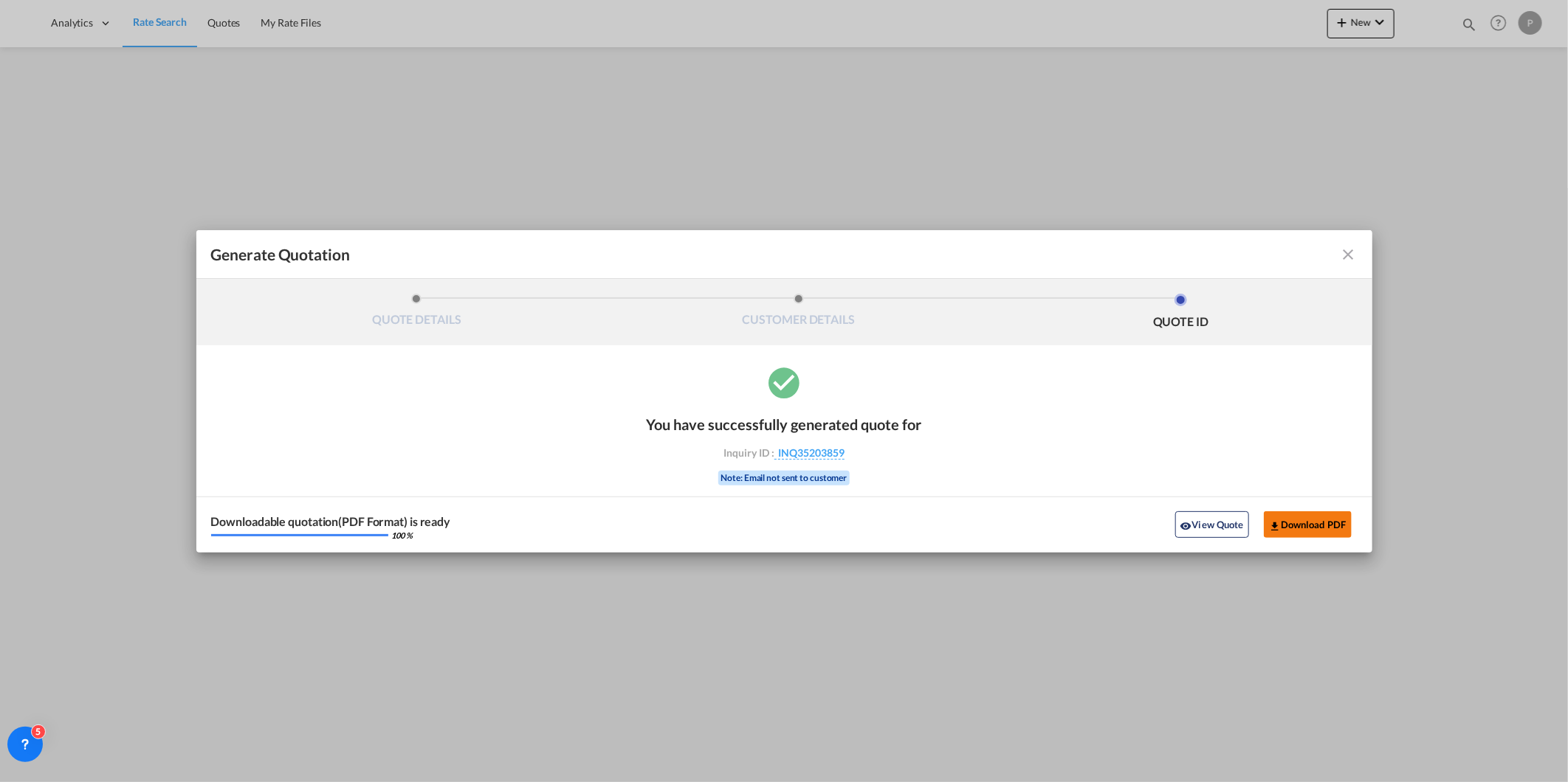
click at [1319, 525] on button "Download PDF" at bounding box center [1308, 524] width 88 height 27
